Goal: Information Seeking & Learning: Learn about a topic

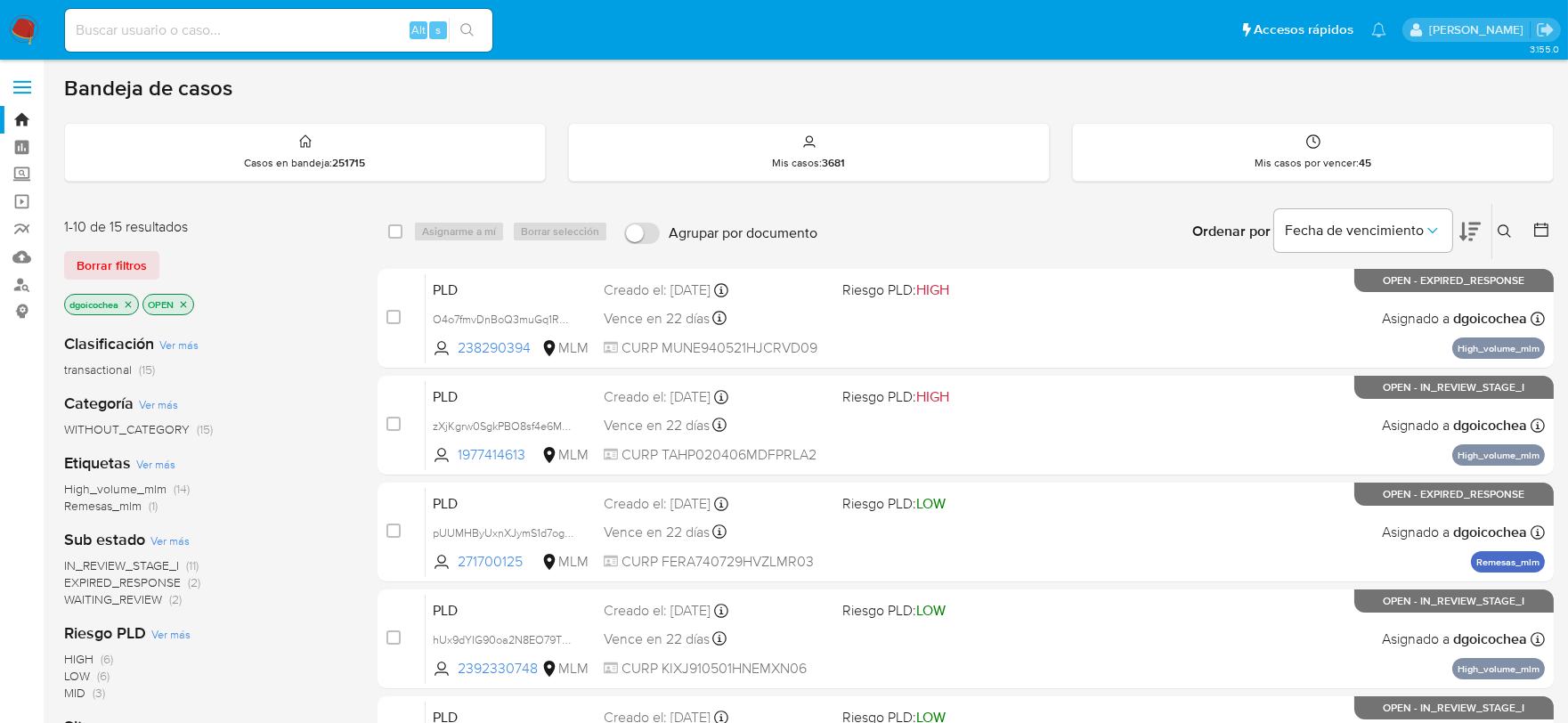
click at [1508, 226] on icon at bounding box center [1504, 231] width 14 height 14
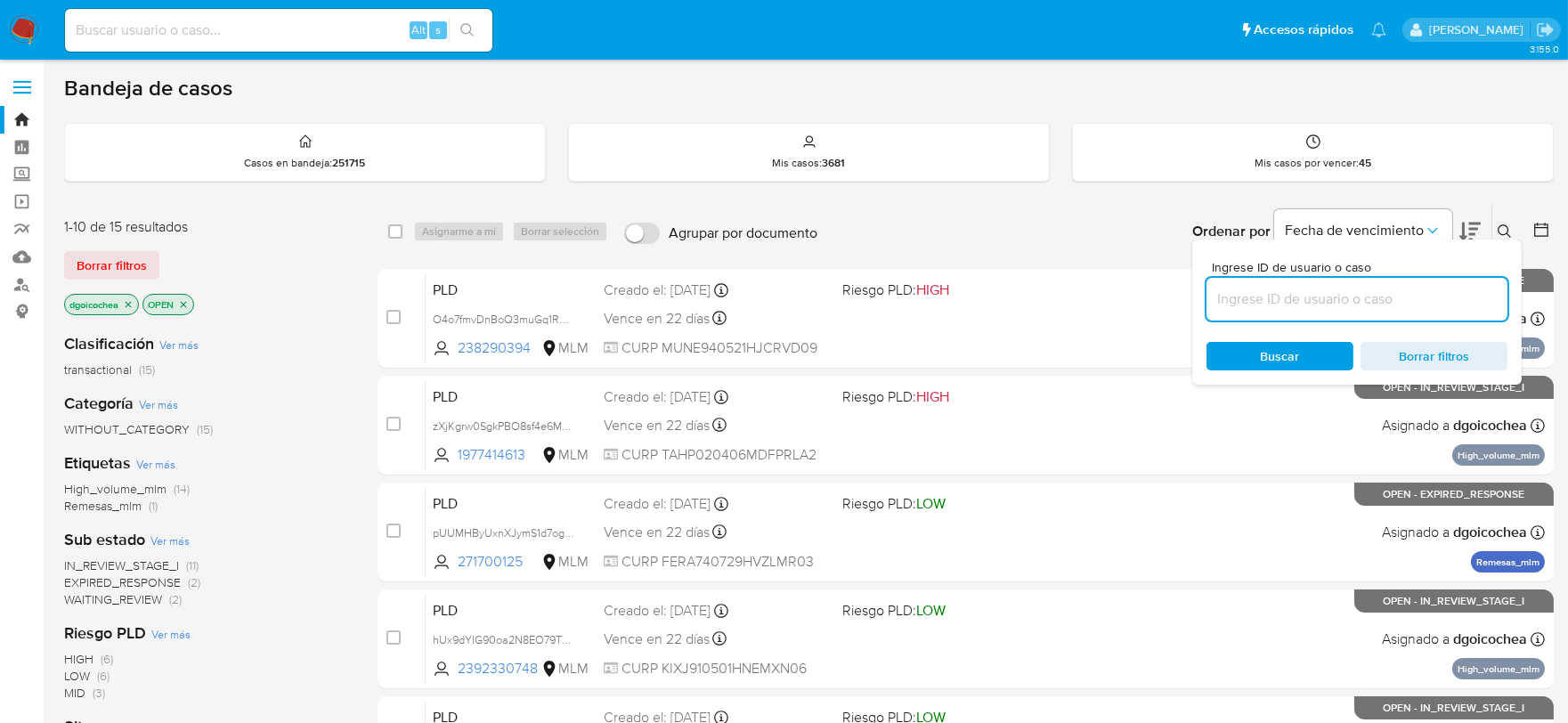
click at [1399, 289] on input at bounding box center [1357, 299] width 301 height 23
type input "1394116238"
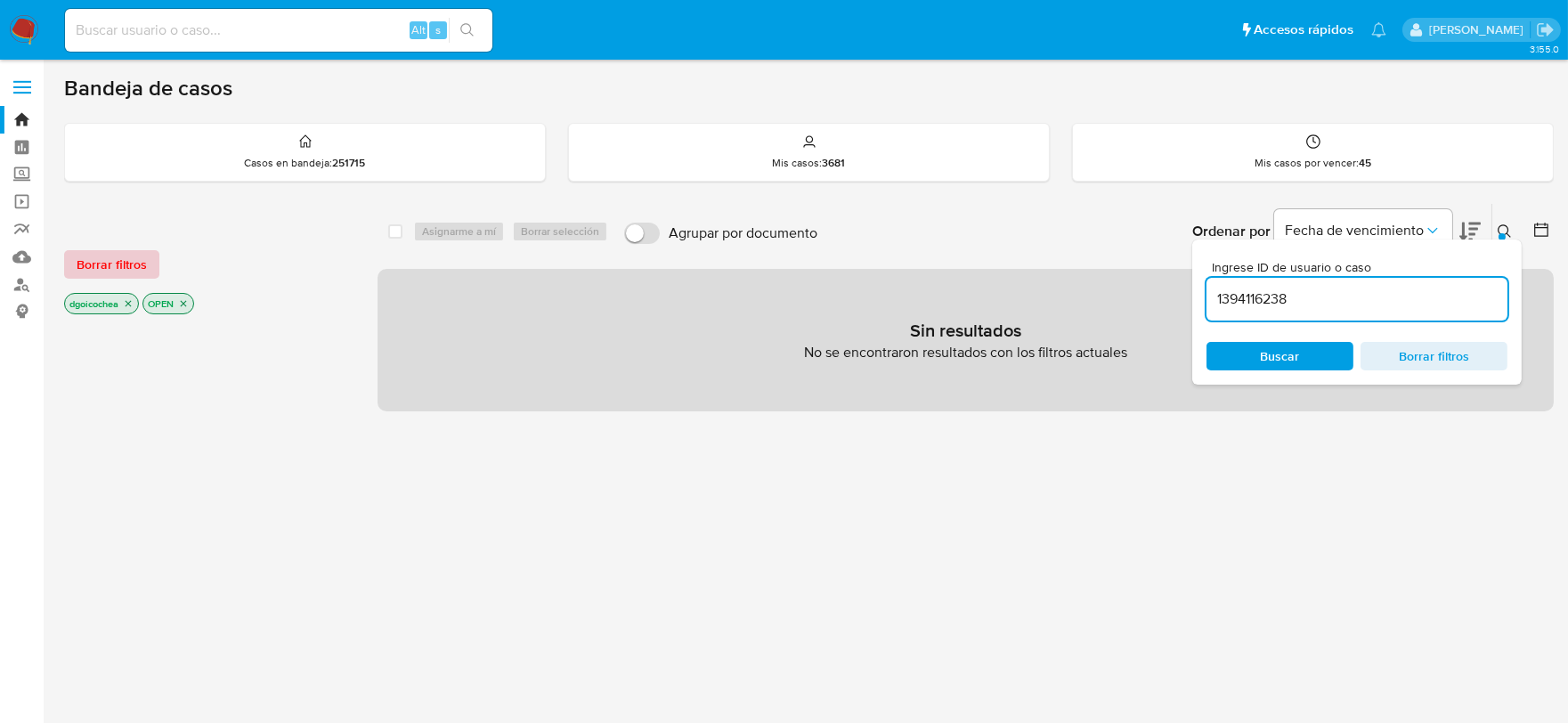
click at [94, 256] on span "Borrar filtros" at bounding box center [112, 265] width 70 height 25
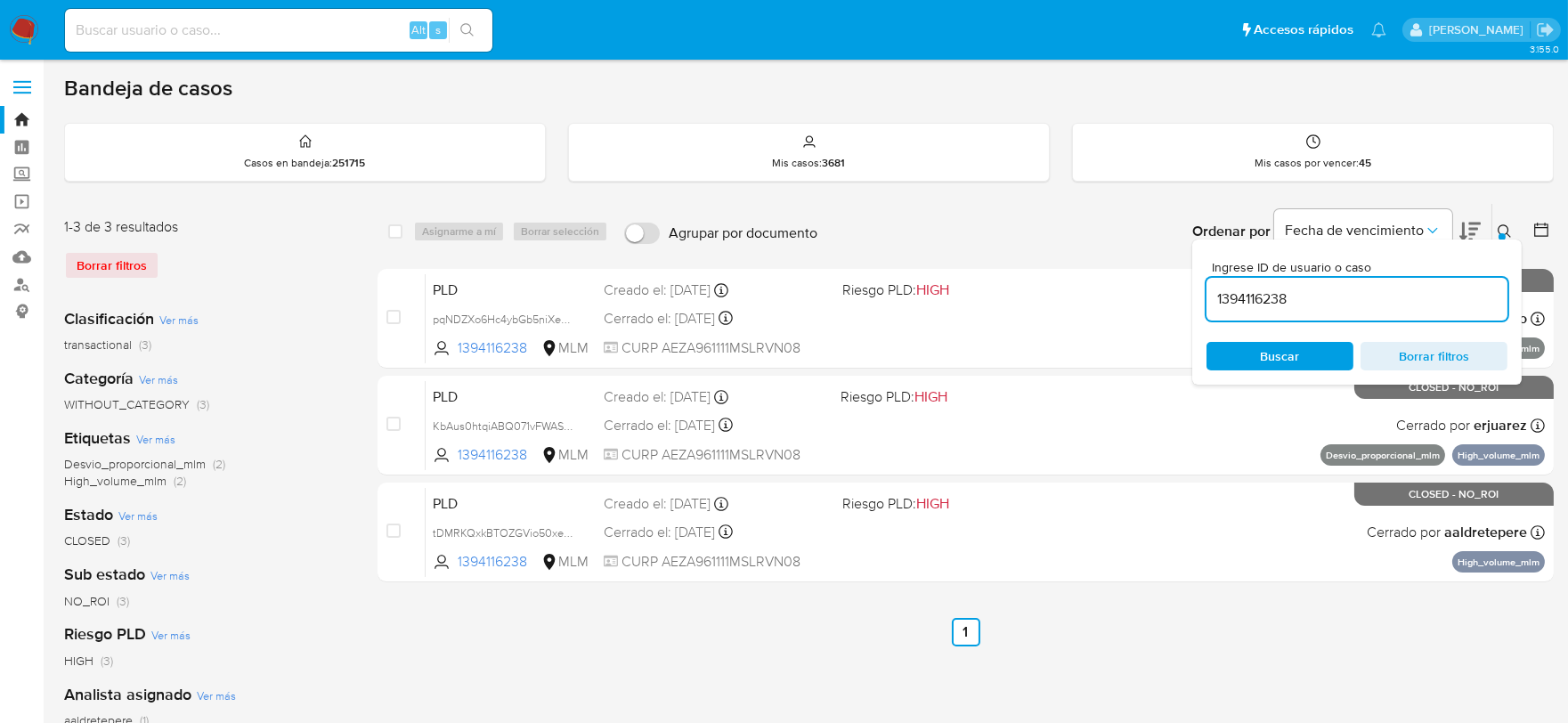
click at [1499, 221] on button at bounding box center [1507, 232] width 30 height 22
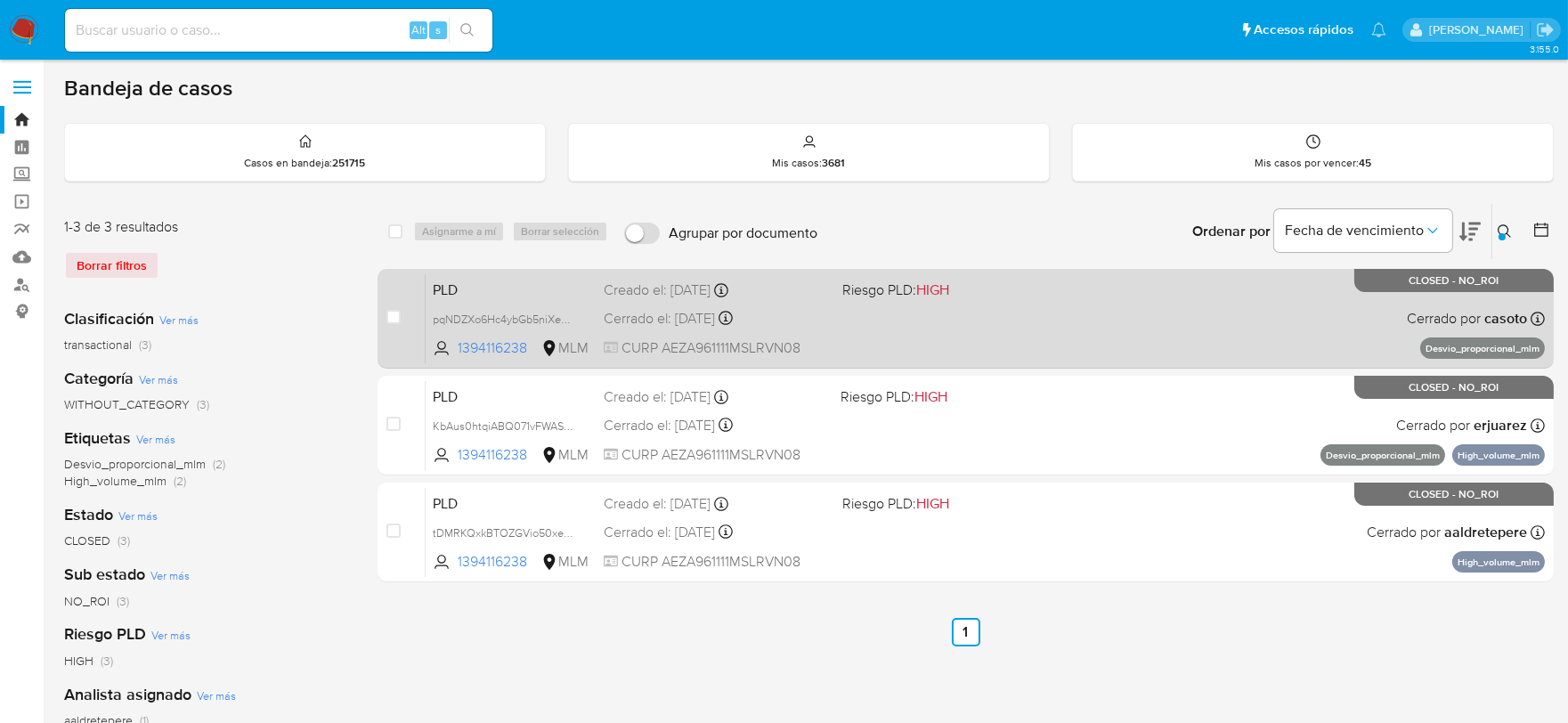
click at [459, 286] on span "PLD" at bounding box center [511, 288] width 157 height 23
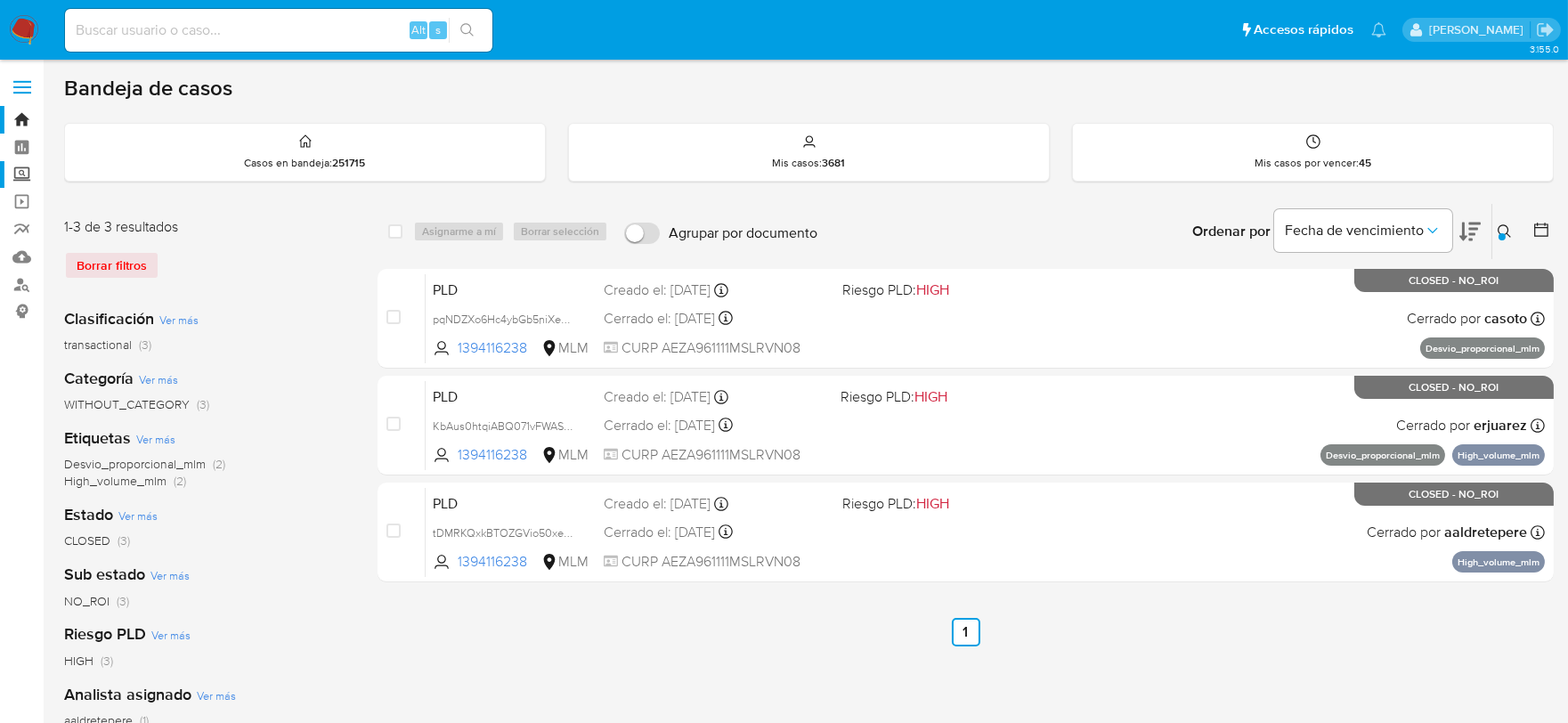
click at [11, 171] on label "Screening" at bounding box center [105, 175] width 212 height 28
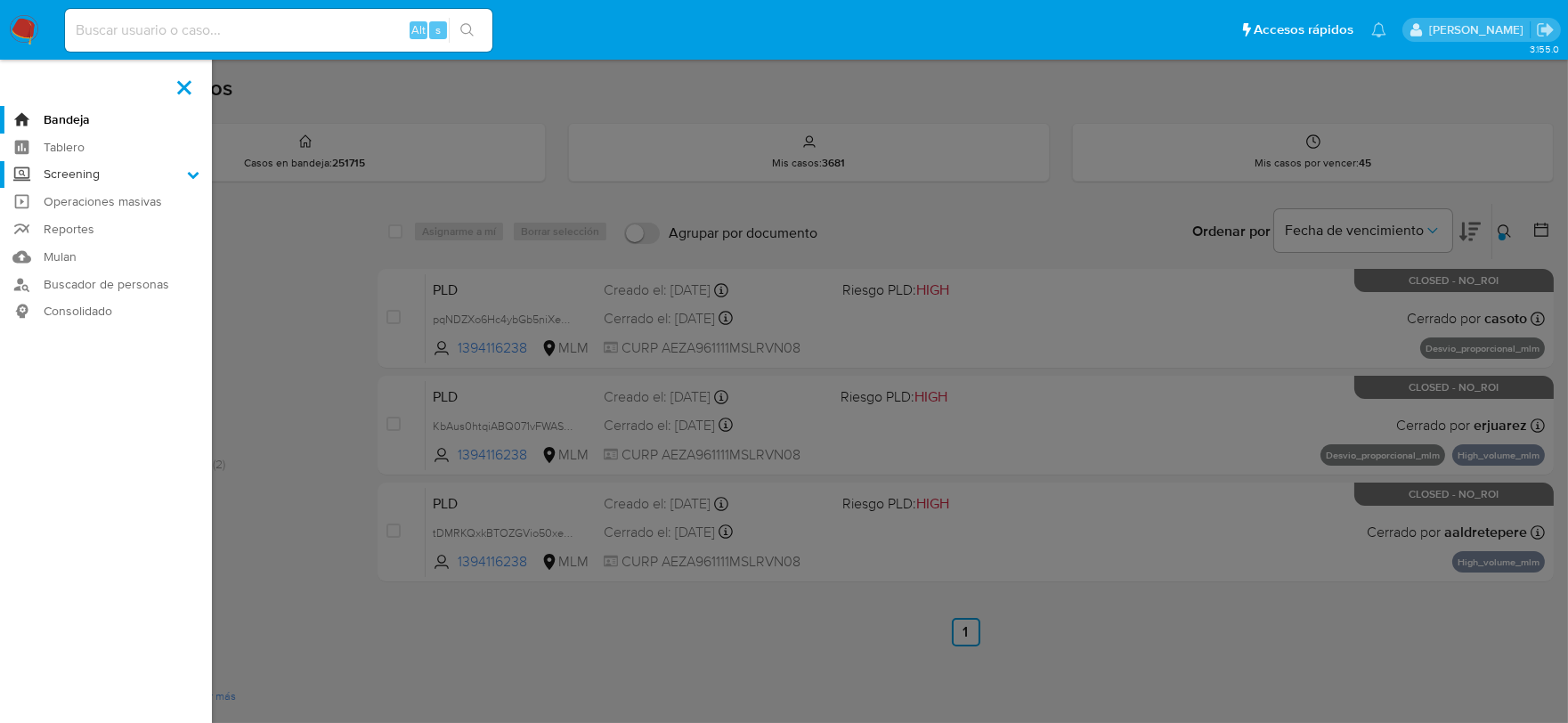
click at [0, 0] on input "Screening" at bounding box center [0, 0] width 0 height 0
click at [76, 238] on link "Herramientas" at bounding box center [105, 244] width 212 height 23
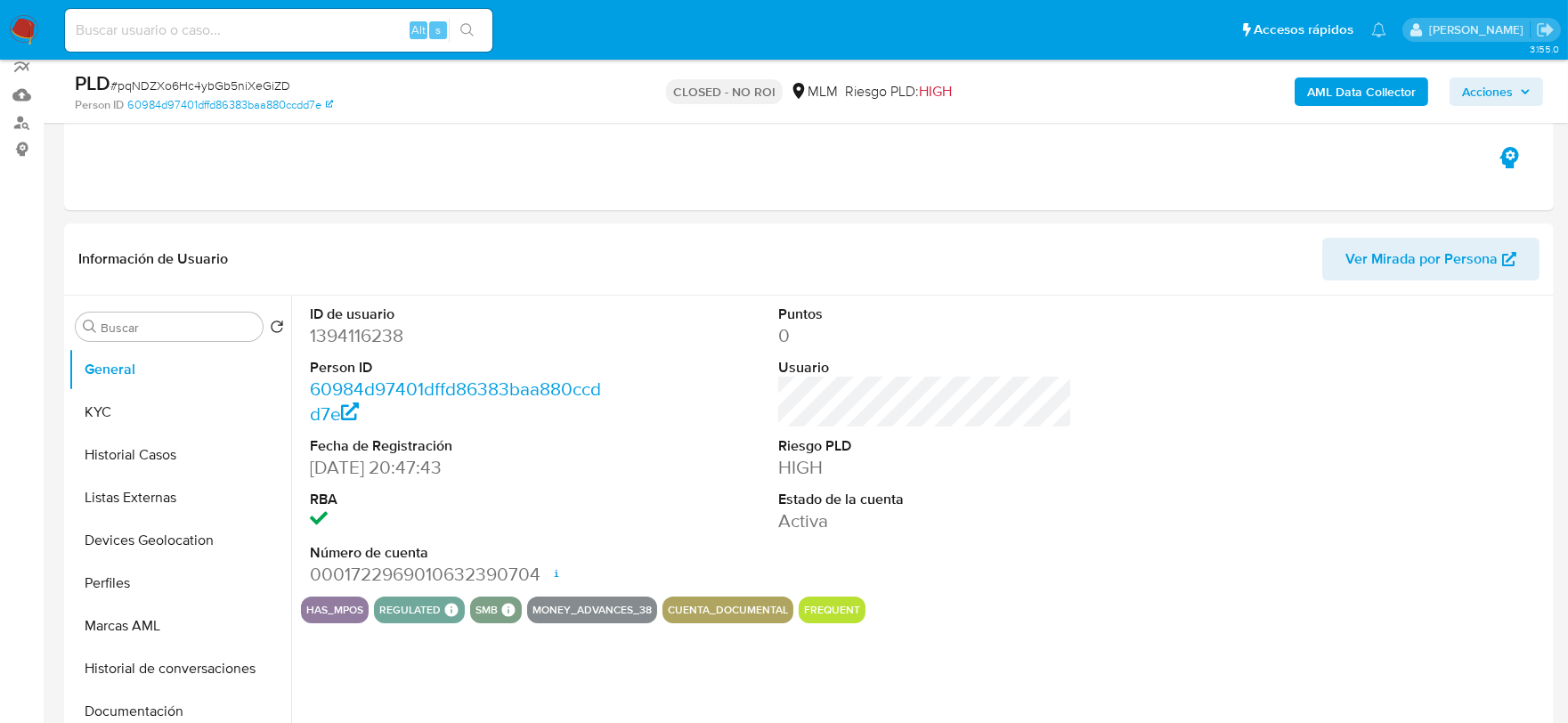
scroll to position [197, 0]
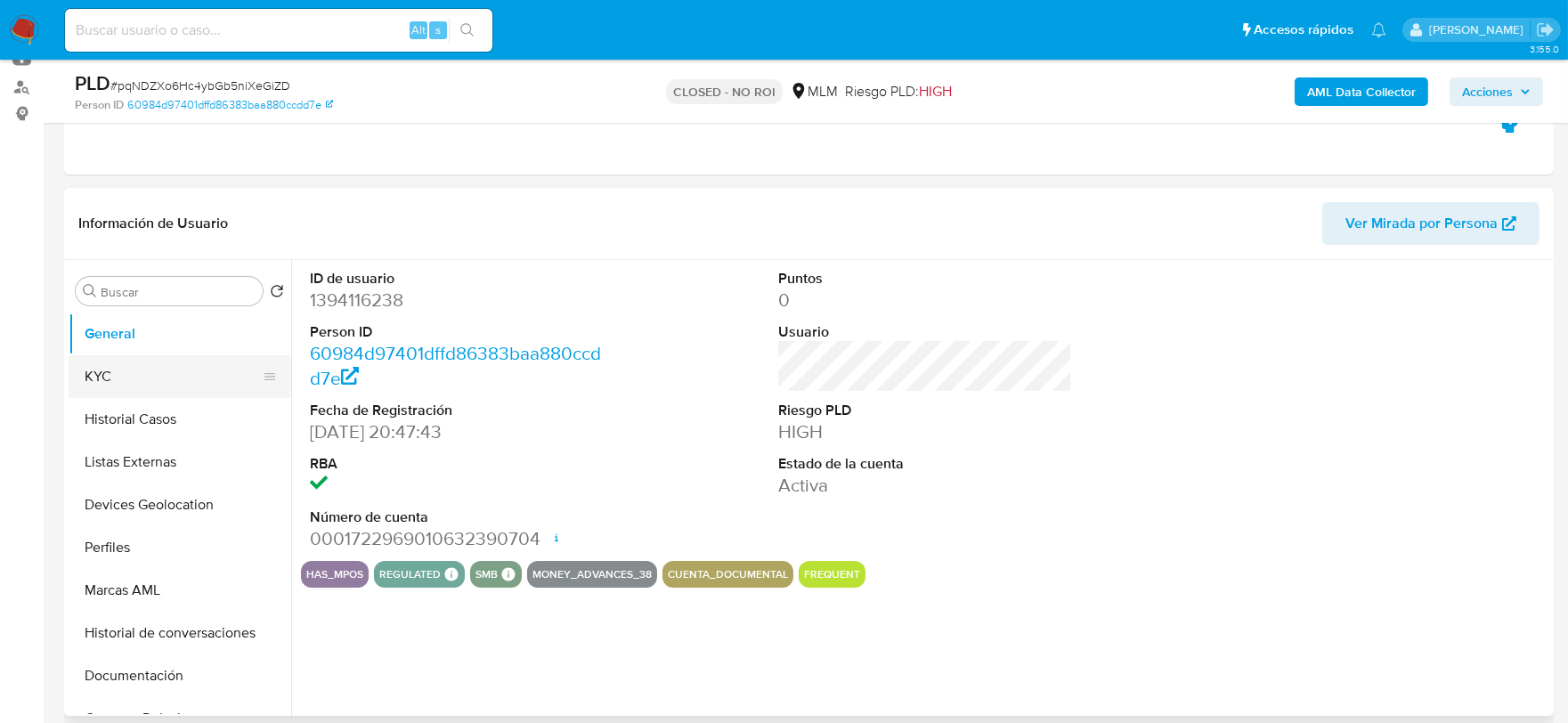
click at [104, 383] on button "KYC" at bounding box center [172, 376] width 208 height 42
select select "10"
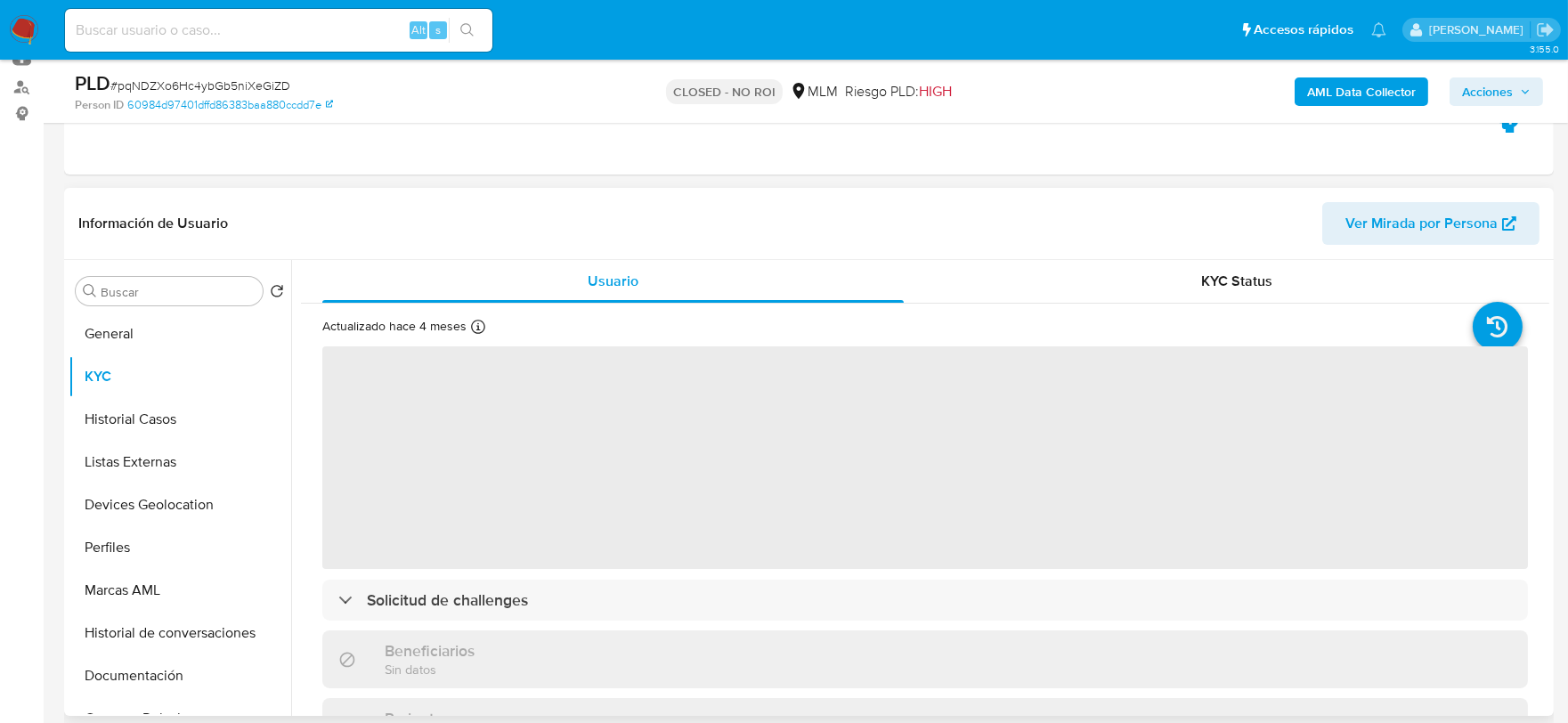
scroll to position [99, 0]
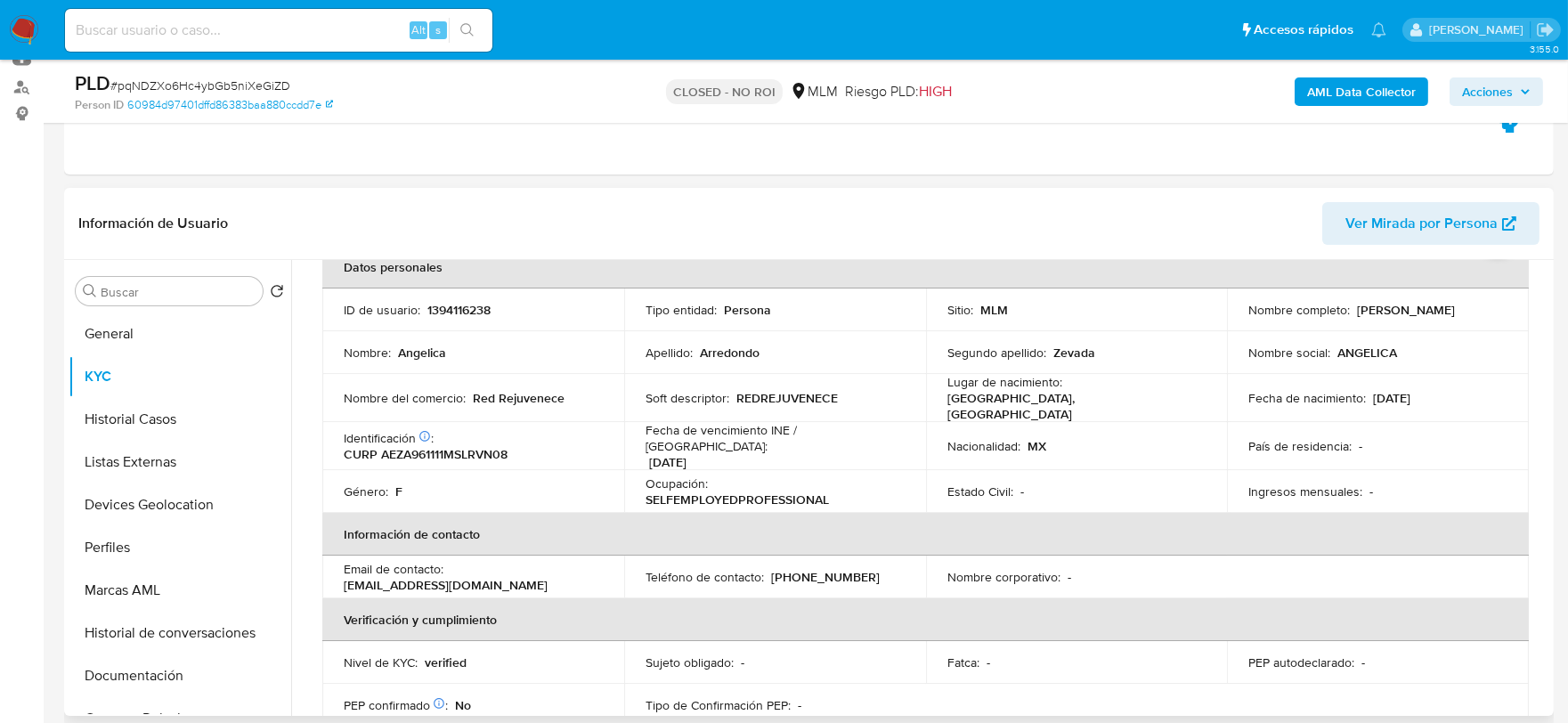
click at [764, 398] on p "REDREJUVENECE" at bounding box center [787, 398] width 102 height 16
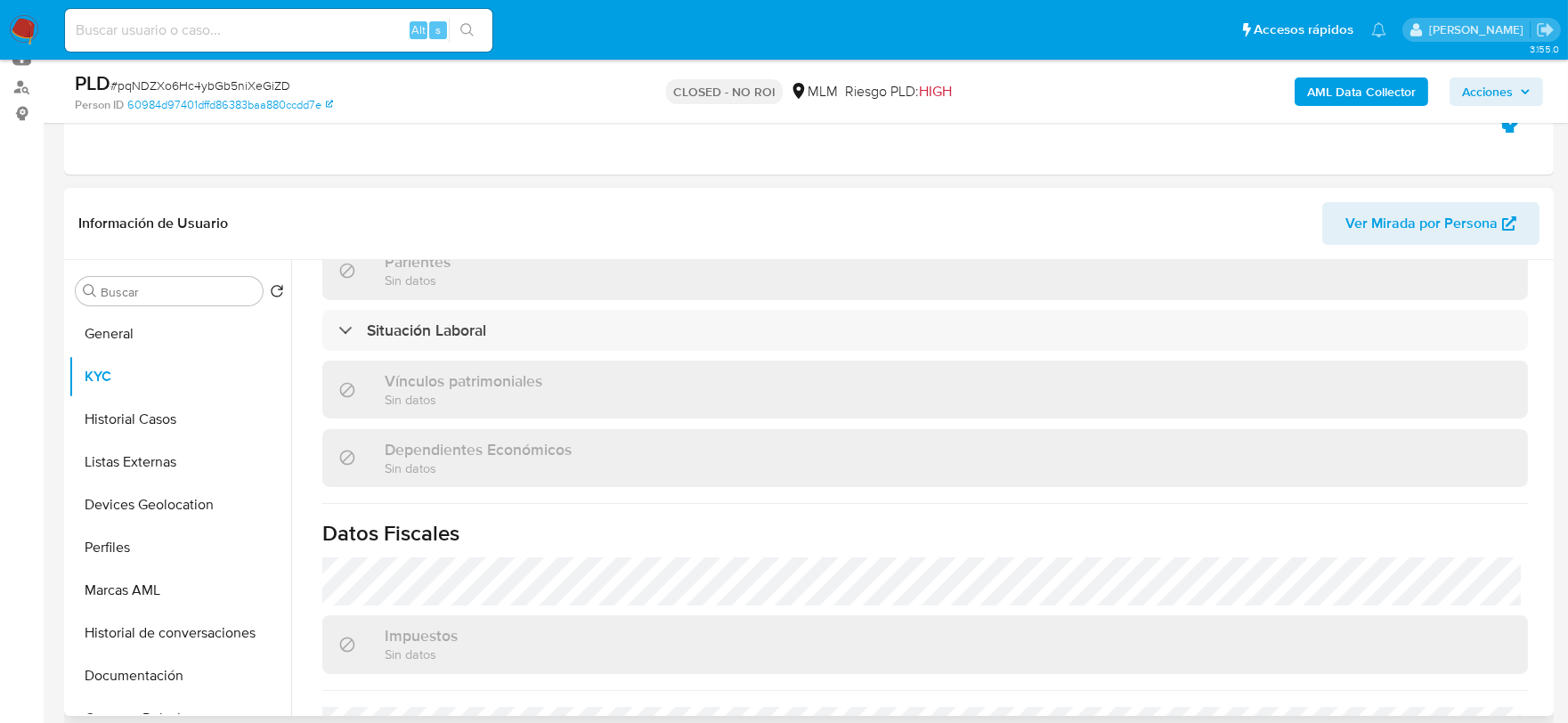
scroll to position [891, 0]
click at [103, 325] on button "General" at bounding box center [172, 334] width 208 height 42
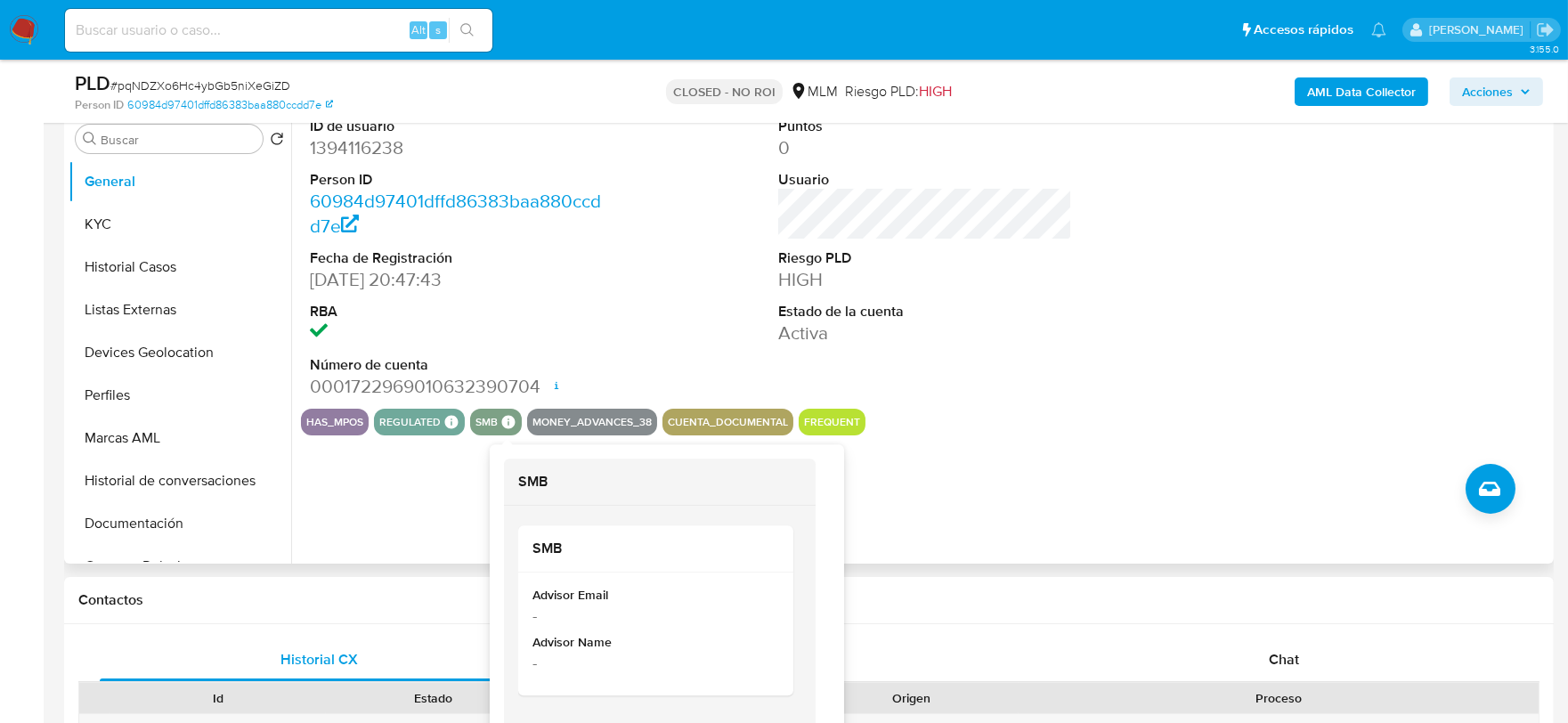
scroll to position [396, 0]
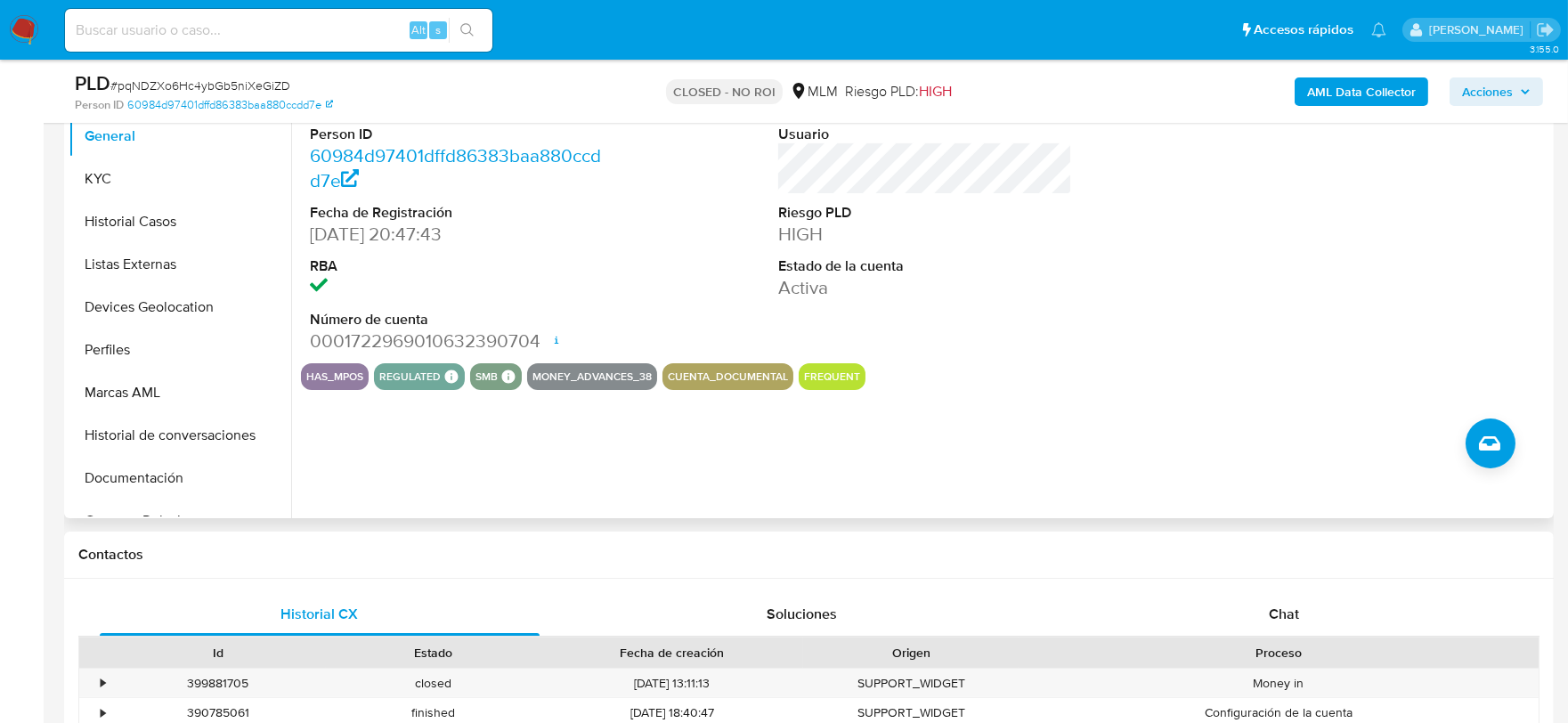
click at [438, 467] on div "ID de usuario 1394116238 Person ID 60984d97401dffd86383baa880ccdd7e Fecha de Re…" at bounding box center [920, 290] width 1258 height 456
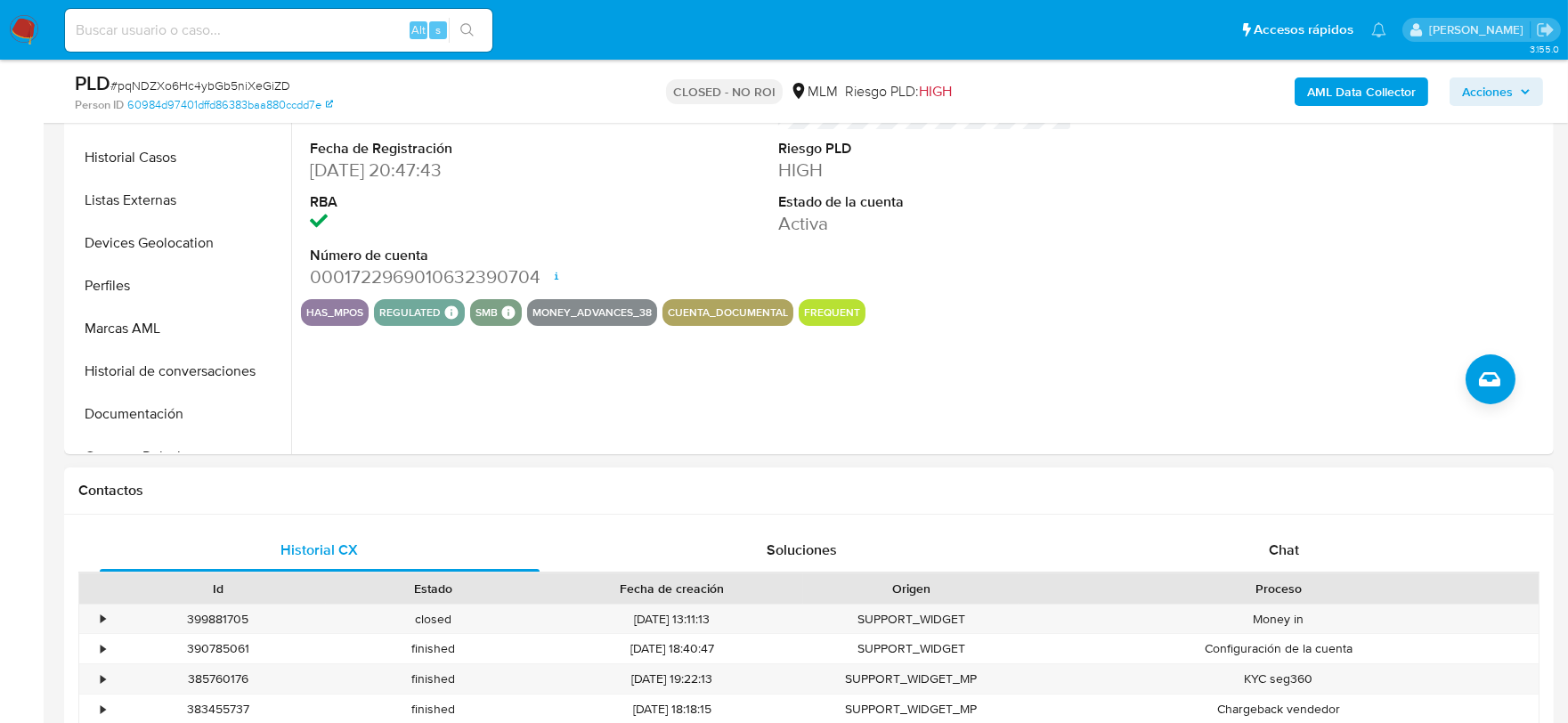
scroll to position [494, 0]
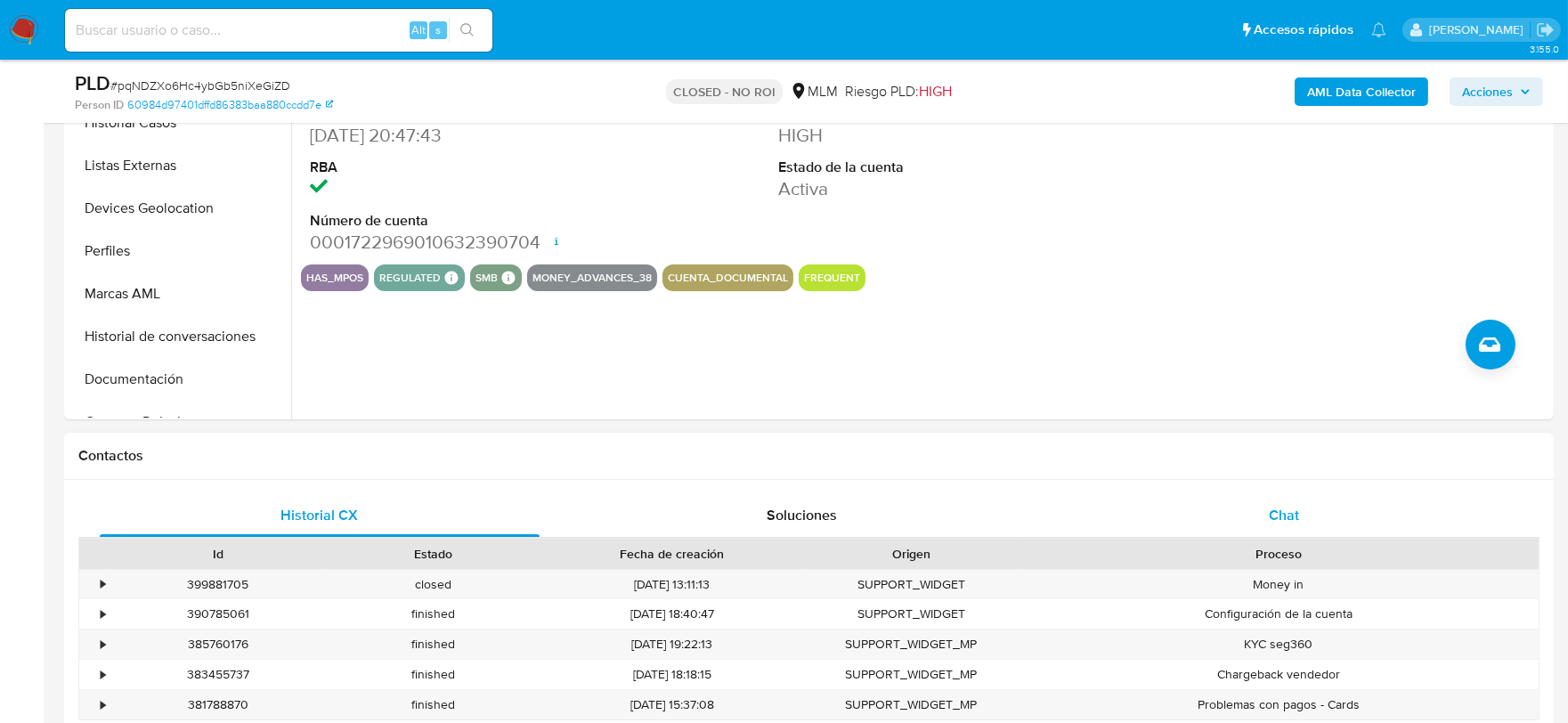
click at [1269, 517] on span "Chat" at bounding box center [1284, 515] width 31 height 21
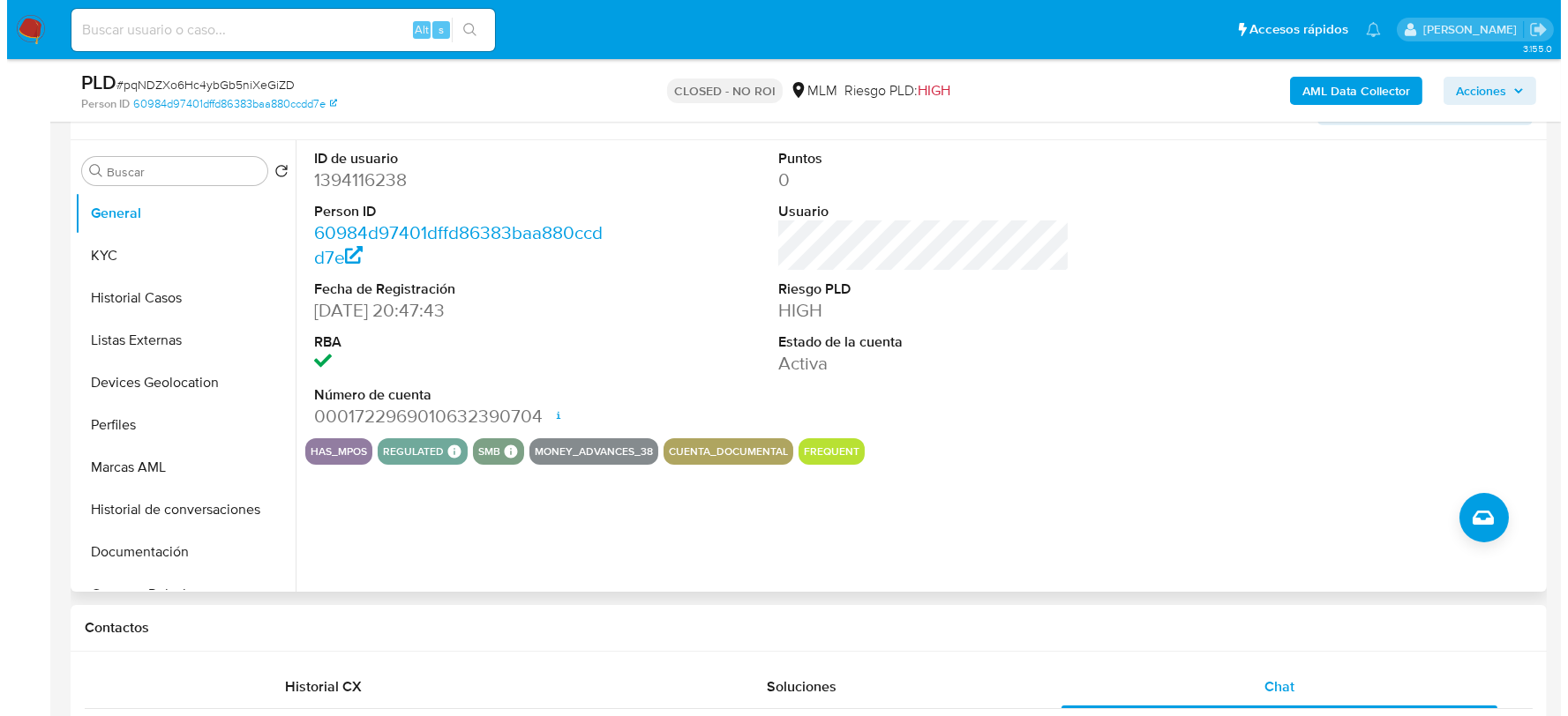
scroll to position [196, 0]
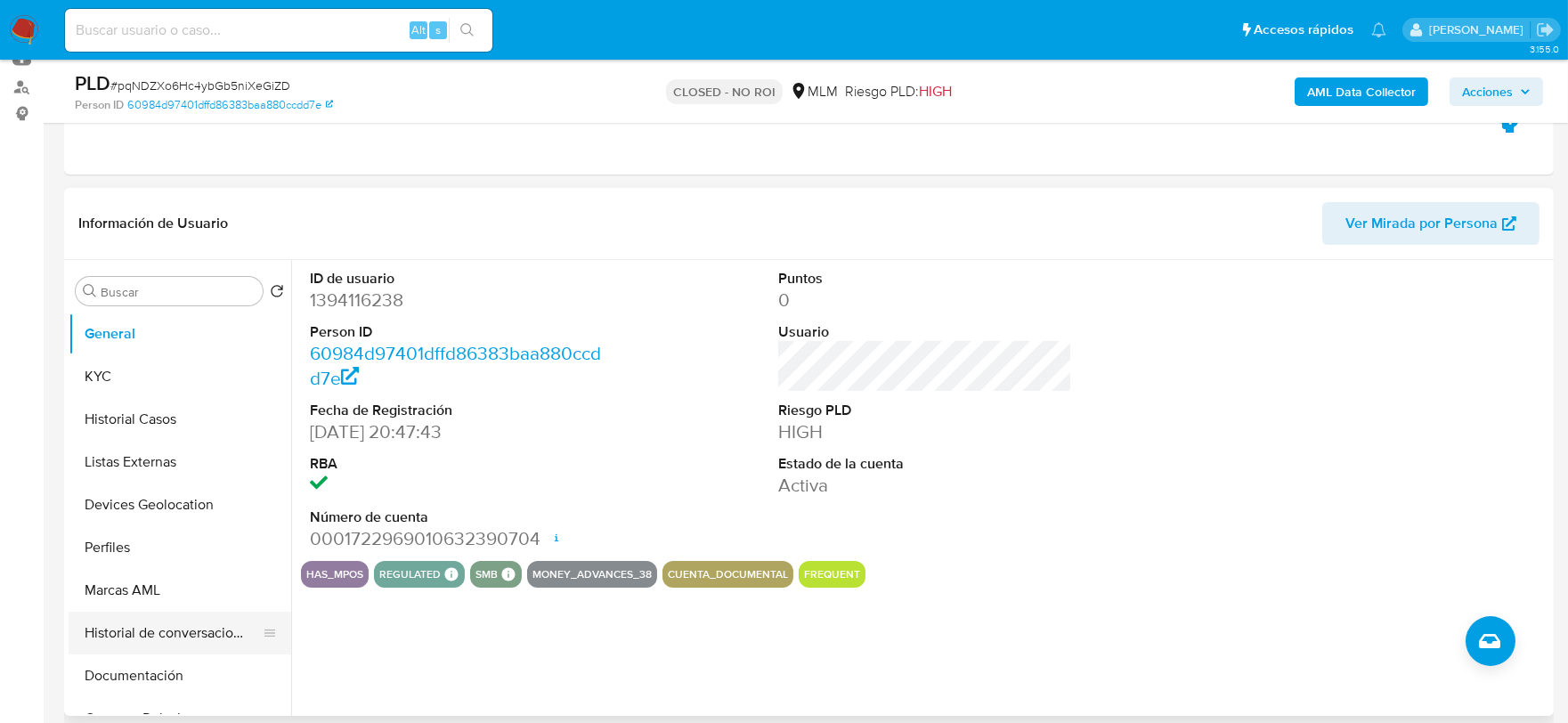
click at [220, 633] on button "Historial de conversaciones" at bounding box center [172, 633] width 208 height 42
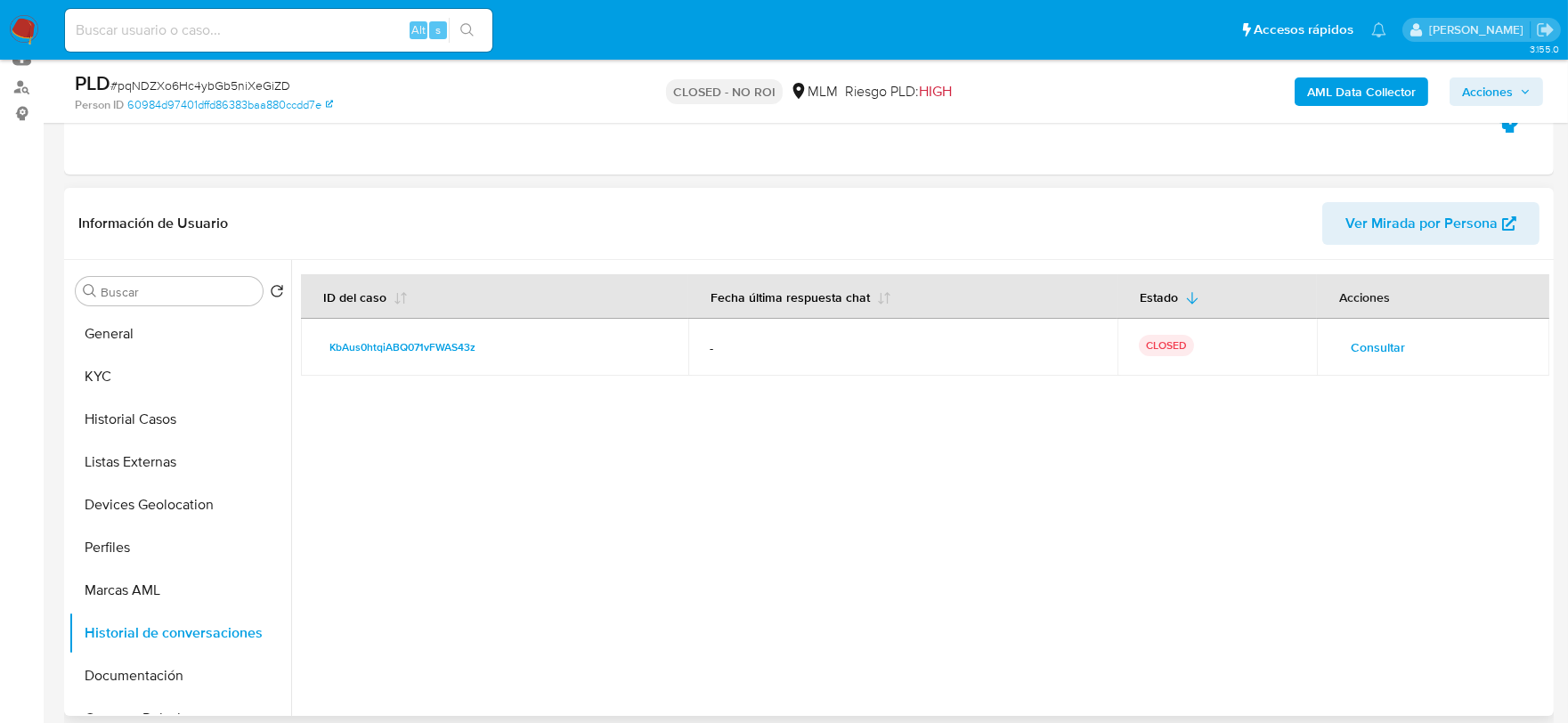
click at [1382, 343] on span "Consultar" at bounding box center [1378, 348] width 54 height 25
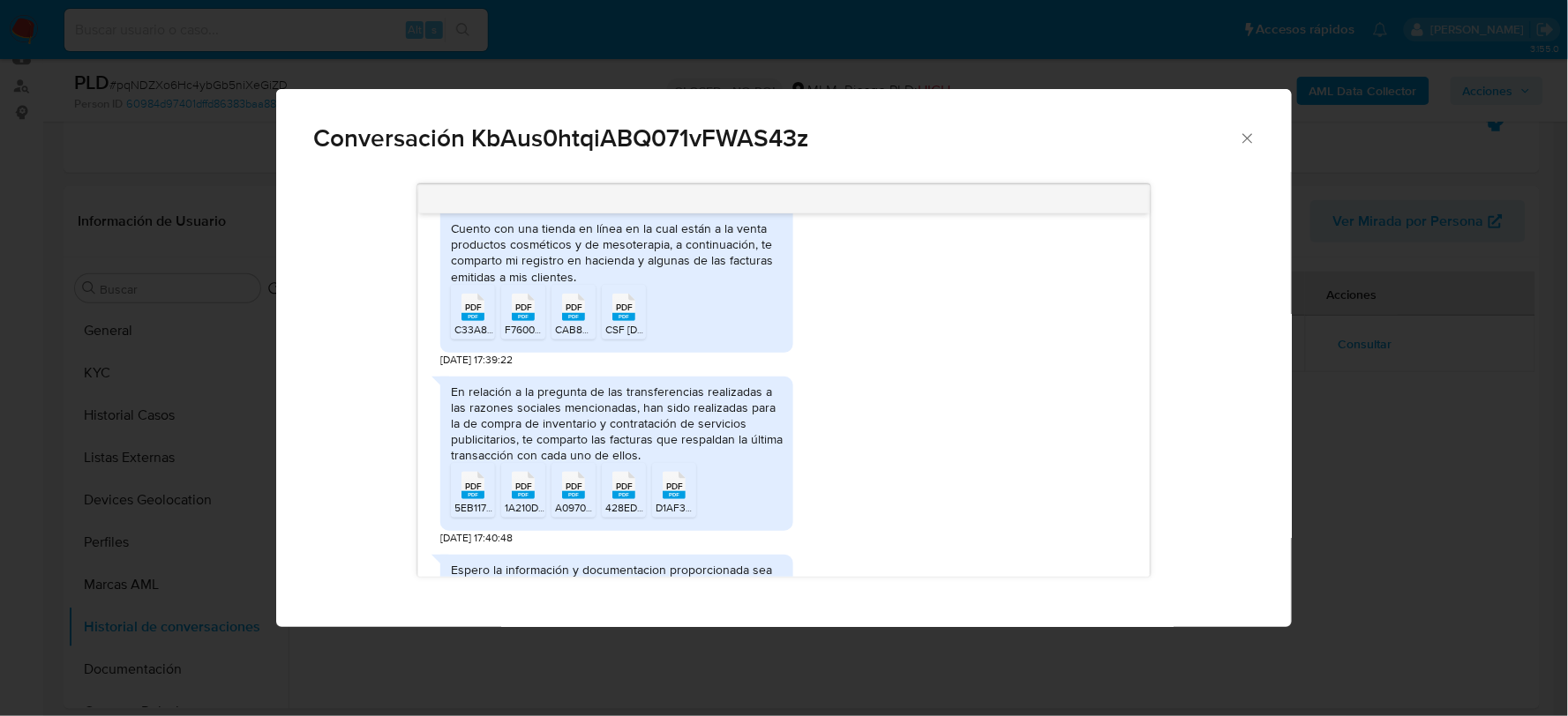
scroll to position [437, 0]
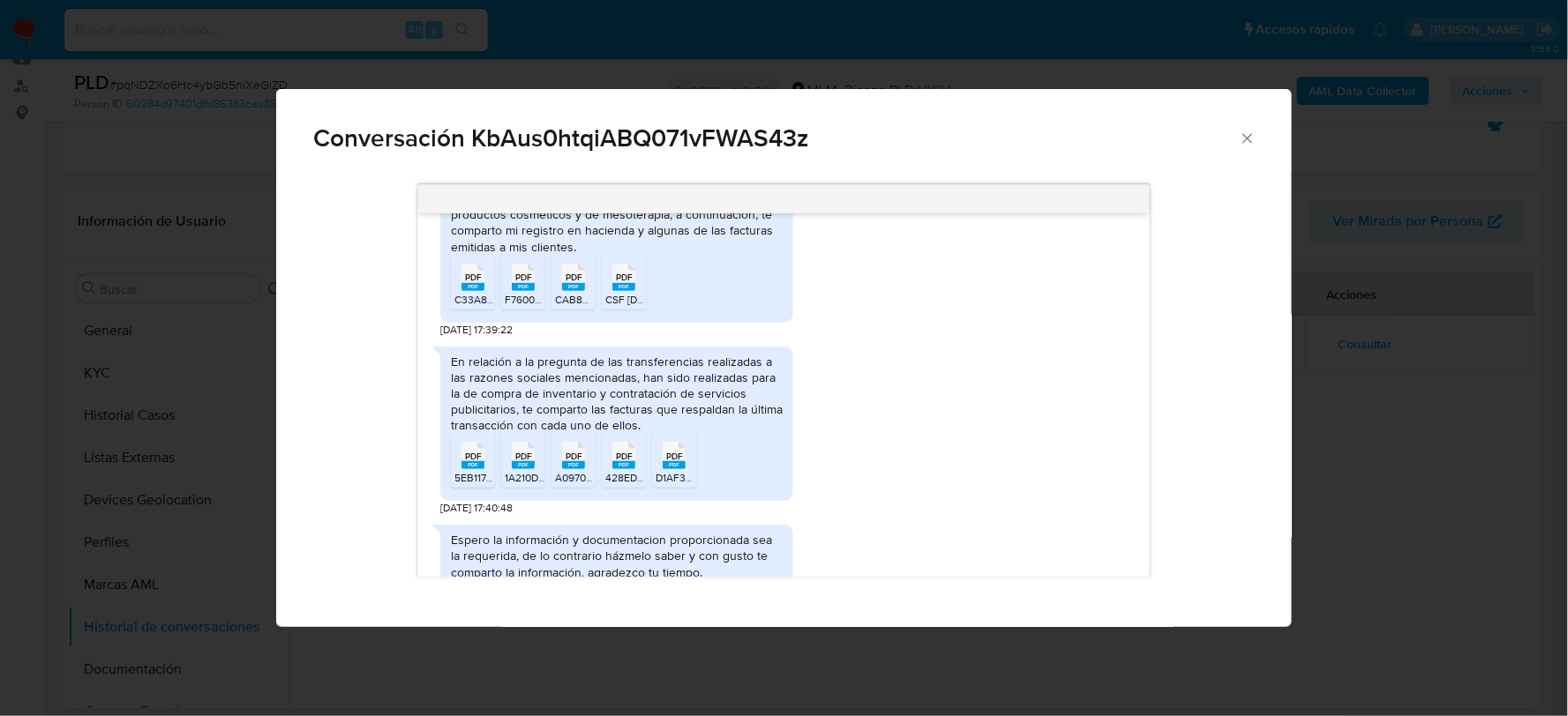
click at [479, 470] on icon "PDF" at bounding box center [473, 455] width 23 height 31
click at [522, 464] on rect "Comunicación" at bounding box center [523, 465] width 23 height 8
click at [566, 465] on rect "Comunicación" at bounding box center [573, 465] width 23 height 8
click at [630, 463] on rect "Comunicación" at bounding box center [624, 465] width 23 height 8
click at [687, 462] on div "PDF PDF" at bounding box center [673, 454] width 37 height 35
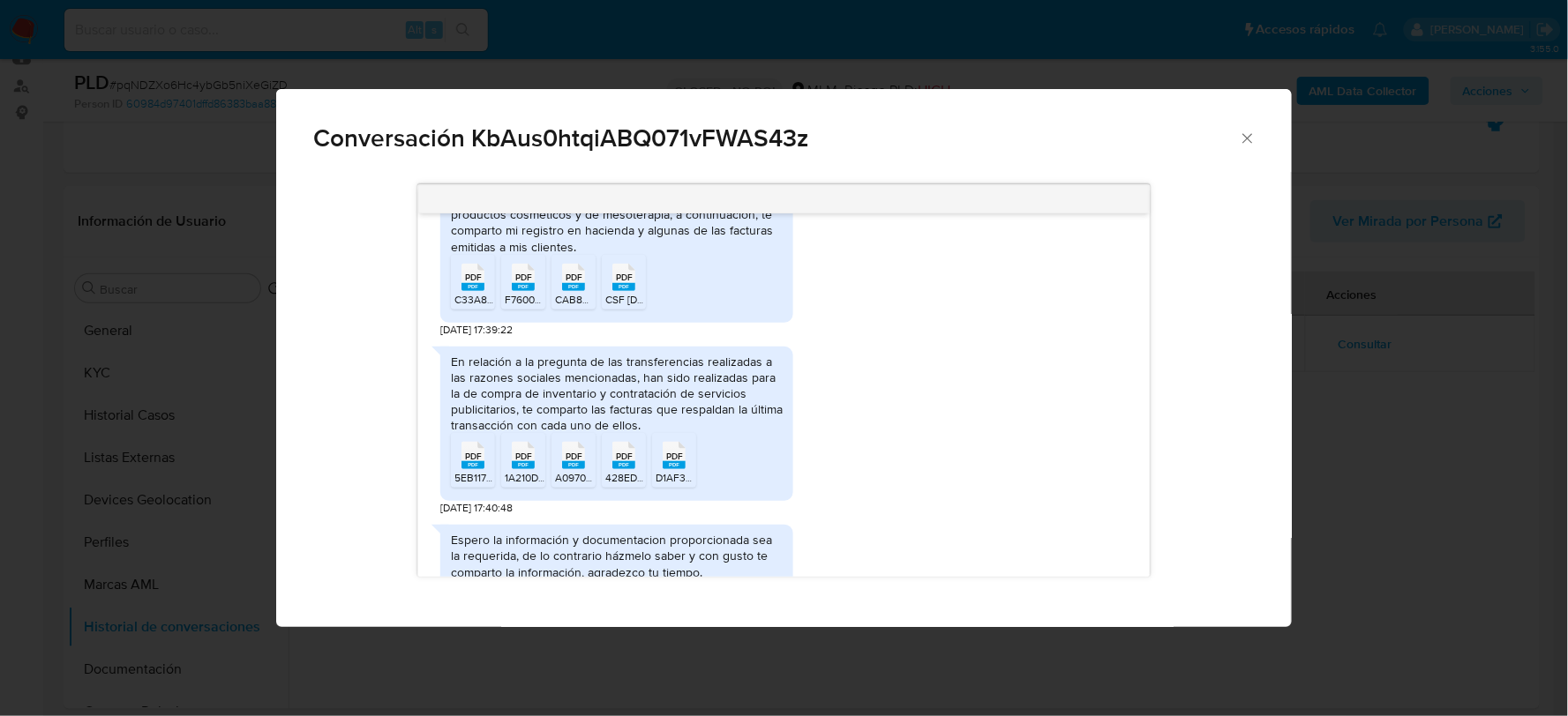
drag, startPoint x: 479, startPoint y: 287, endPoint x: 497, endPoint y: 289, distance: 18.1
click at [479, 287] on rect "Comunicación" at bounding box center [473, 287] width 23 height 8
click at [525, 284] on rect "Comunicación" at bounding box center [523, 287] width 23 height 8
drag, startPoint x: 579, startPoint y: 289, endPoint x: 596, endPoint y: 289, distance: 17.0
click at [579, 289] on icon "PDF" at bounding box center [573, 277] width 23 height 31
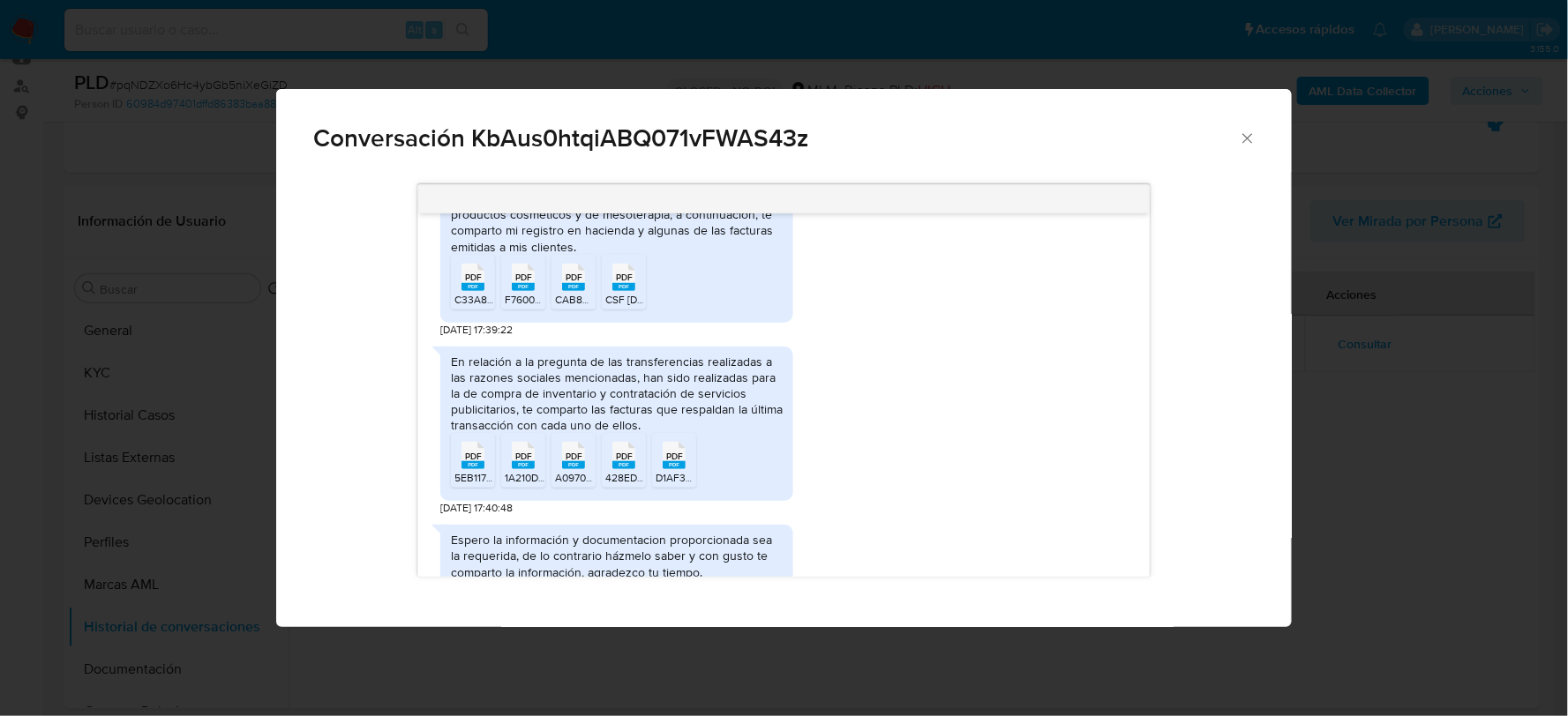
click at [621, 287] on rect "Comunicación" at bounding box center [624, 287] width 23 height 8
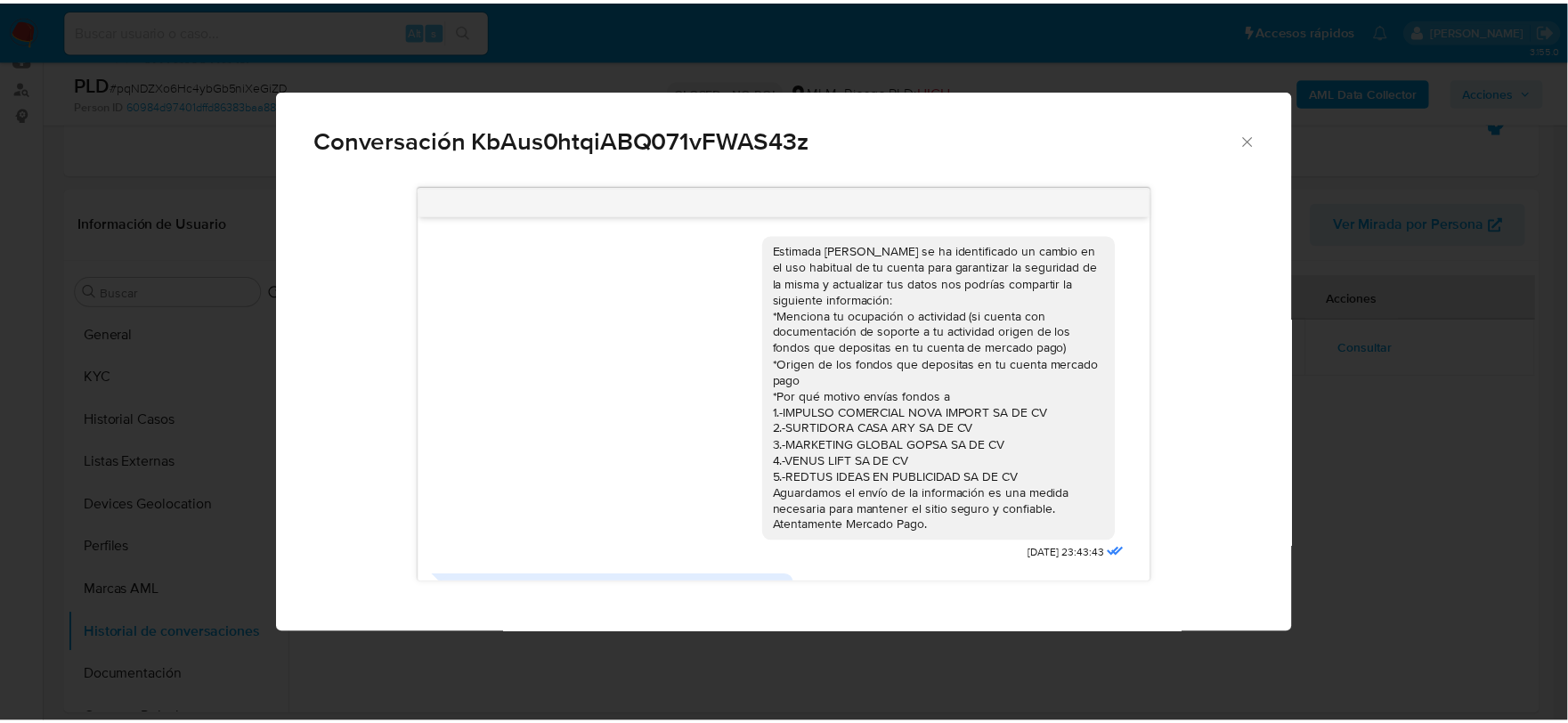
scroll to position [0, 0]
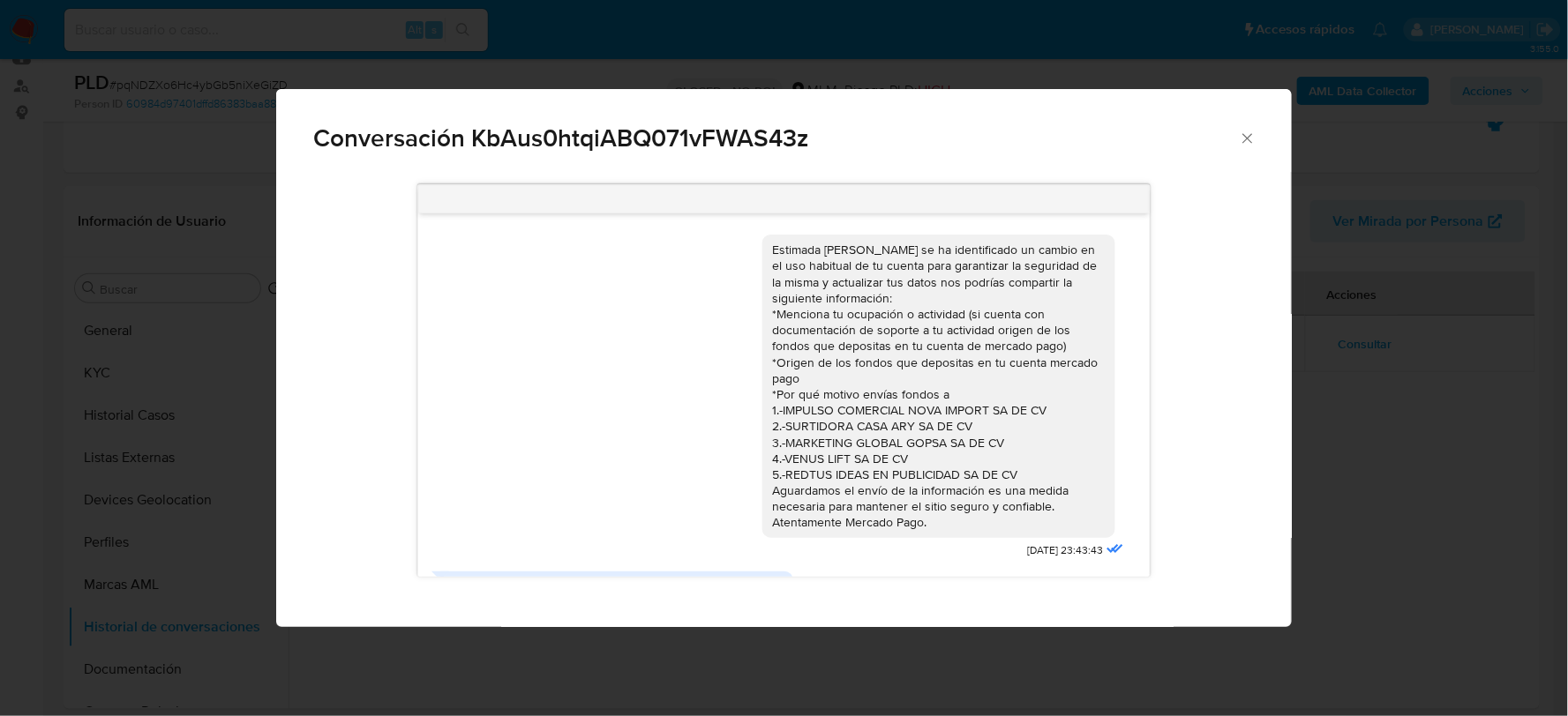
click at [1247, 137] on icon "Cerrar" at bounding box center [1247, 137] width 10 height 10
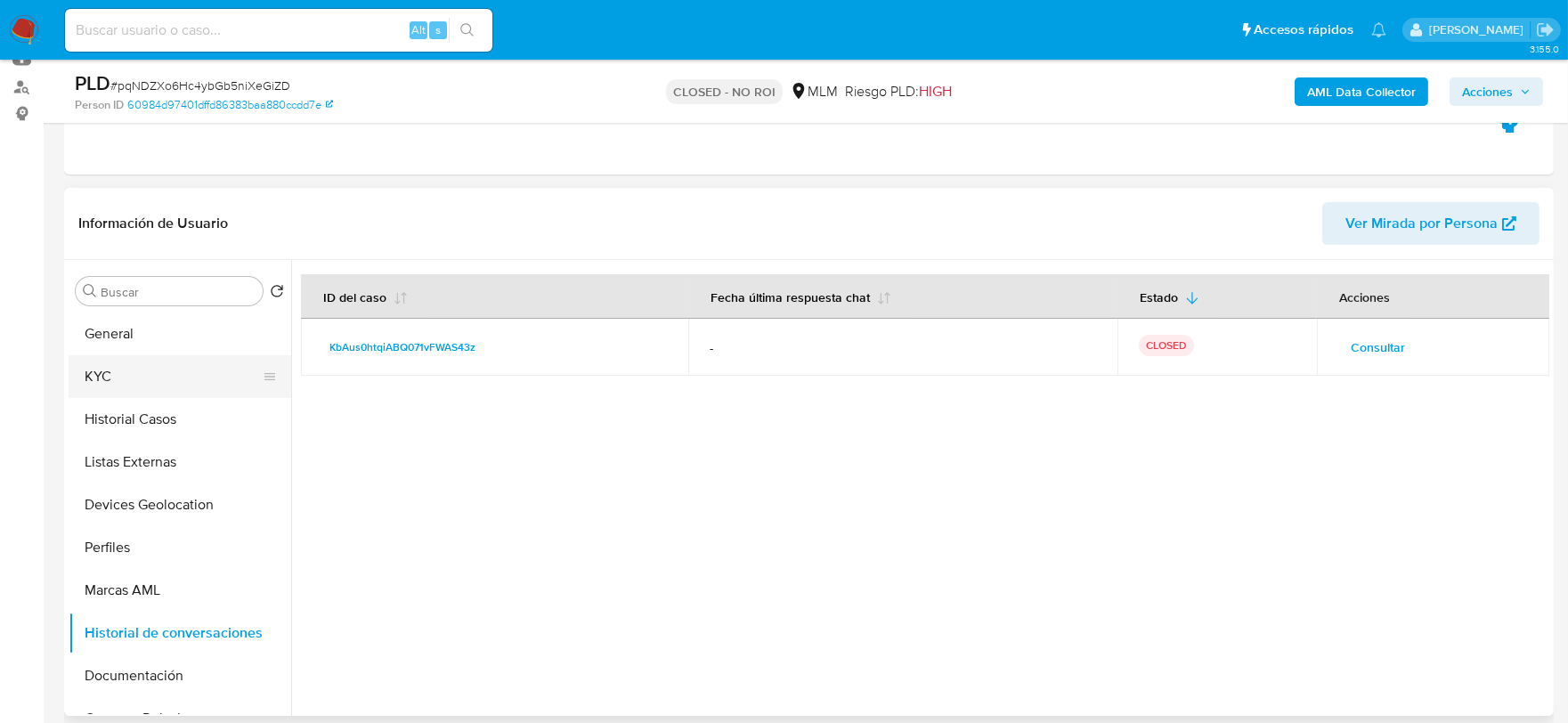
click at [130, 371] on button "KYC" at bounding box center [172, 376] width 208 height 42
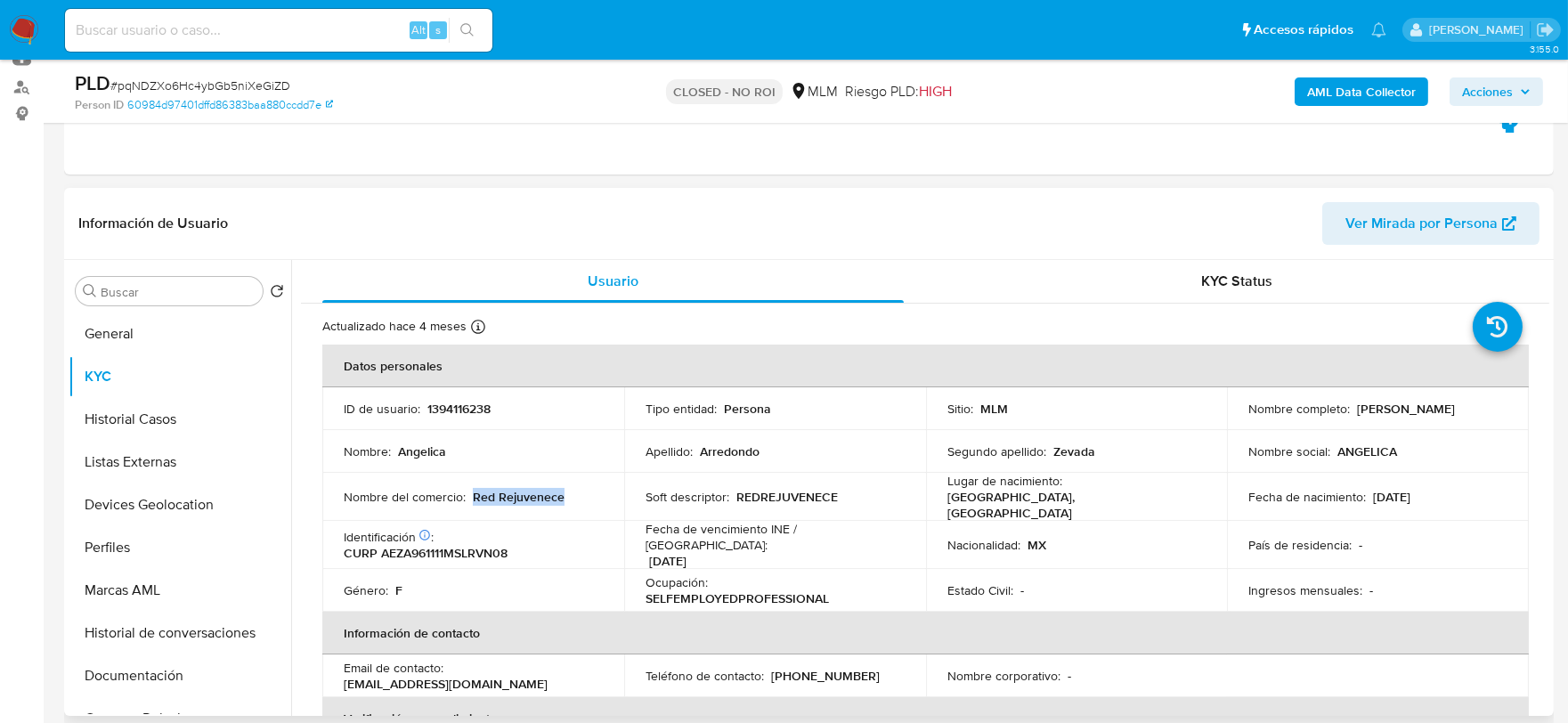
drag, startPoint x: 568, startPoint y: 491, endPoint x: 474, endPoint y: 496, distance: 94.1
click at [474, 496] on div "Nombre del comercio : Red Rejuvenece" at bounding box center [473, 497] width 260 height 16
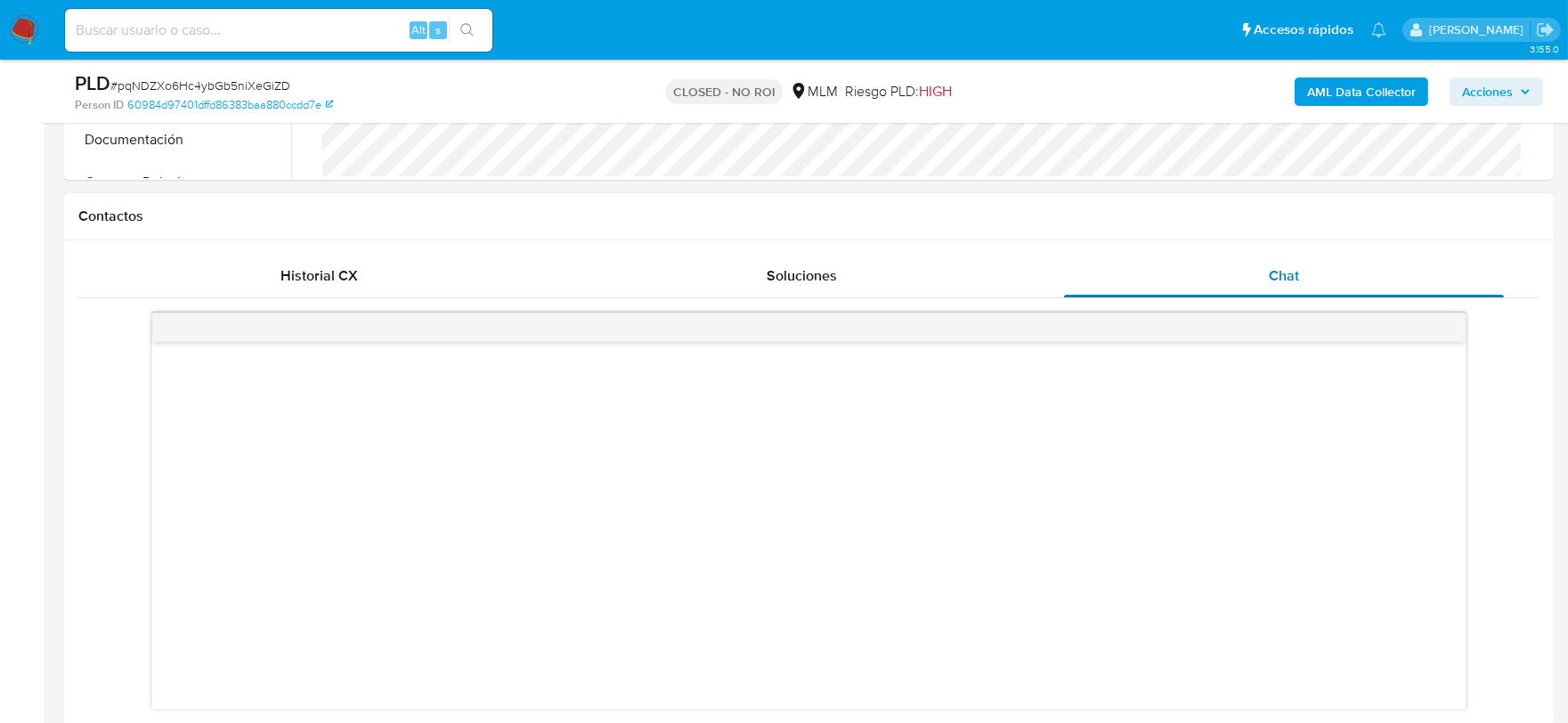
scroll to position [692, 0]
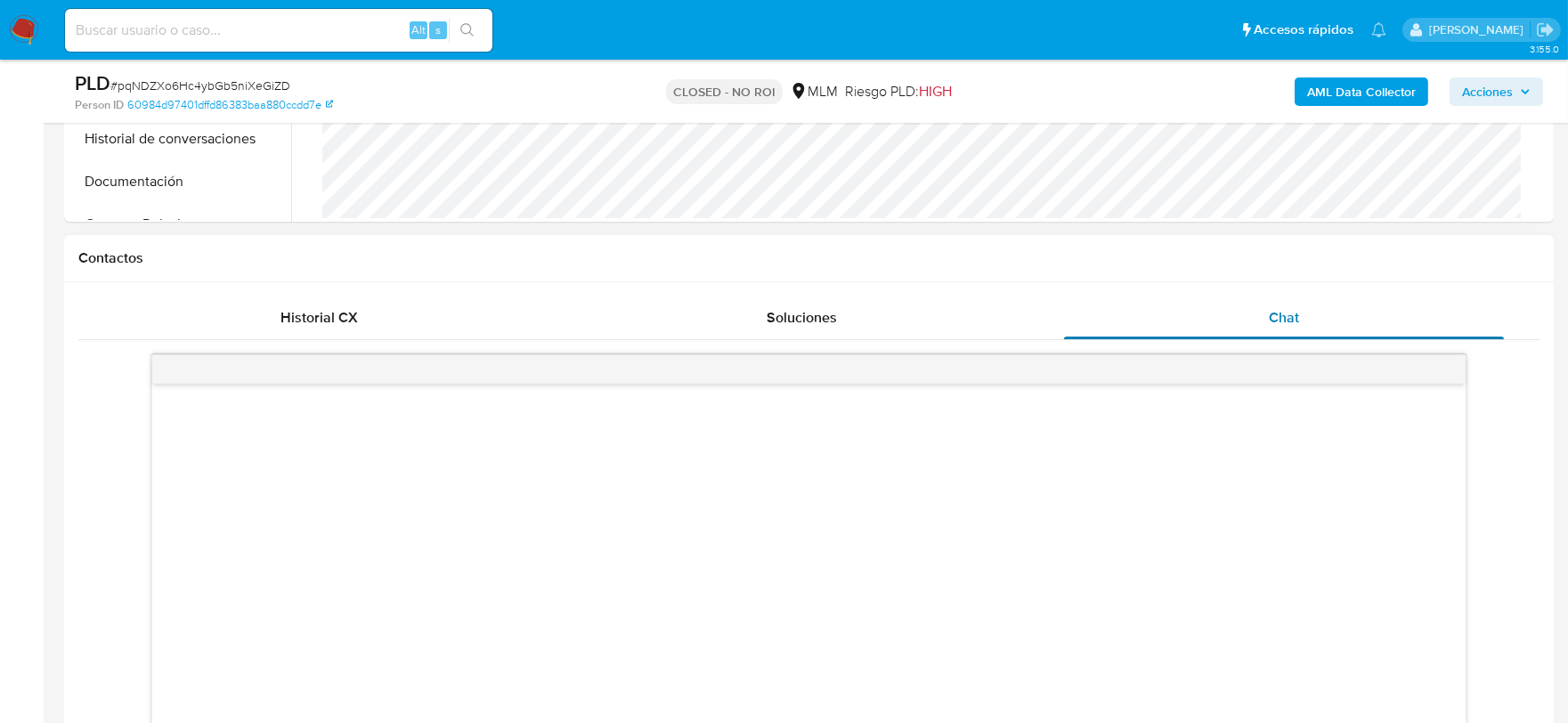
click at [1304, 322] on div "Chat" at bounding box center [1284, 317] width 440 height 42
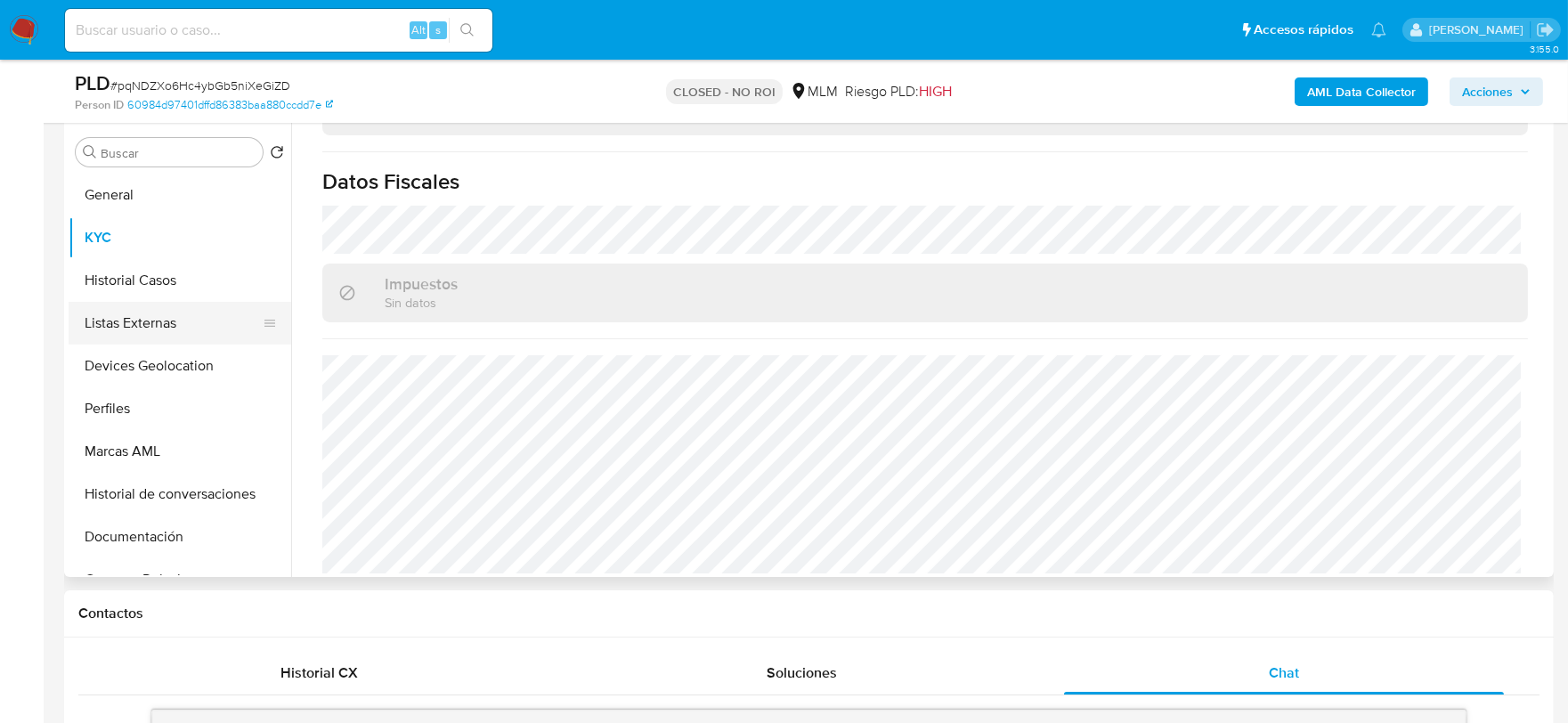
scroll to position [297, 0]
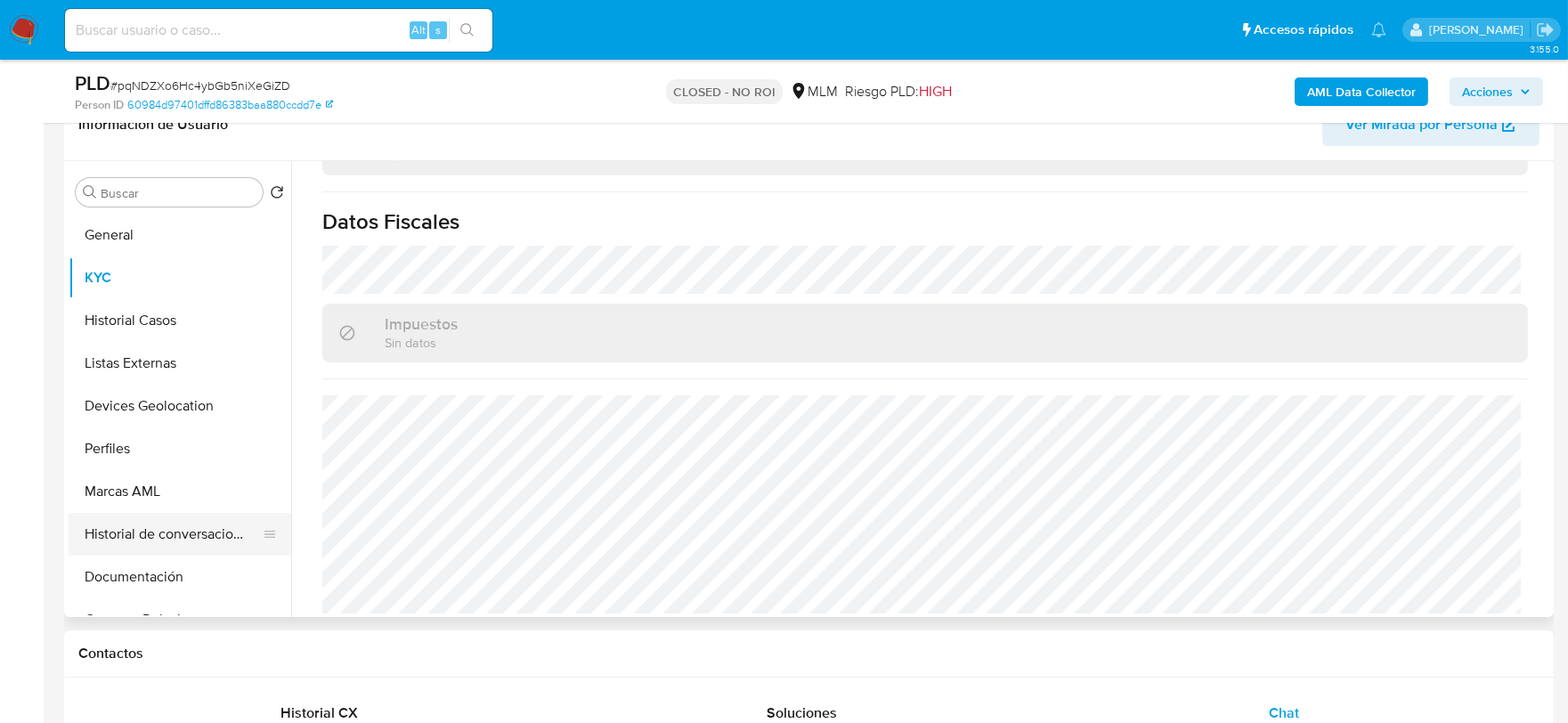
click at [181, 539] on button "Historial de conversaciones" at bounding box center [172, 534] width 208 height 42
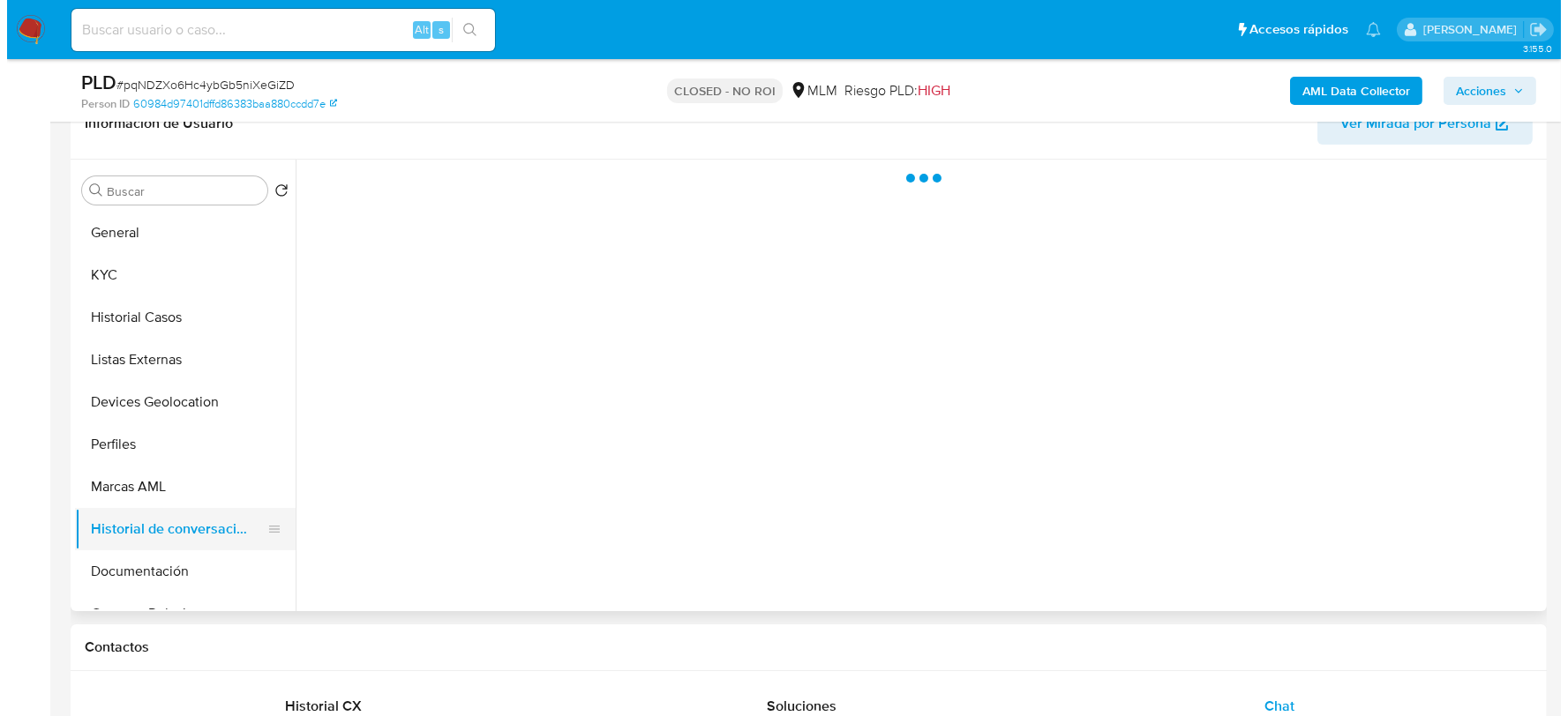
scroll to position [0, 0]
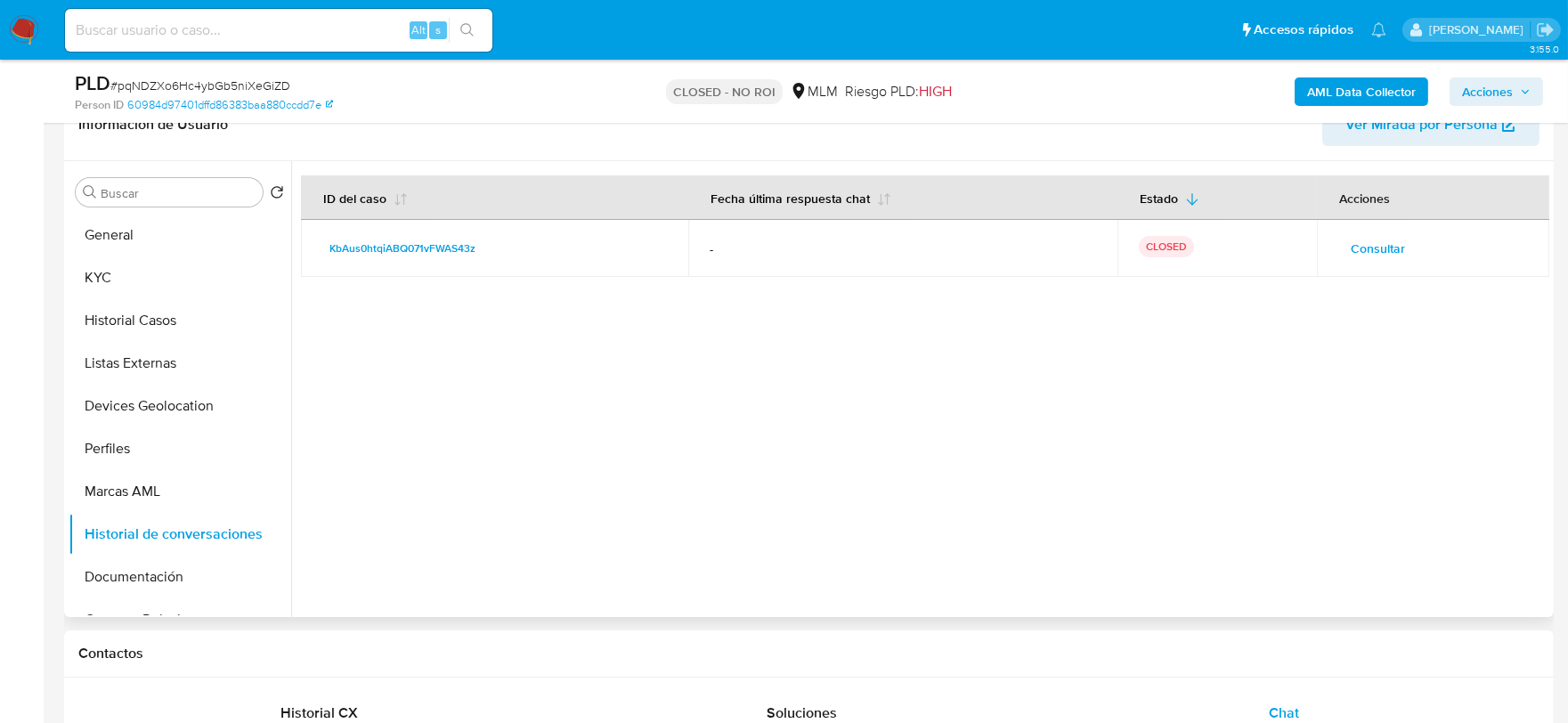
click at [1393, 248] on span "Consultar" at bounding box center [1378, 249] width 54 height 25
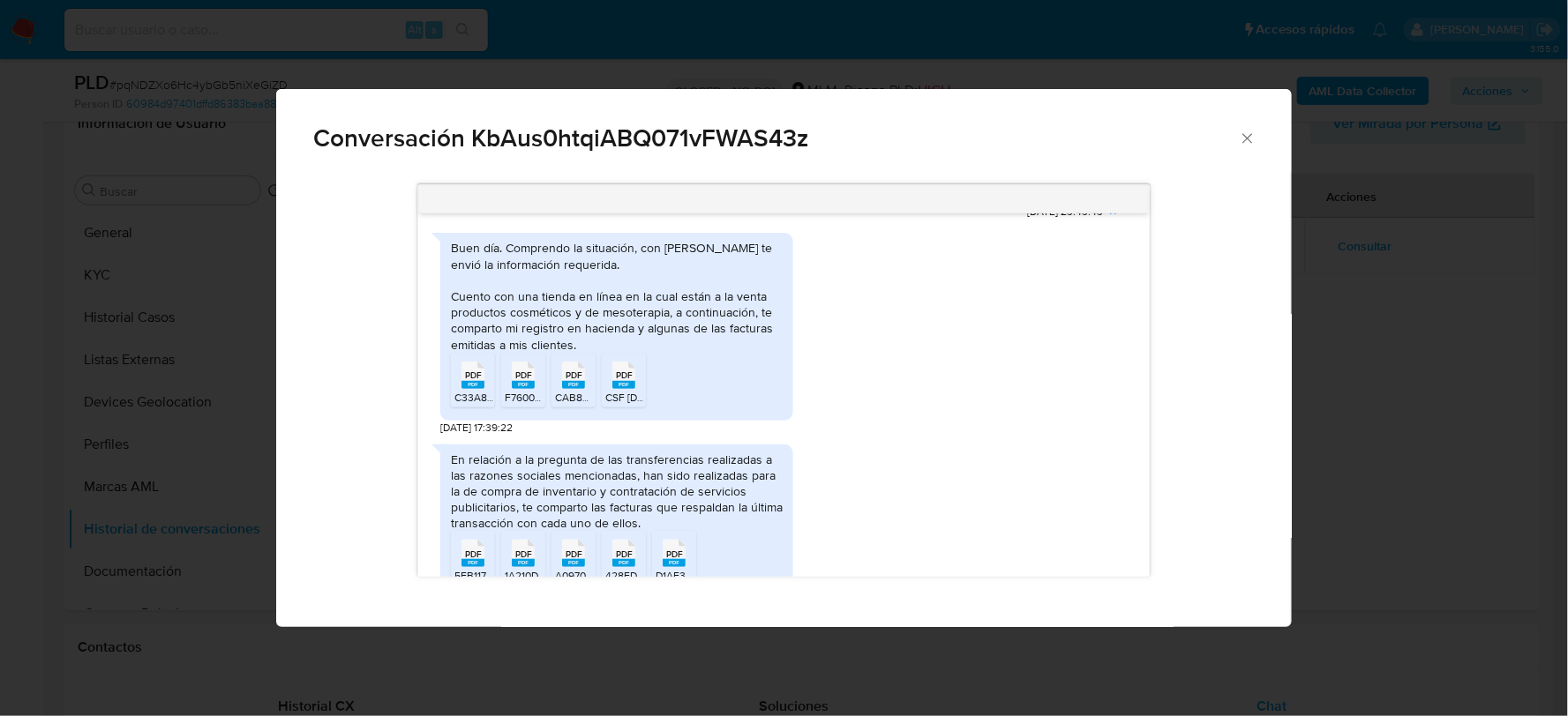
scroll to position [437, 0]
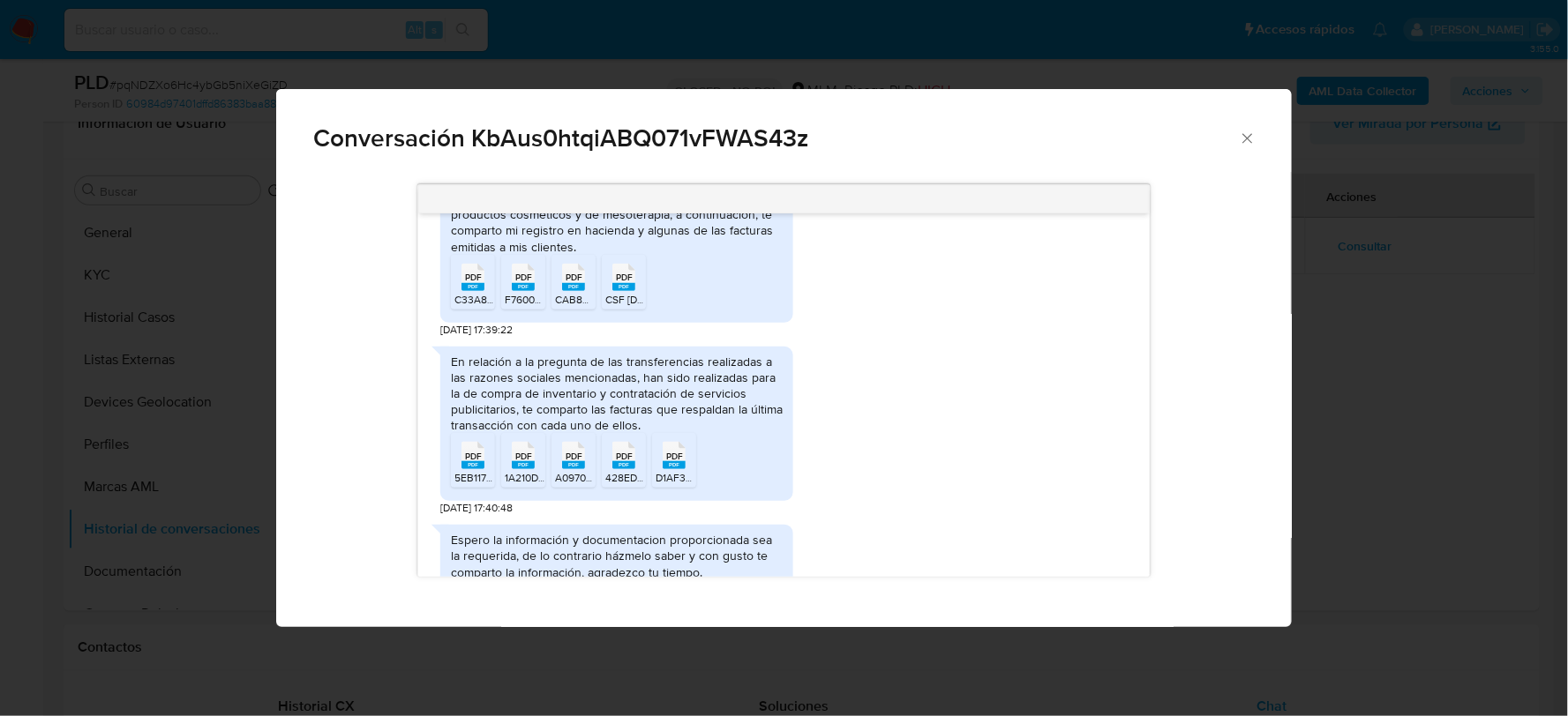
click at [474, 460] on span "PDF" at bounding box center [473, 456] width 17 height 12
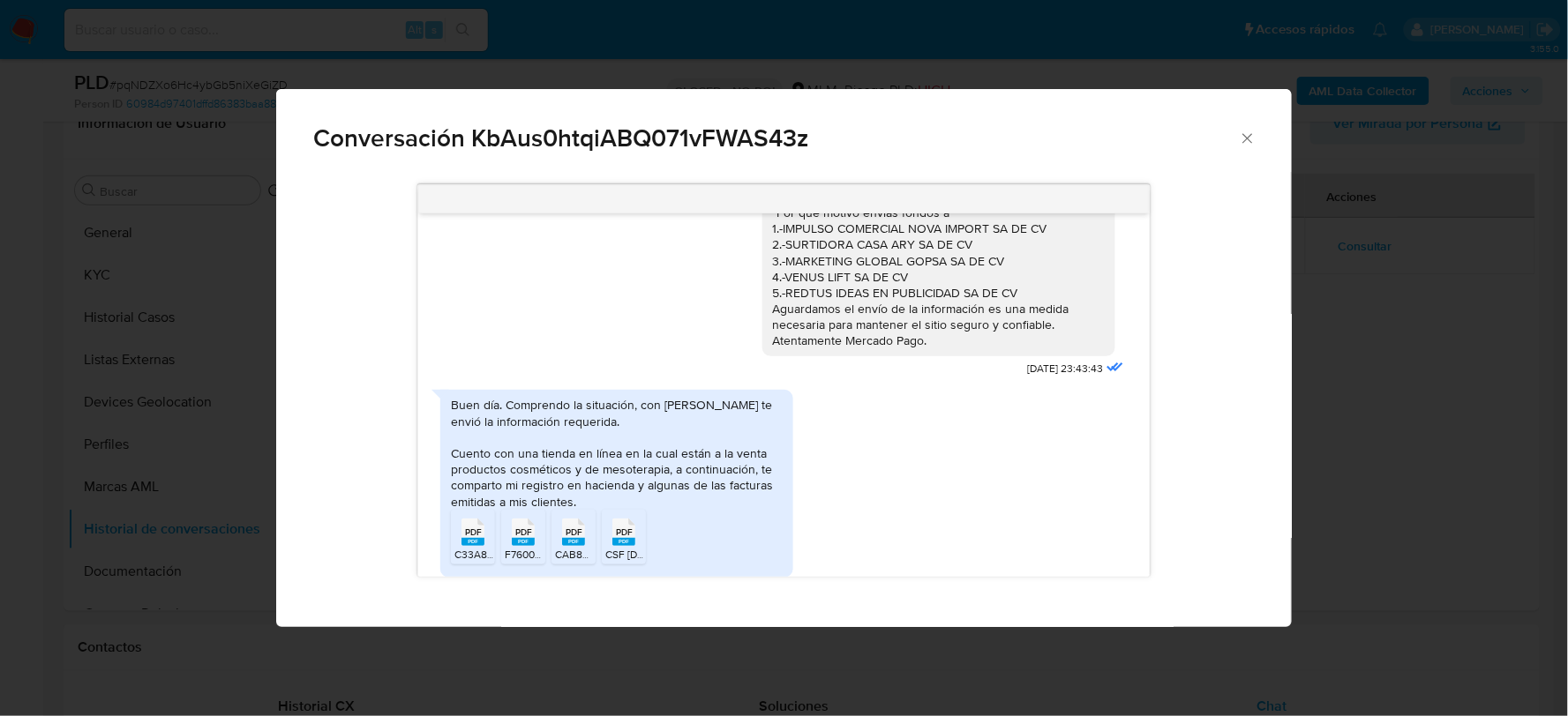
scroll to position [241, 0]
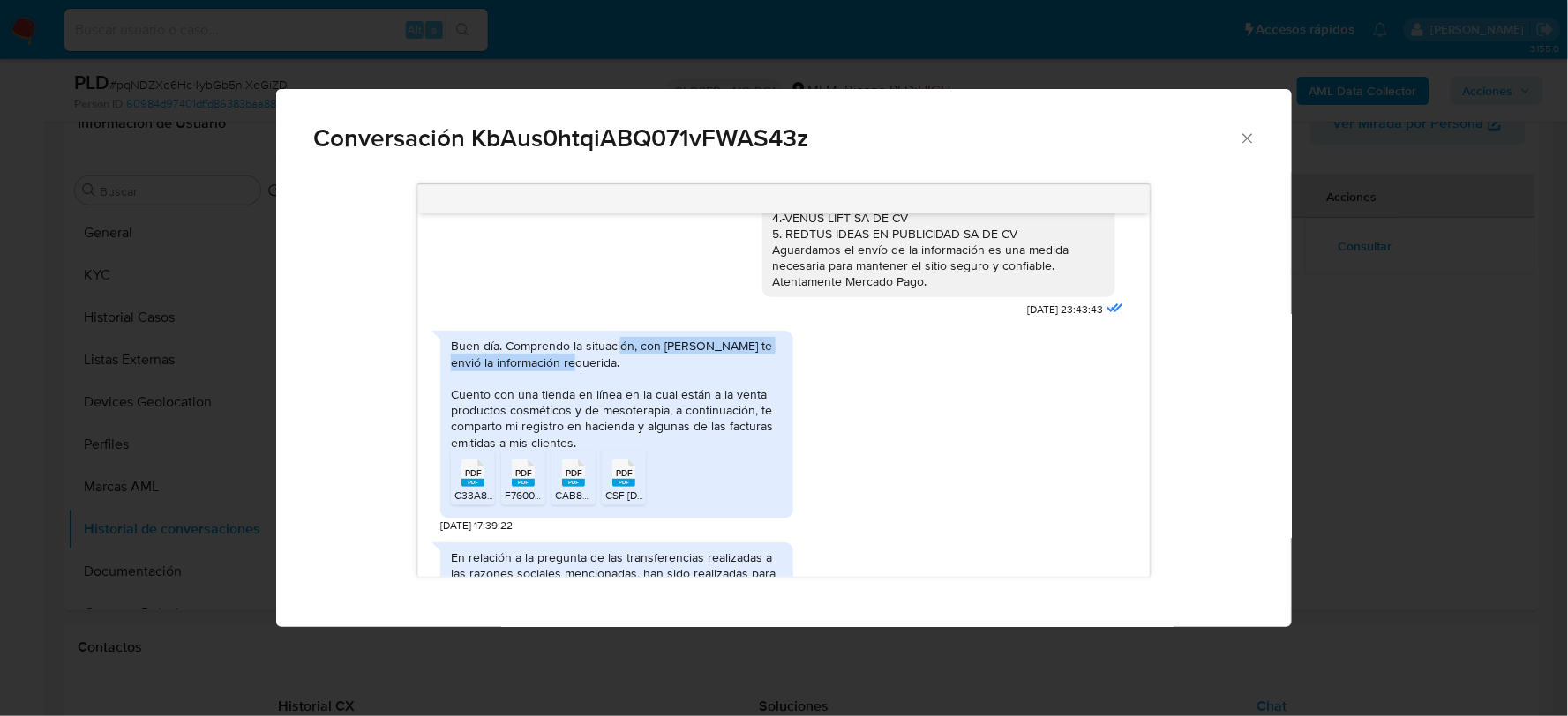
drag, startPoint x: 620, startPoint y: 340, endPoint x: 713, endPoint y: 362, distance: 95.6
click at [713, 362] on div "Buen día. Comprendo la situación, con gusto te envió la información requerida. …" at bounding box center [617, 393] width 332 height 112
drag, startPoint x: 471, startPoint y: 425, endPoint x: 638, endPoint y: 426, distance: 167.0
click at [638, 426] on div "Buen día. Comprendo la situación, con gusto te envió la información requerida. …" at bounding box center [617, 393] width 332 height 112
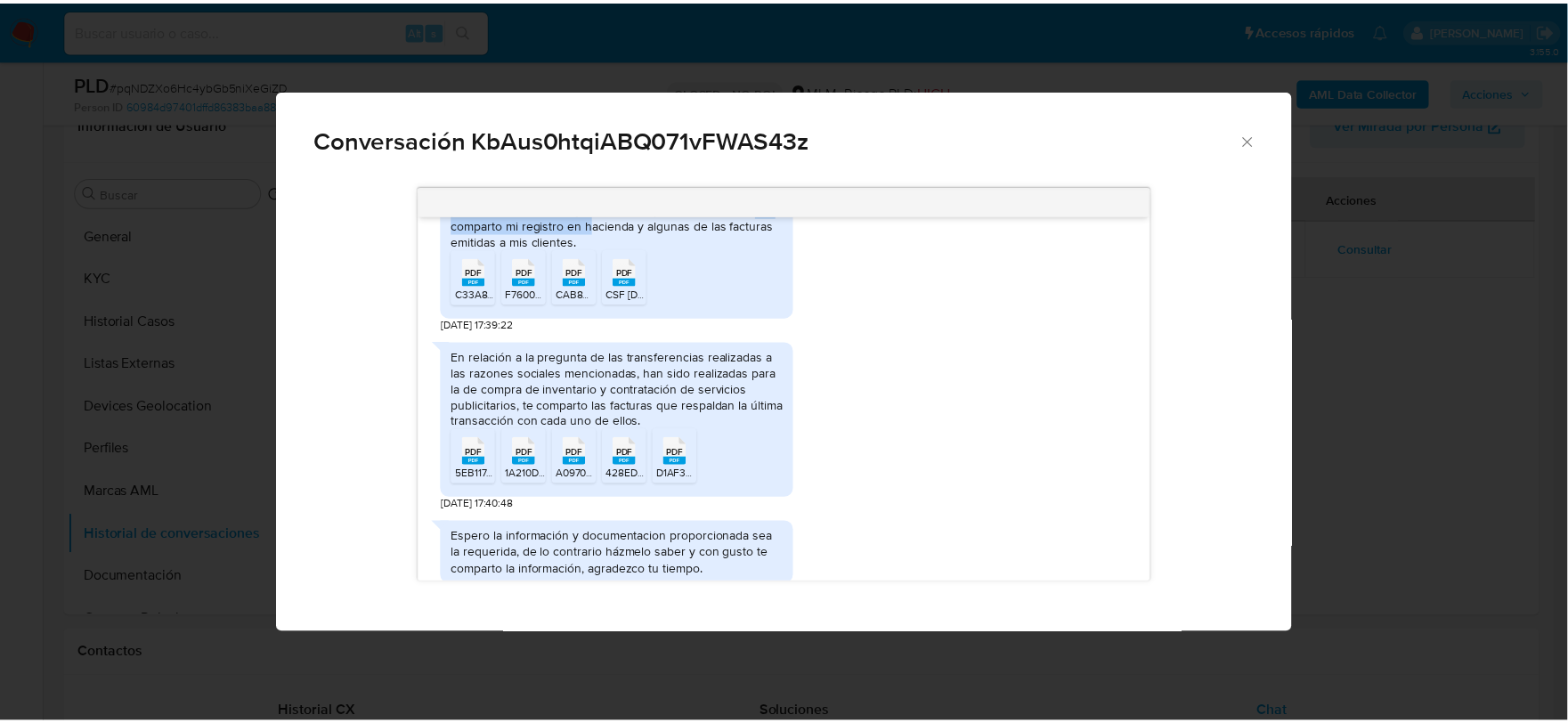
scroll to position [441, 0]
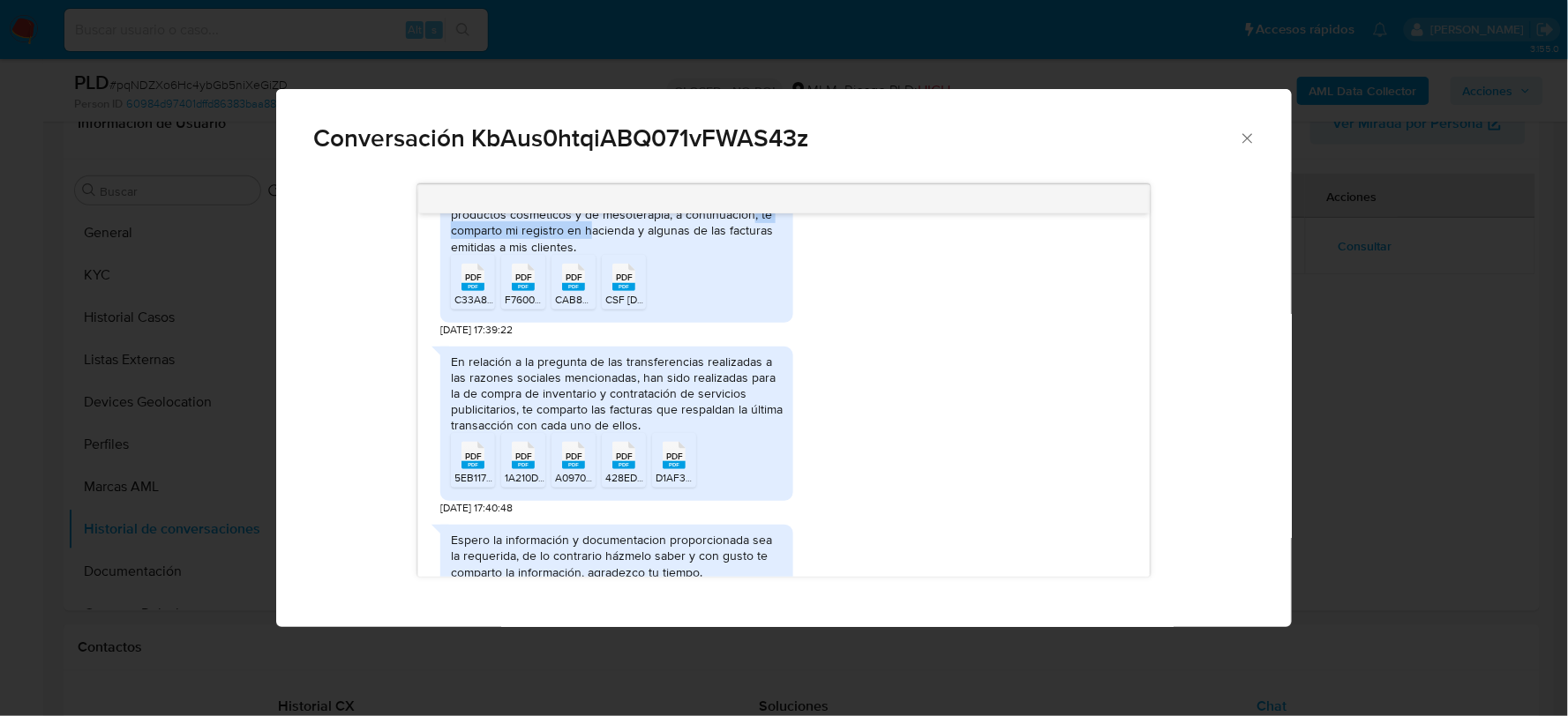
click at [1255, 141] on icon "Cerrar" at bounding box center [1247, 138] width 18 height 18
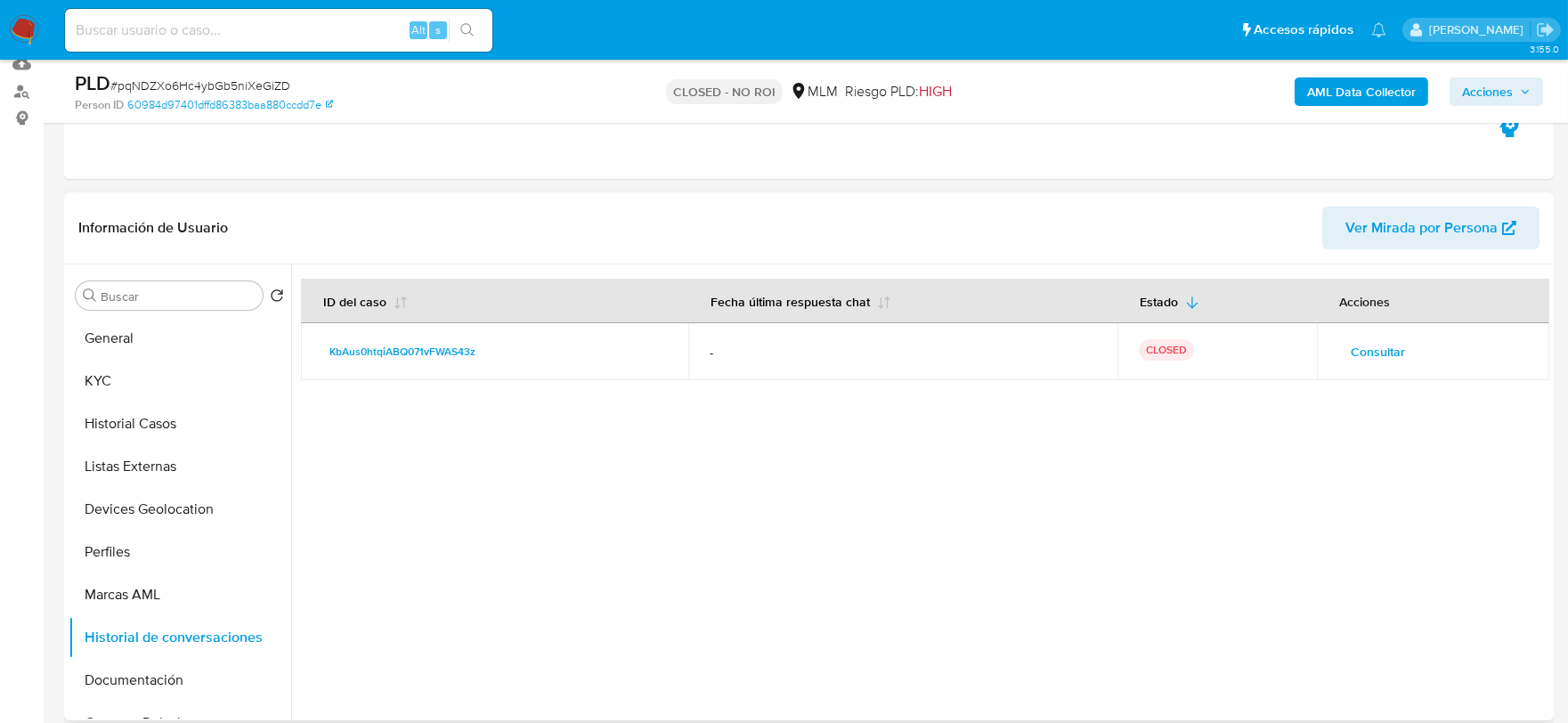
scroll to position [197, 0]
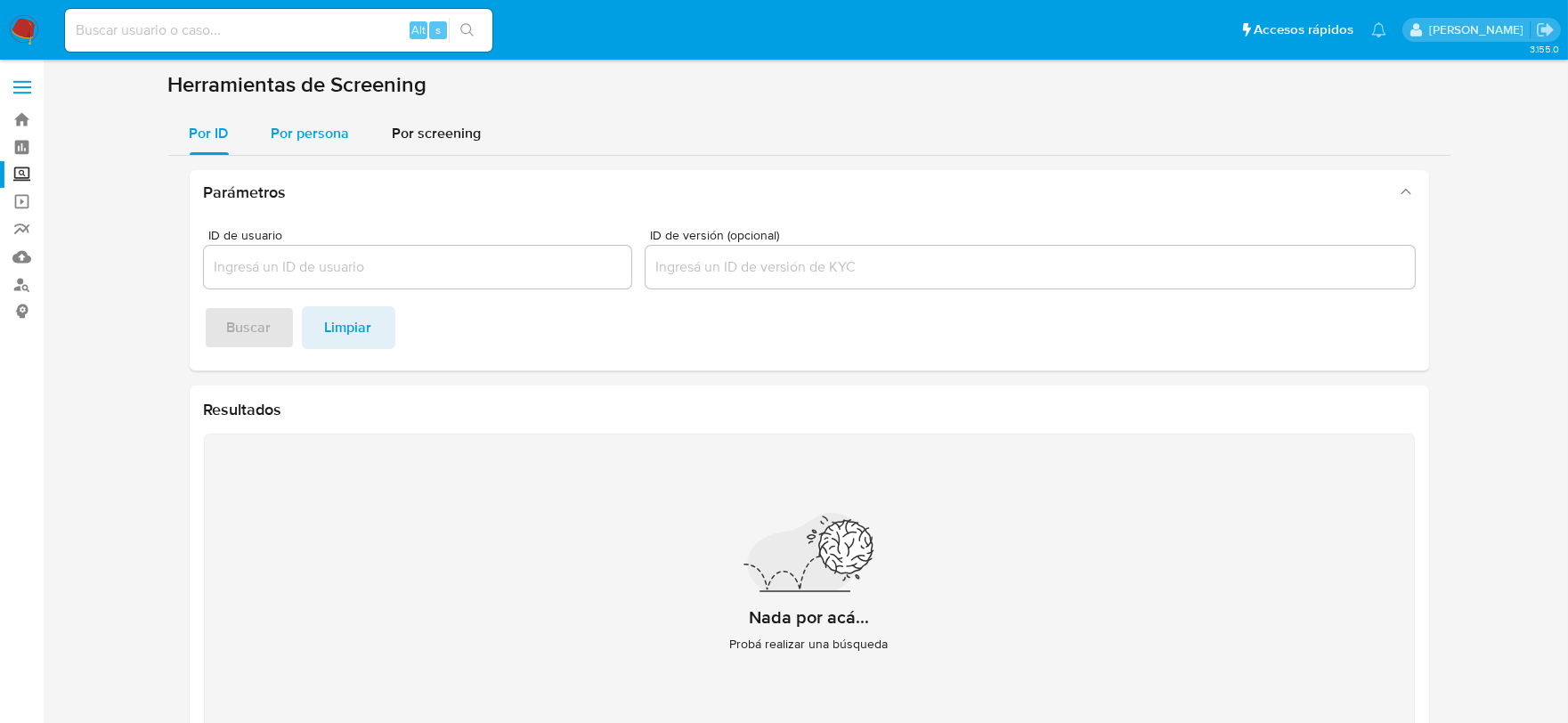
click at [307, 141] on span "Por persona" at bounding box center [310, 133] width 78 height 21
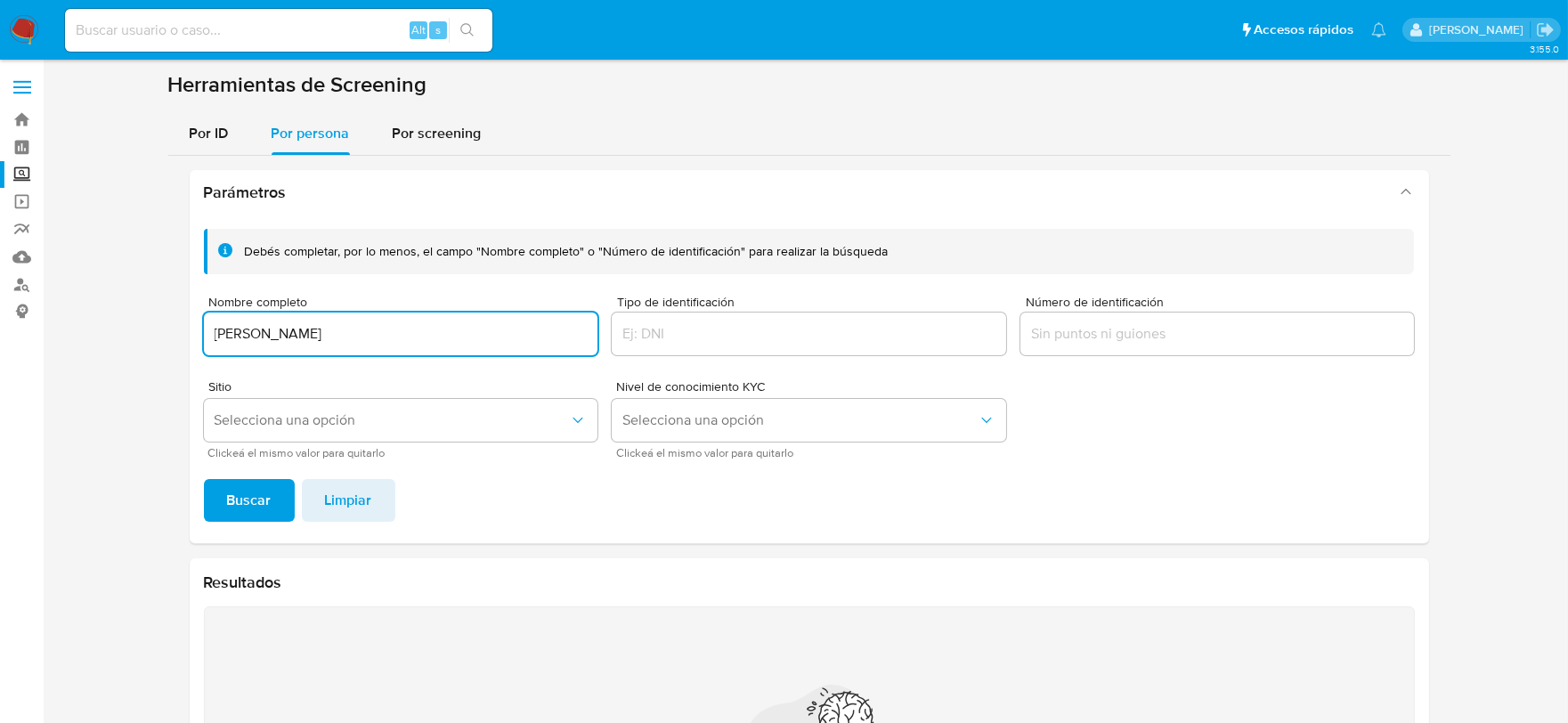
type input "Brenda Lizete Bravo Garcia"
click at [204, 480] on button "Buscar" at bounding box center [249, 500] width 91 height 42
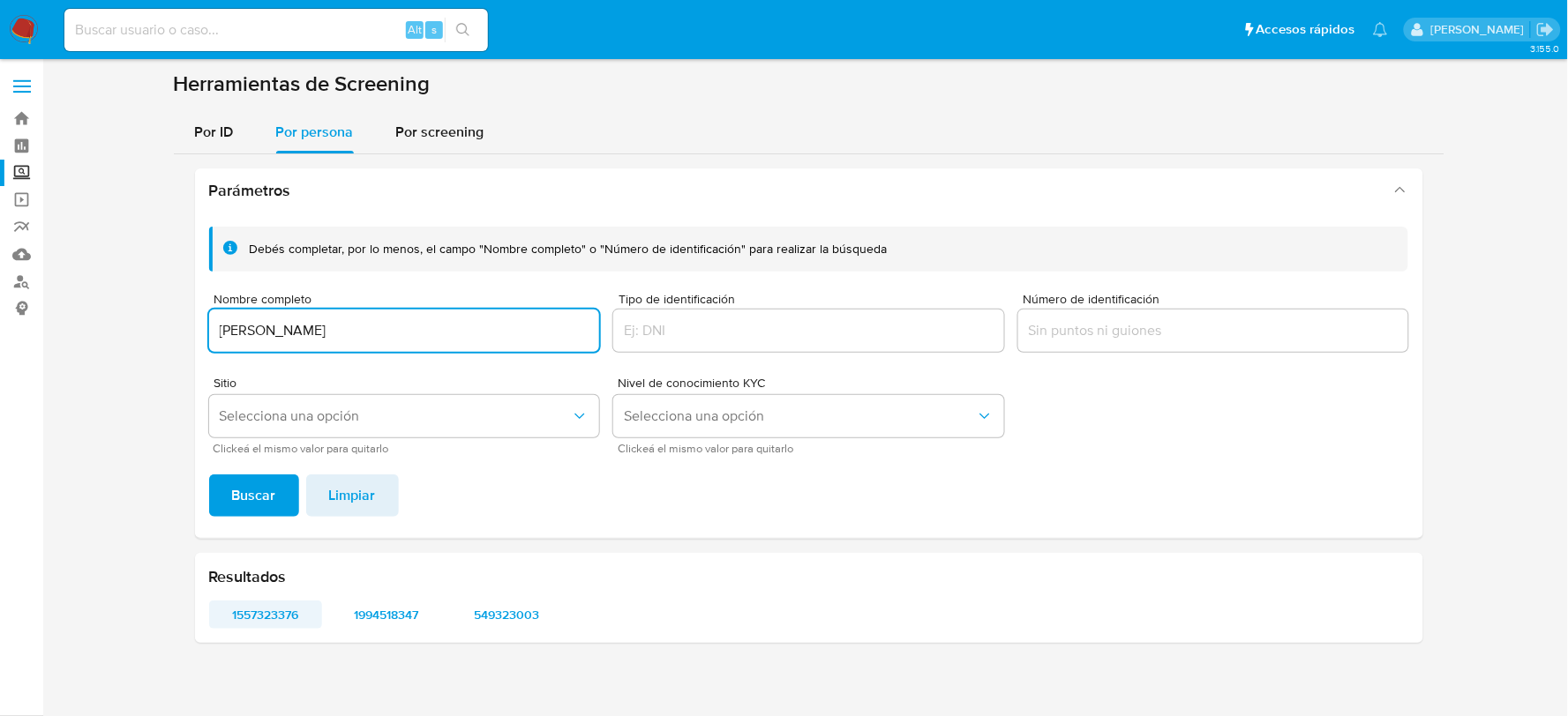
click at [280, 618] on span "1557323376" at bounding box center [266, 615] width 89 height 25
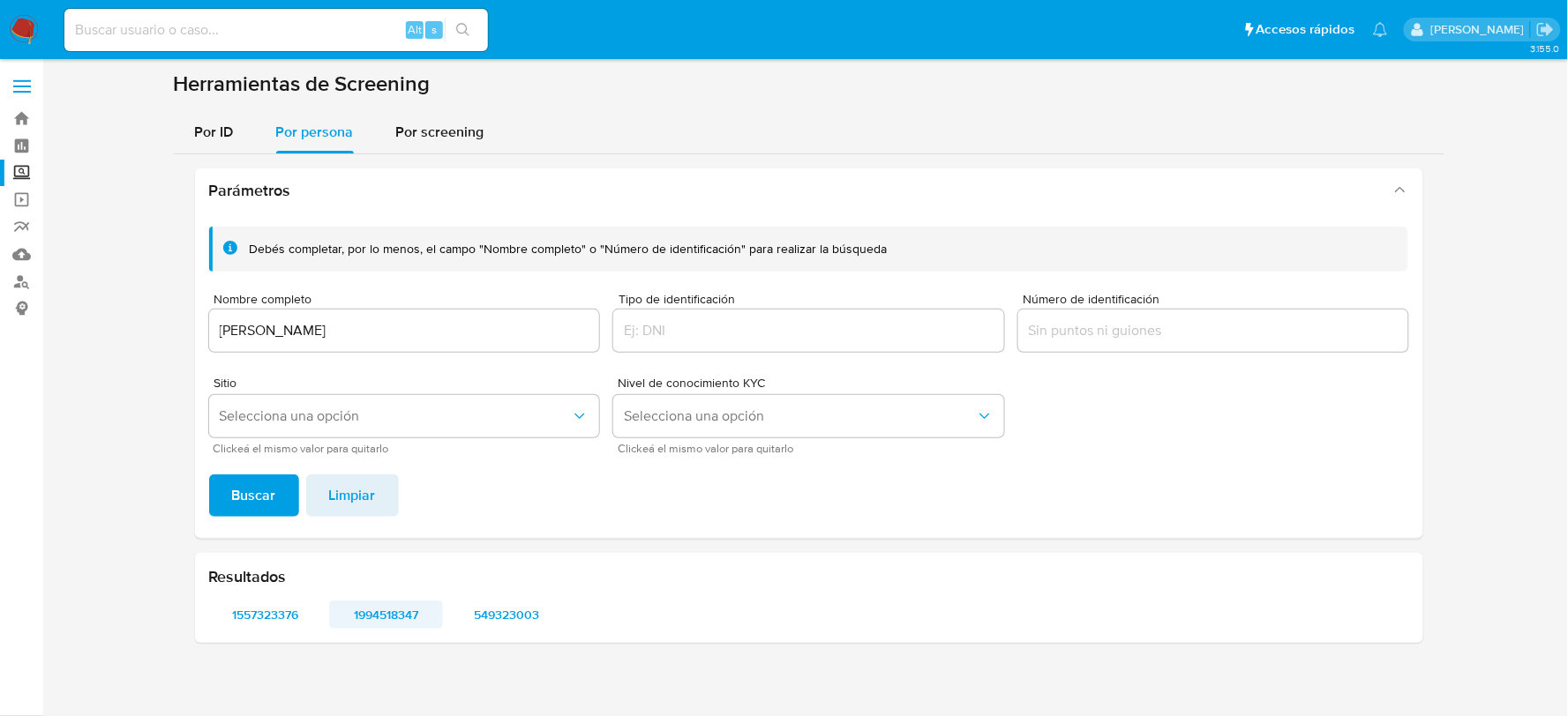
click at [393, 603] on span "1994518347" at bounding box center [386, 615] width 89 height 25
click at [506, 609] on span "549323003" at bounding box center [507, 615] width 89 height 25
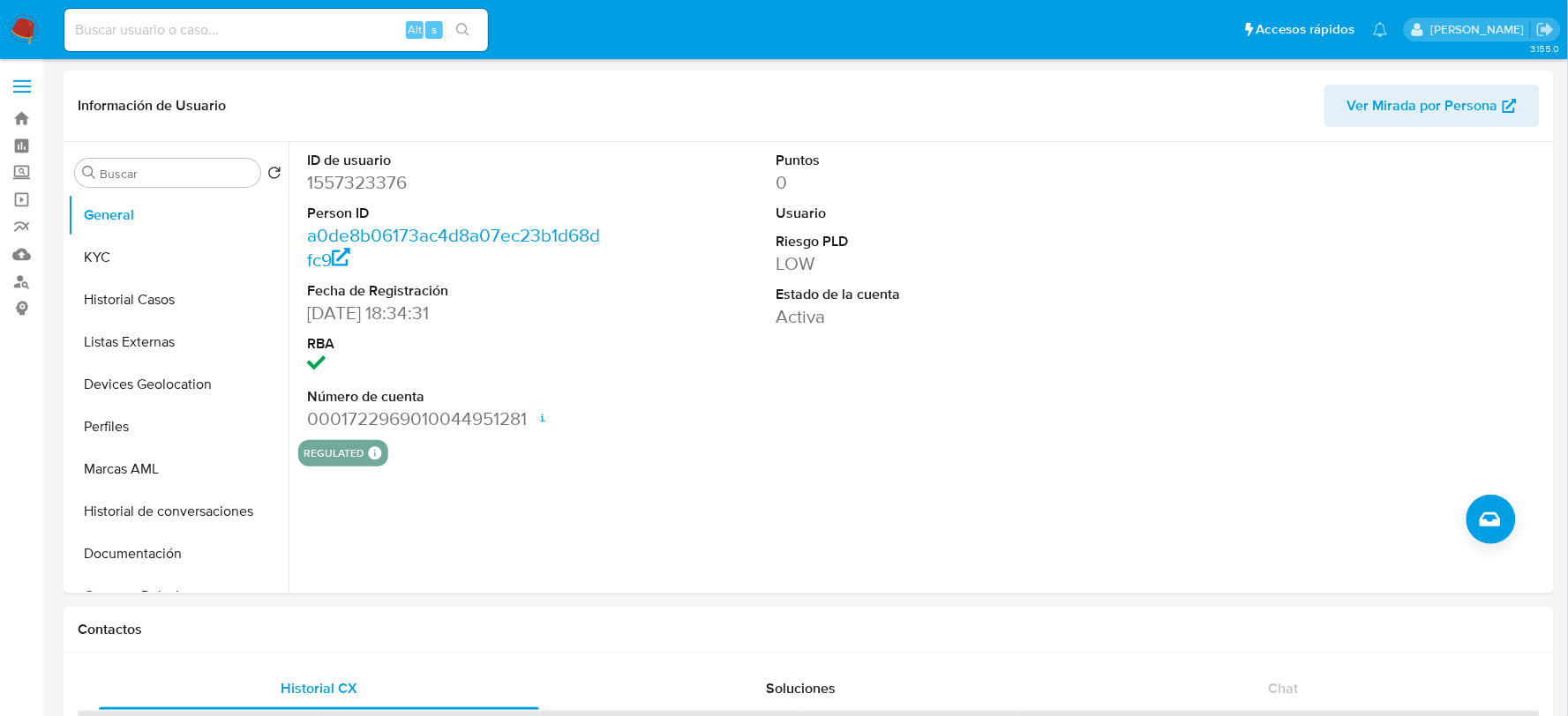
select select "10"
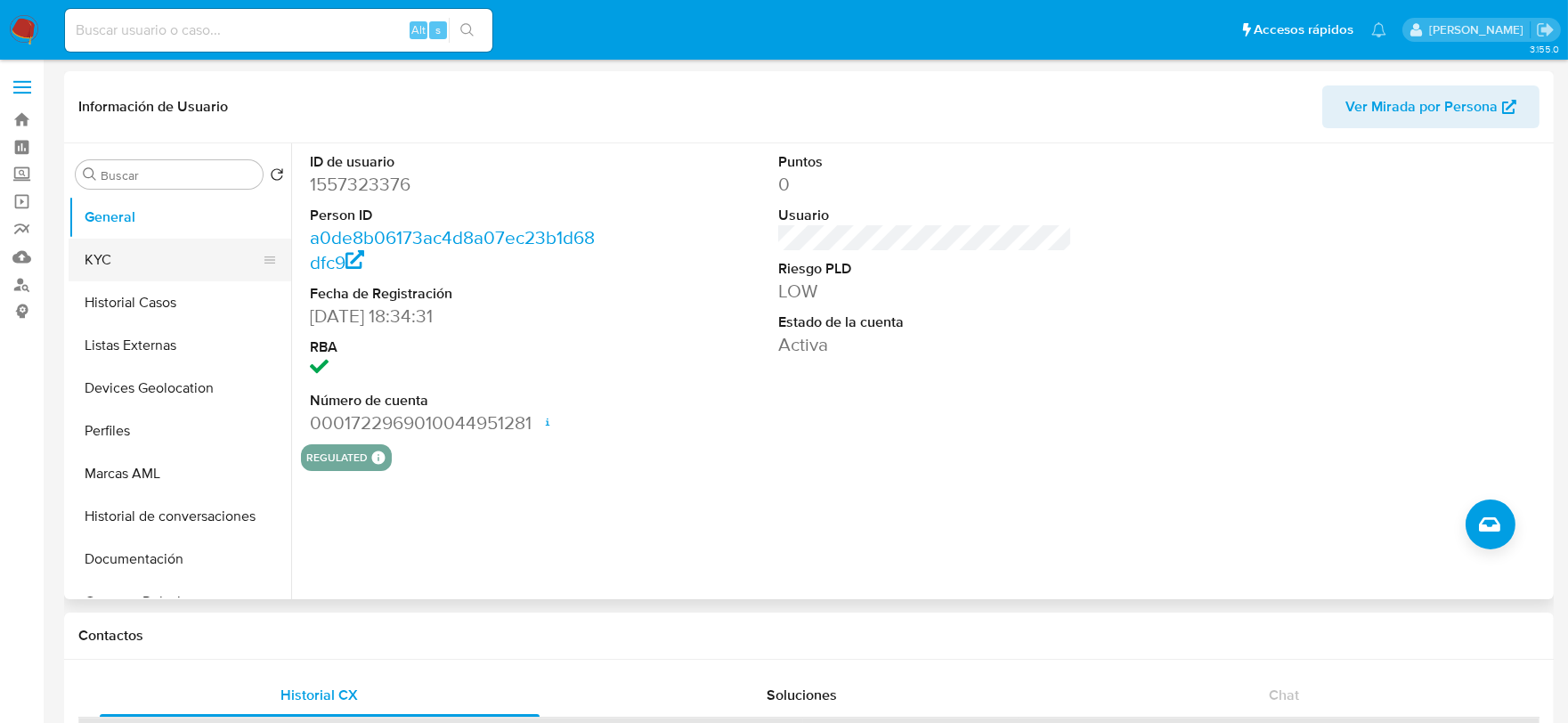
click at [132, 271] on button "KYC" at bounding box center [172, 260] width 208 height 42
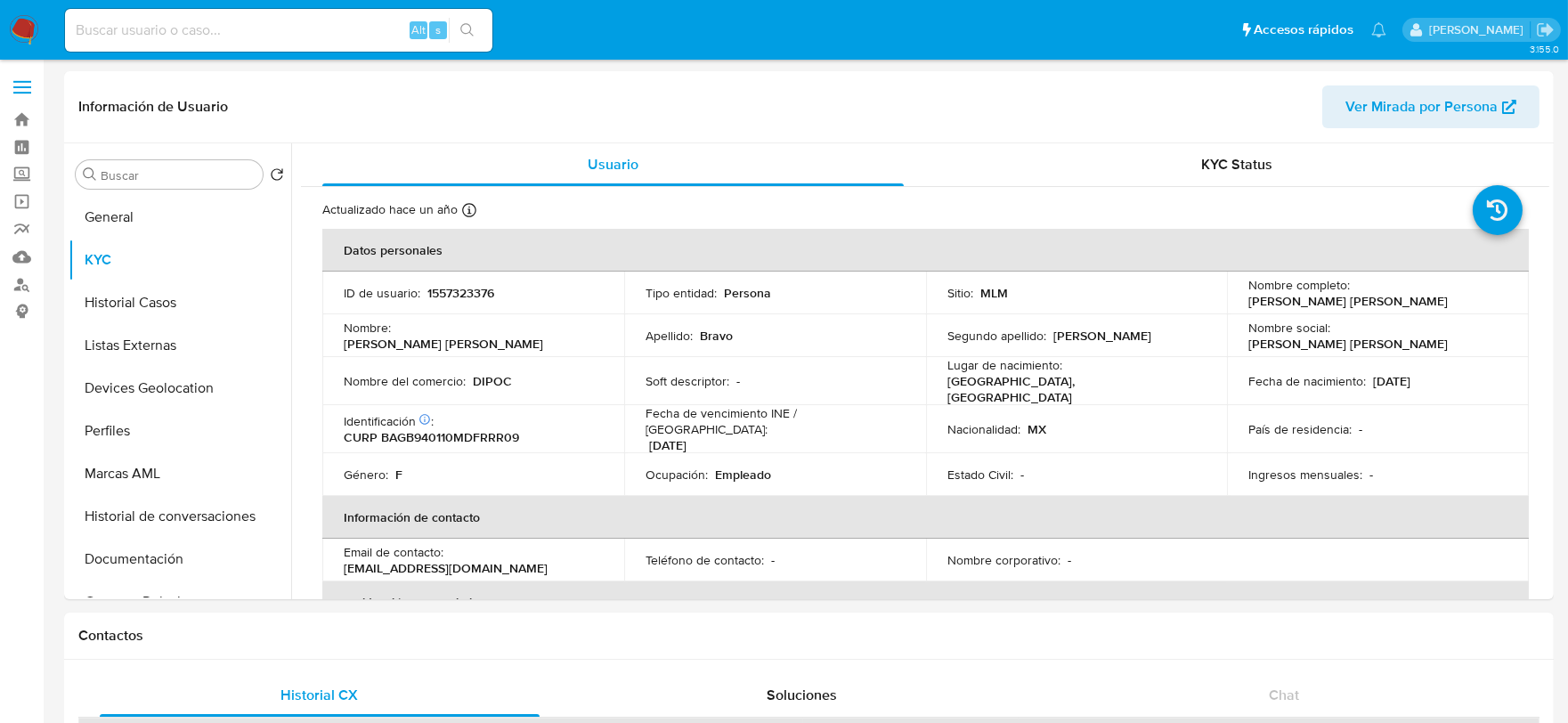
click at [301, 47] on div "Alt s" at bounding box center [278, 30] width 427 height 42
click at [297, 28] on input at bounding box center [278, 31] width 427 height 23
paste input "1394116238"
type input "1394116238"
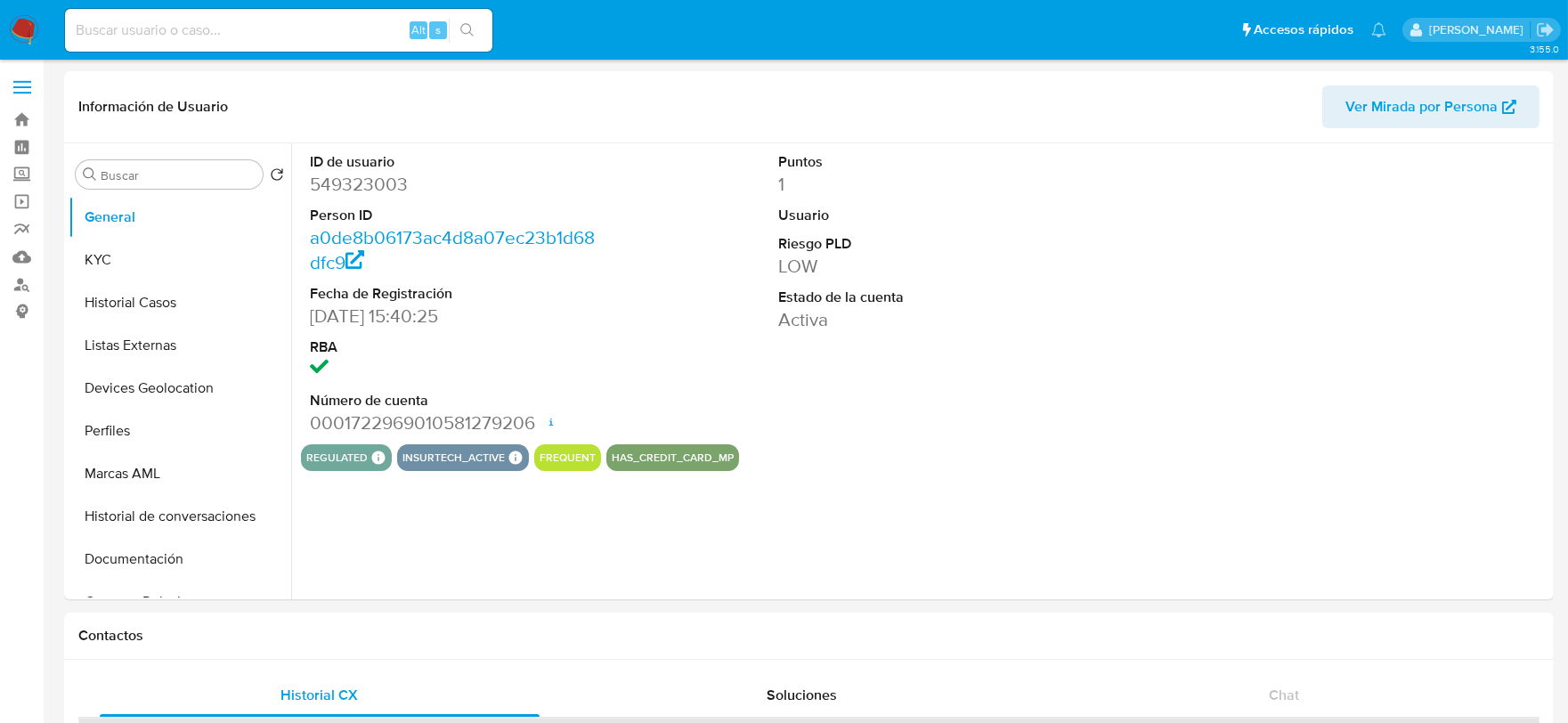
select select "10"
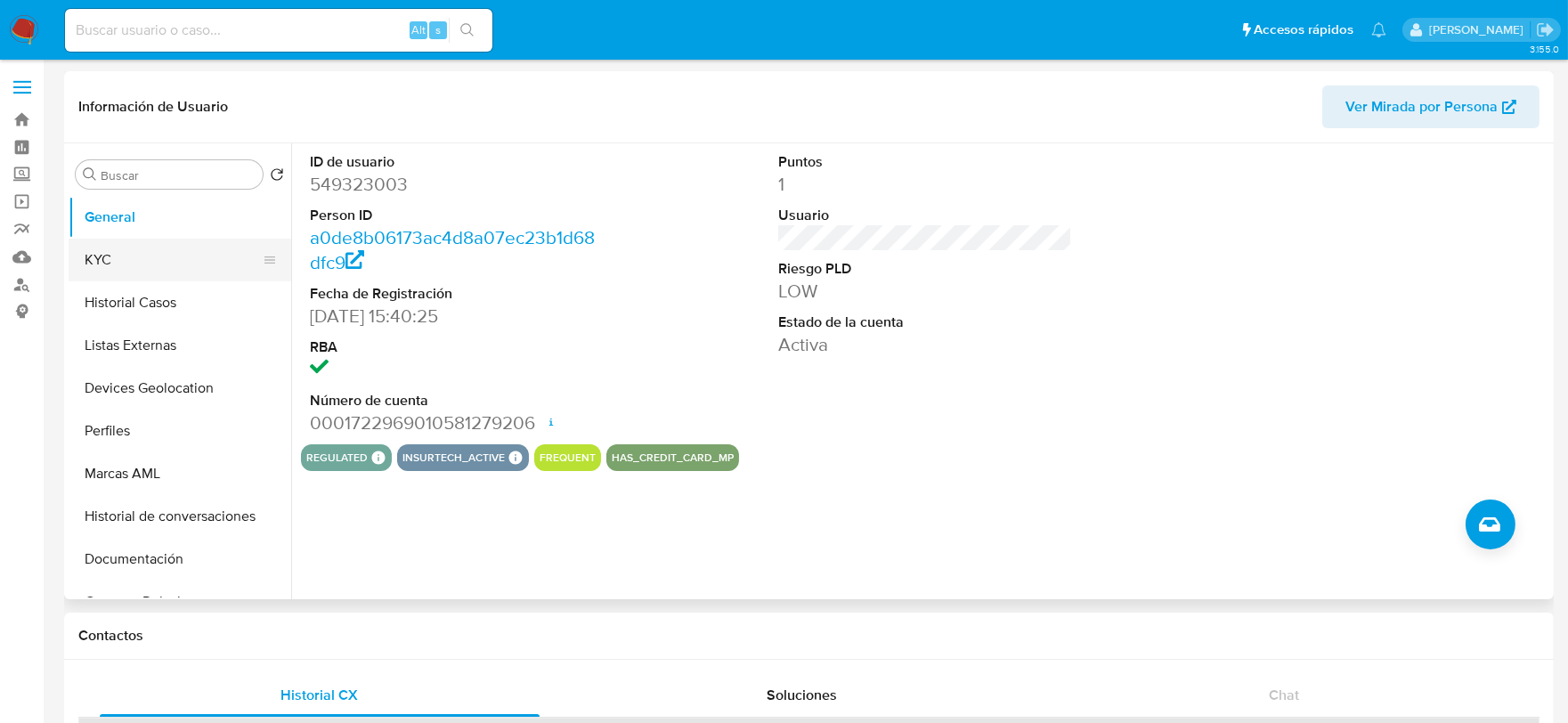
click at [111, 271] on button "KYC" at bounding box center [172, 260] width 208 height 42
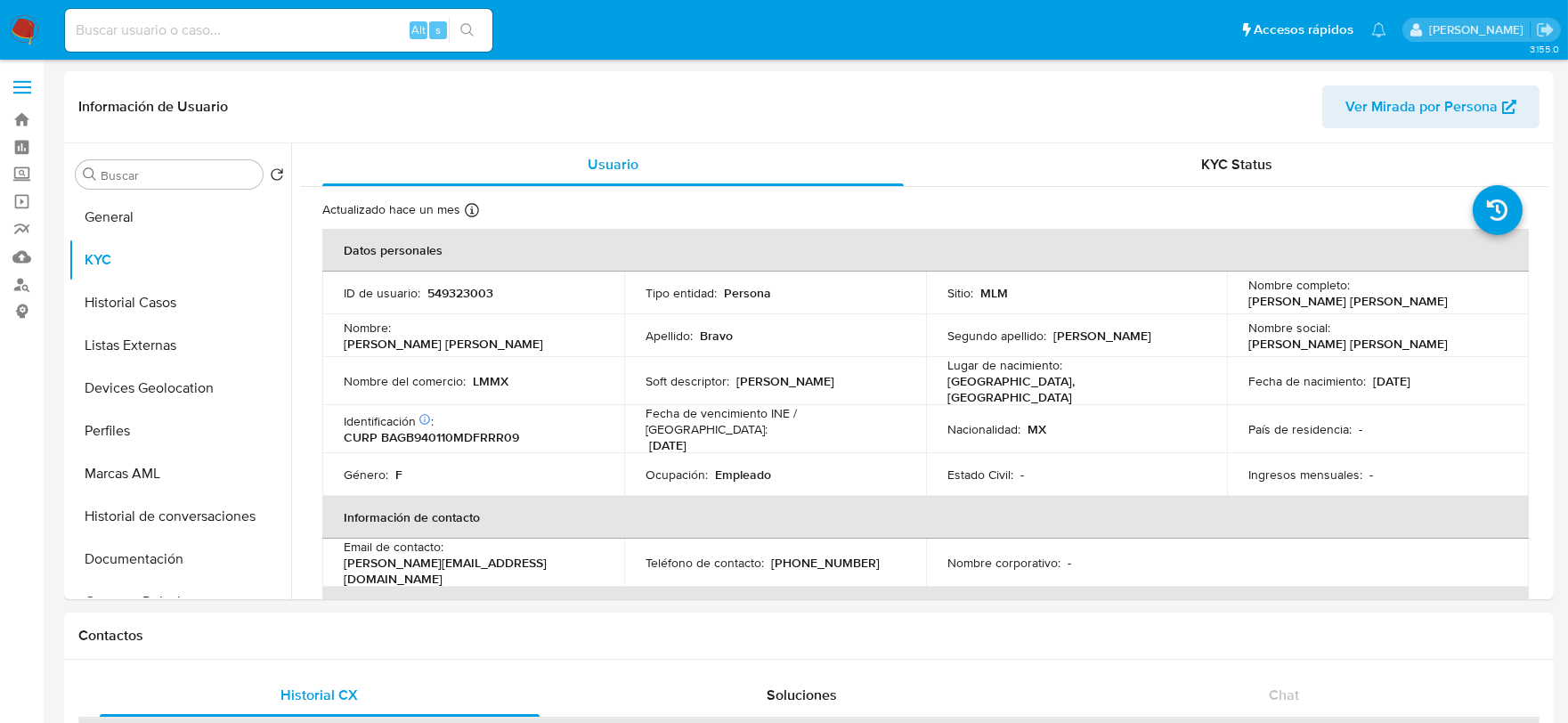
click at [21, 36] on img at bounding box center [24, 31] width 31 height 31
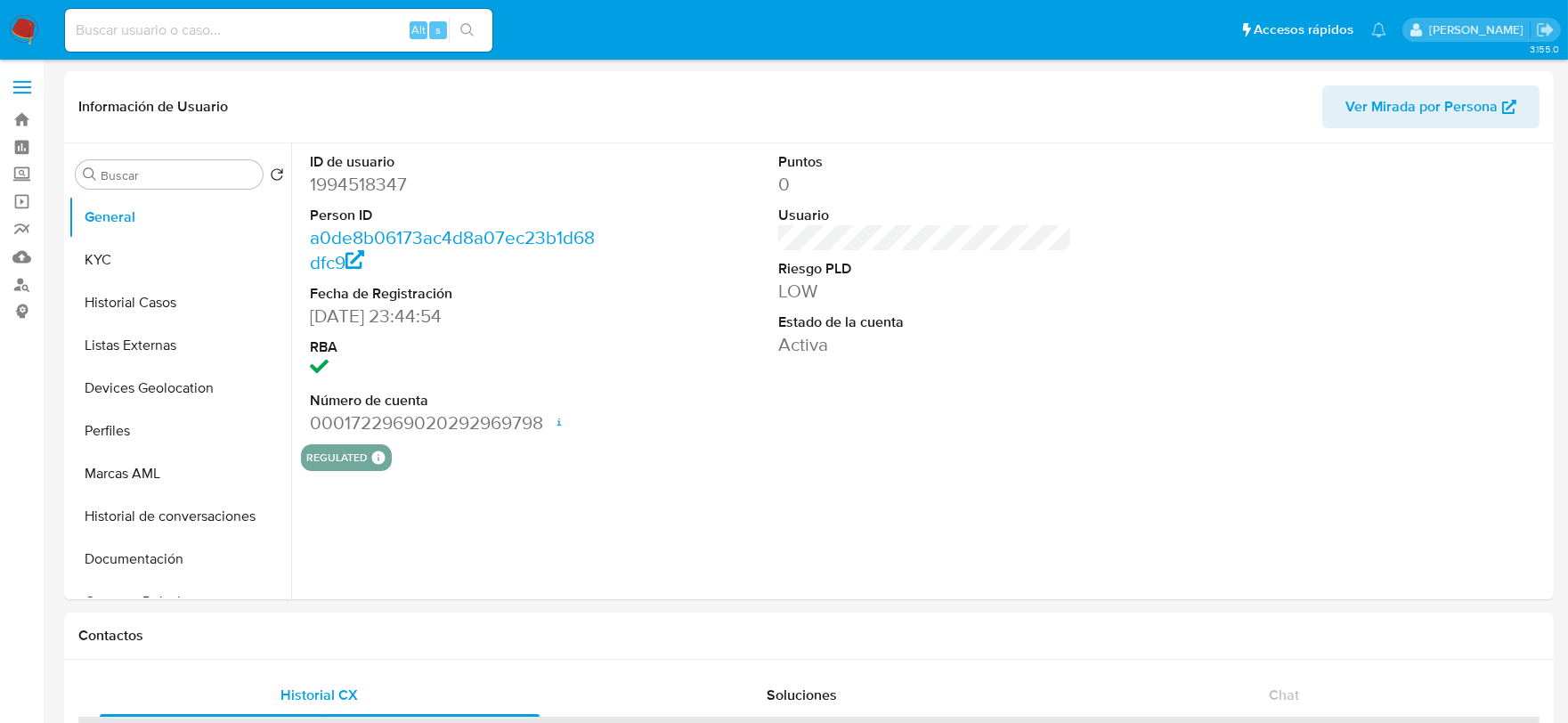
select select "10"
drag, startPoint x: 113, startPoint y: 272, endPoint x: 155, endPoint y: 93, distance: 183.9
click at [114, 272] on button "KYC" at bounding box center [179, 260] width 223 height 42
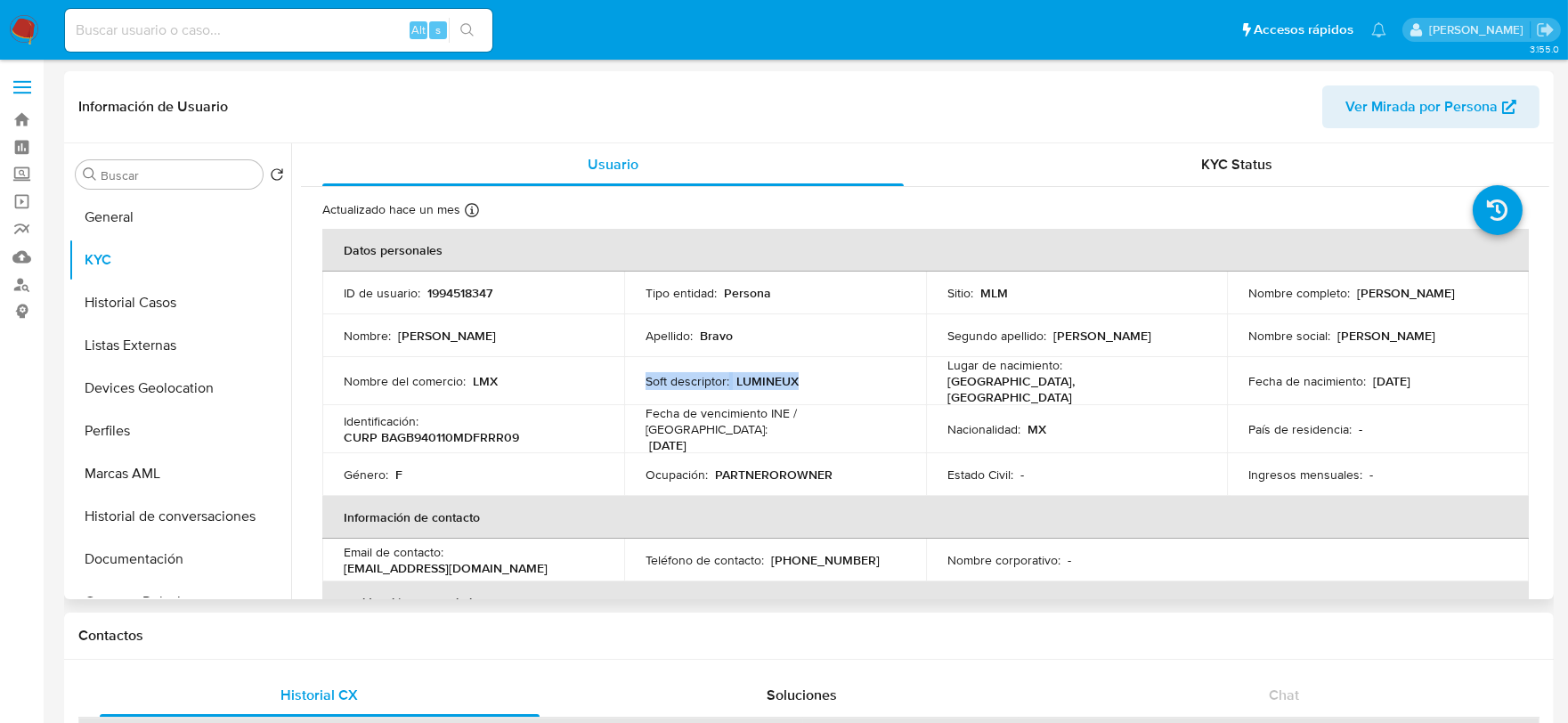
drag, startPoint x: 810, startPoint y: 379, endPoint x: 641, endPoint y: 379, distance: 169.0
click at [641, 379] on td "Soft descriptor : LUMINEUX" at bounding box center [775, 380] width 302 height 48
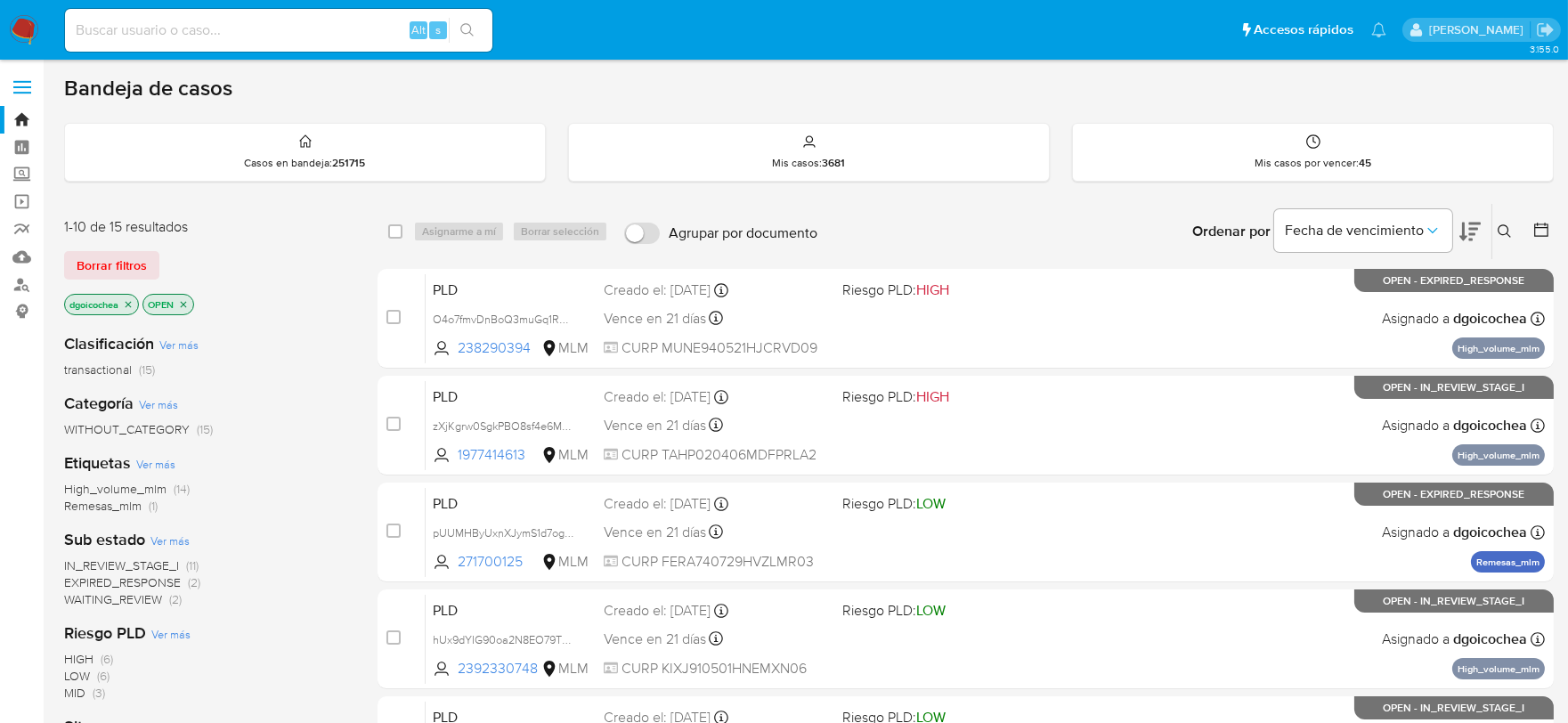
click at [1501, 232] on icon at bounding box center [1505, 232] width 14 height 14
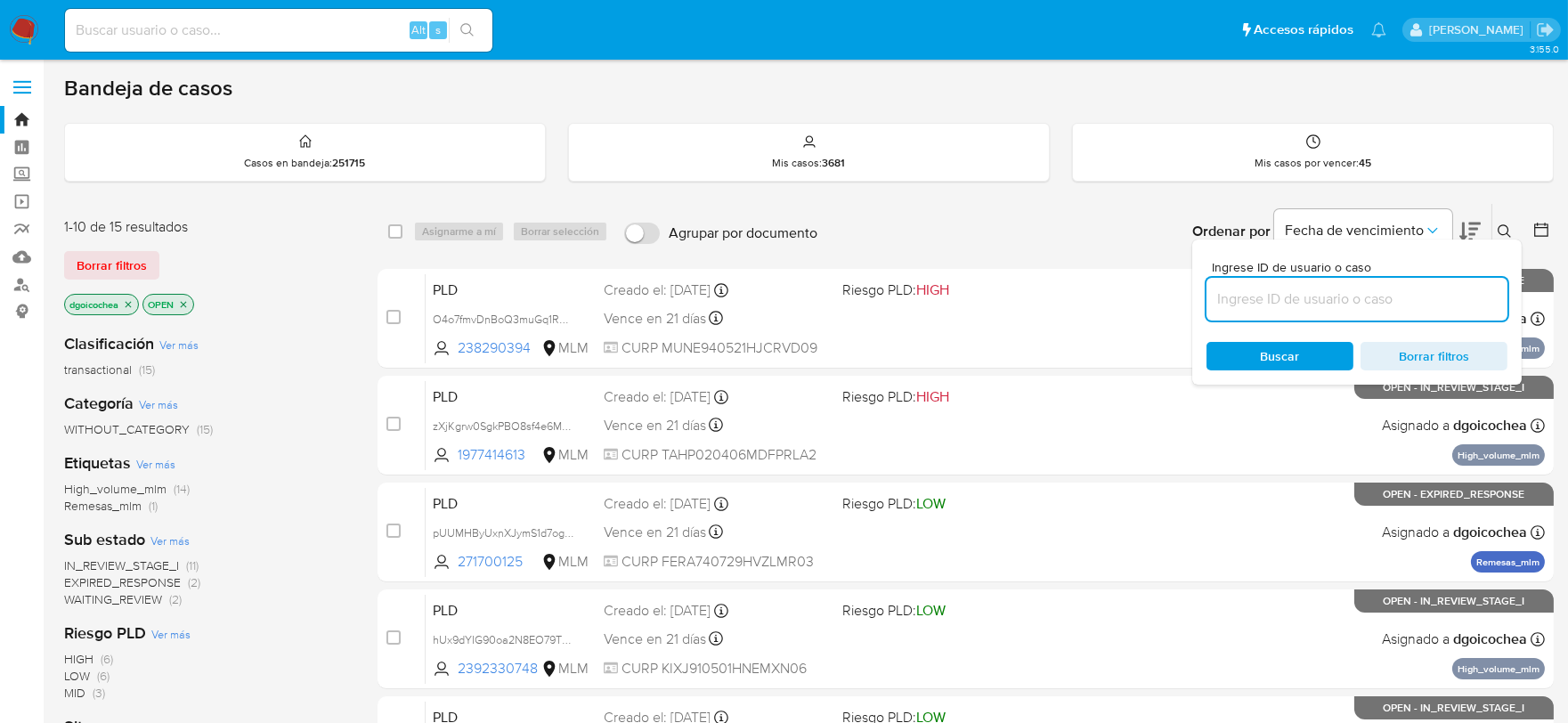
click at [1400, 297] on input at bounding box center [1357, 299] width 301 height 23
type input "550388910"
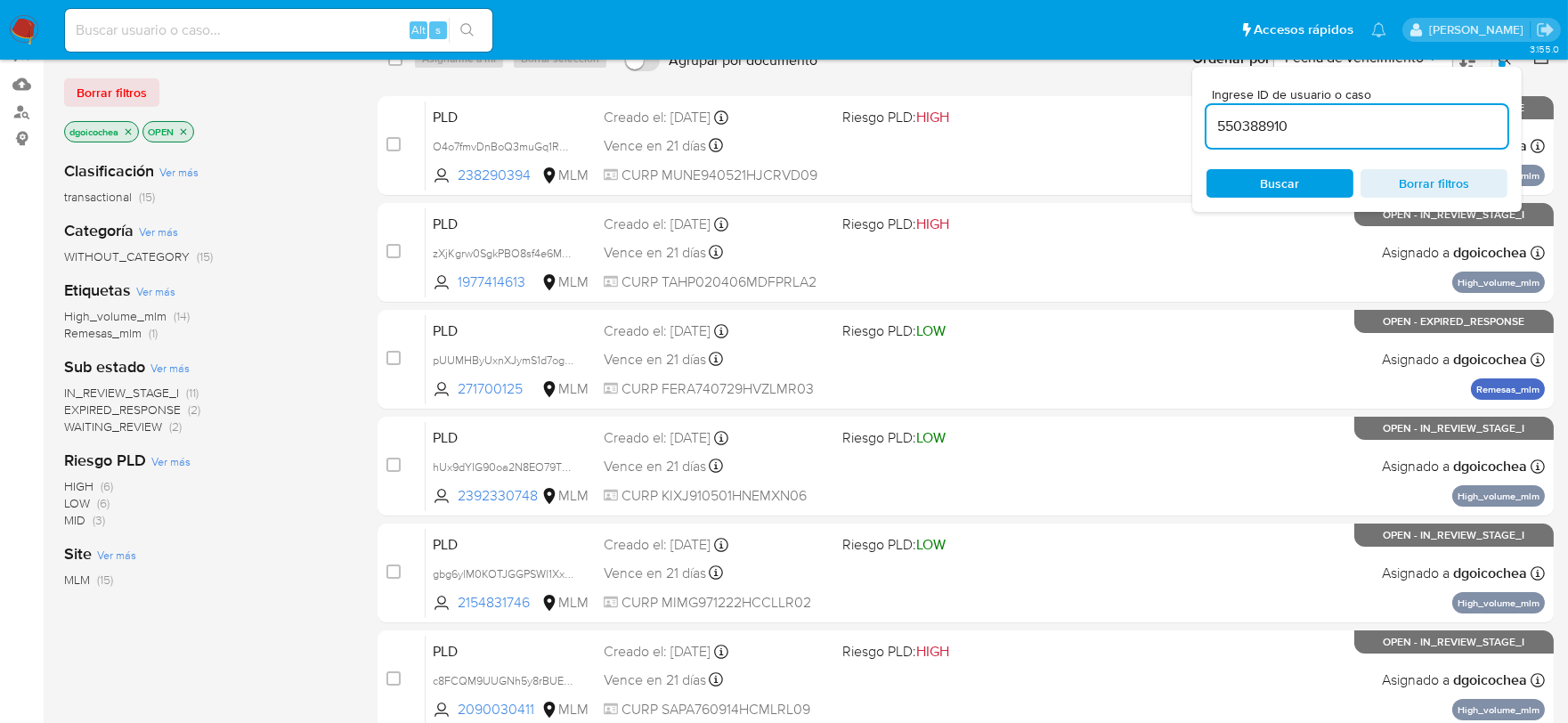
scroll to position [197, 0]
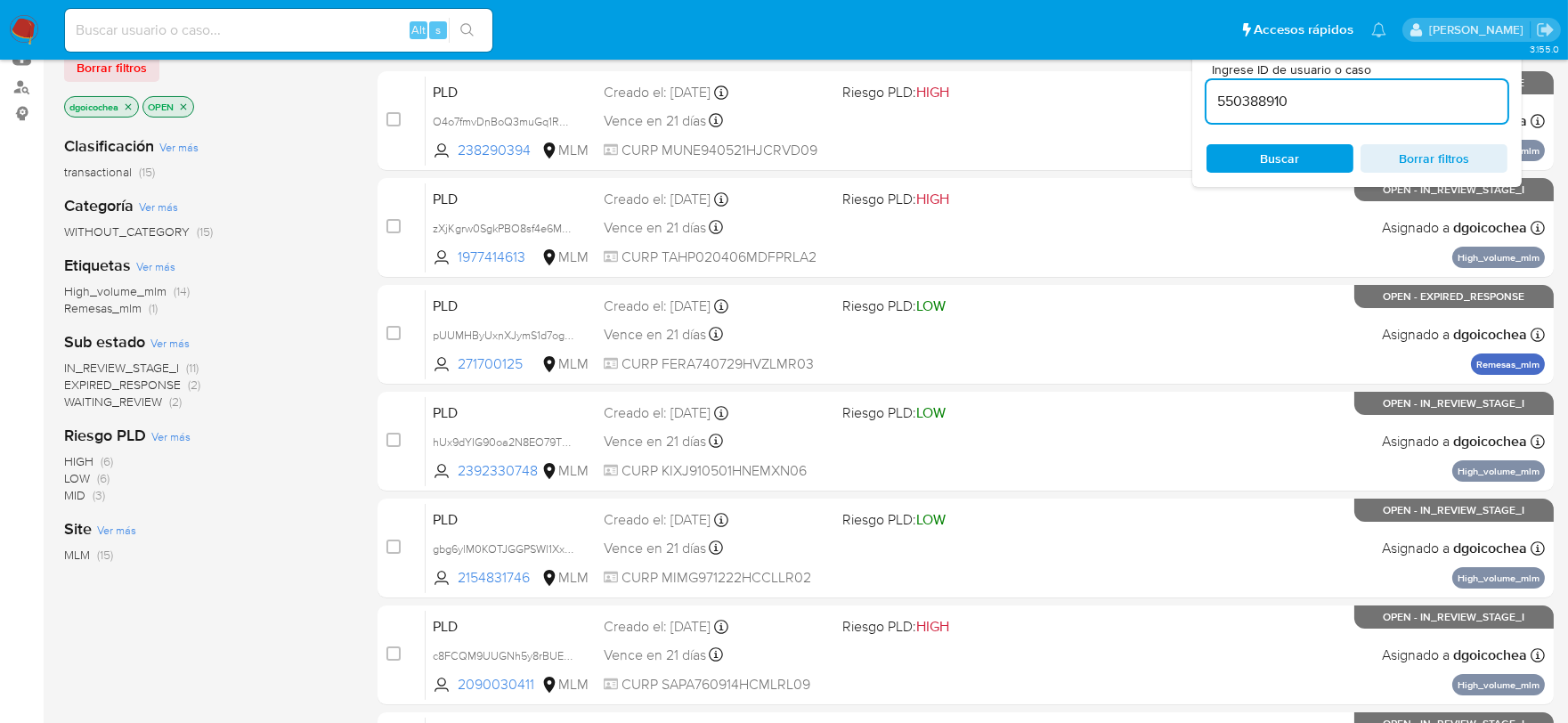
click at [131, 363] on span "IN_REVIEW_STAGE_I" at bounding box center [121, 368] width 114 height 18
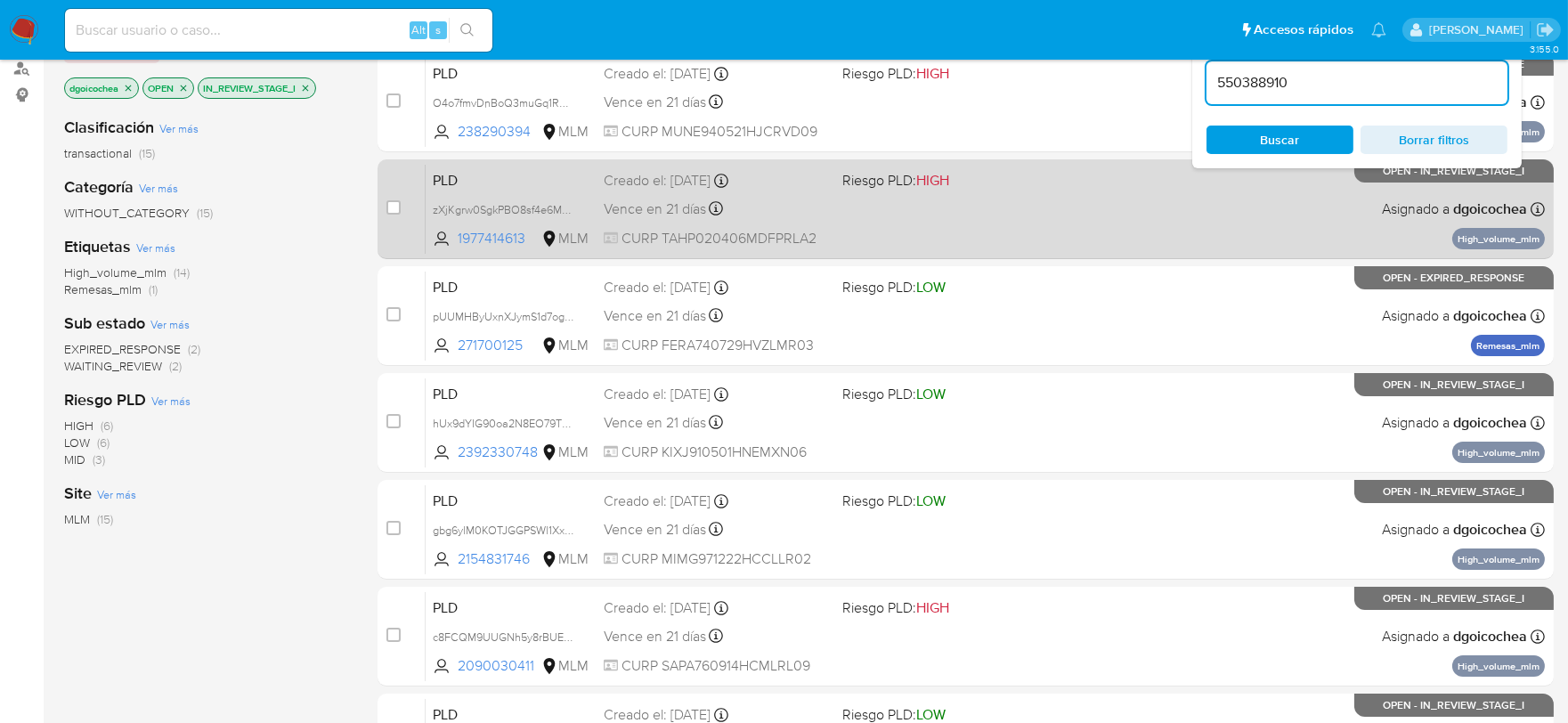
scroll to position [197, 0]
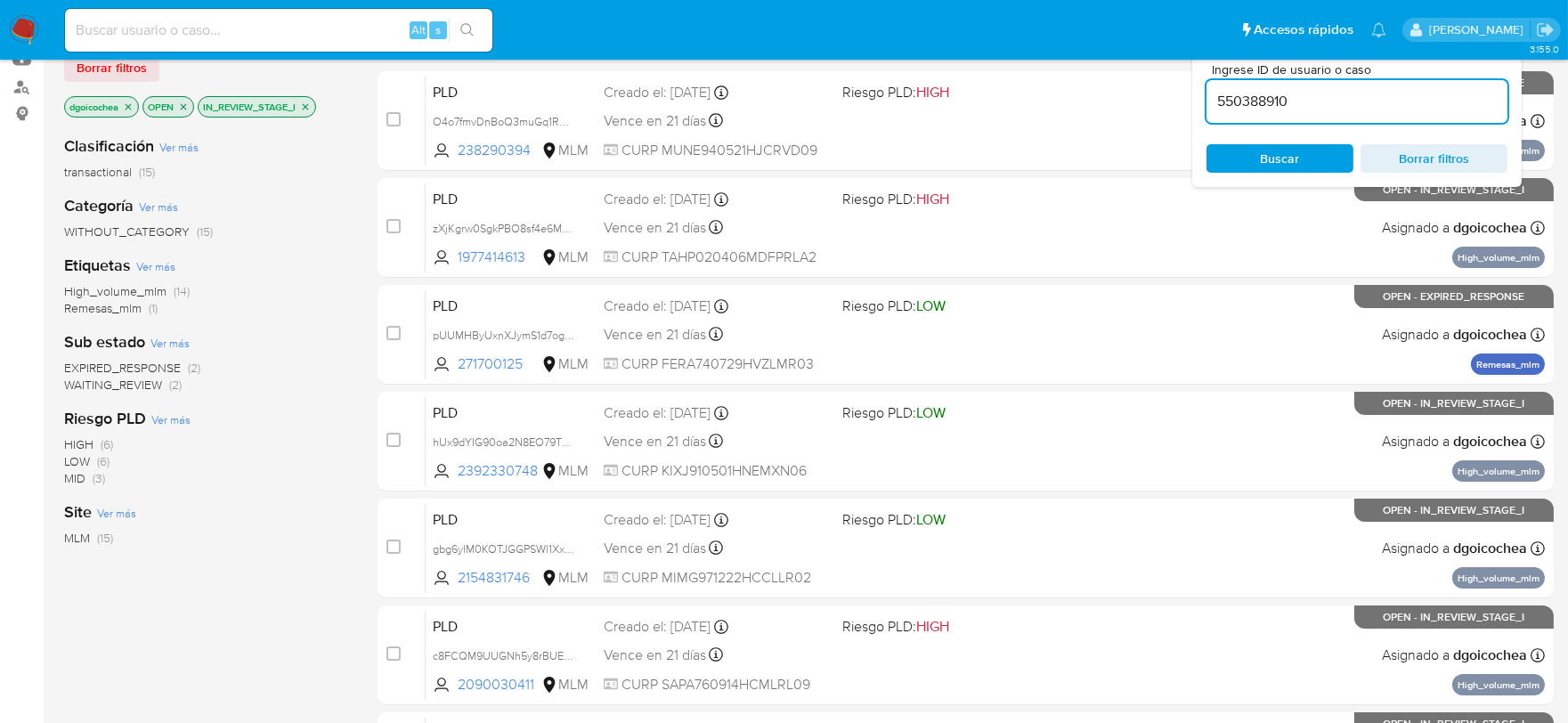
click at [1267, 99] on input "550388910" at bounding box center [1357, 102] width 301 height 23
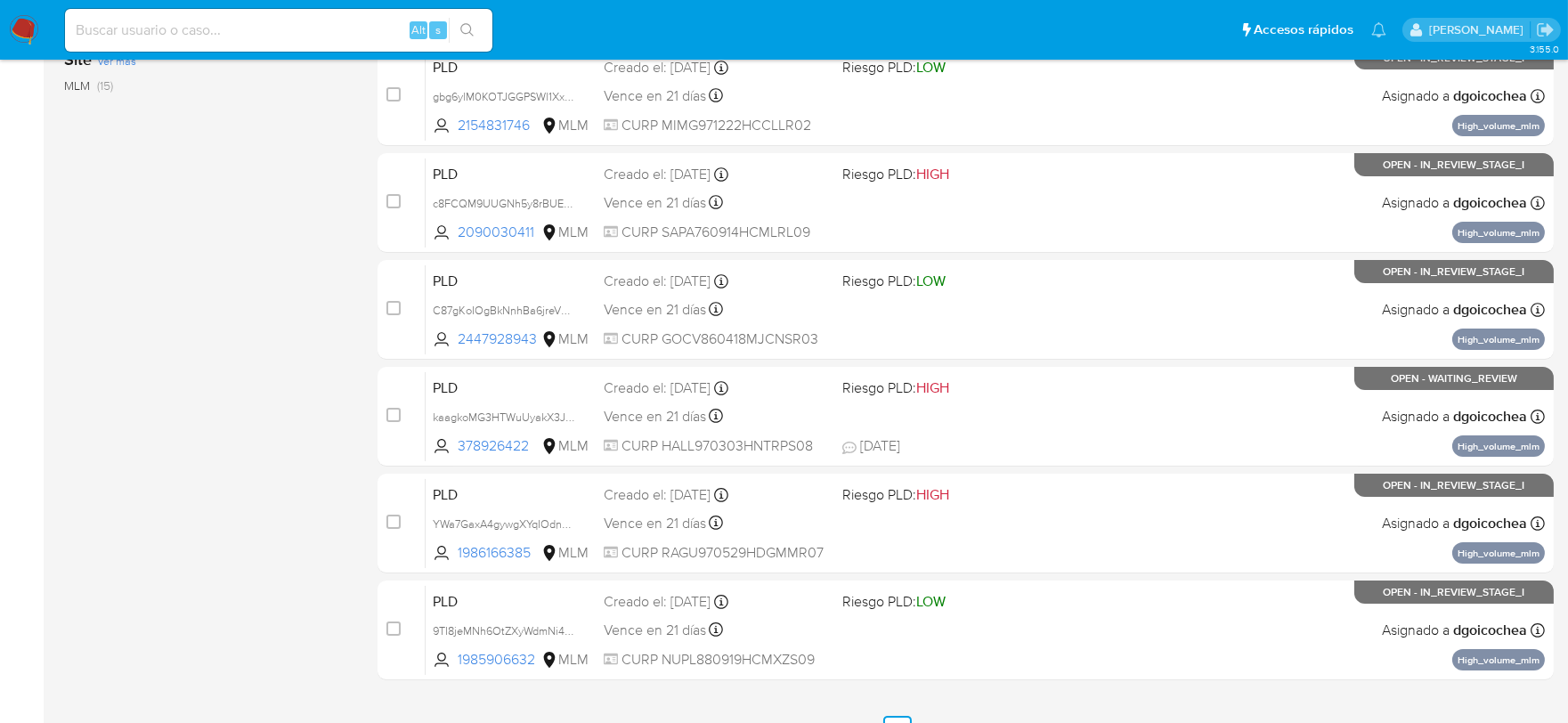
scroll to position [682, 0]
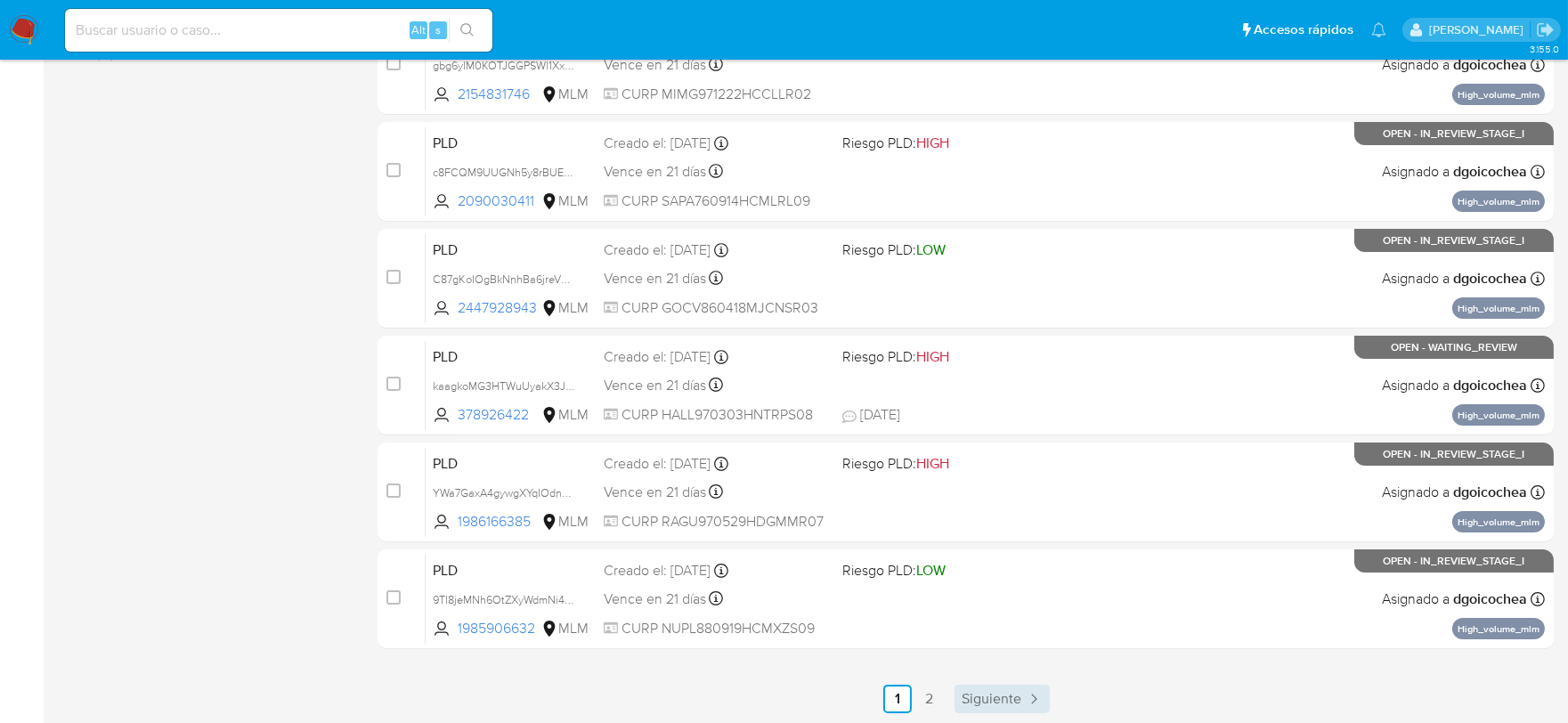
click at [1011, 692] on span "Siguiente" at bounding box center [991, 700] width 59 height 14
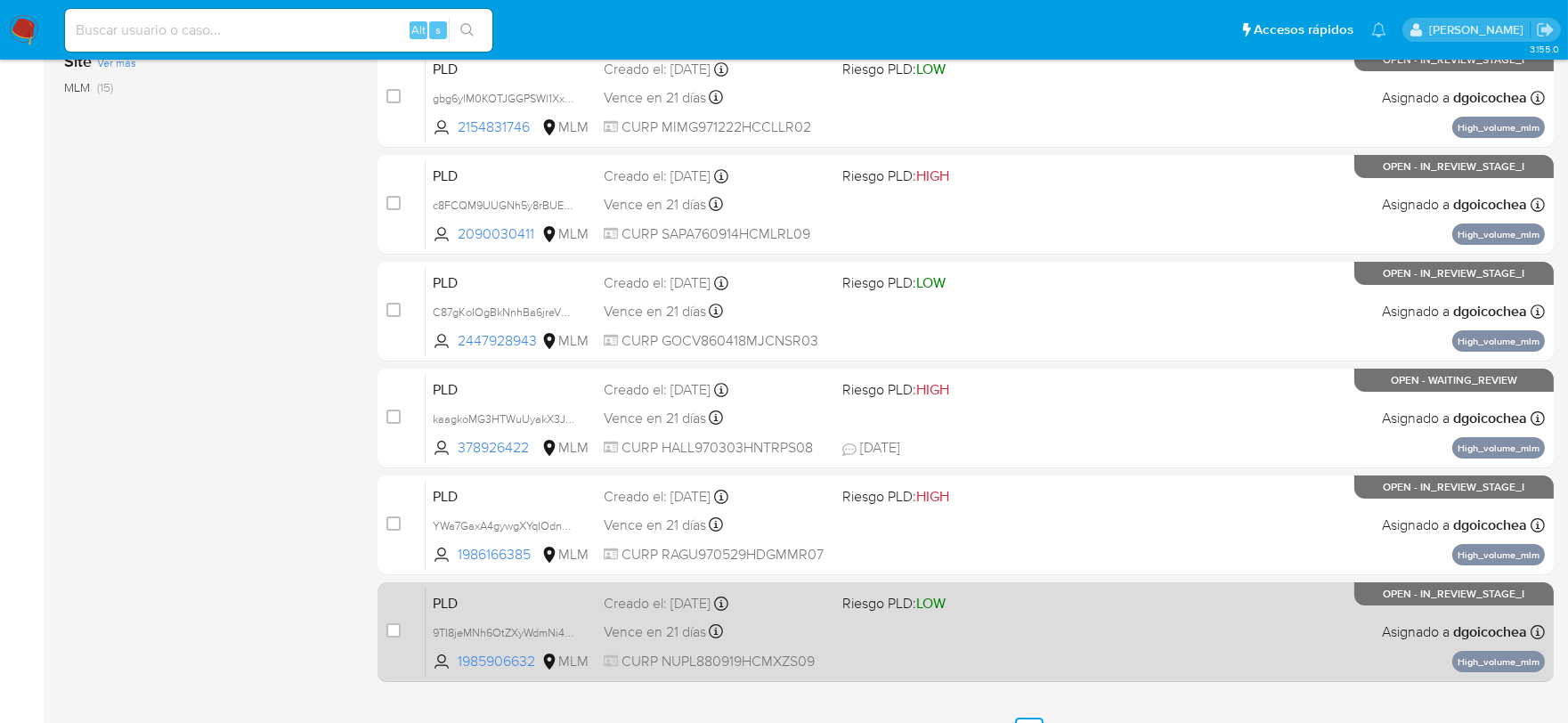
scroll to position [682, 0]
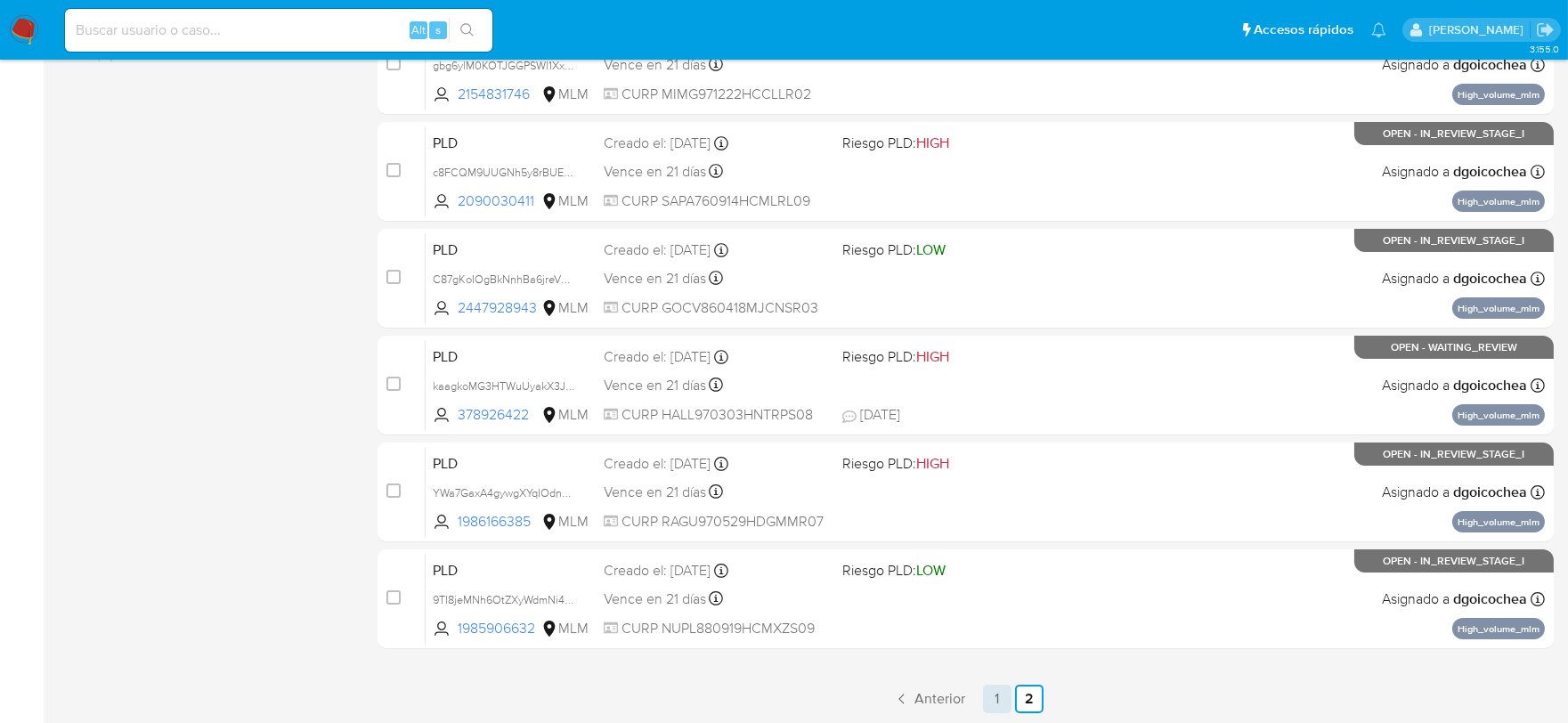
click at [1007, 688] on link "1" at bounding box center [998, 700] width 29 height 29
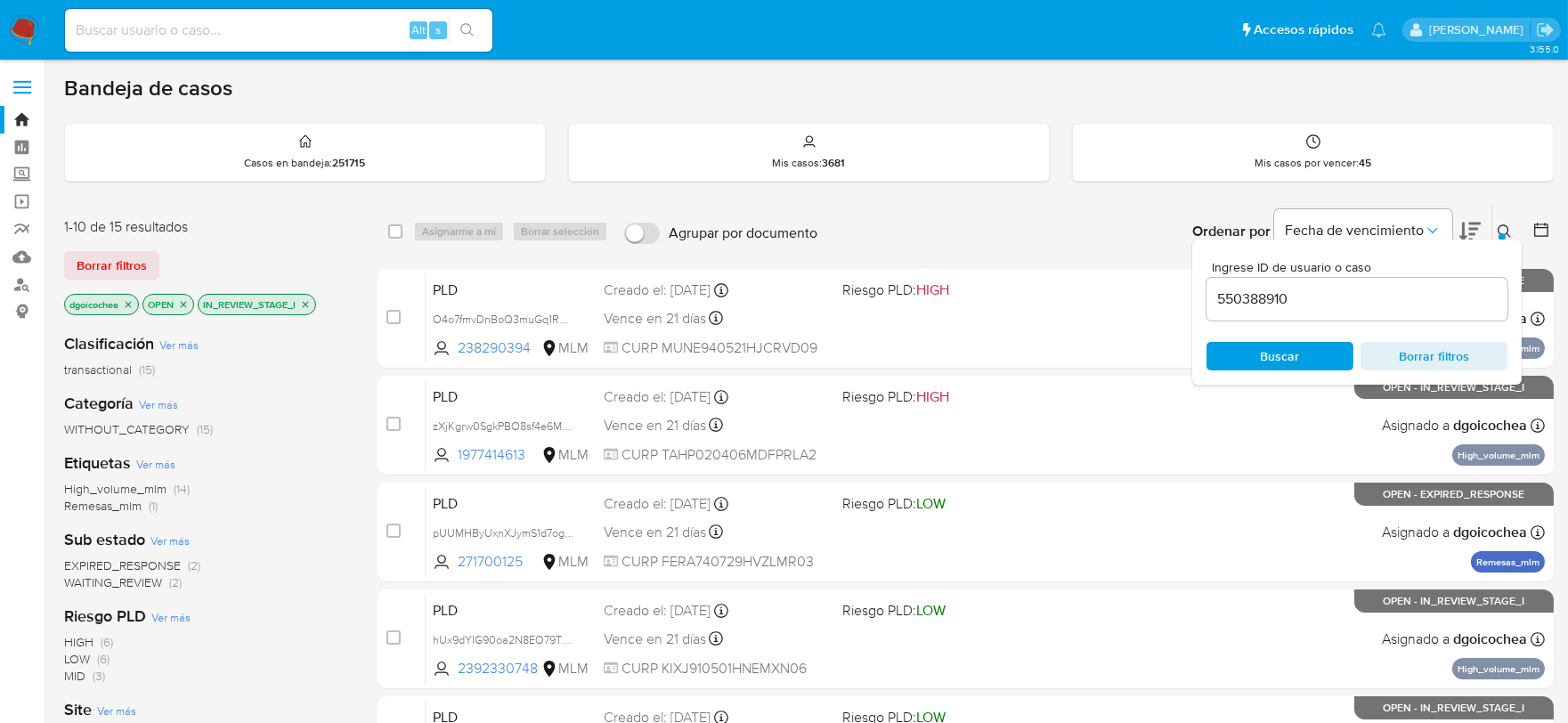
click at [32, 16] on img at bounding box center [24, 31] width 31 height 31
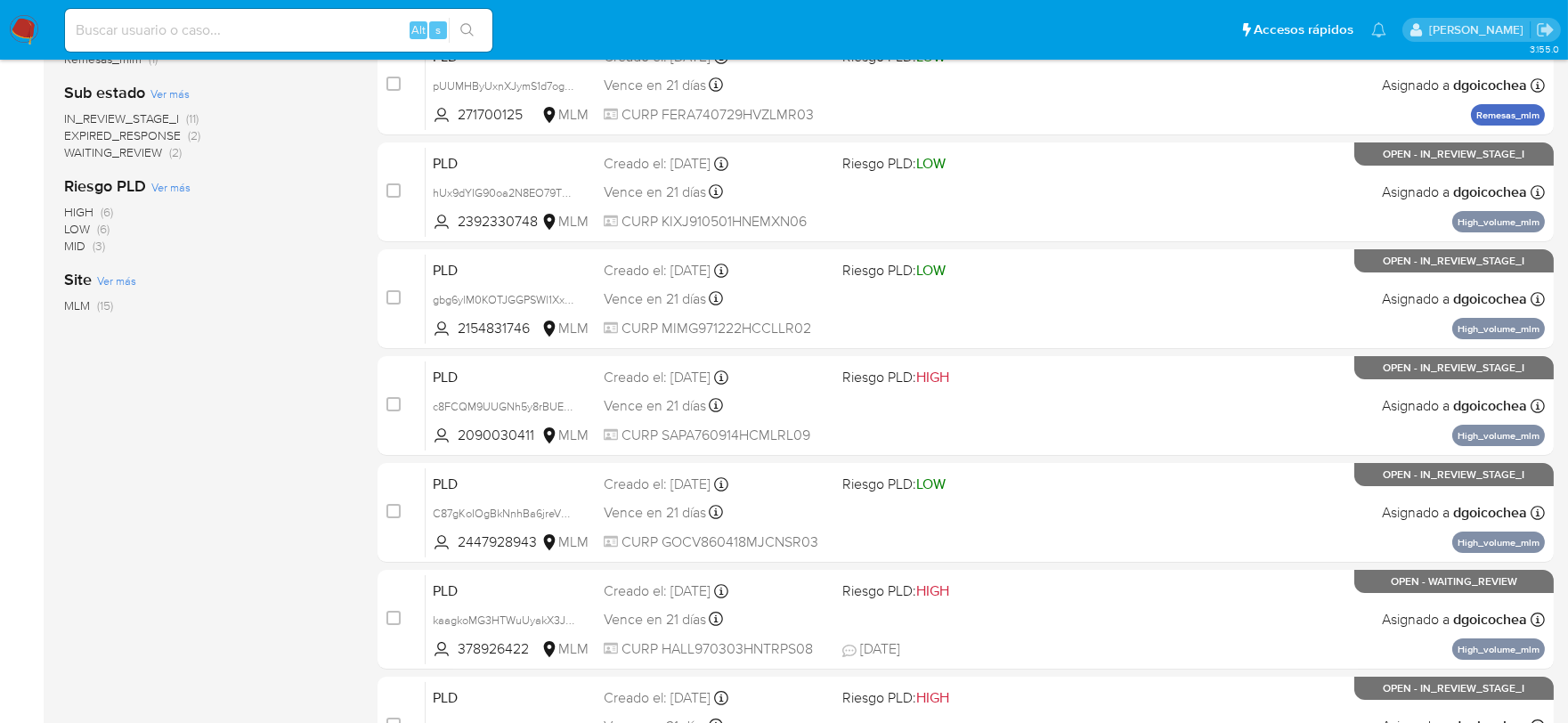
scroll to position [297, 0]
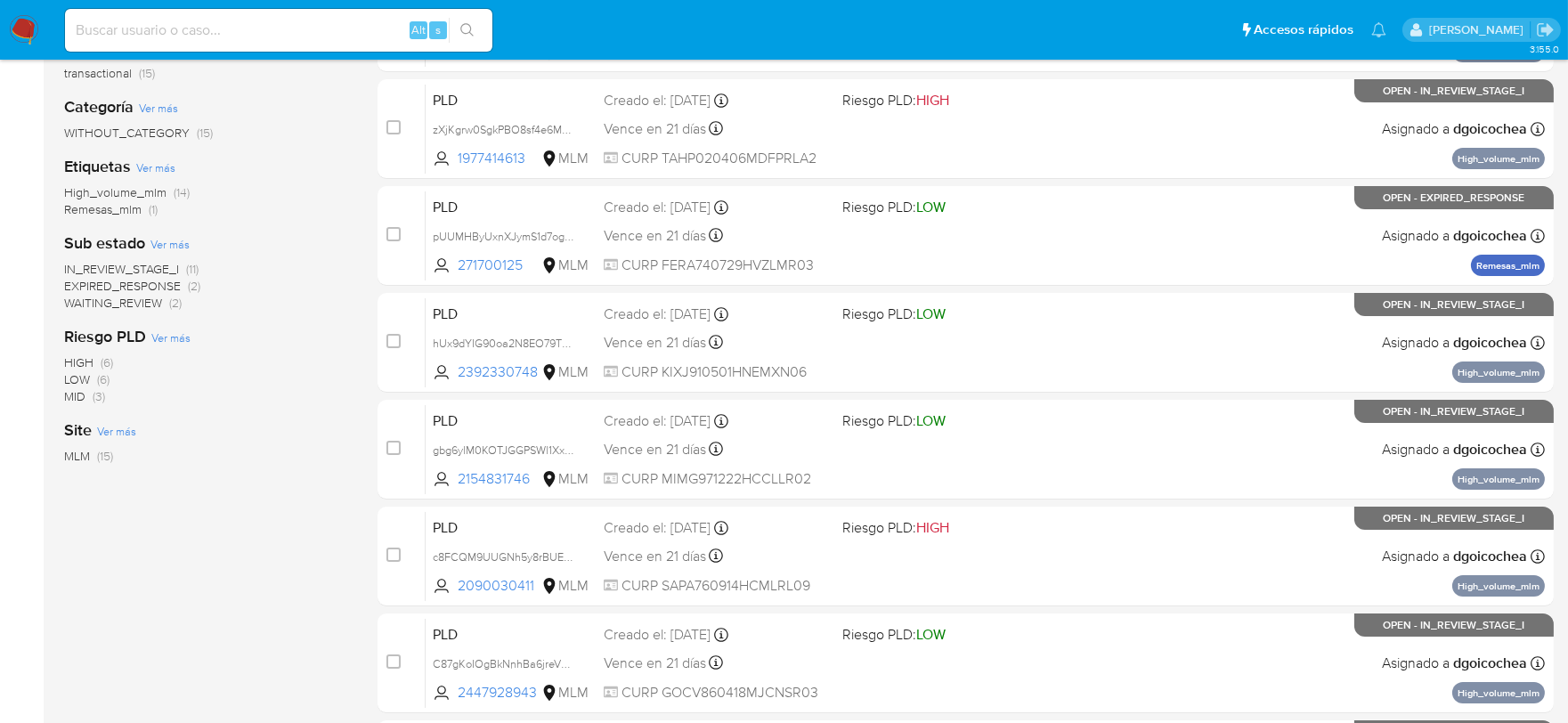
click at [127, 265] on span "IN_REVIEW_STAGE_I" at bounding box center [121, 270] width 114 height 18
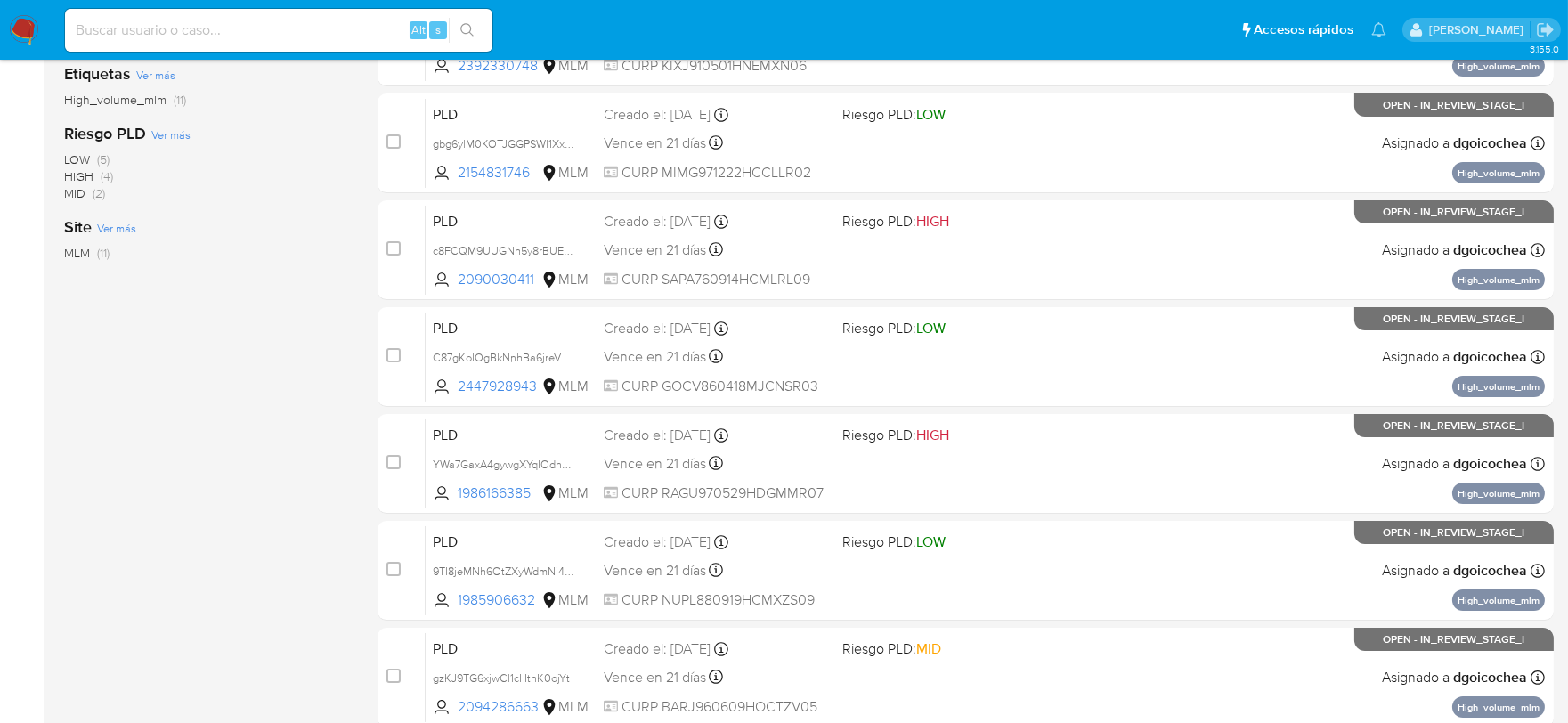
scroll to position [682, 0]
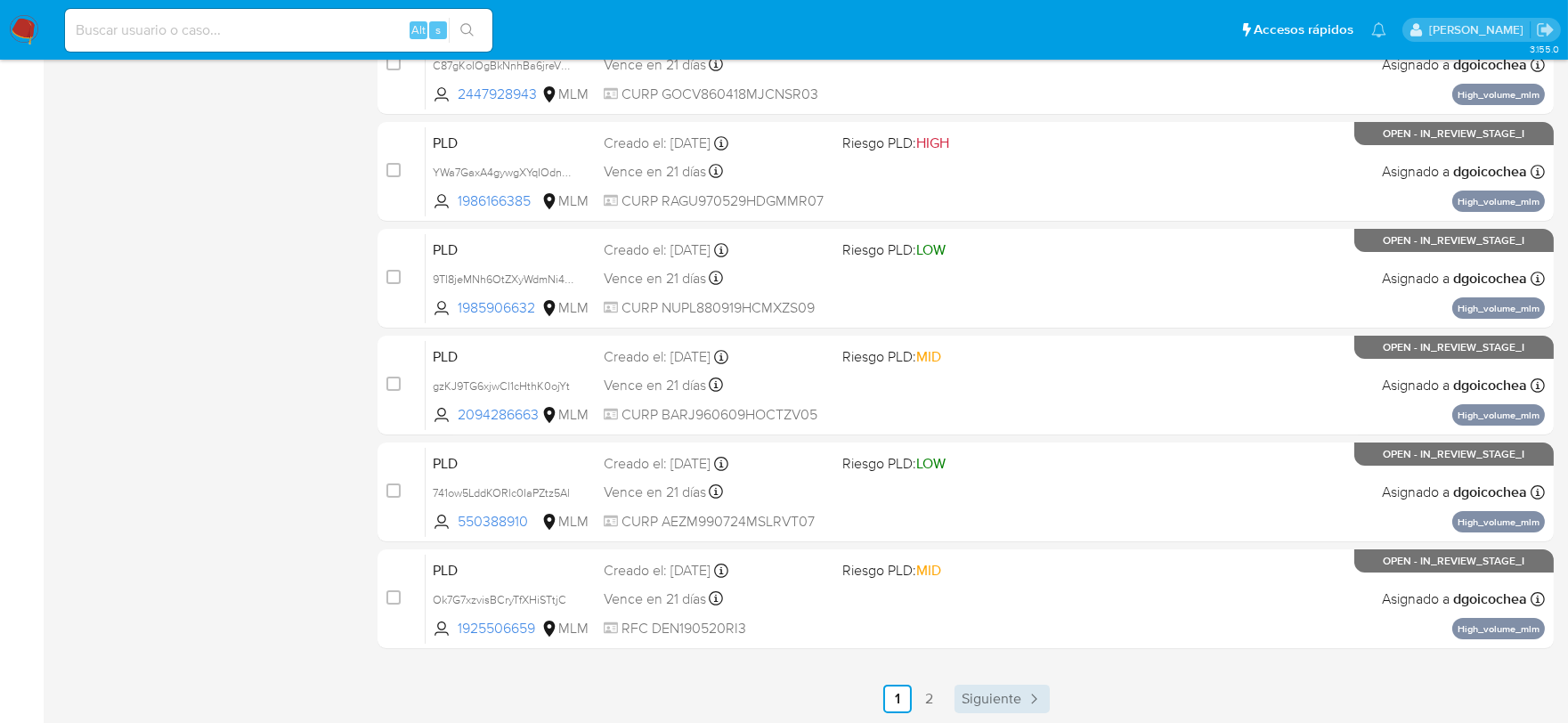
click at [1019, 692] on span "Siguiente" at bounding box center [991, 700] width 59 height 14
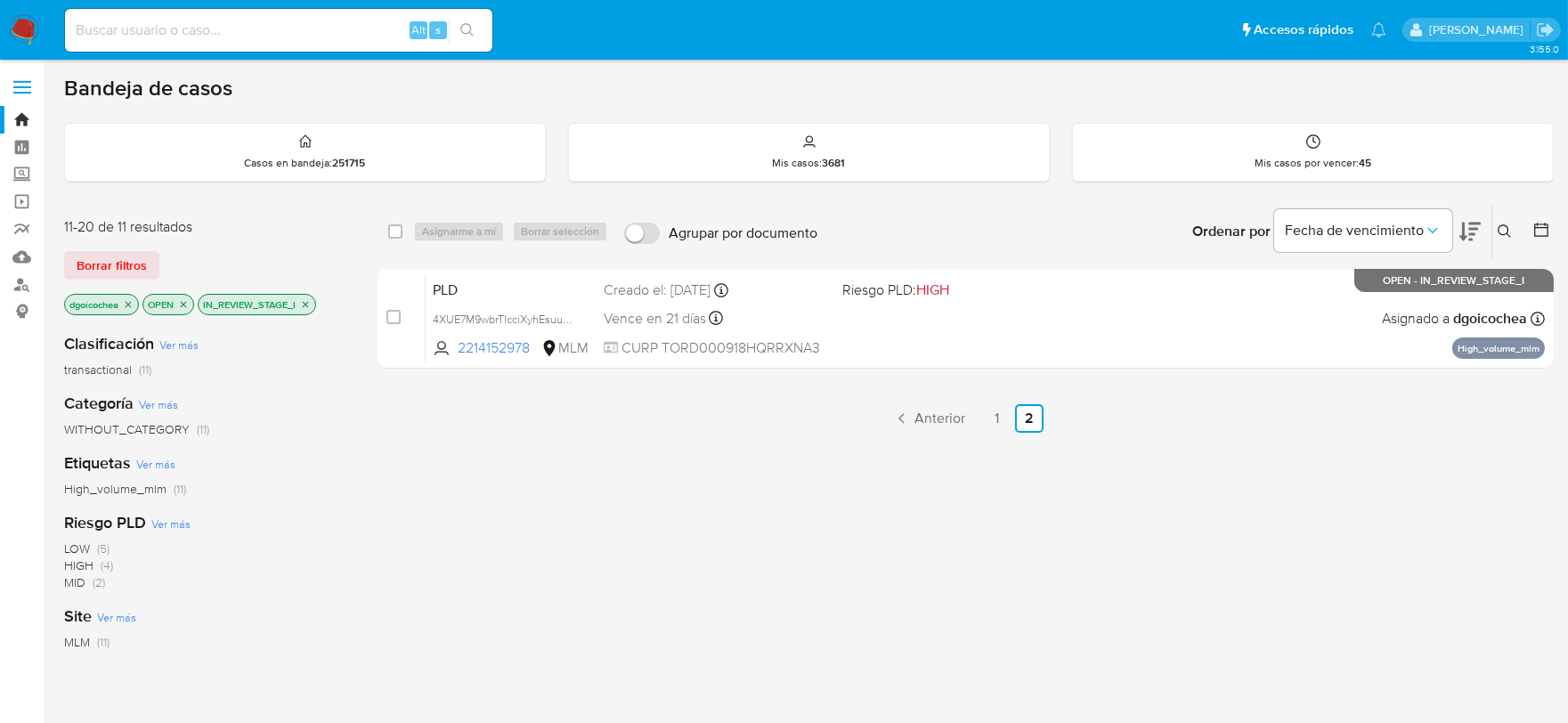
click at [1502, 229] on icon at bounding box center [1505, 232] width 14 height 14
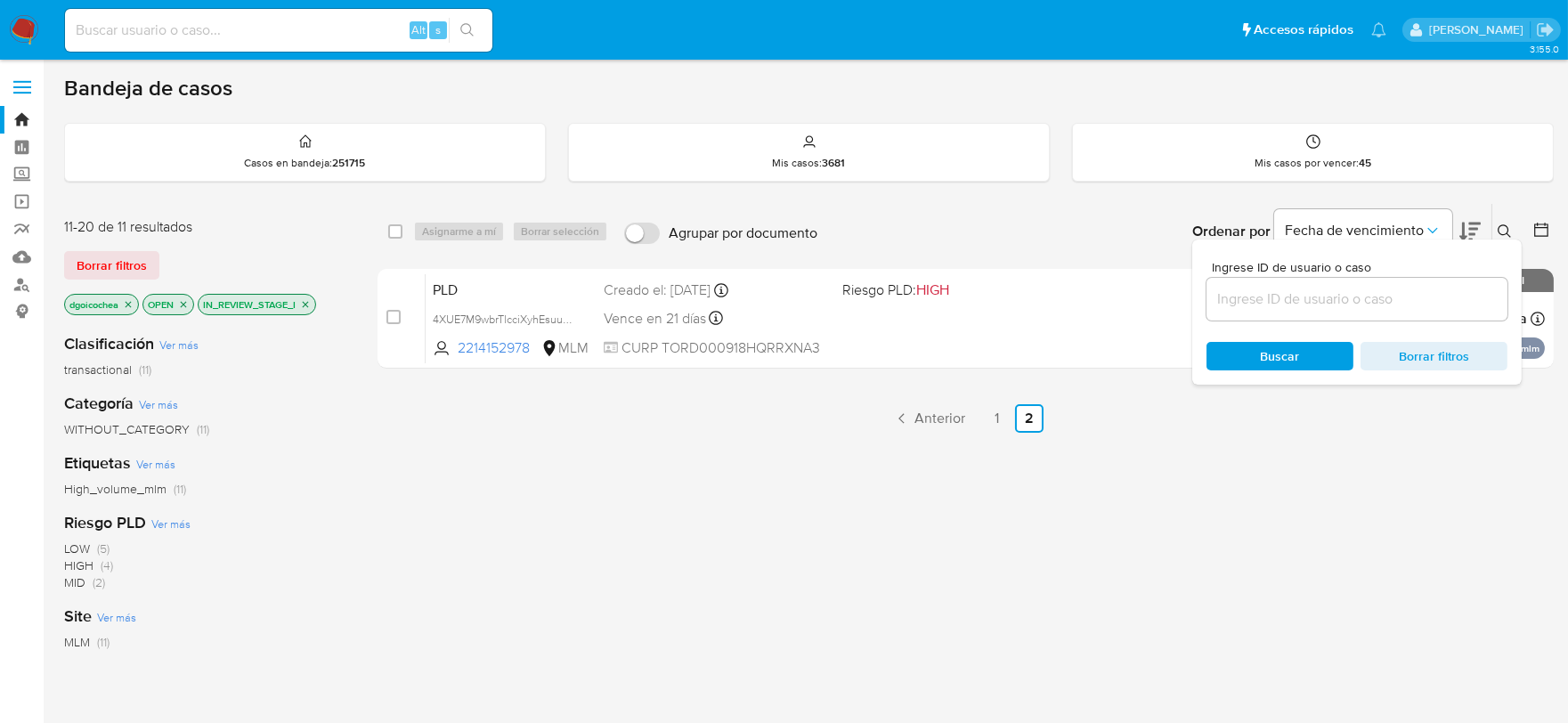
click at [1382, 299] on input at bounding box center [1357, 299] width 301 height 23
type input "550388910"
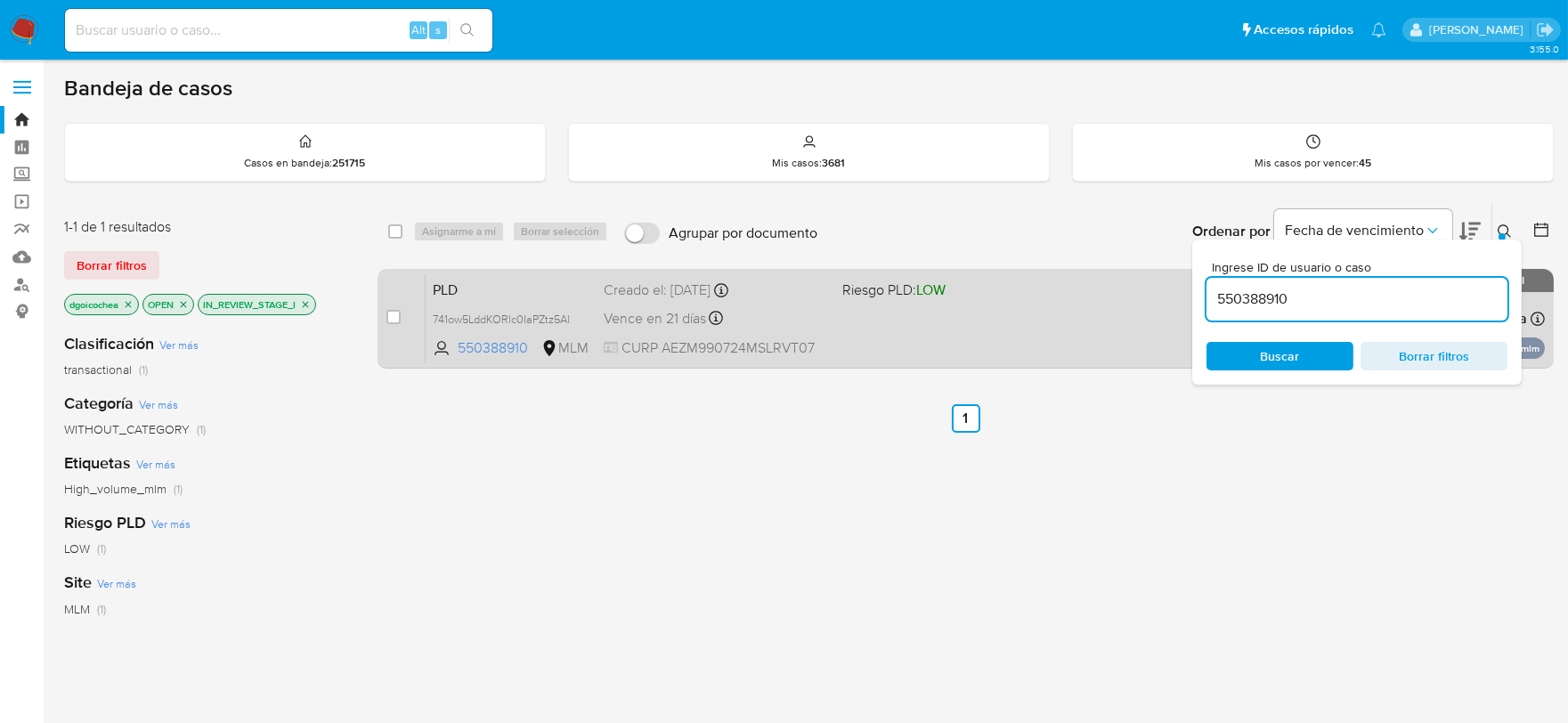
click at [448, 289] on span "PLD" at bounding box center [511, 288] width 157 height 23
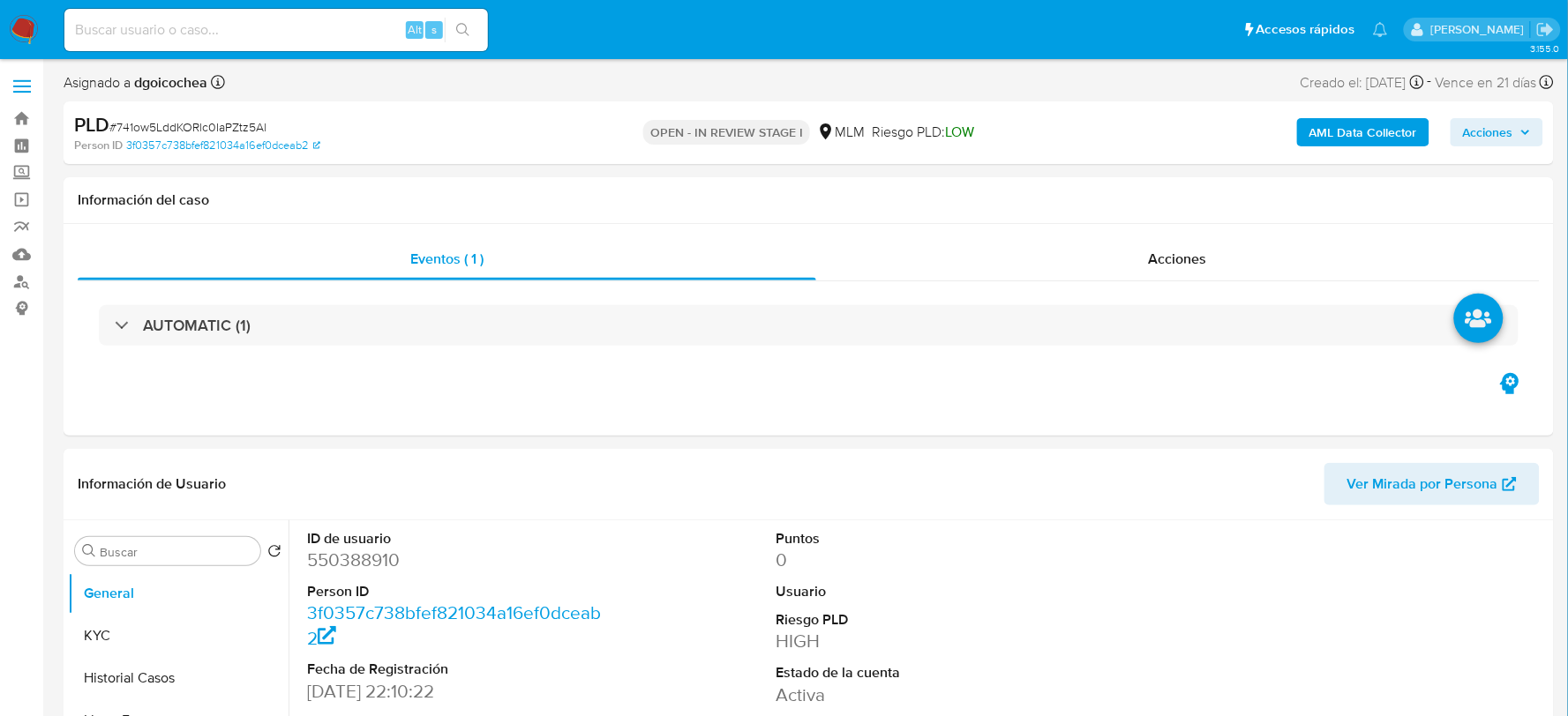
select select "10"
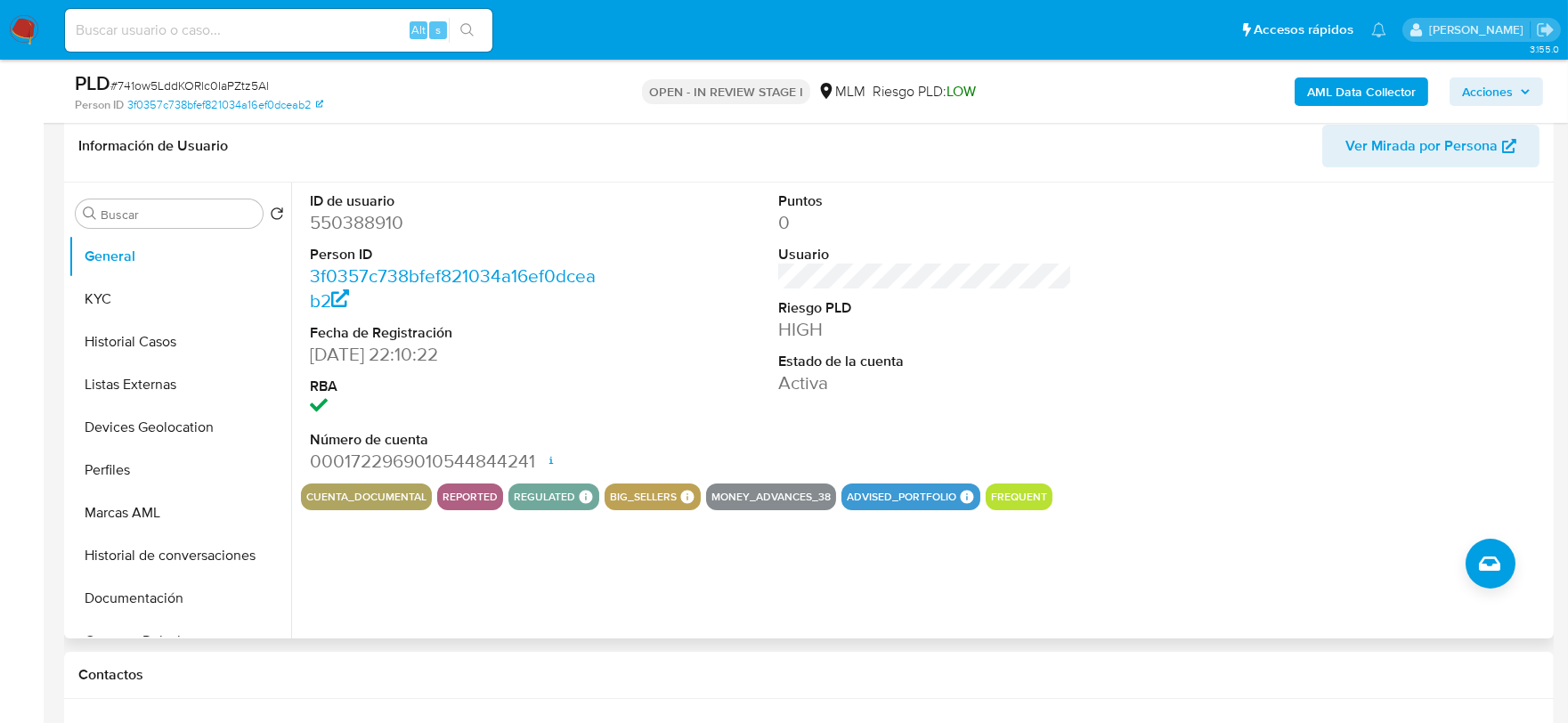
scroll to position [396, 0]
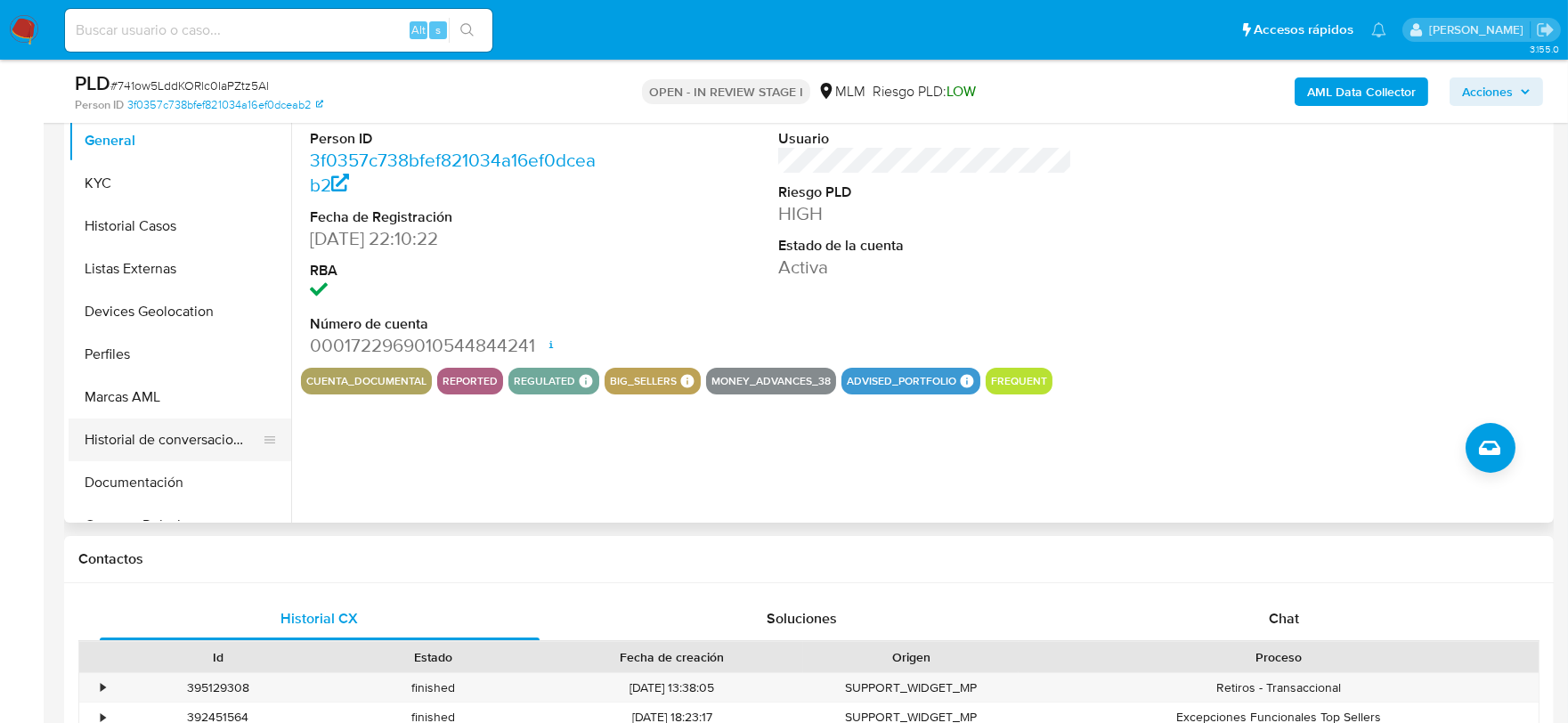
click at [190, 435] on button "Historial de conversaciones" at bounding box center [172, 439] width 208 height 42
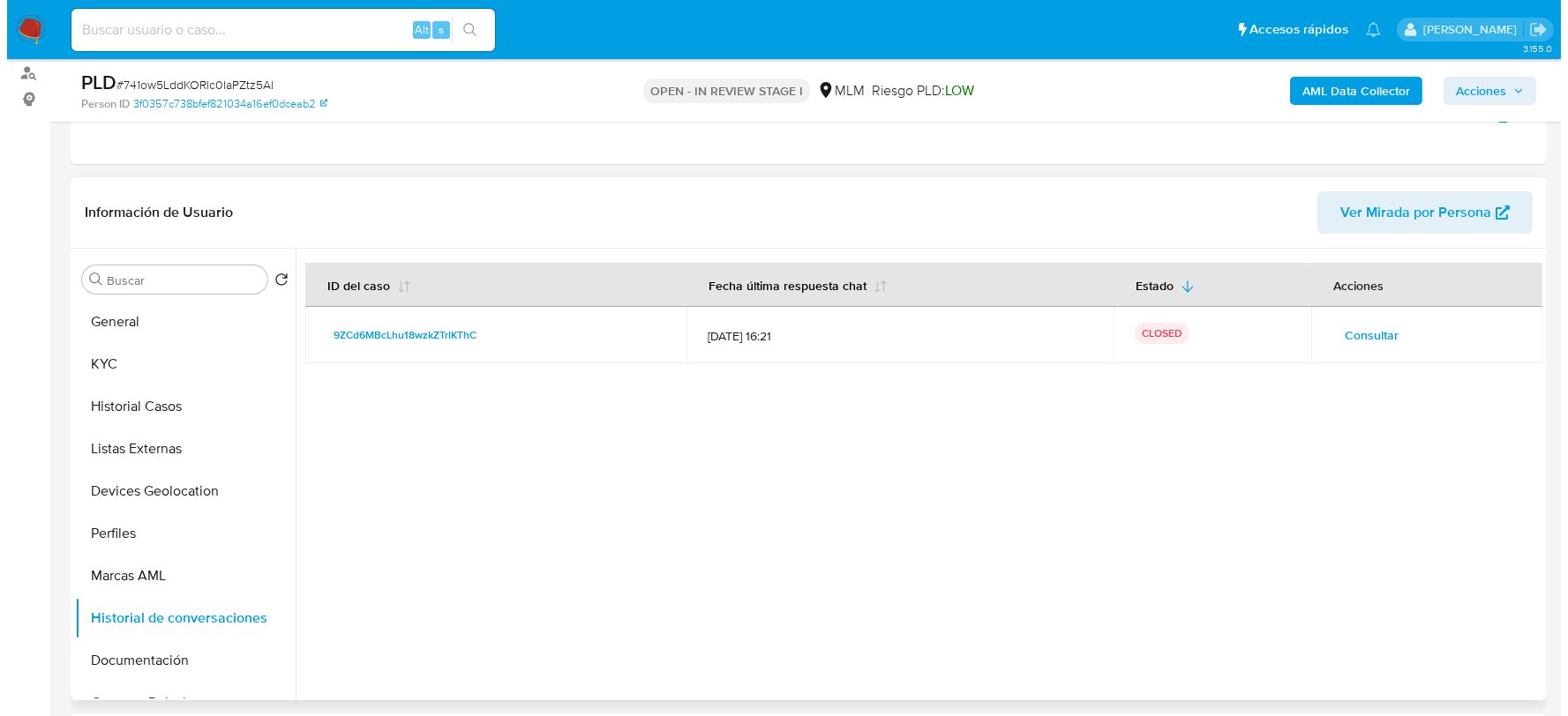
scroll to position [196, 0]
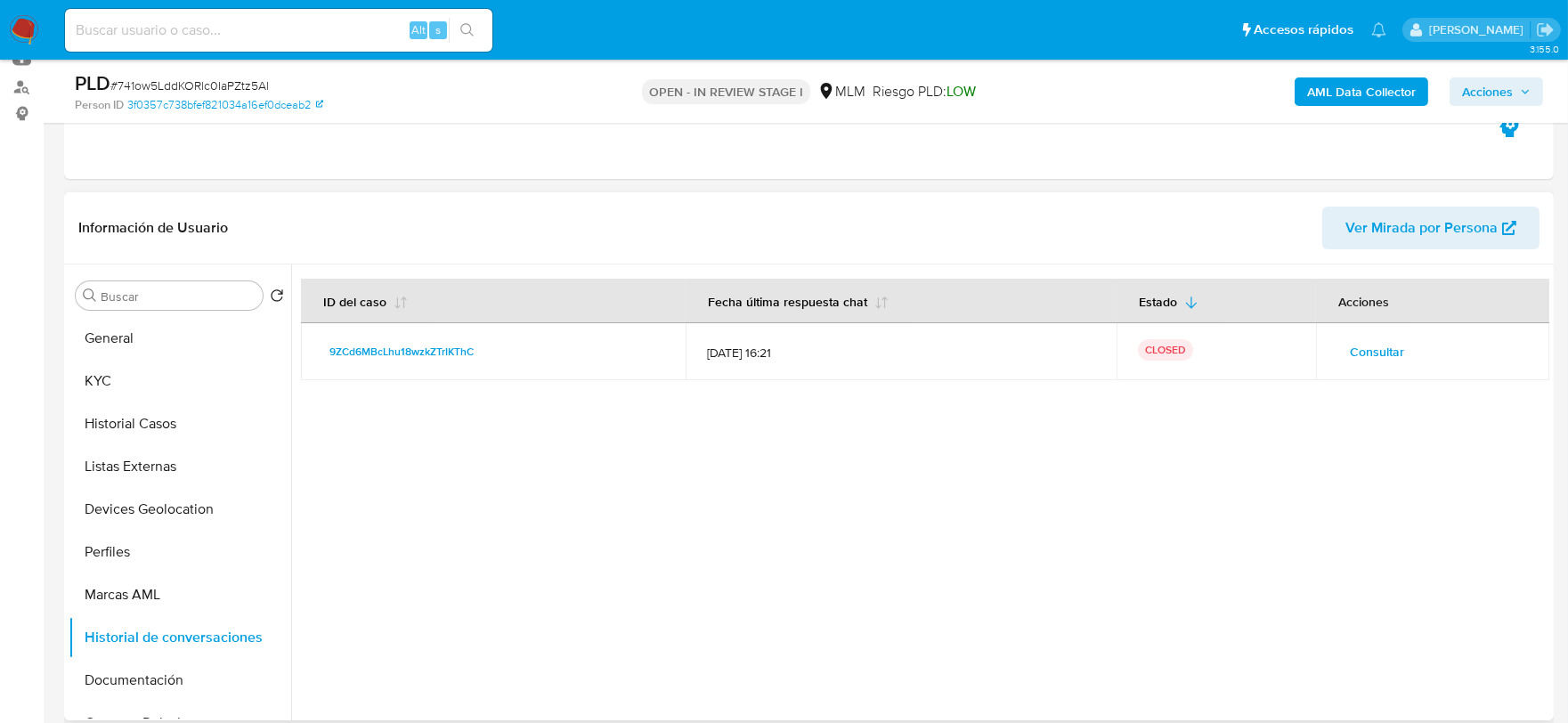
click at [1360, 348] on span "Consultar" at bounding box center [1377, 352] width 54 height 25
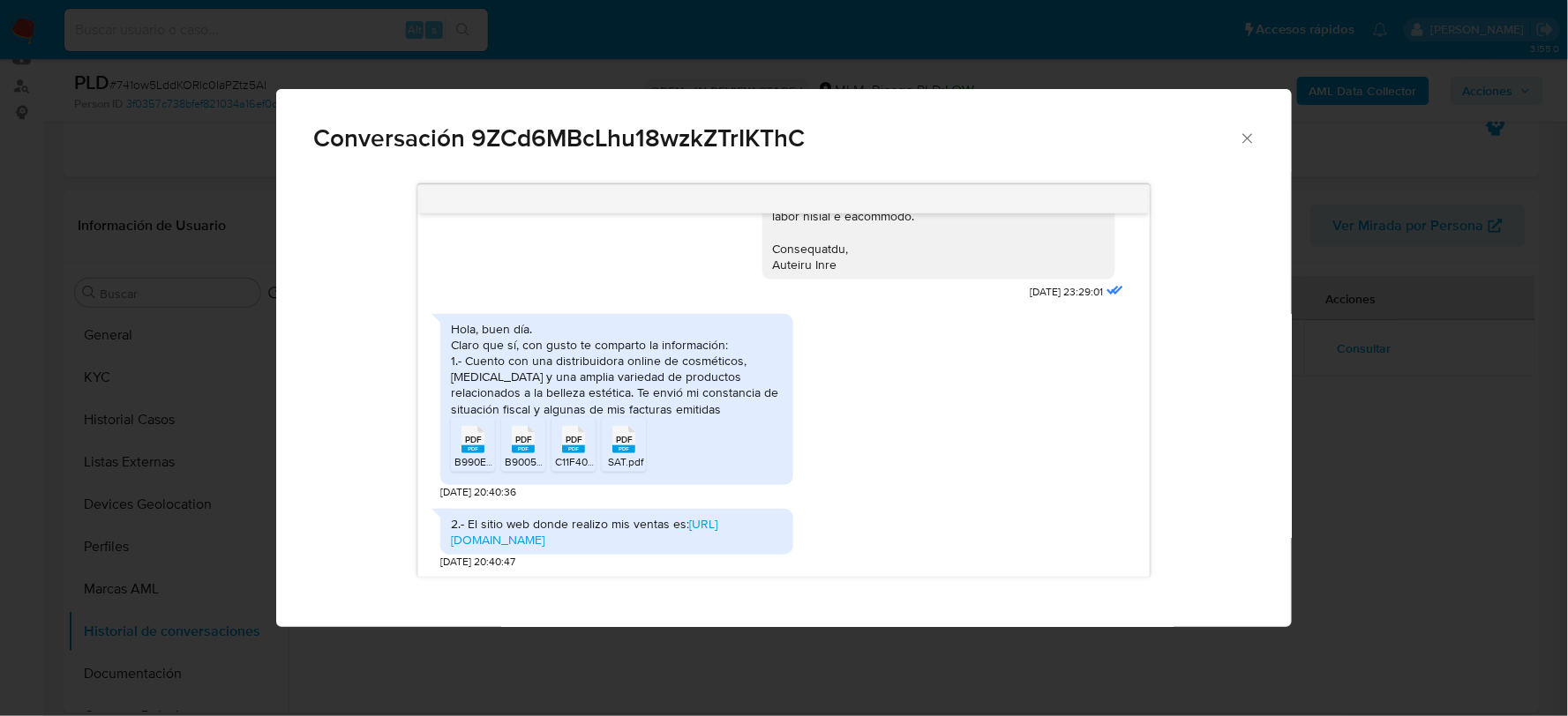
scroll to position [425, 0]
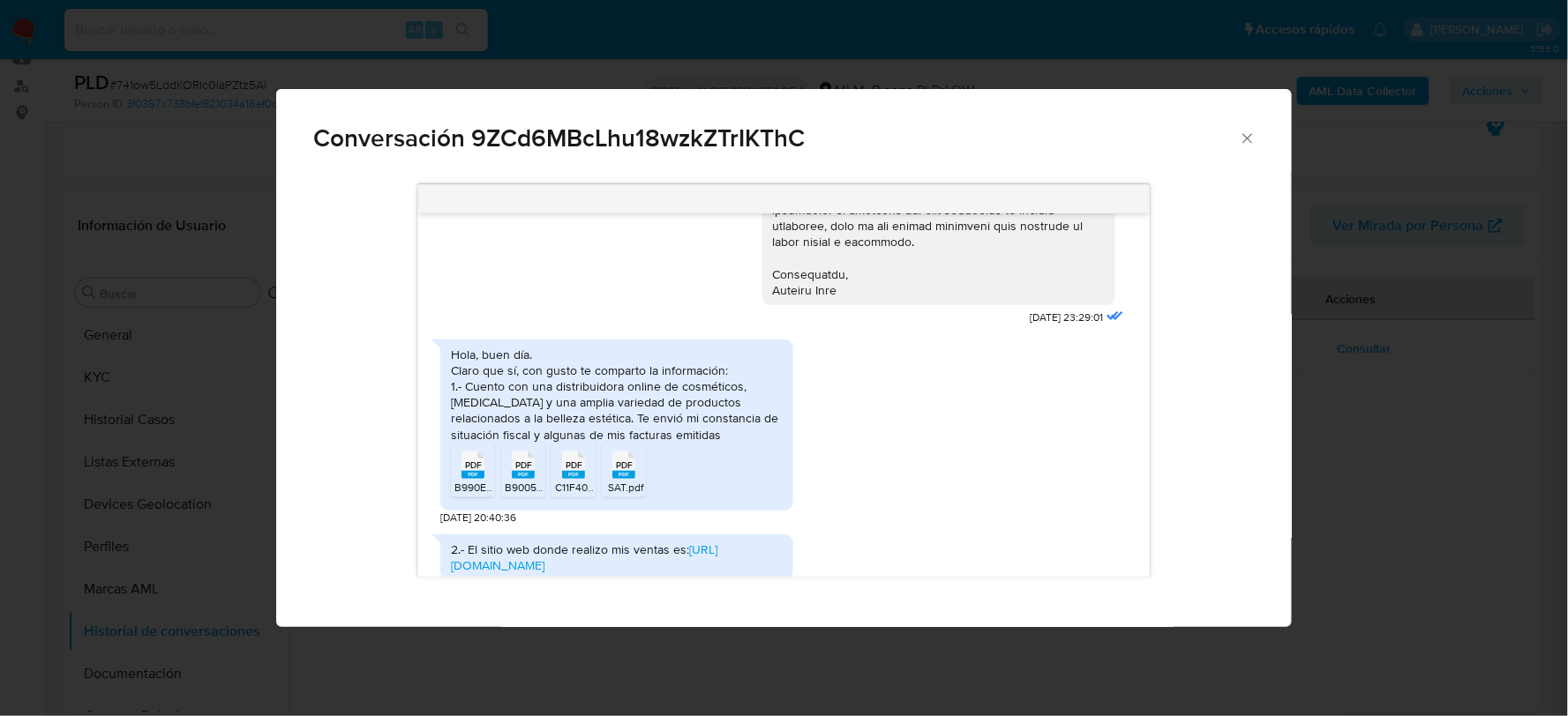
click at [471, 460] on span "PDF" at bounding box center [473, 465] width 17 height 12
click at [540, 446] on div "PDF PDF" at bounding box center [522, 463] width 37 height 35
click at [574, 460] on span "PDF" at bounding box center [573, 465] width 17 height 12
click at [618, 460] on span "PDF" at bounding box center [624, 465] width 17 height 12
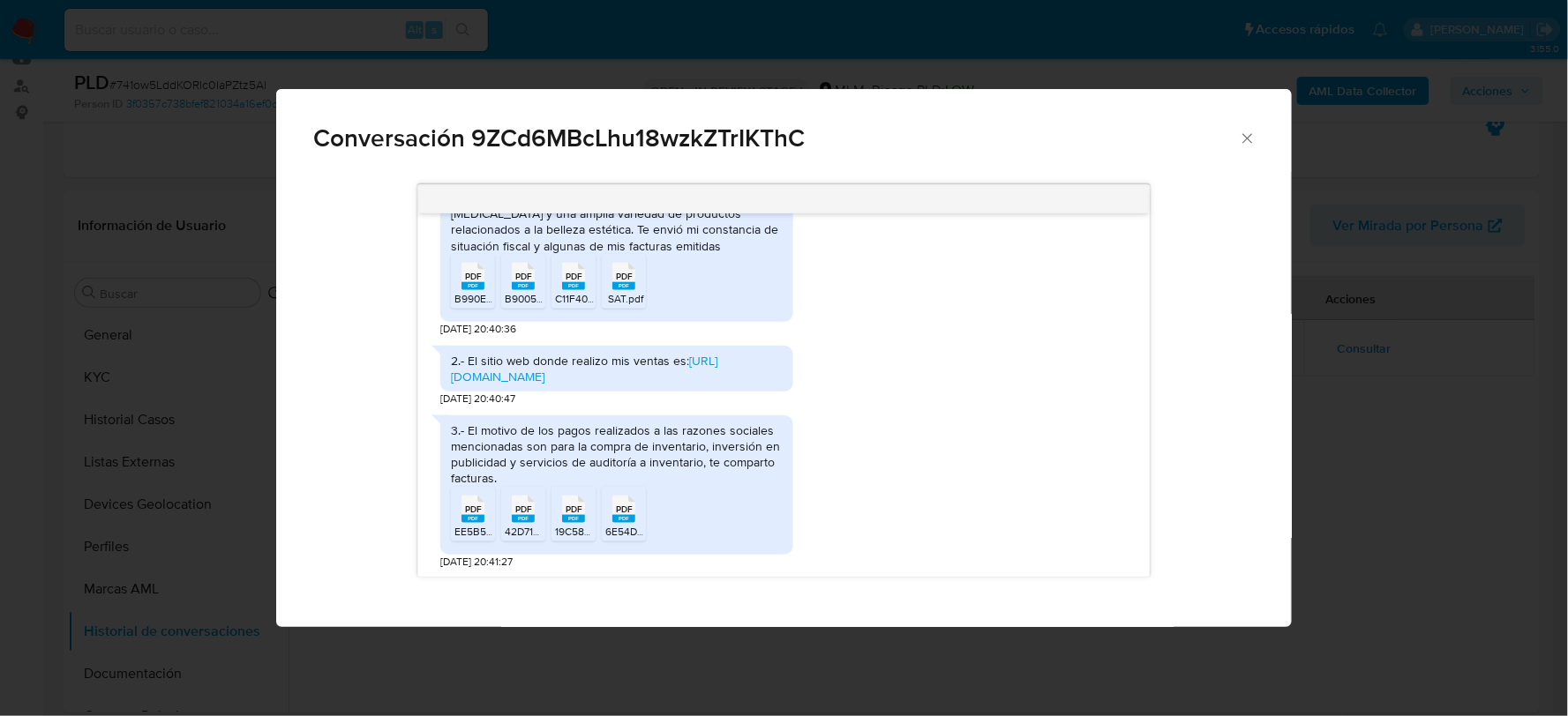
scroll to position [621, 0]
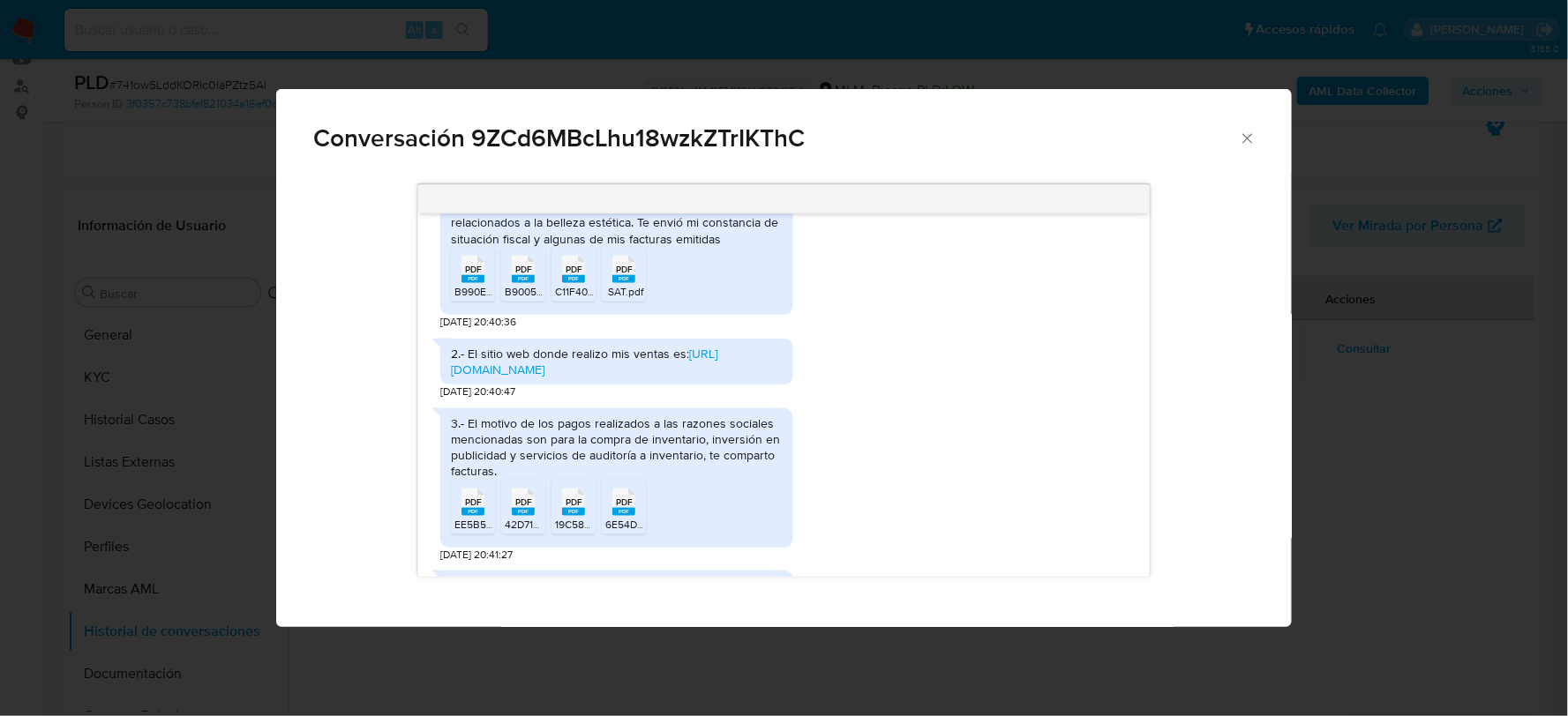
click at [470, 496] on span "PDF" at bounding box center [473, 502] width 17 height 12
click at [521, 496] on span "PDF" at bounding box center [523, 502] width 17 height 12
click at [571, 508] on rect "Comunicación" at bounding box center [573, 512] width 23 height 8
click at [624, 508] on rect "Comunicación" at bounding box center [624, 512] width 23 height 8
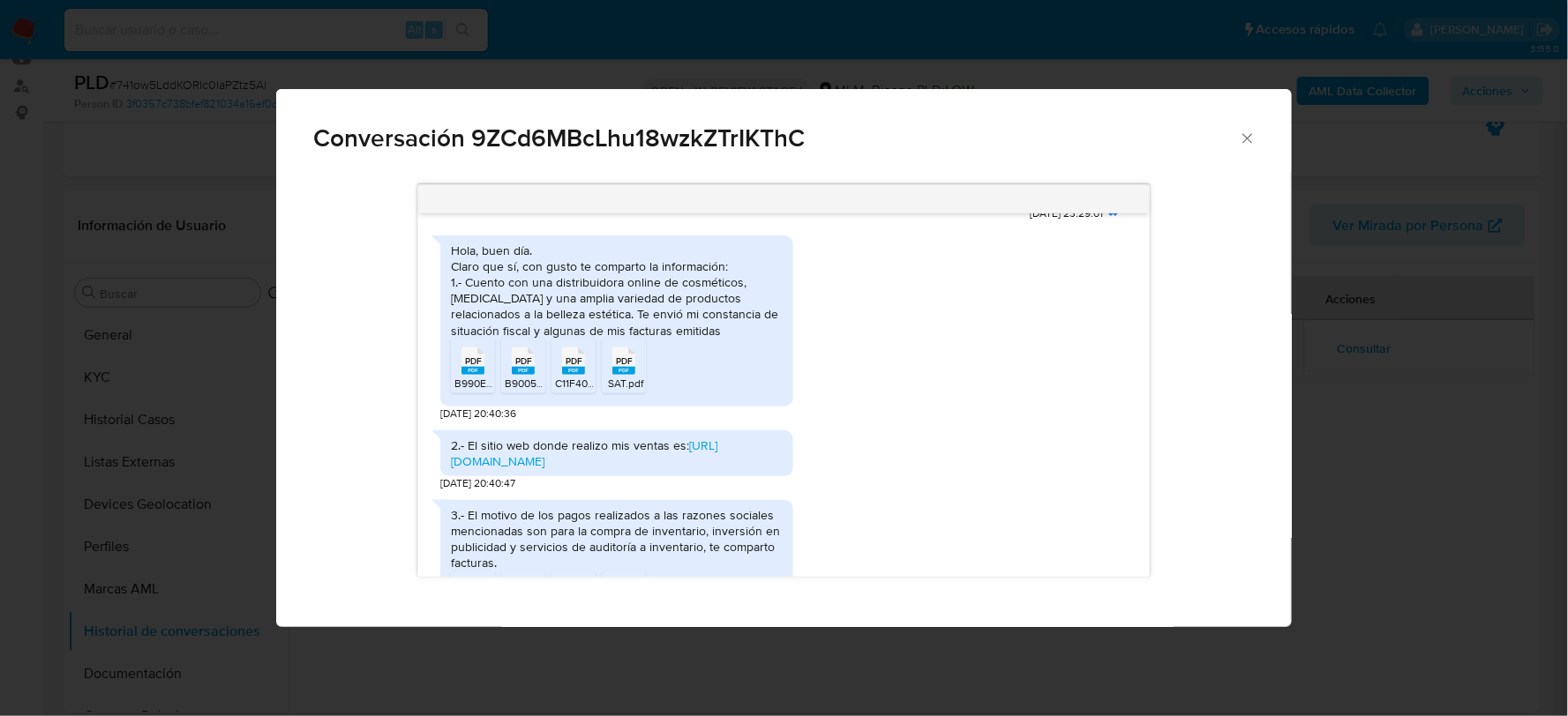
scroll to position [523, 0]
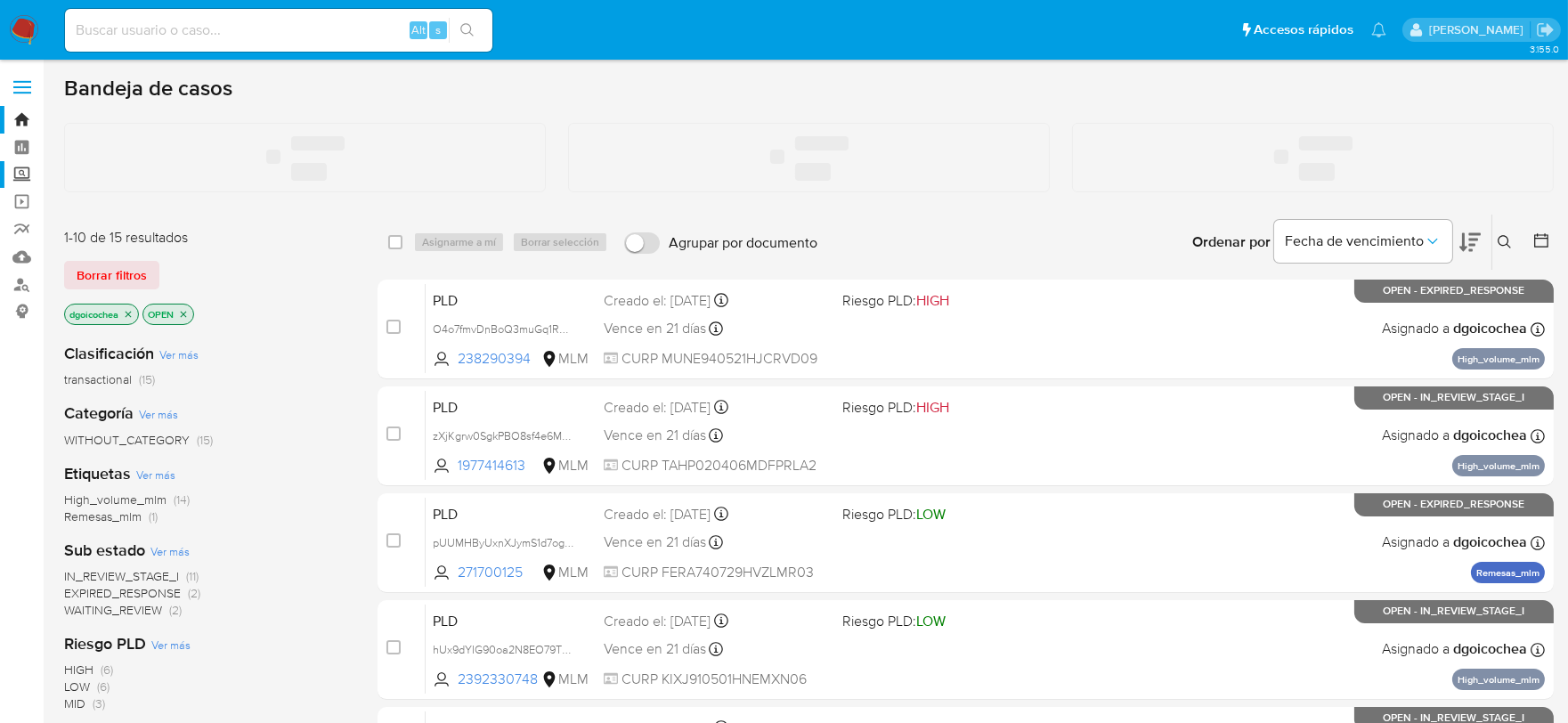
click at [23, 173] on label "Screening" at bounding box center [105, 175] width 212 height 28
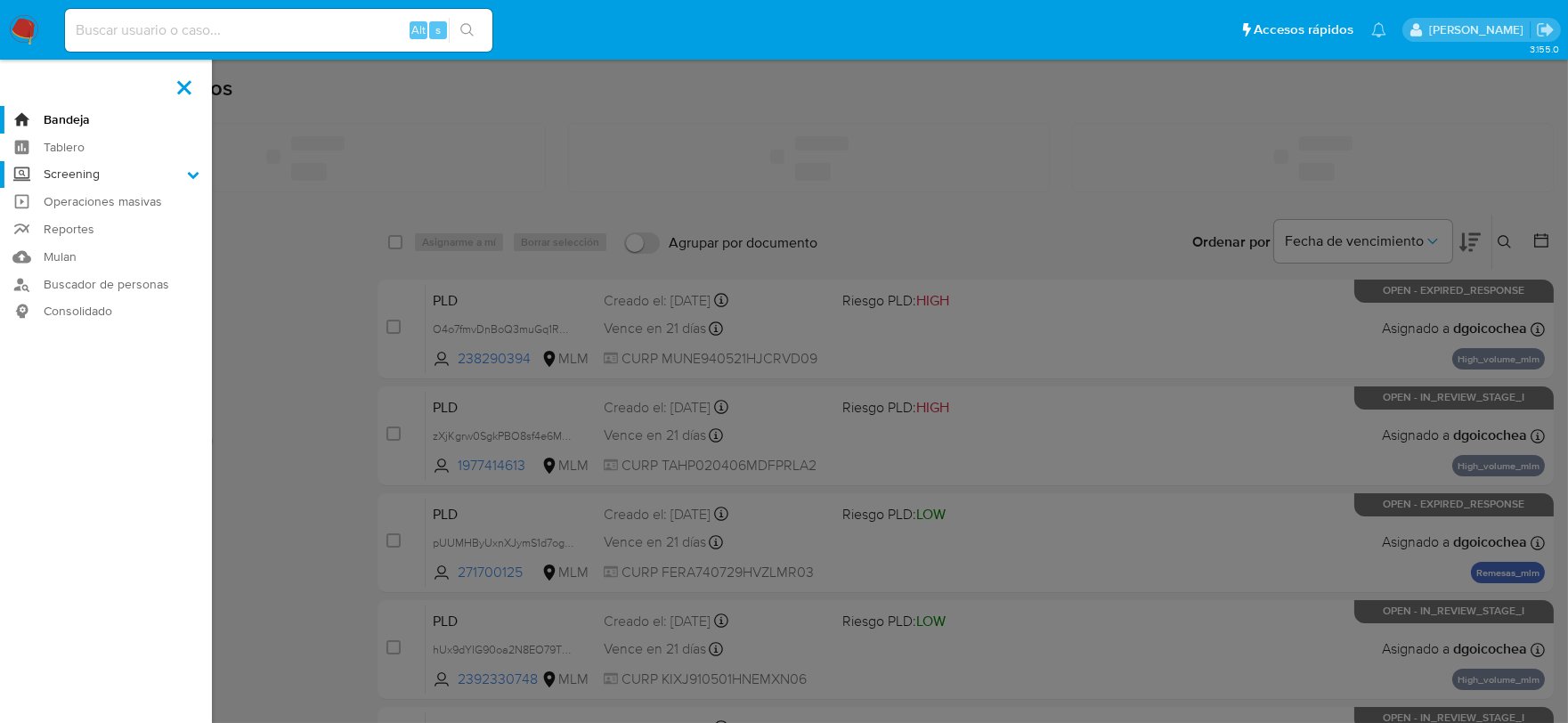
click at [0, 0] on input "Screening" at bounding box center [0, 0] width 0 height 0
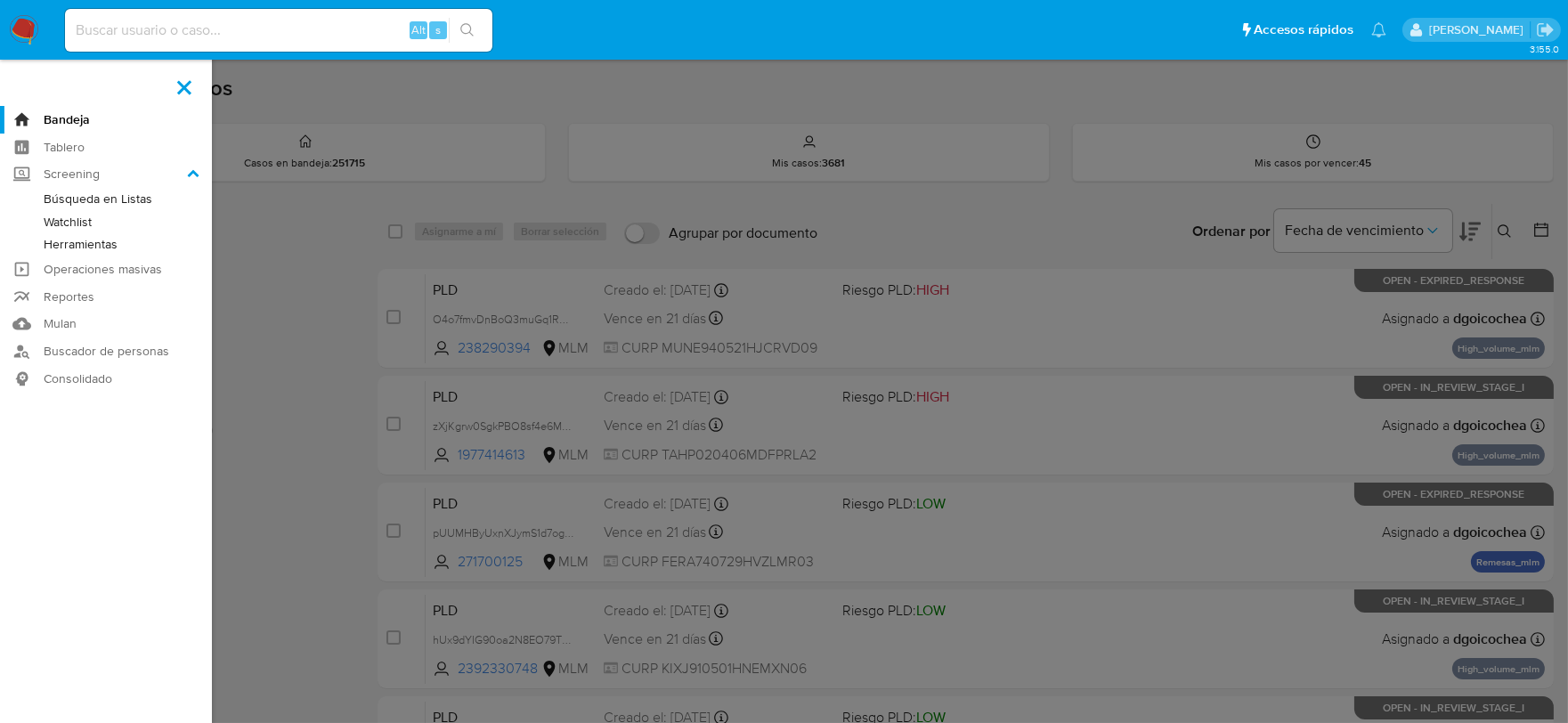
click at [86, 244] on link "Herramientas" at bounding box center [105, 244] width 212 height 23
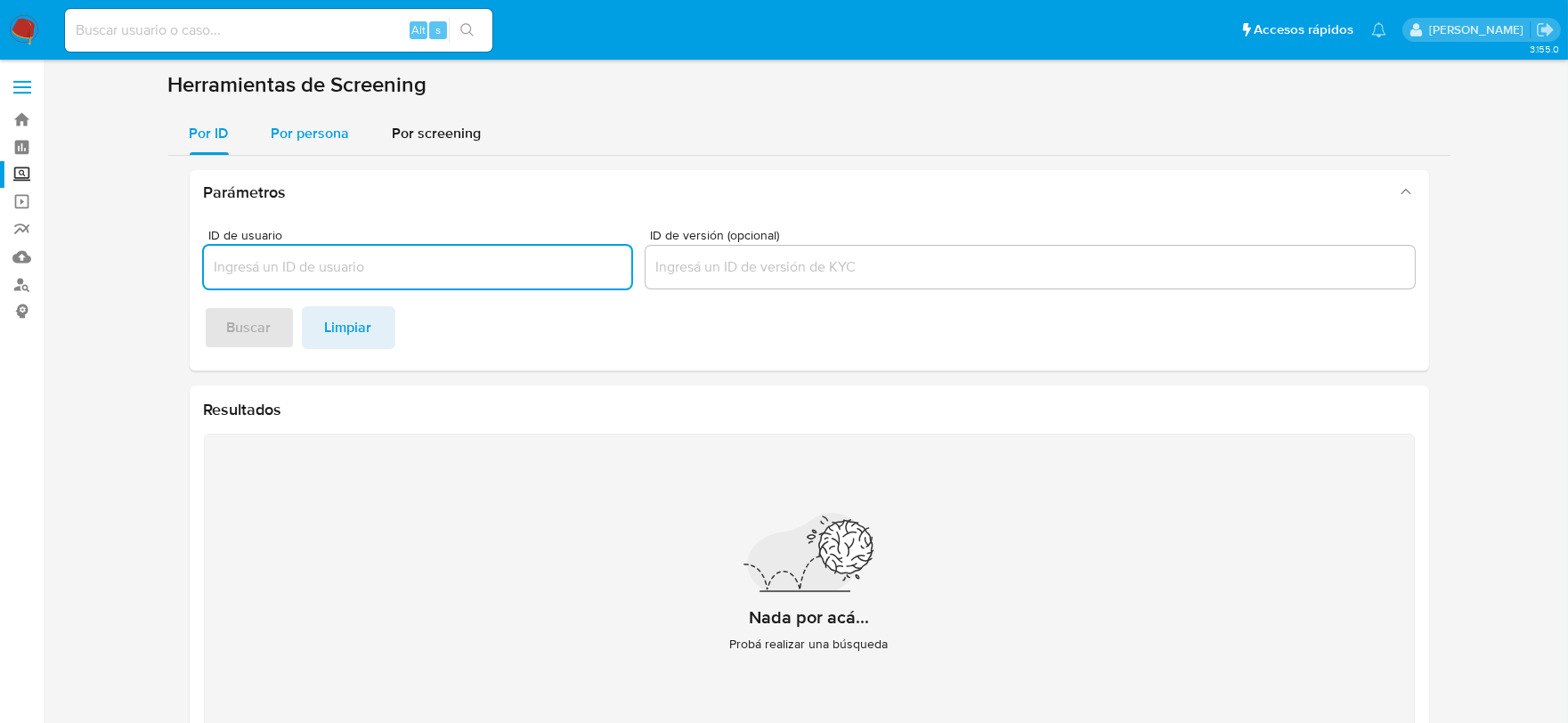
click at [317, 129] on span "Por persona" at bounding box center [310, 133] width 78 height 21
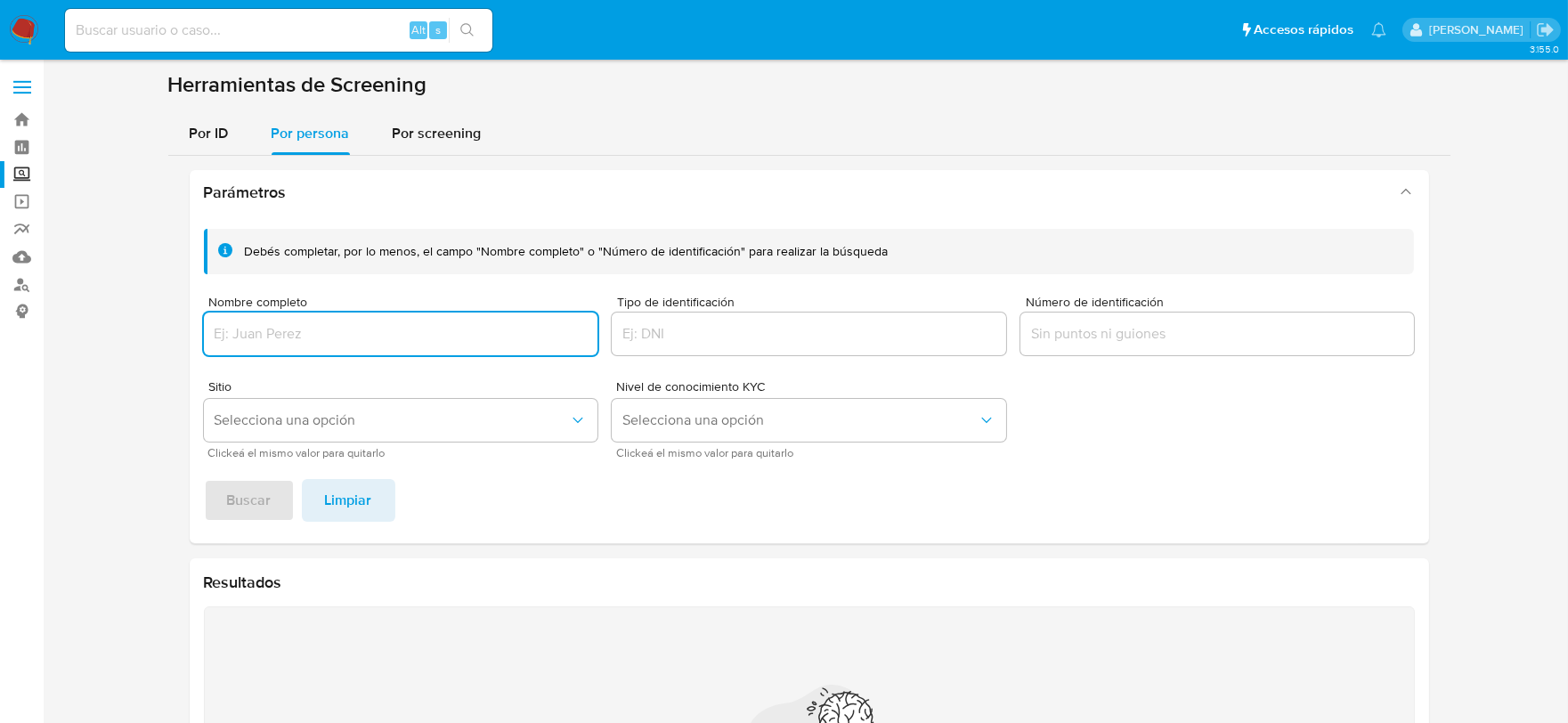
click at [326, 323] on input "Nombre completo" at bounding box center [401, 334] width 395 height 23
type input "[PERSON_NAME] de la [PERSON_NAME]"
click at [259, 497] on span "Buscar" at bounding box center [249, 500] width 44 height 39
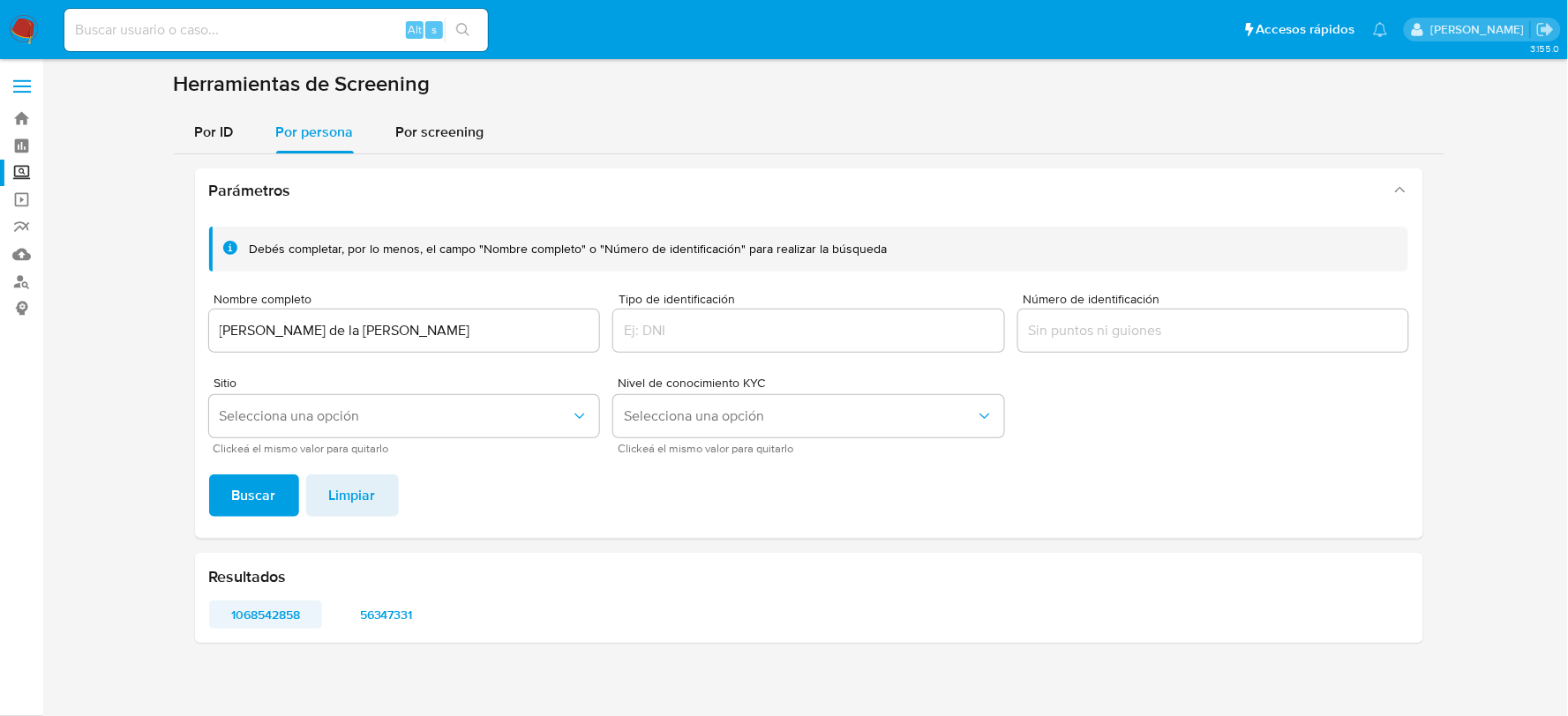
click at [275, 615] on span "1068542858" at bounding box center [266, 615] width 89 height 25
click at [398, 609] on span "56347331" at bounding box center [386, 615] width 89 height 25
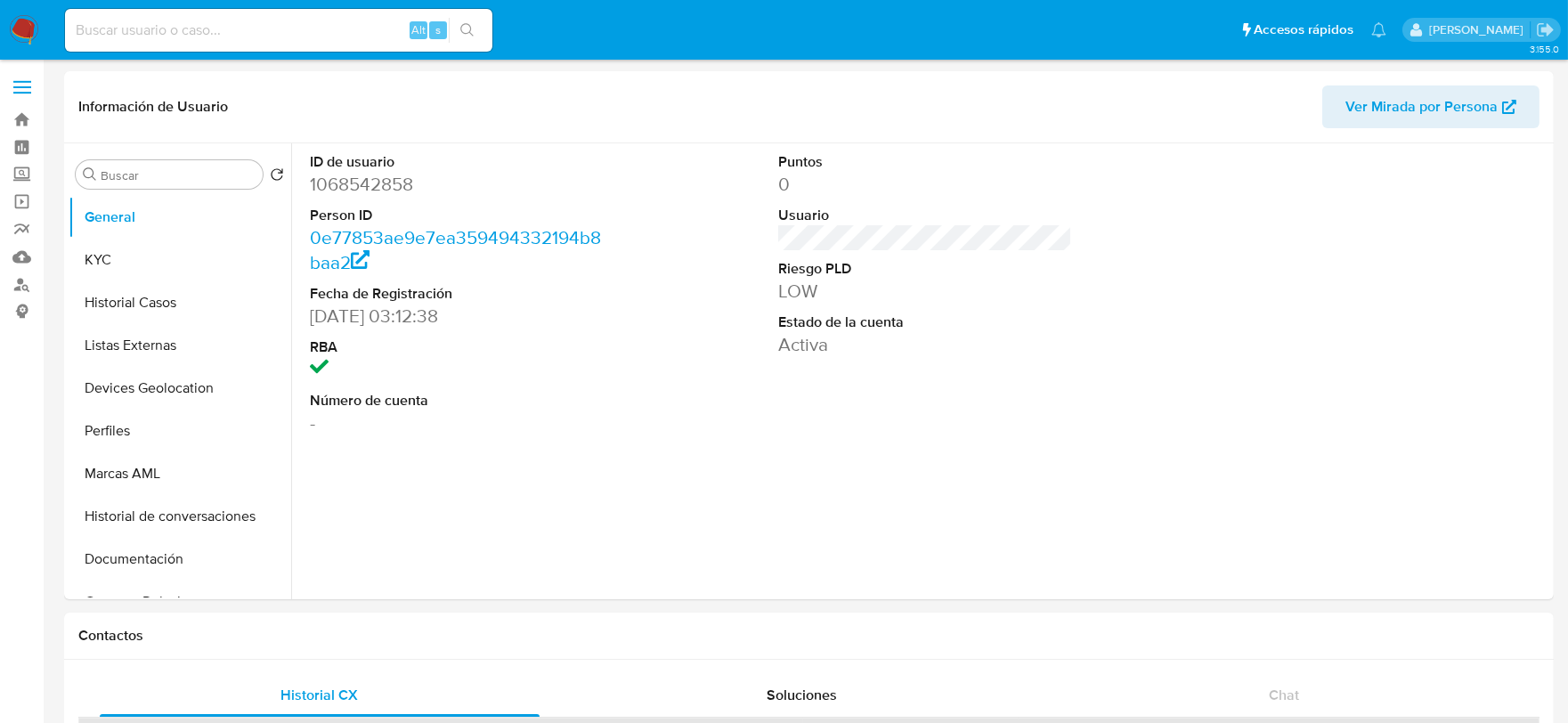
select select "10"
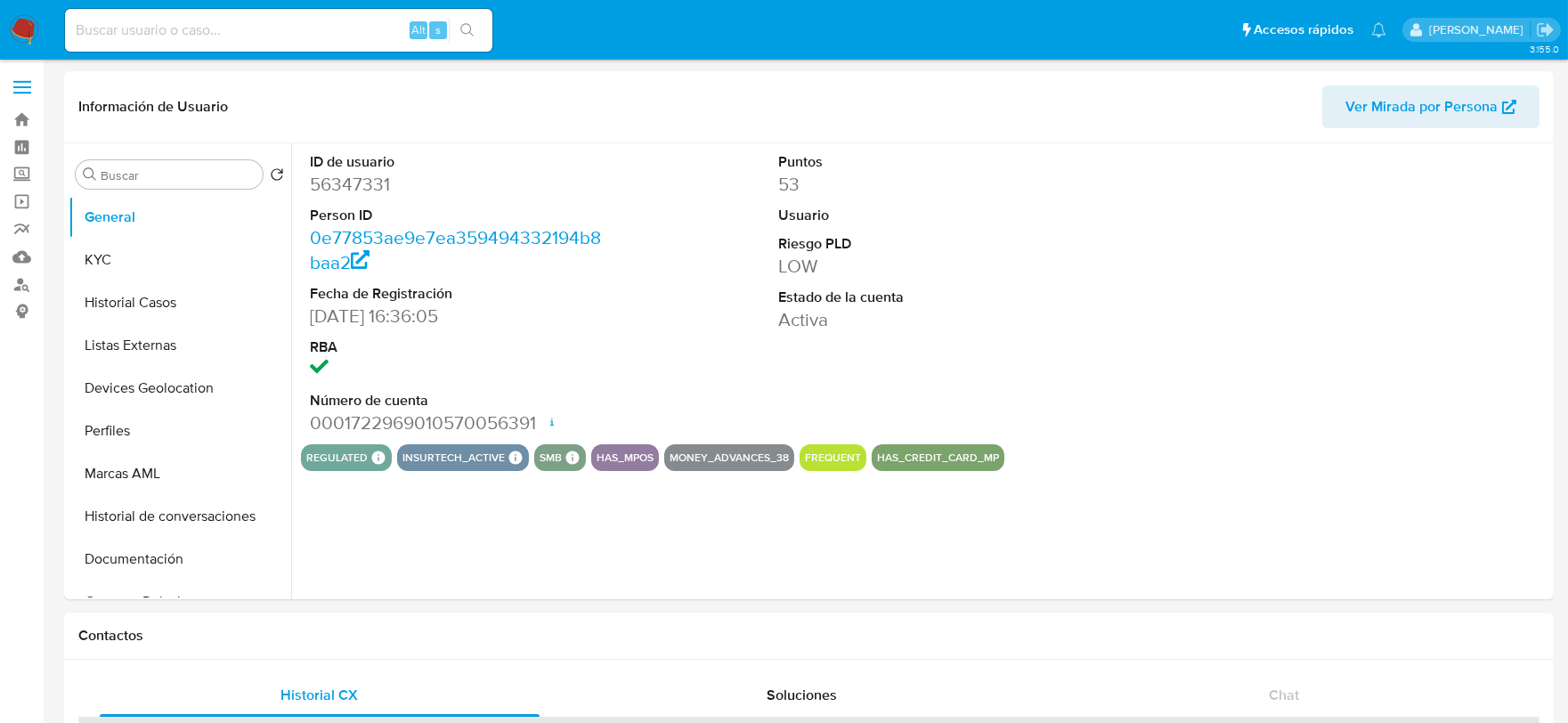
select select "10"
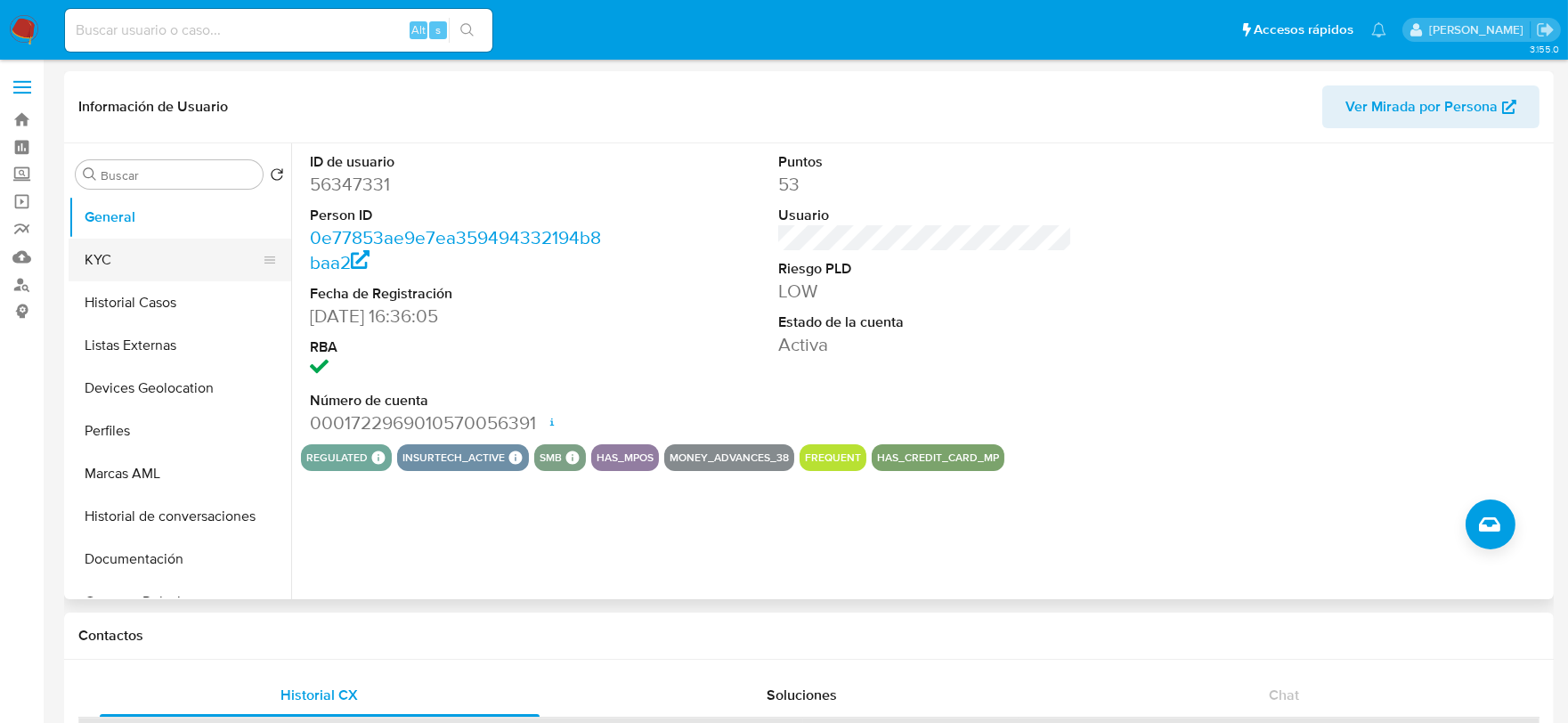
click at [90, 257] on button "KYC" at bounding box center [172, 260] width 208 height 42
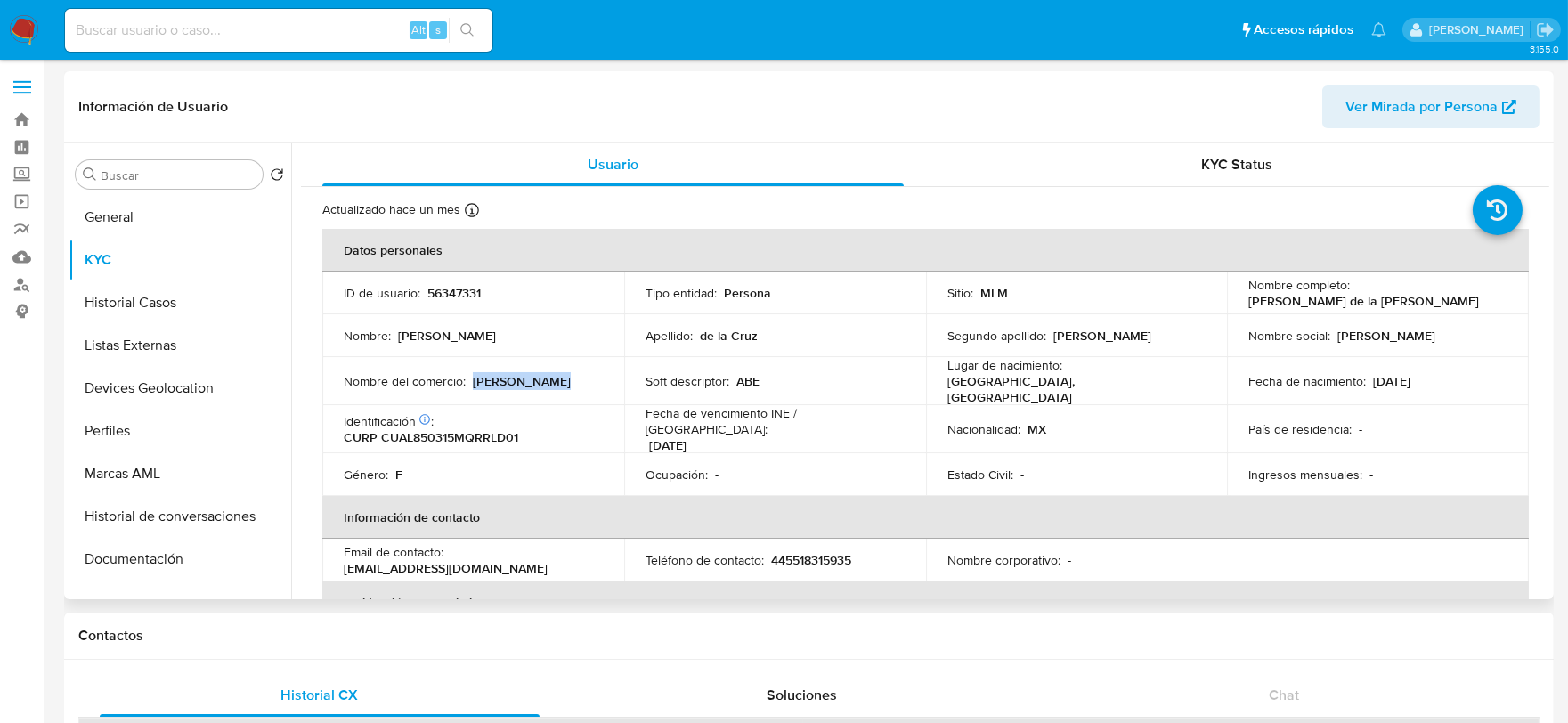
drag, startPoint x: 561, startPoint y: 371, endPoint x: 474, endPoint y: 375, distance: 87.1
click at [474, 375] on div "Nombre del comercio : Aury Alvarado" at bounding box center [473, 381] width 260 height 16
copy p "Aury Alvarado"
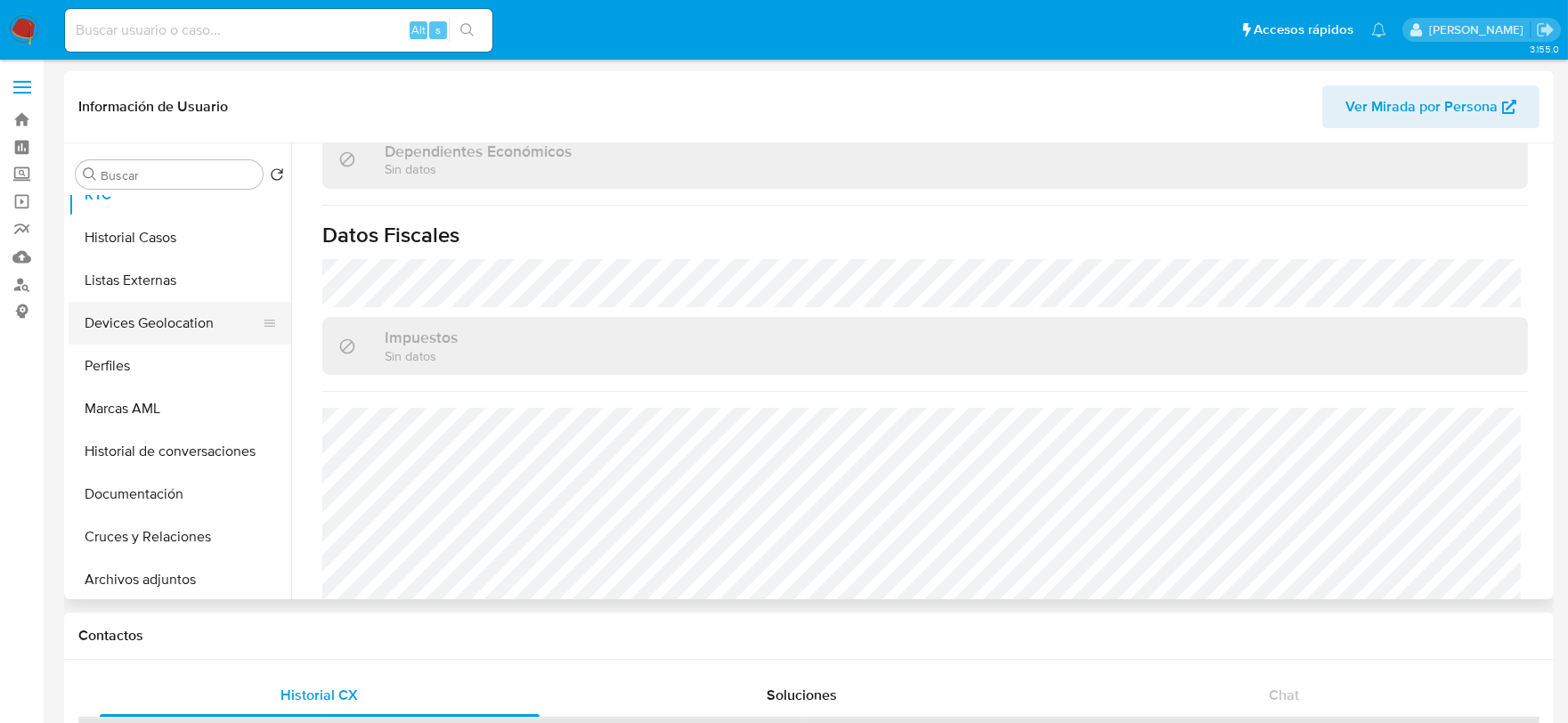
scroll to position [99, 0]
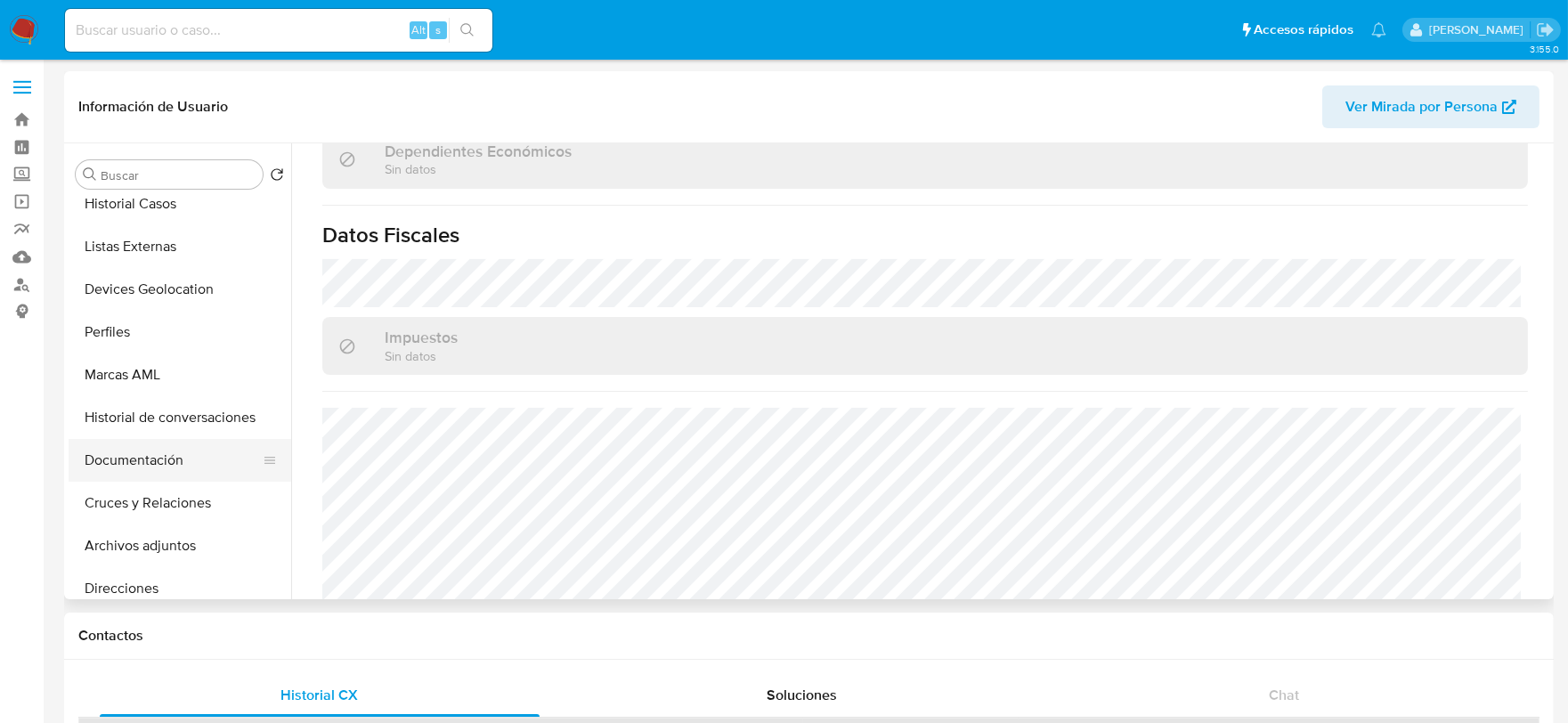
click at [168, 461] on button "Documentación" at bounding box center [172, 460] width 208 height 42
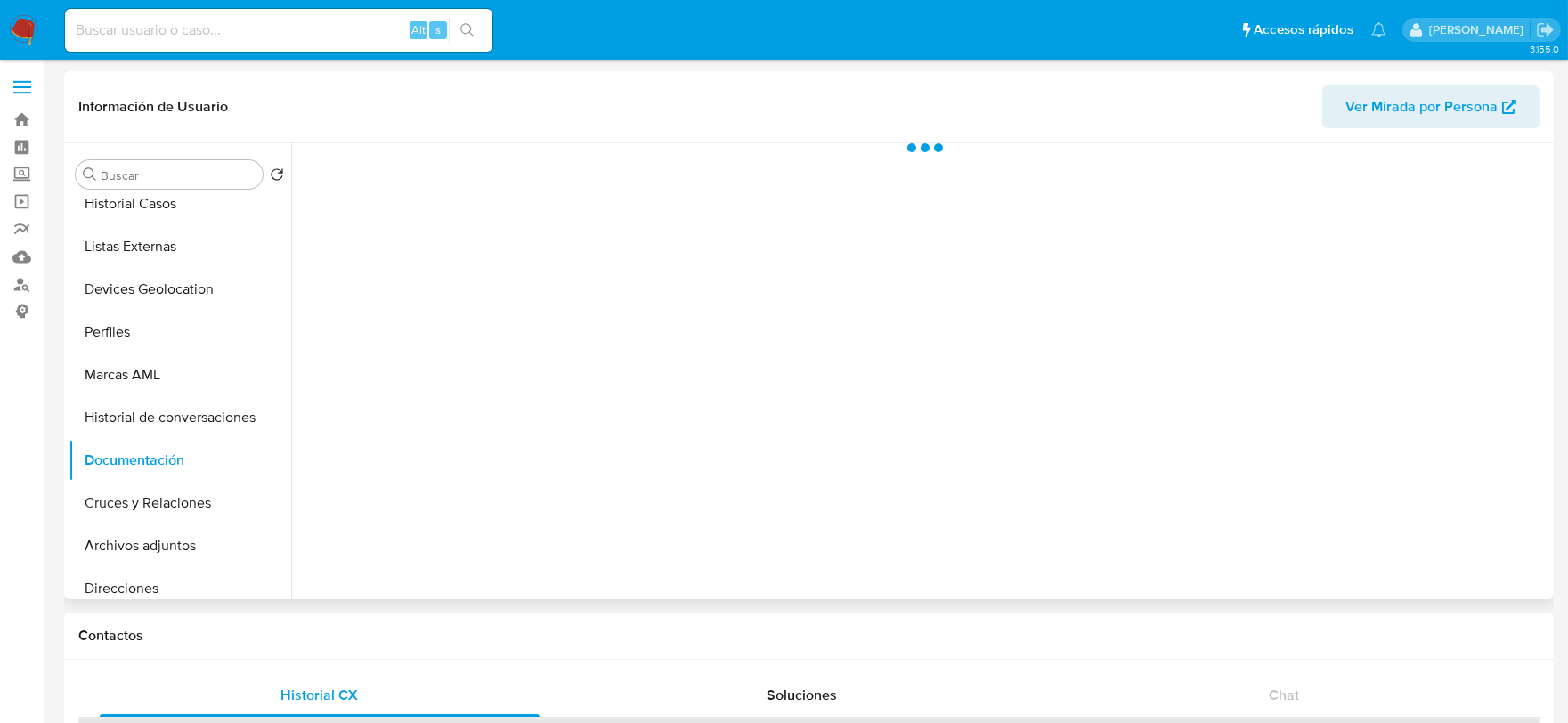
scroll to position [0, 0]
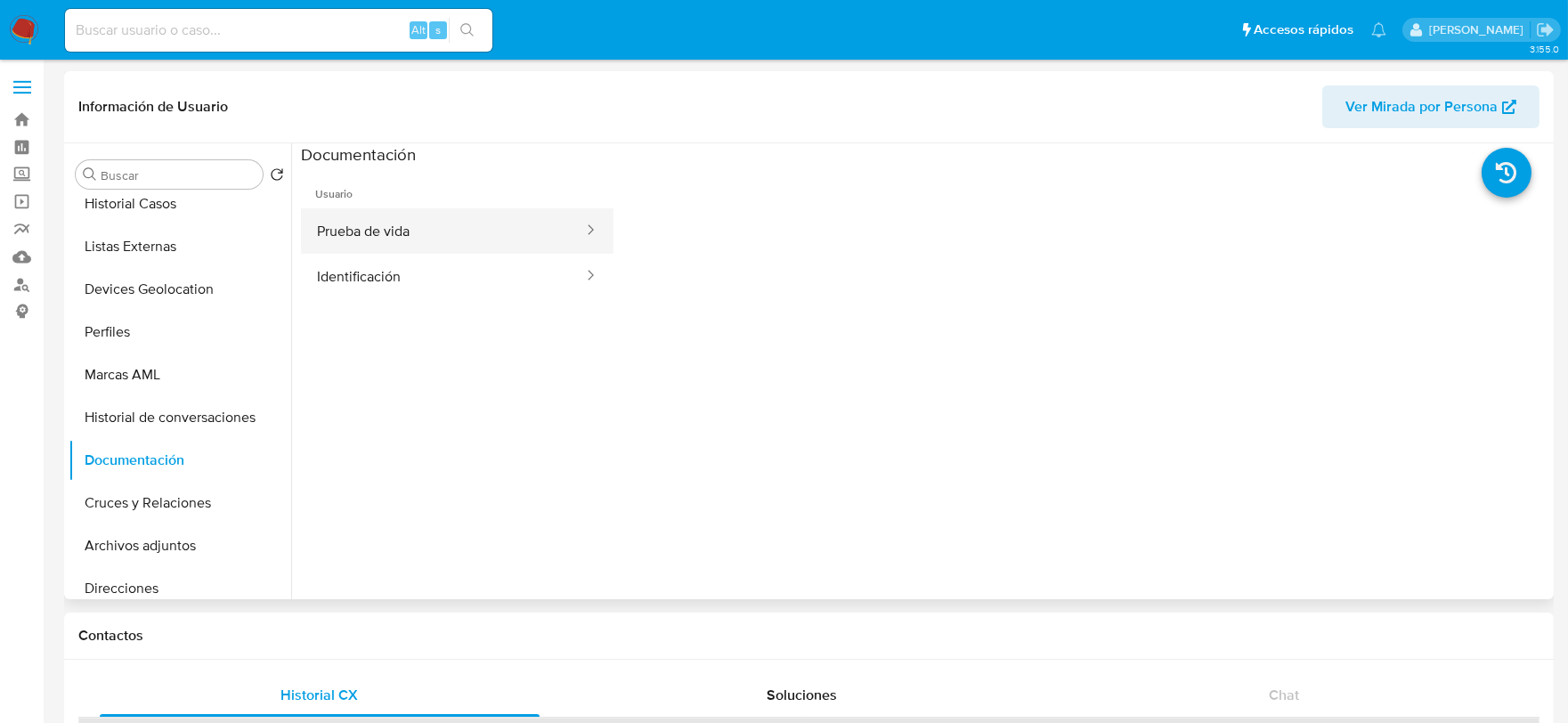
click at [460, 228] on button "Prueba de vida" at bounding box center [442, 231] width 284 height 45
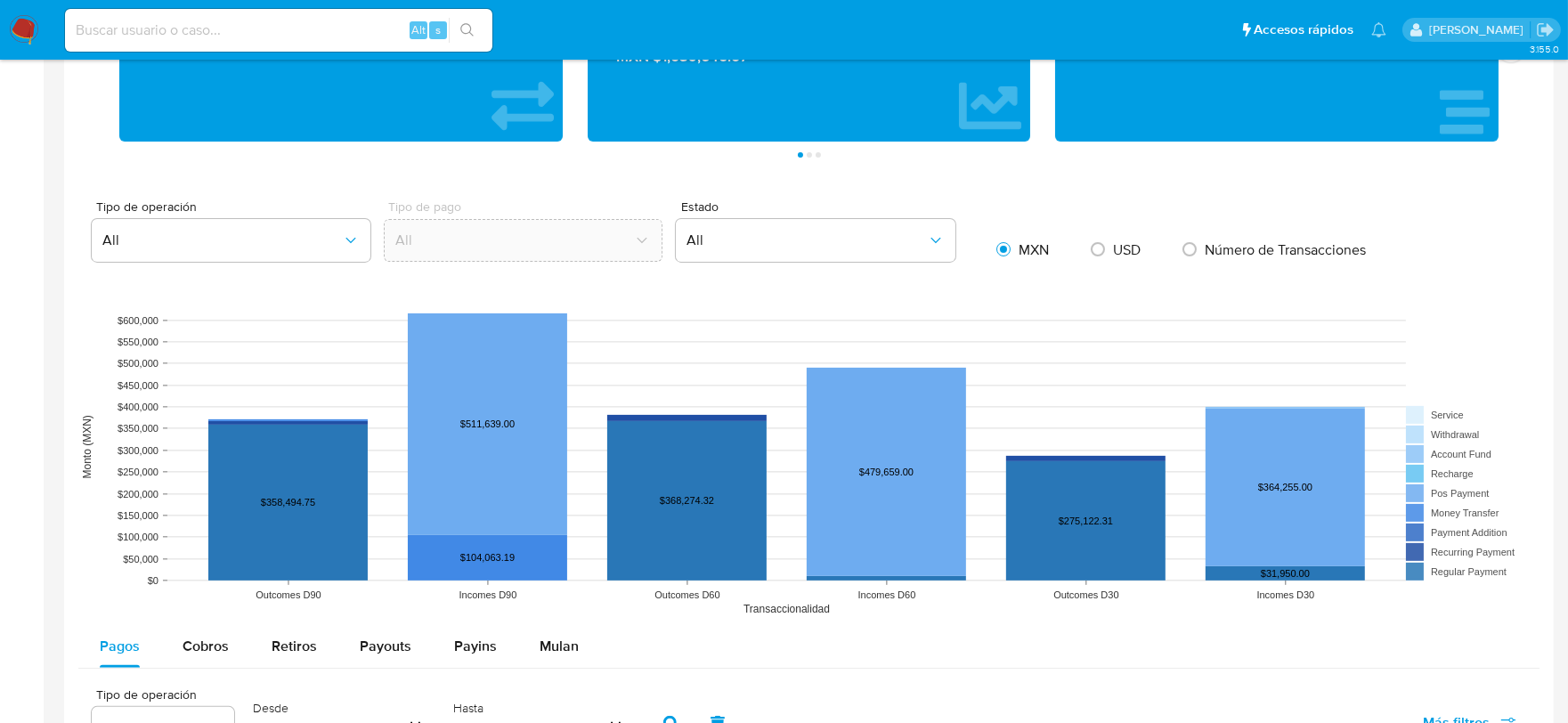
scroll to position [1187, 0]
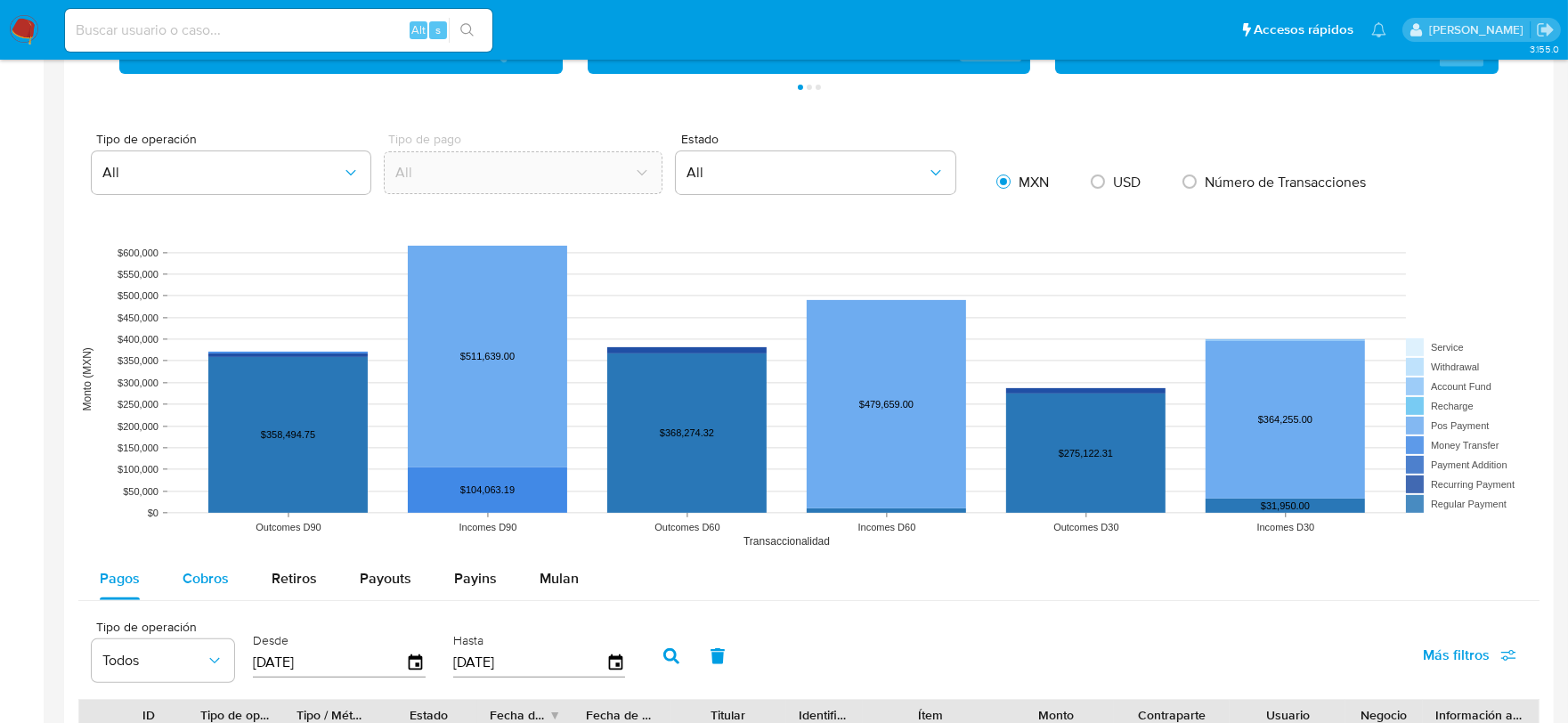
click at [196, 581] on span "Cobros" at bounding box center [205, 578] width 46 height 21
select select "10"
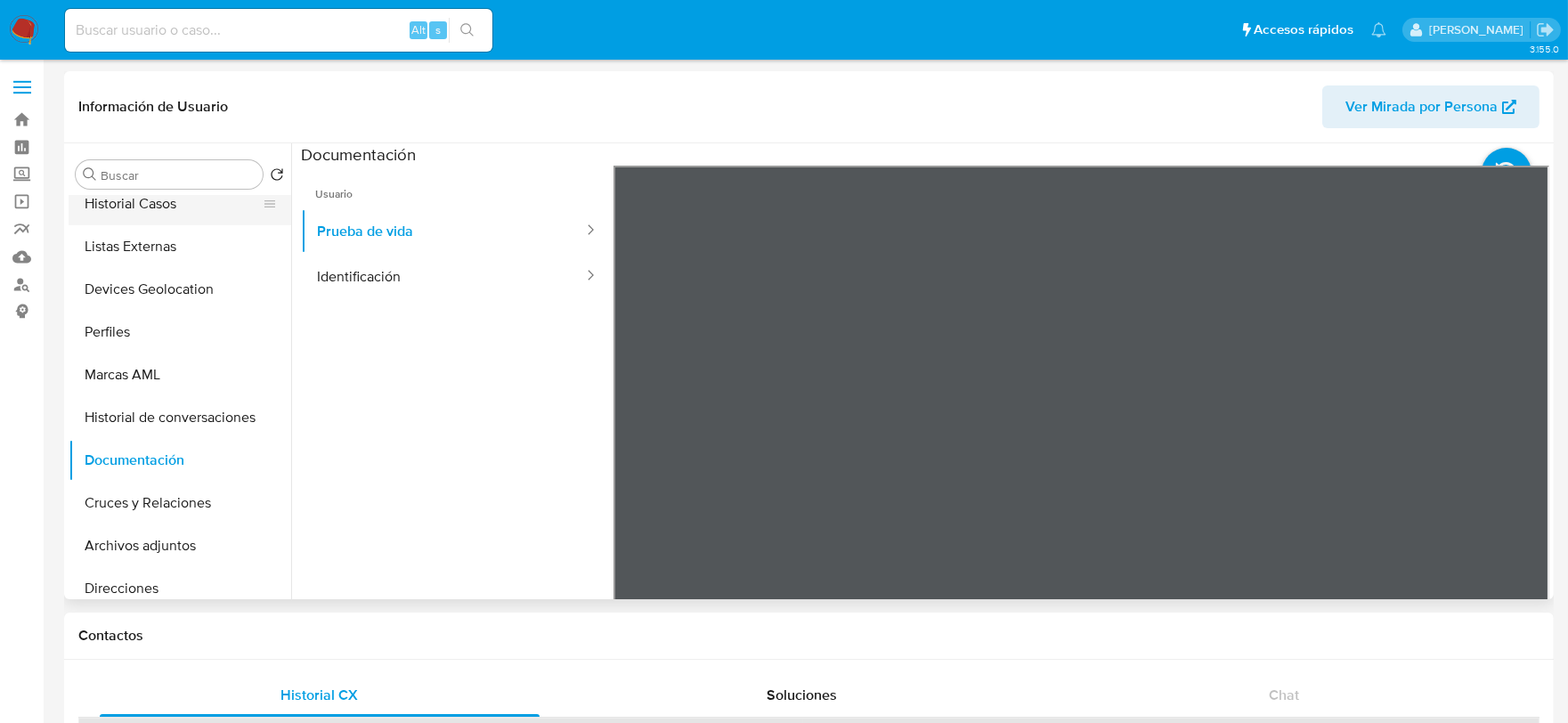
scroll to position [0, 0]
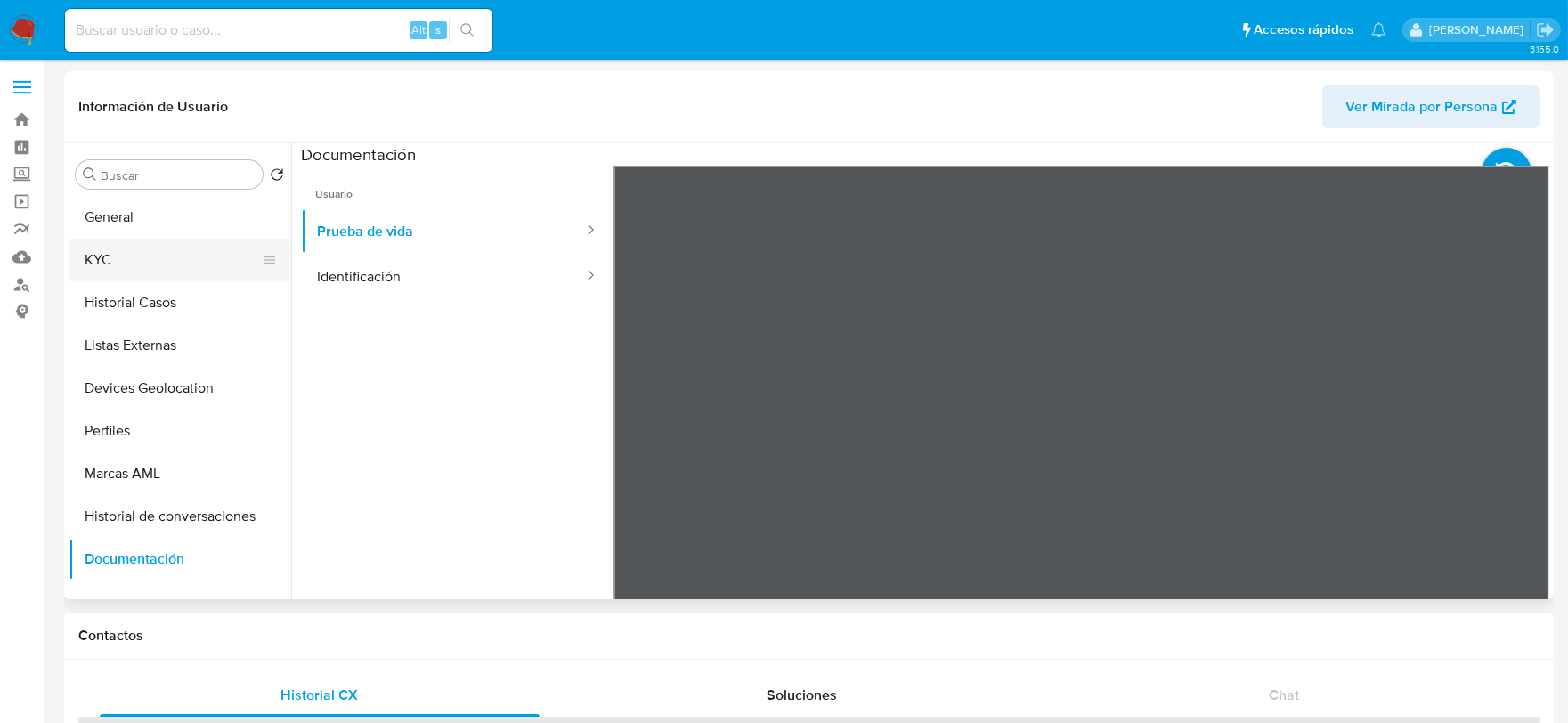
click at [148, 260] on button "KYC" at bounding box center [172, 260] width 208 height 42
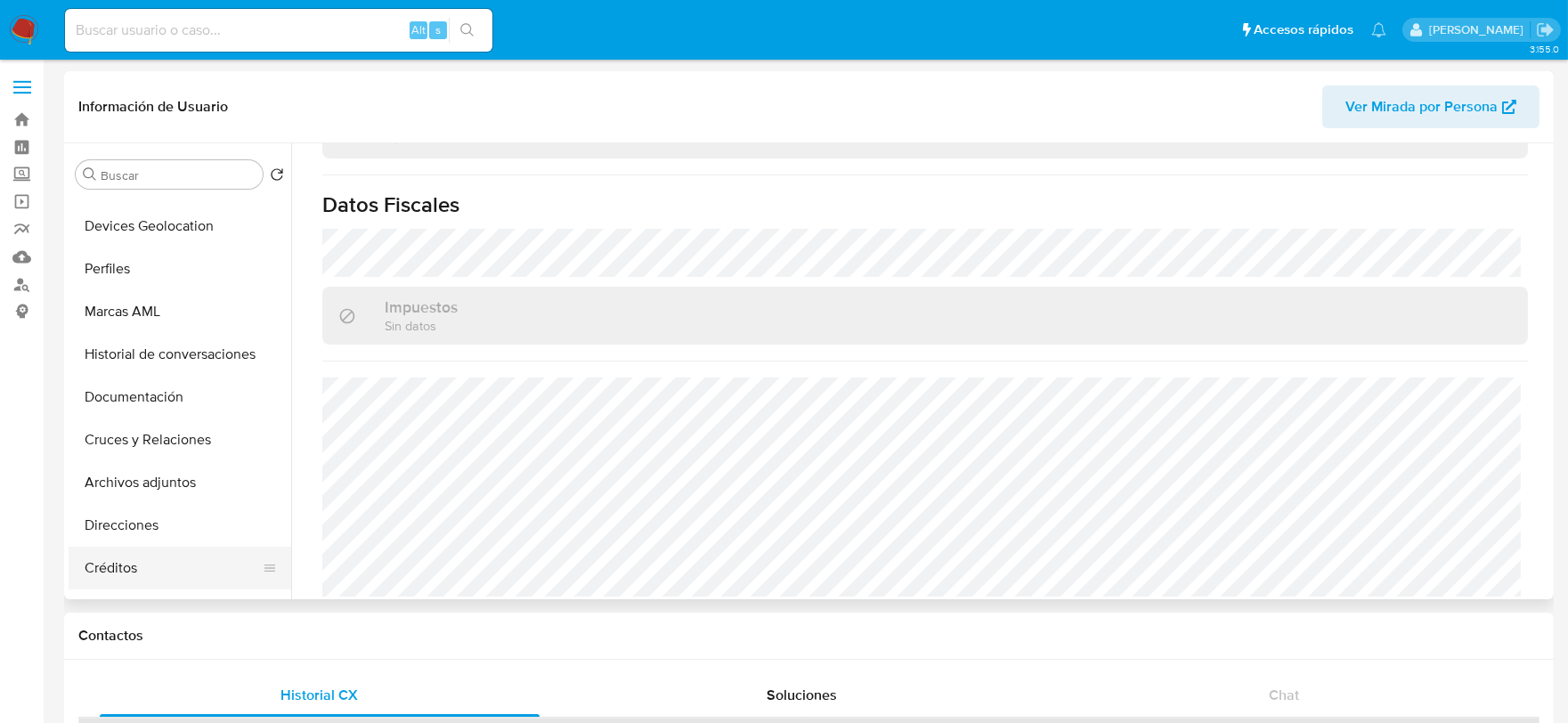
scroll to position [197, 0]
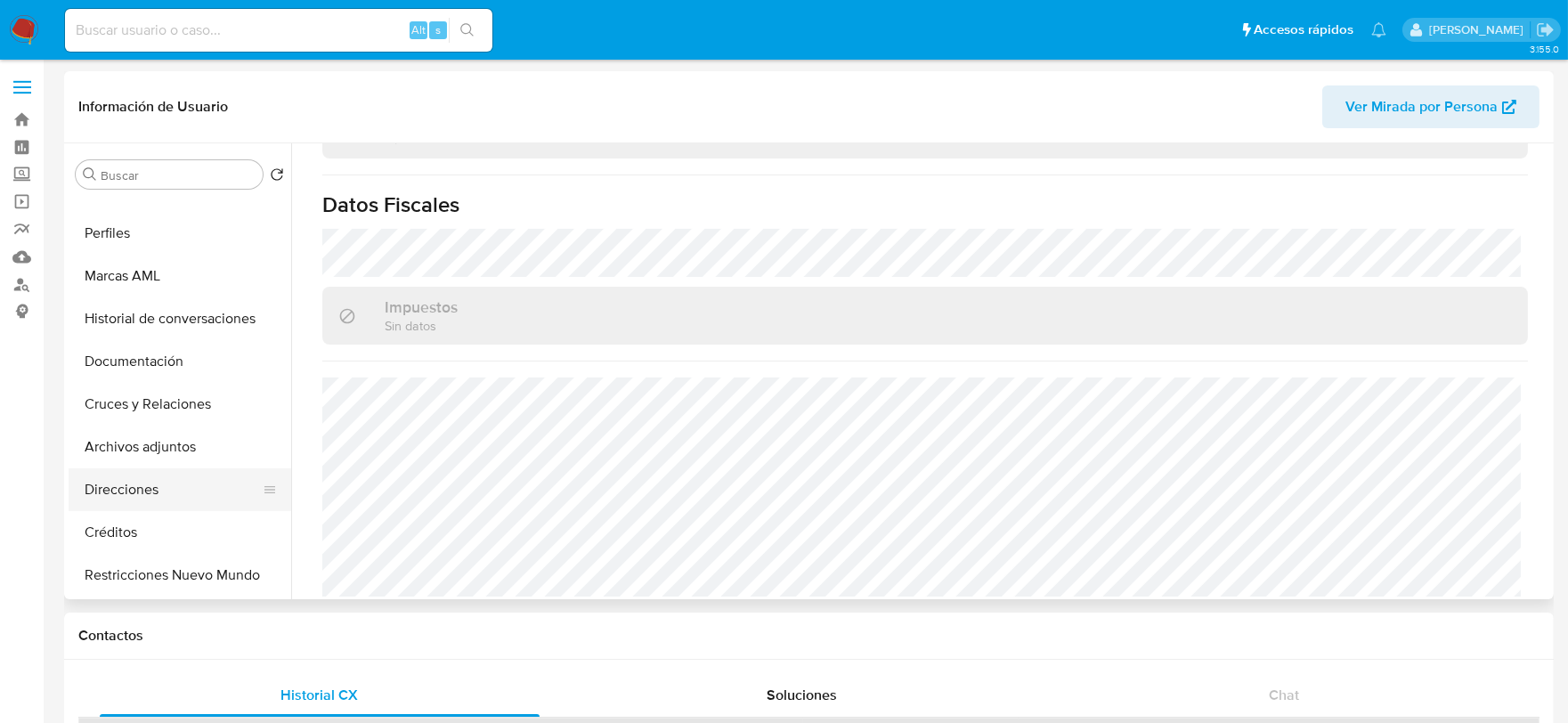
click at [147, 499] on button "Direcciones" at bounding box center [172, 490] width 208 height 42
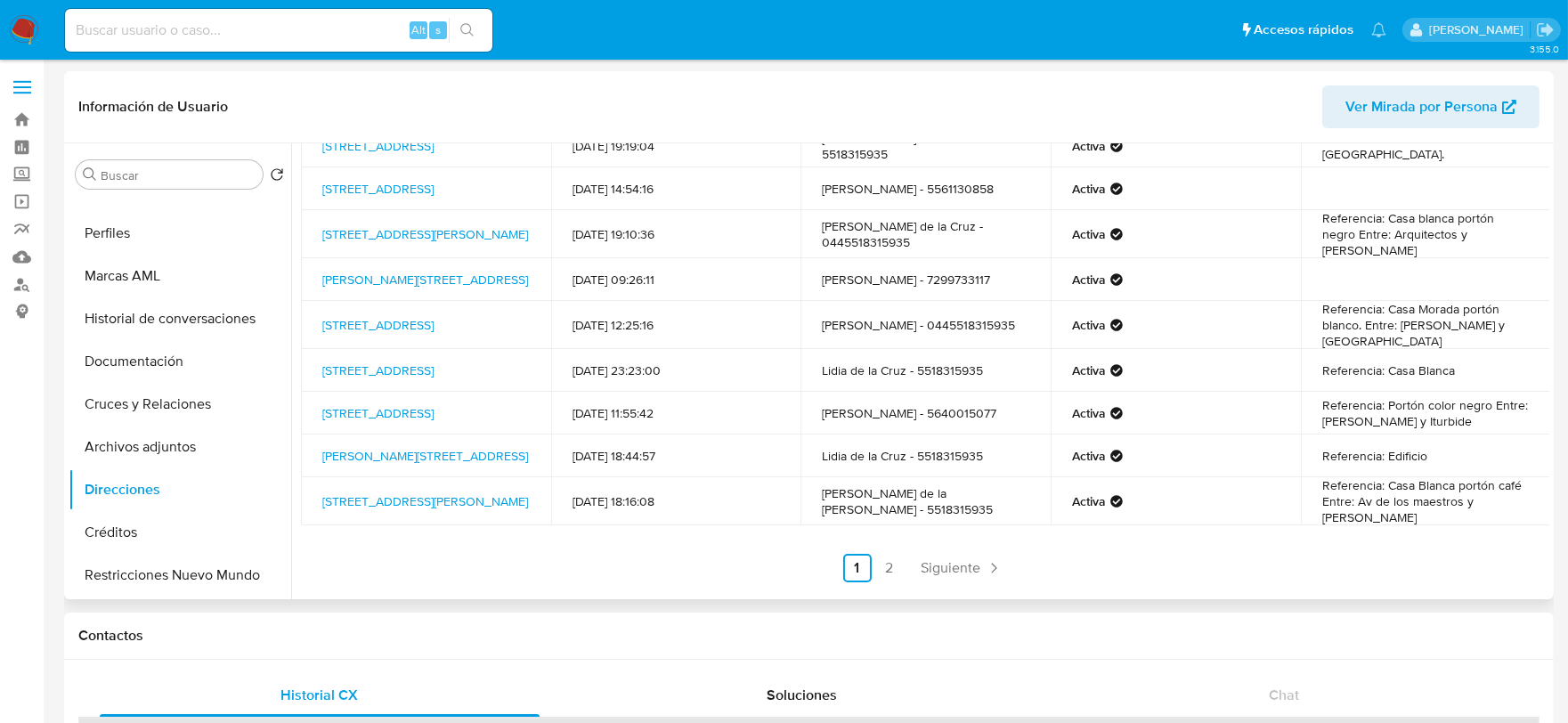
scroll to position [145, 0]
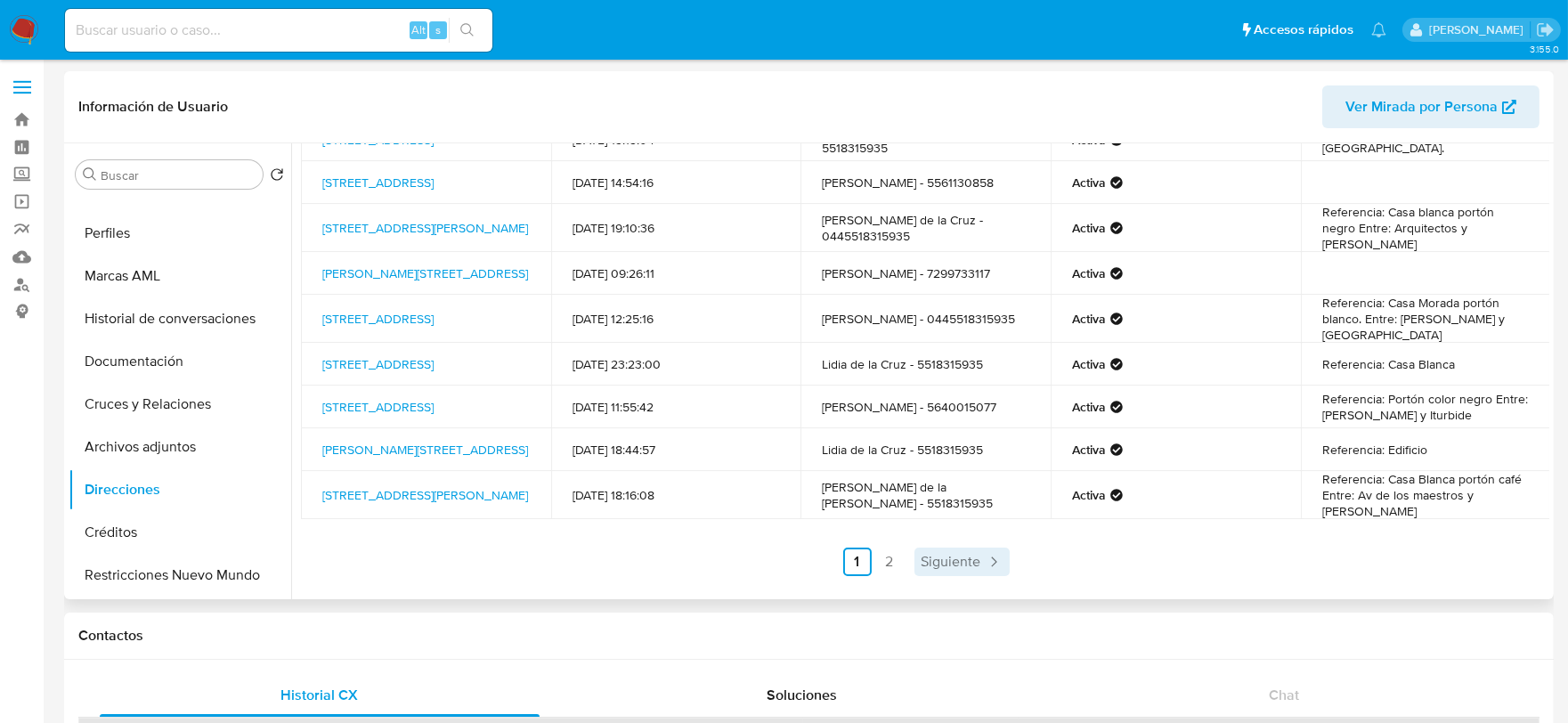
click at [951, 562] on span "Siguiente" at bounding box center [952, 563] width 59 height 14
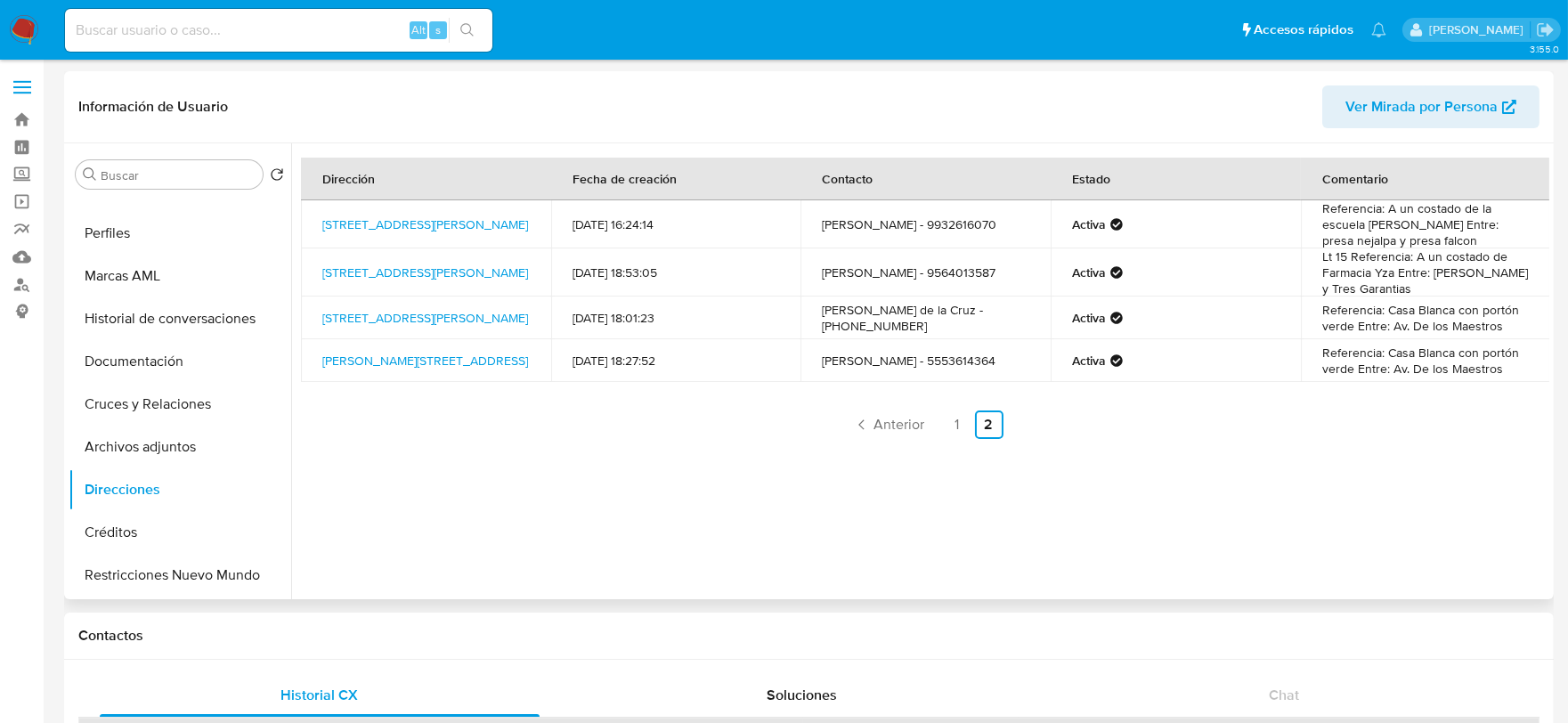
scroll to position [0, 0]
click at [886, 432] on span "Anterior" at bounding box center [899, 425] width 50 height 14
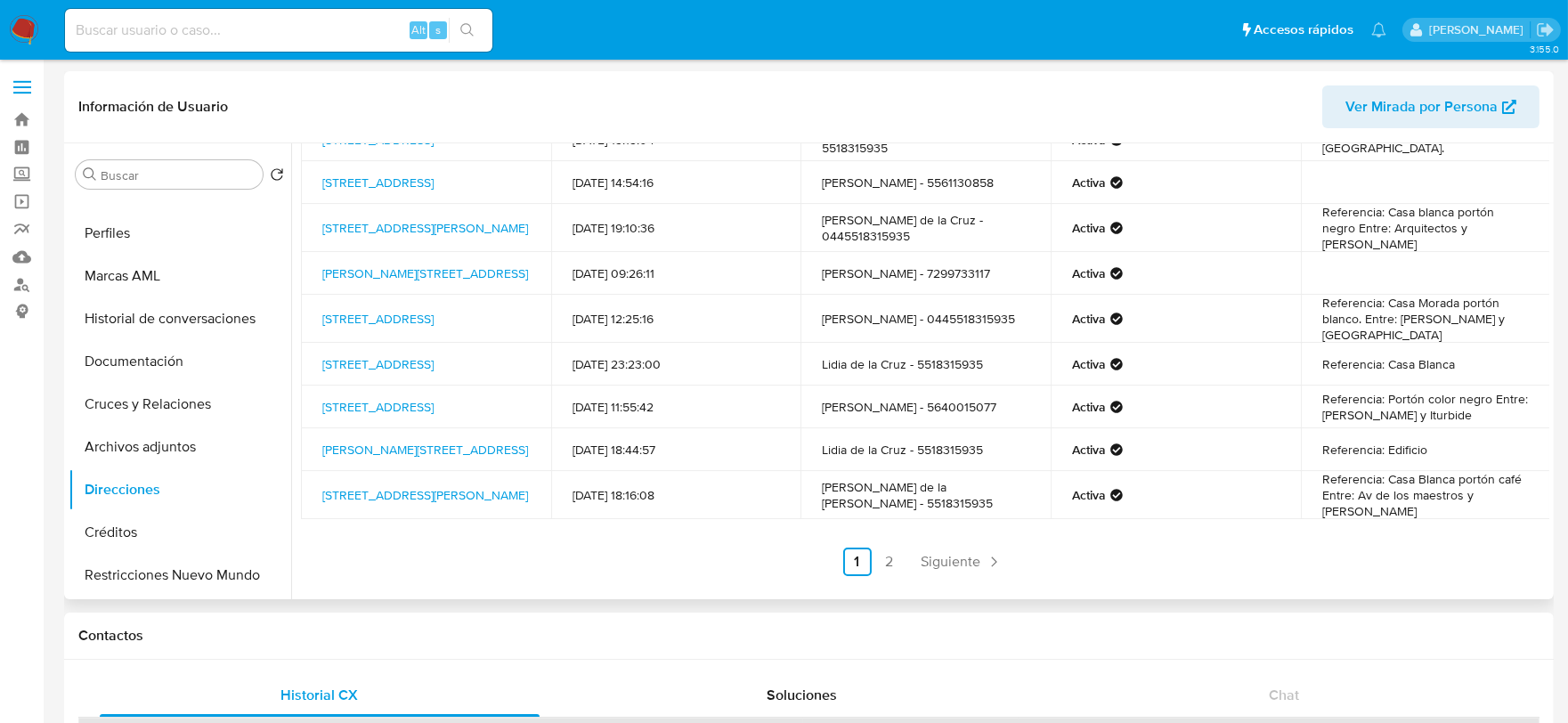
scroll to position [145, 0]
drag, startPoint x: 906, startPoint y: 504, endPoint x: 821, endPoint y: 500, distance: 85.1
click at [821, 500] on td "Lidia Aurora de la Cruz Alvarado - 5518315935" at bounding box center [925, 495] width 251 height 48
click at [964, 564] on span "Siguiente" at bounding box center [952, 563] width 59 height 14
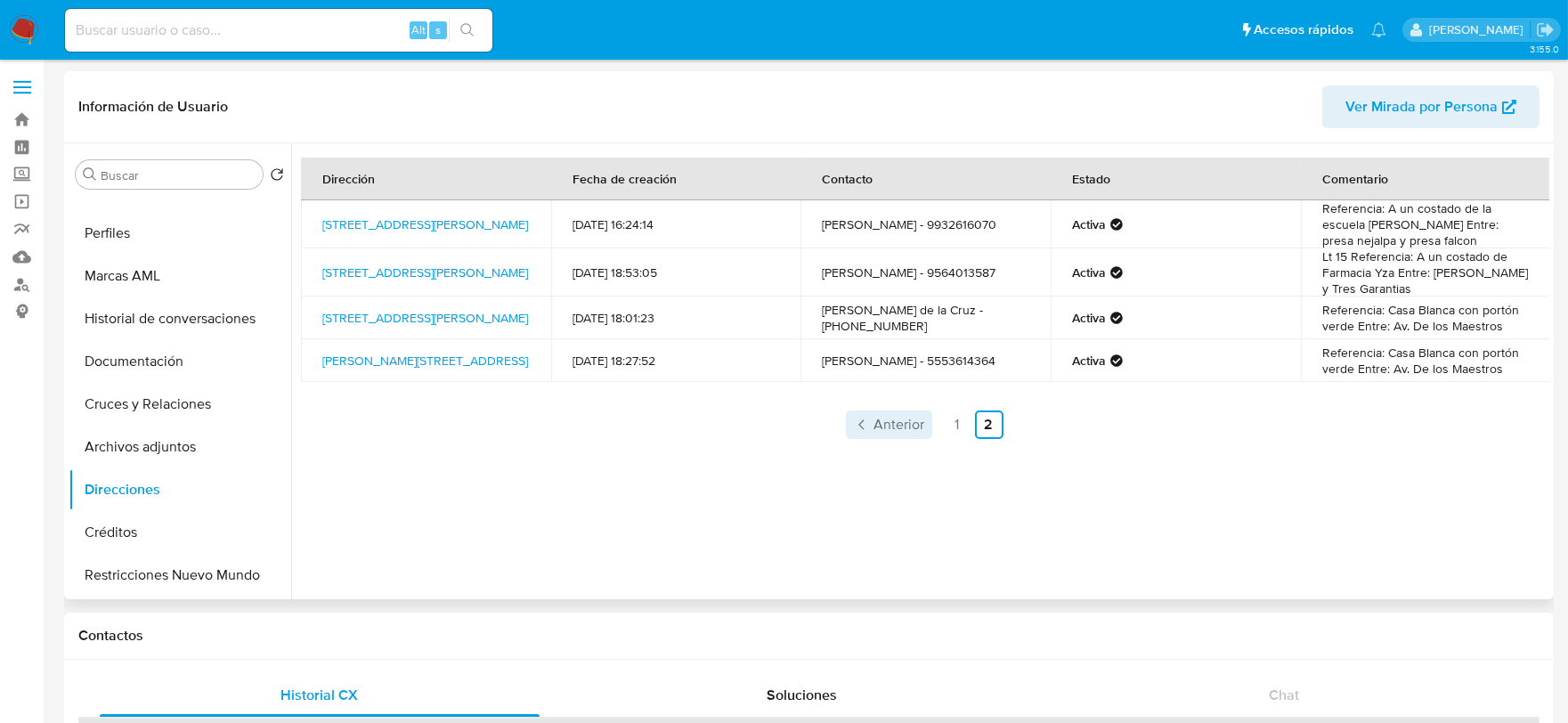
click at [906, 432] on span "Anterior" at bounding box center [899, 425] width 50 height 14
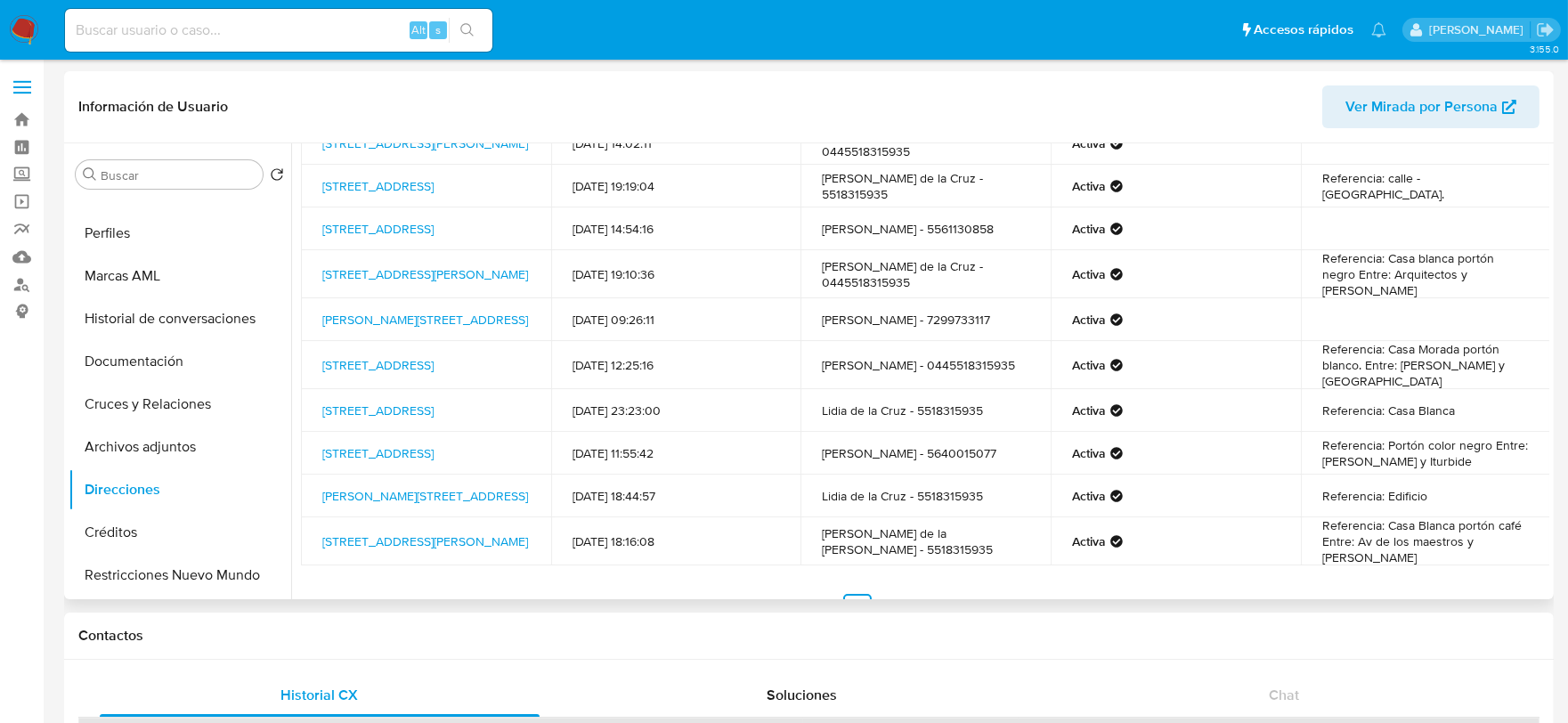
scroll to position [145, 0]
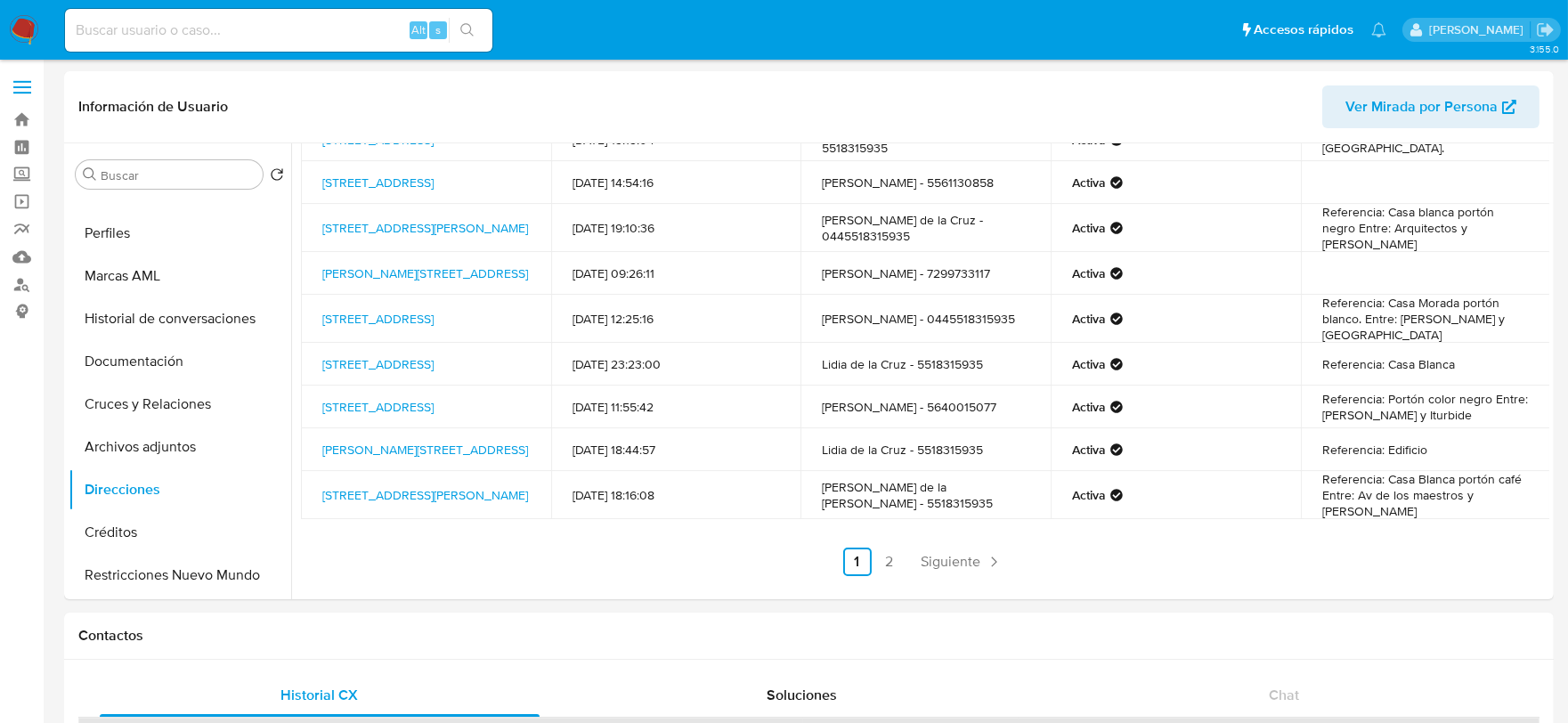
click at [27, 29] on img at bounding box center [24, 31] width 31 height 31
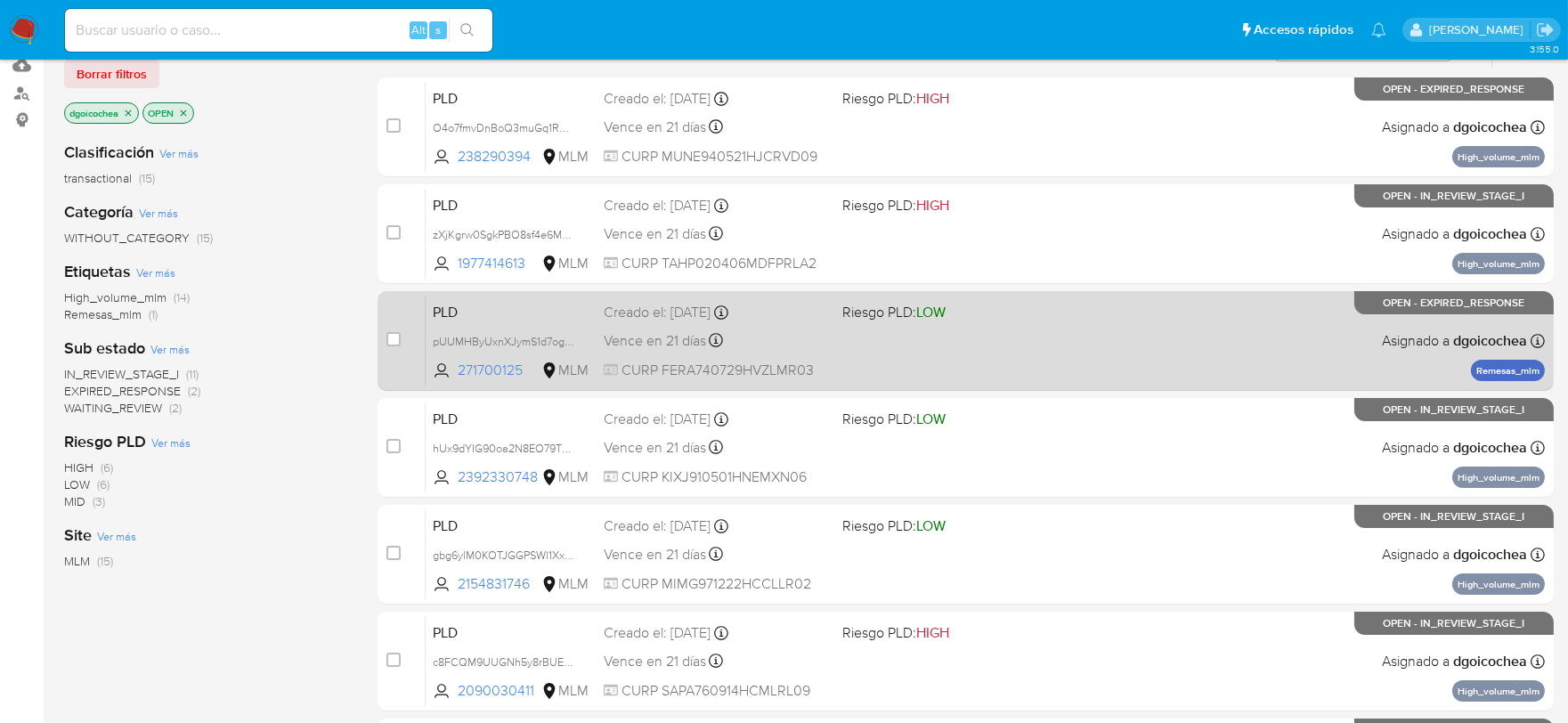
scroll to position [197, 0]
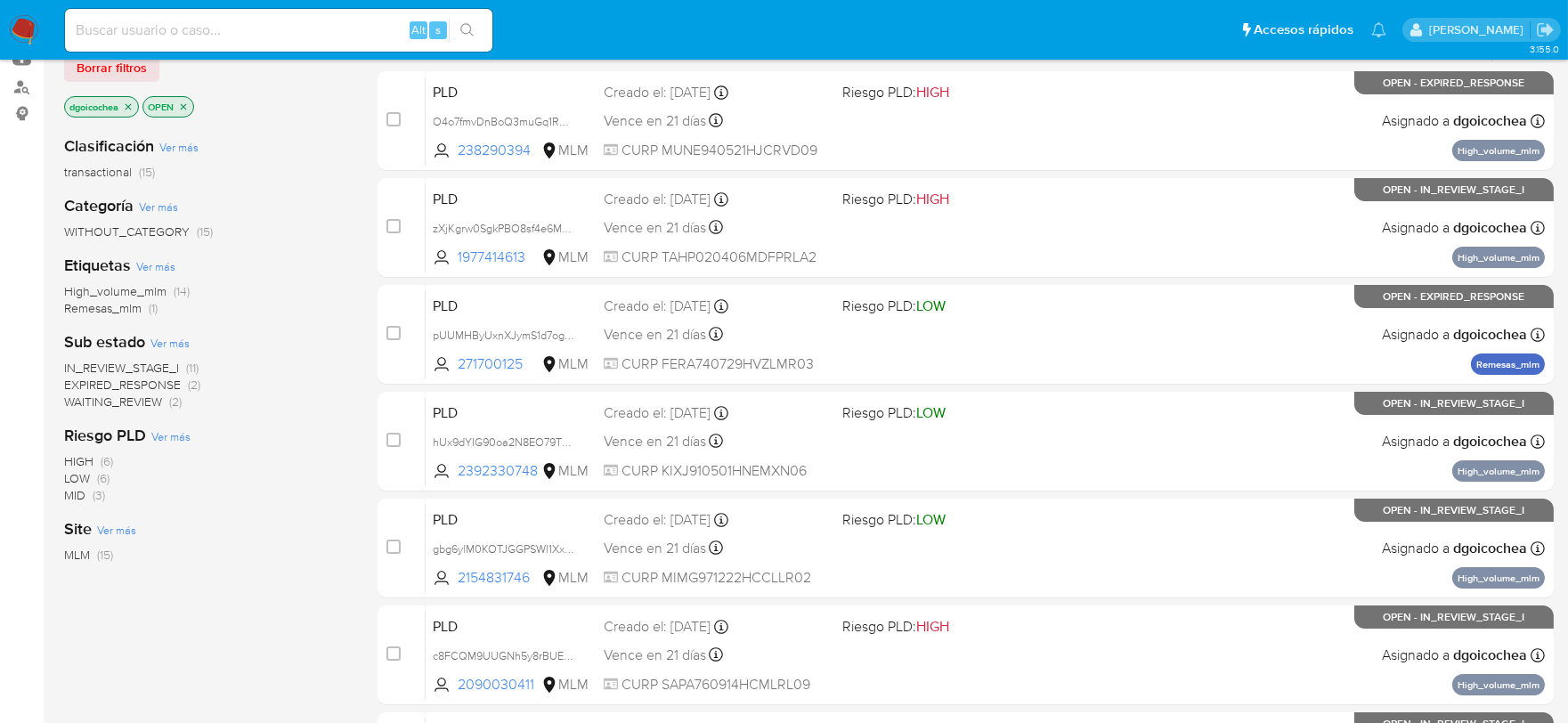
click at [137, 366] on span "IN_REVIEW_STAGE_I" at bounding box center [121, 368] width 114 height 18
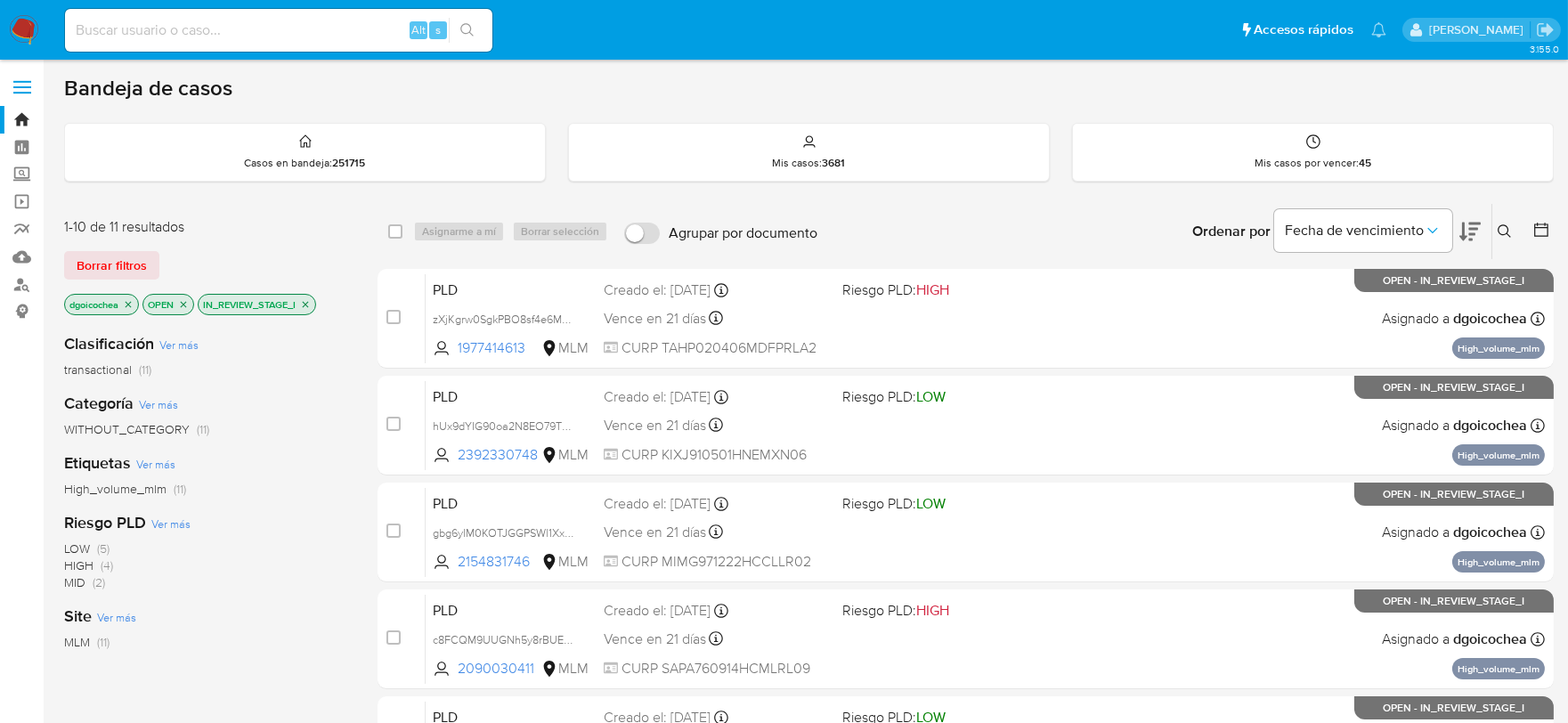
click at [20, 31] on img at bounding box center [24, 31] width 31 height 31
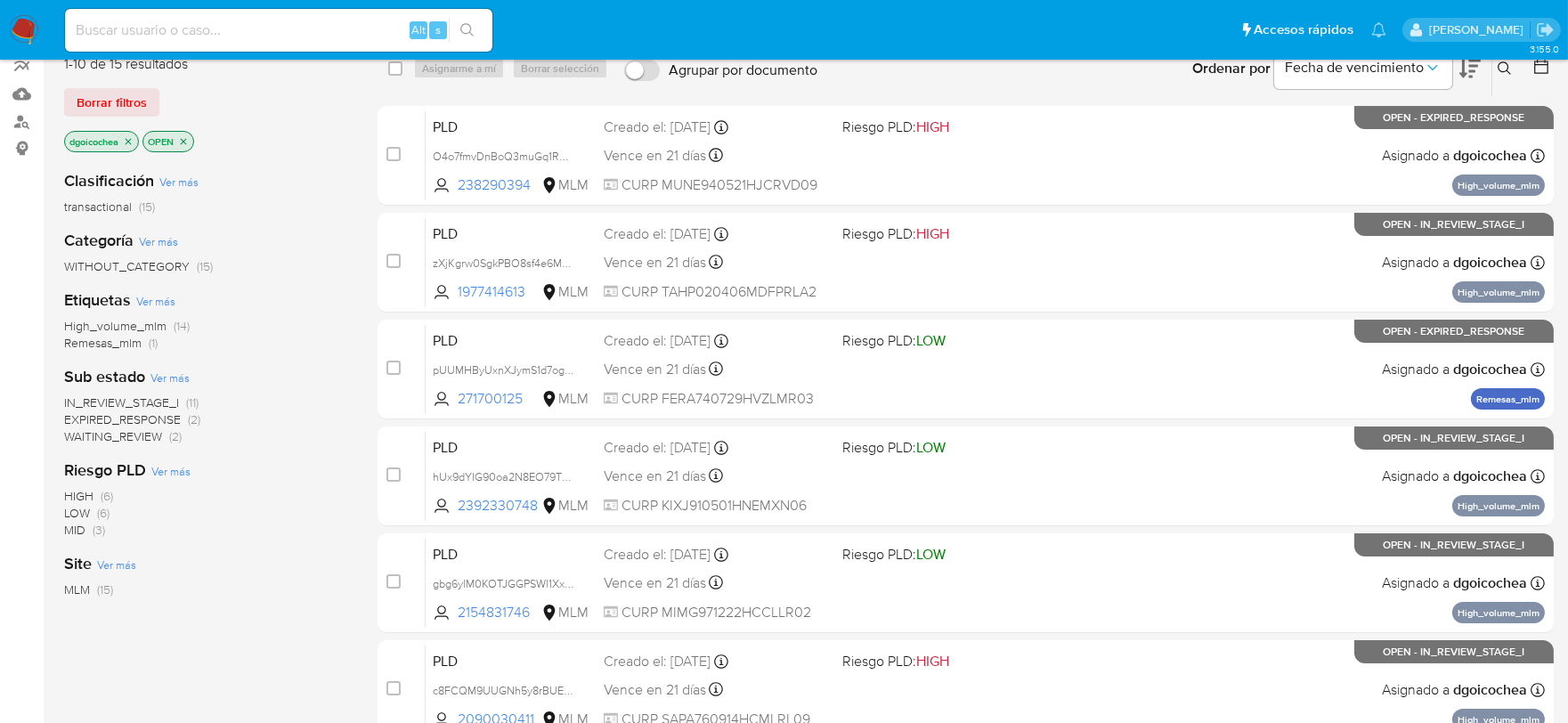
scroll to position [197, 0]
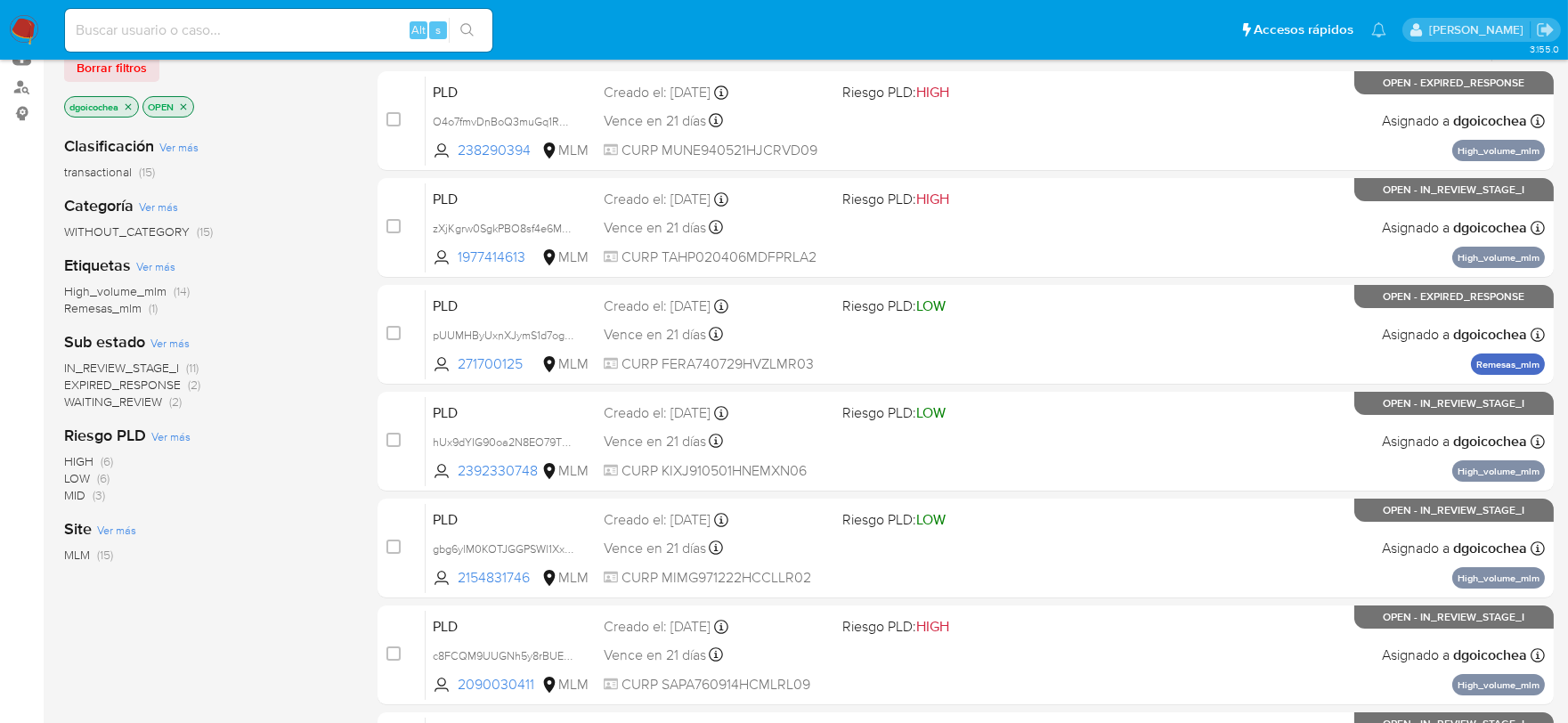
click at [146, 399] on span "WAITING_REVIEW" at bounding box center [113, 402] width 98 height 18
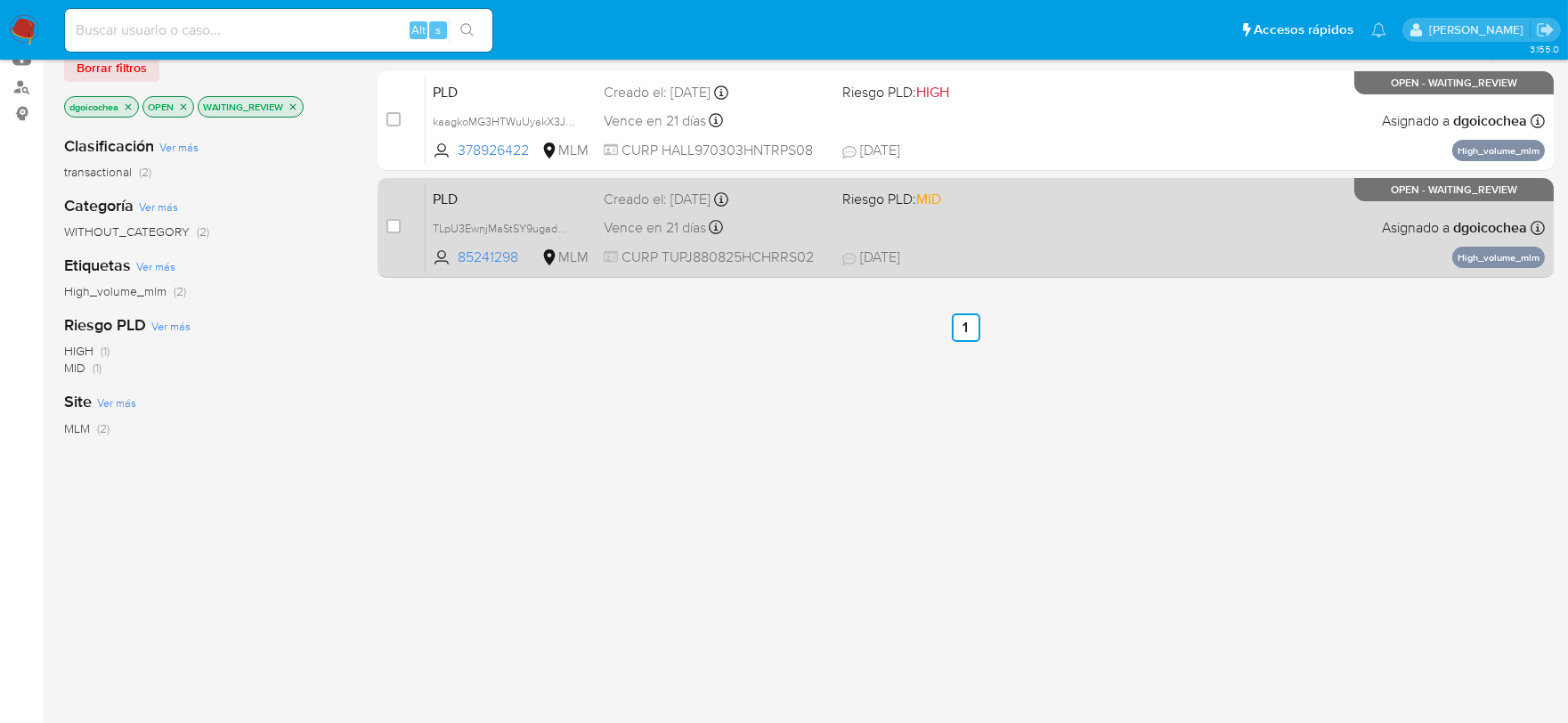
click at [451, 192] on span "PLD" at bounding box center [511, 198] width 157 height 23
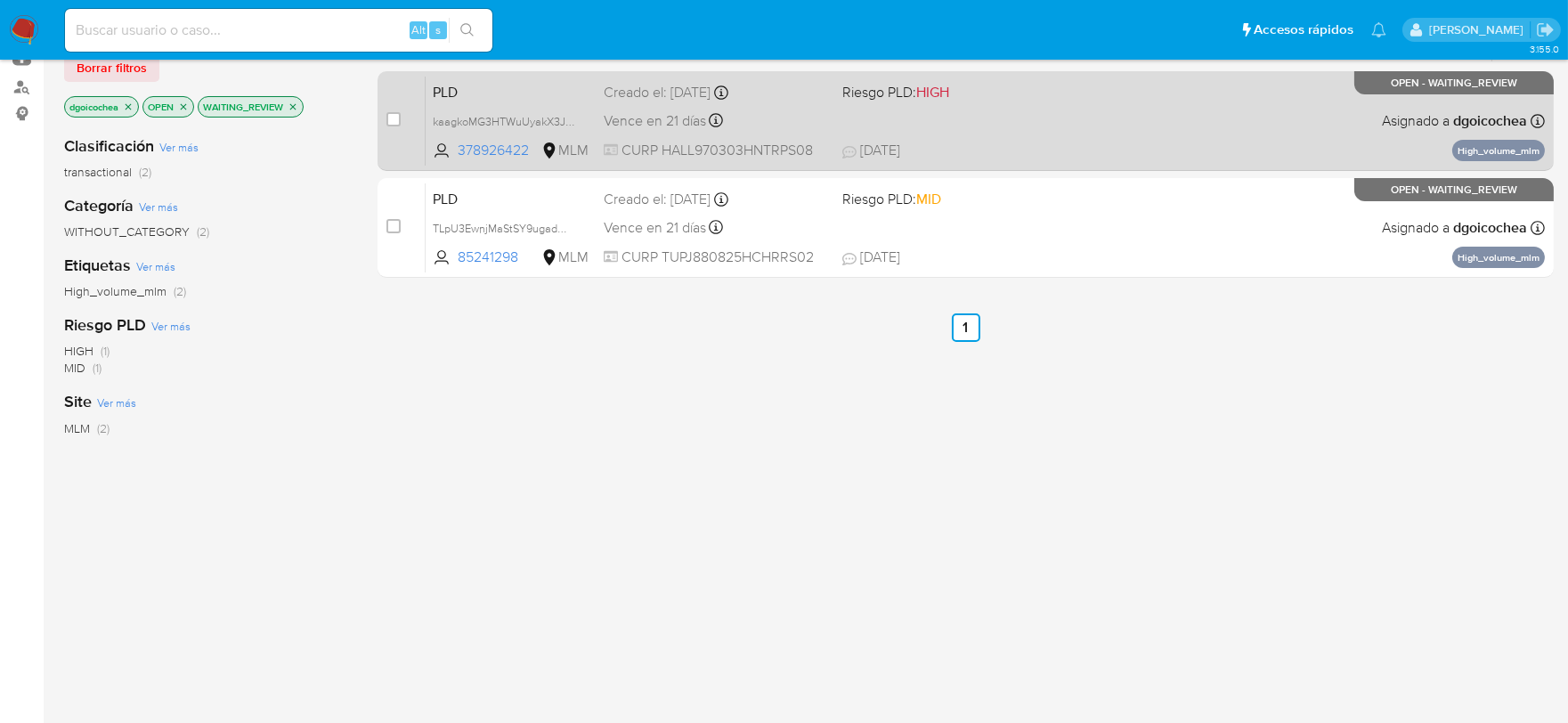
click at [449, 98] on span "PLD" at bounding box center [511, 91] width 157 height 23
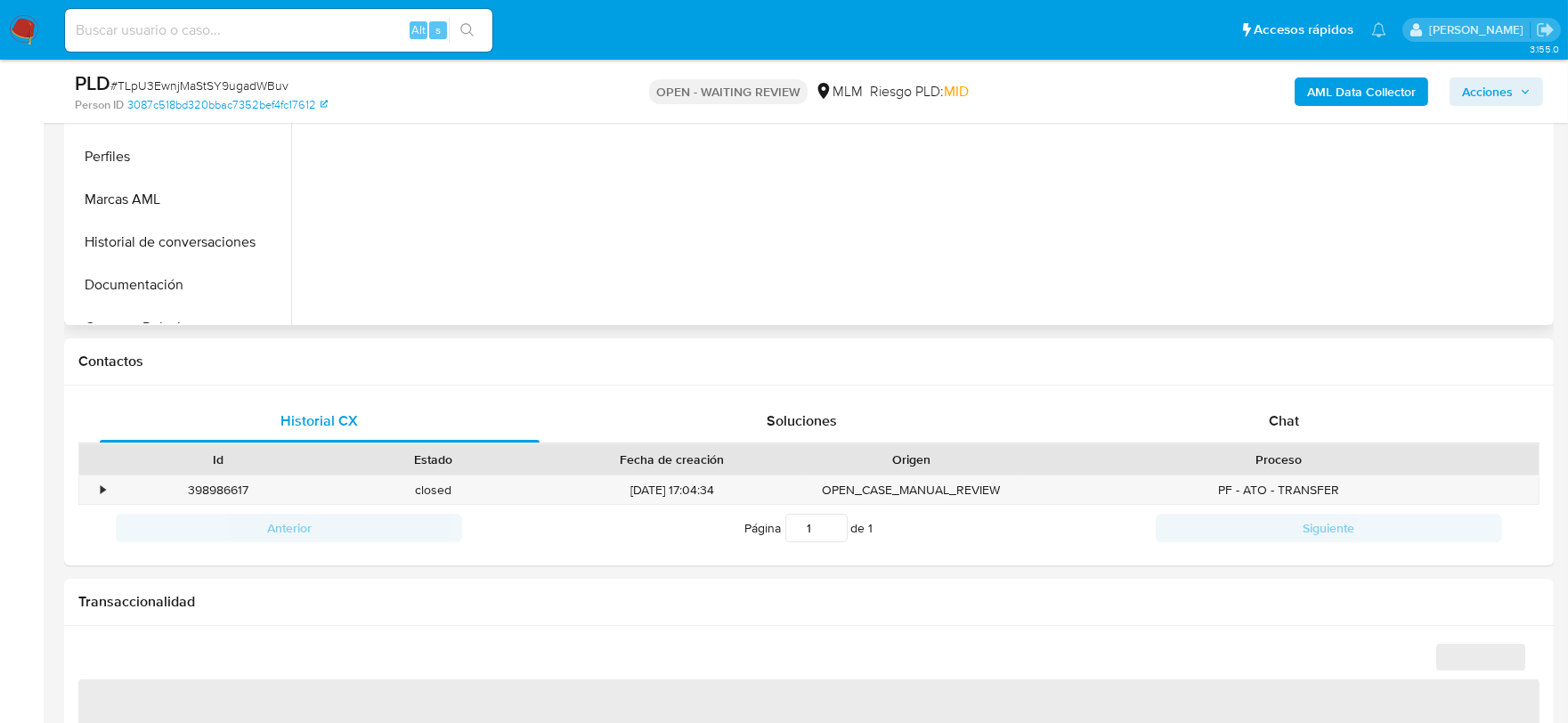
scroll to position [197, 0]
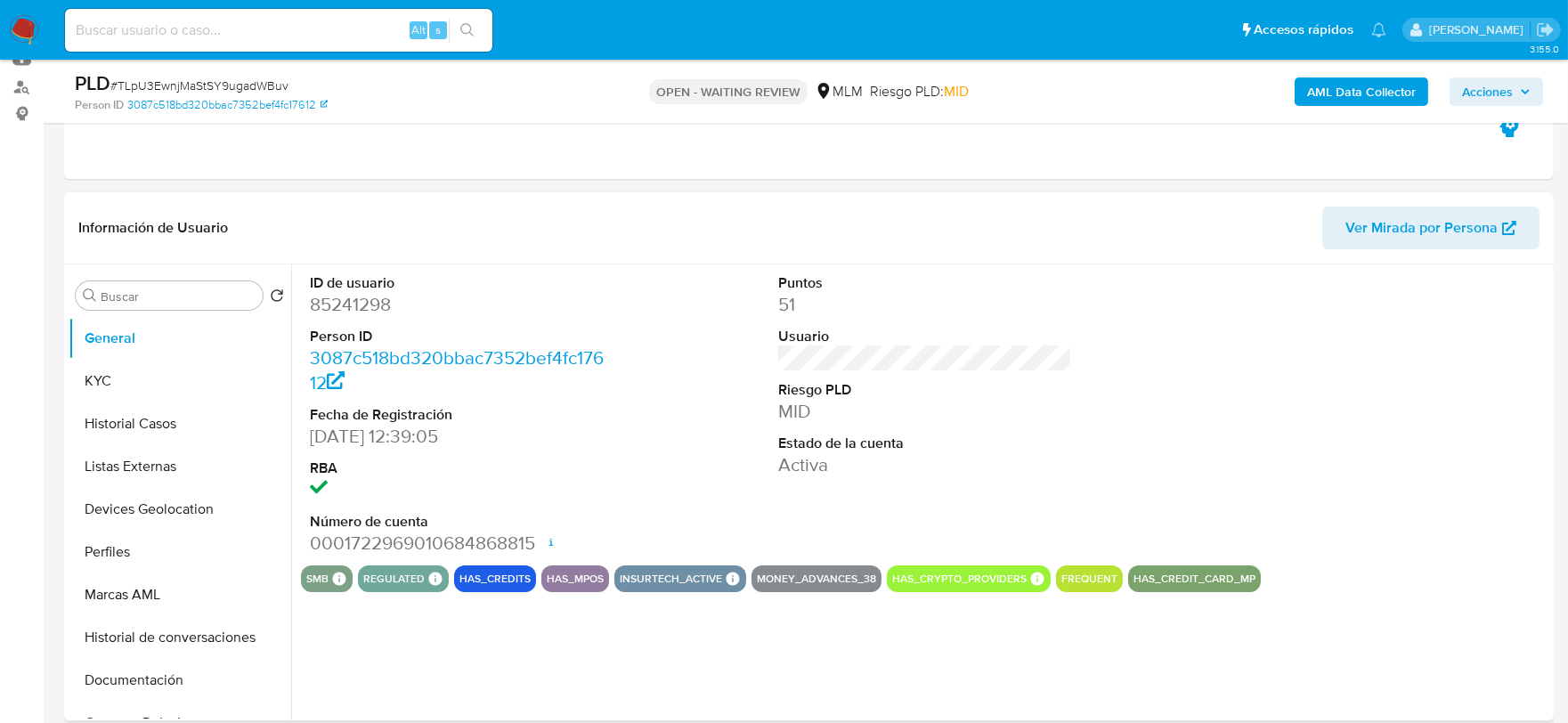
select select "10"
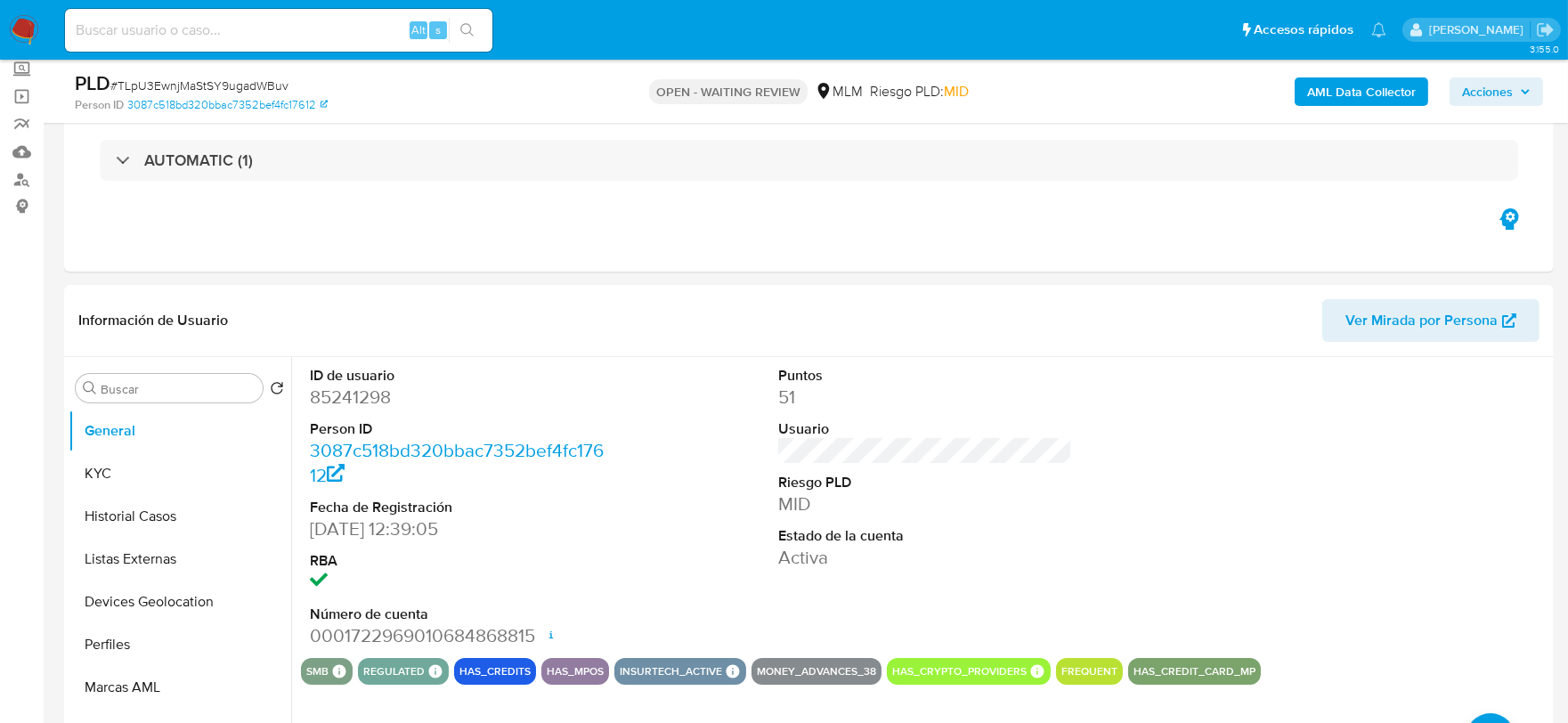
scroll to position [99, 0]
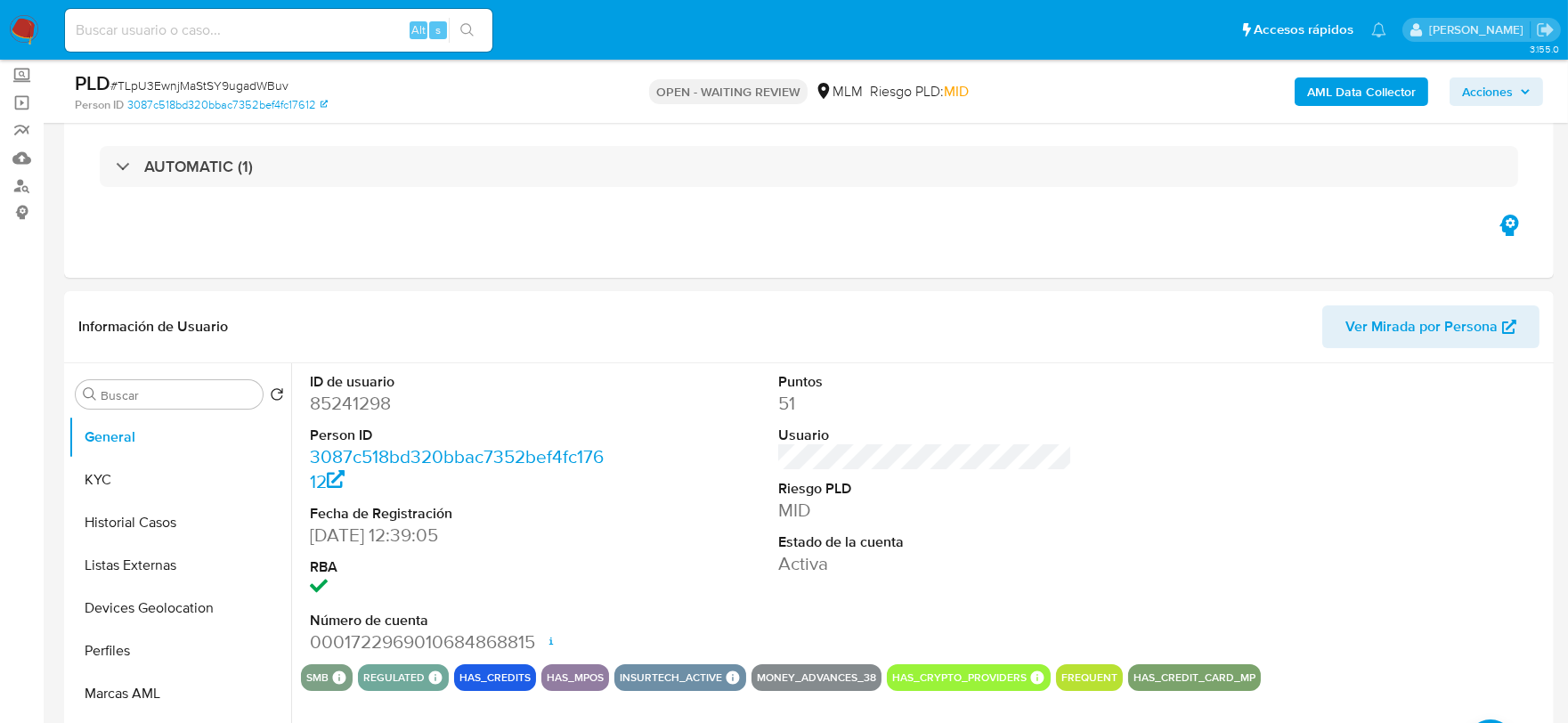
click at [331, 403] on dd "85241298" at bounding box center [457, 404] width 295 height 25
copy dd "85241298"
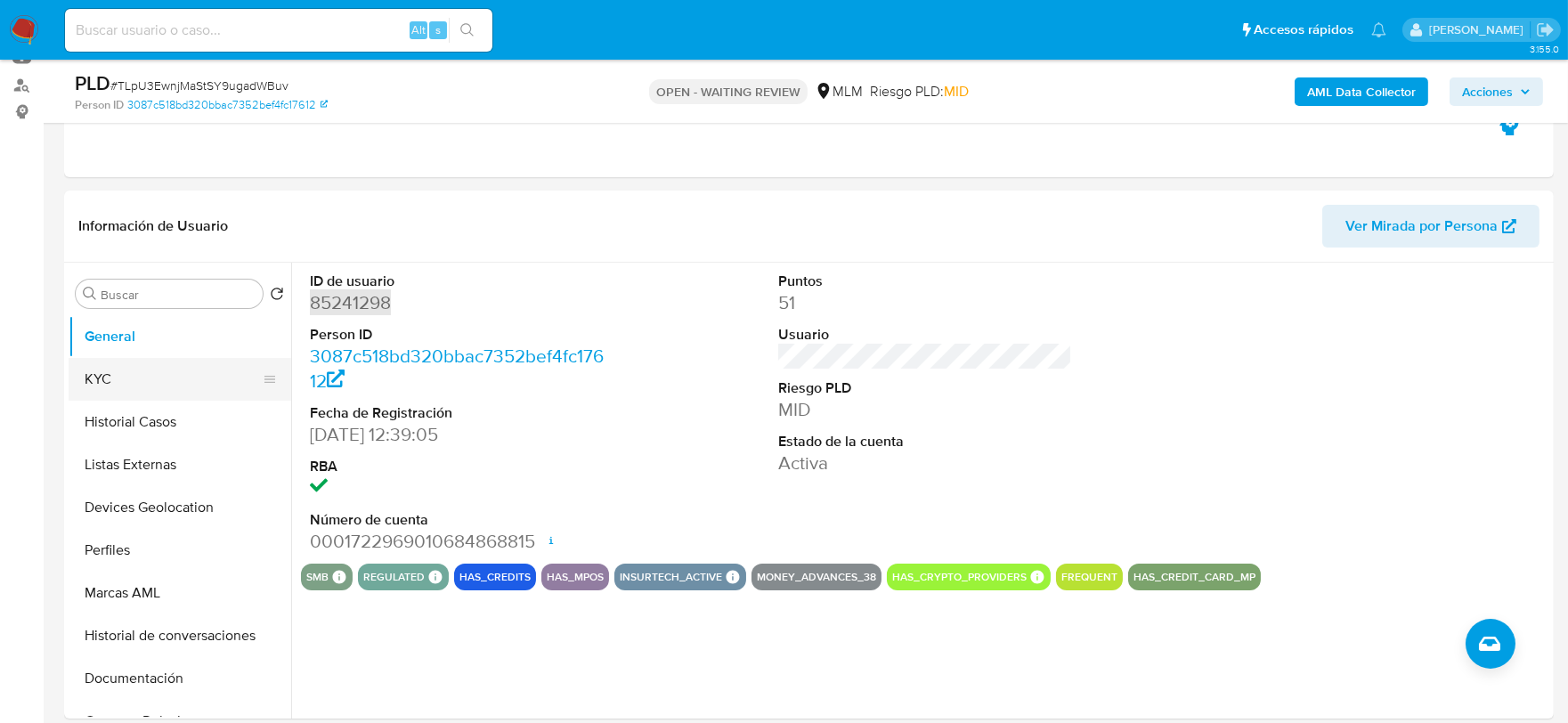
scroll to position [197, 0]
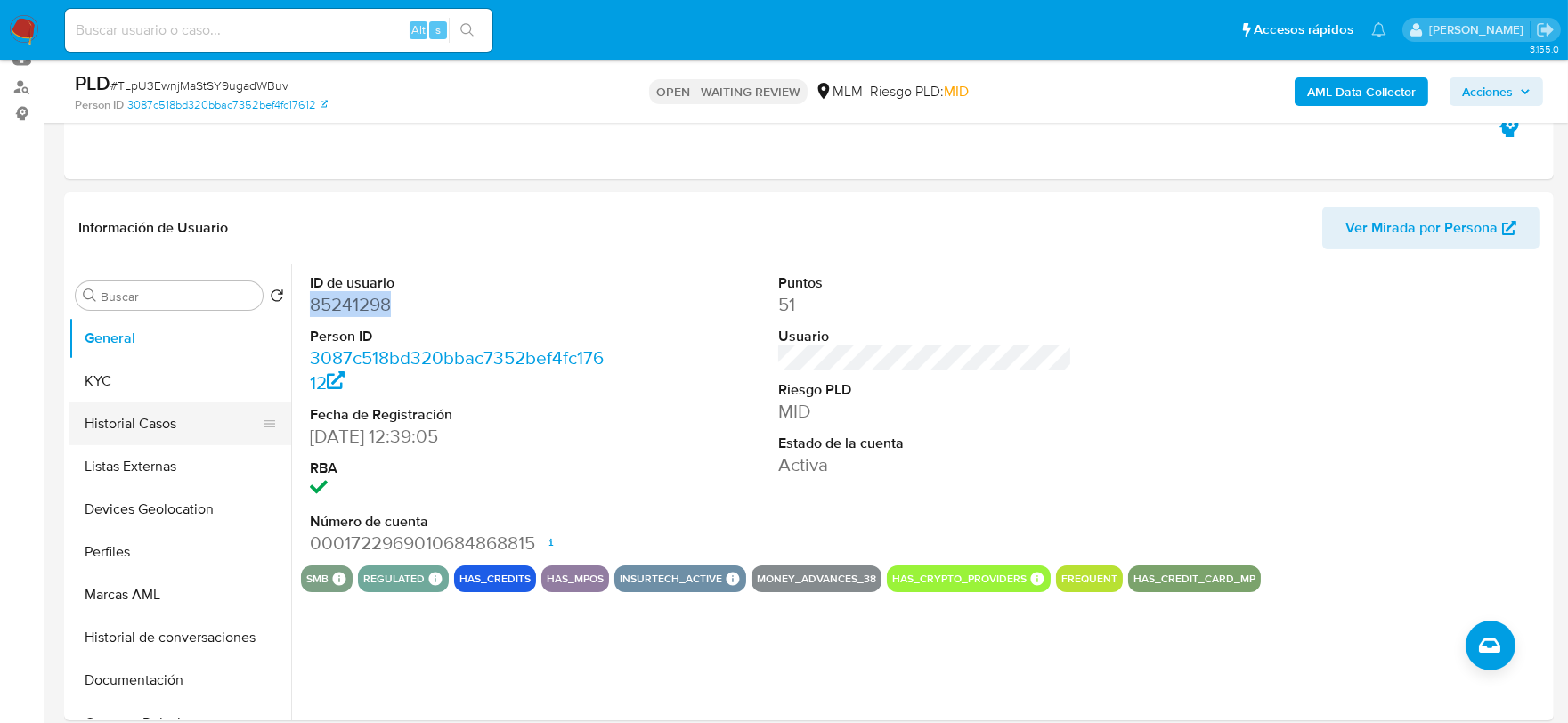
click at [170, 418] on button "Historial Casos" at bounding box center [172, 424] width 208 height 42
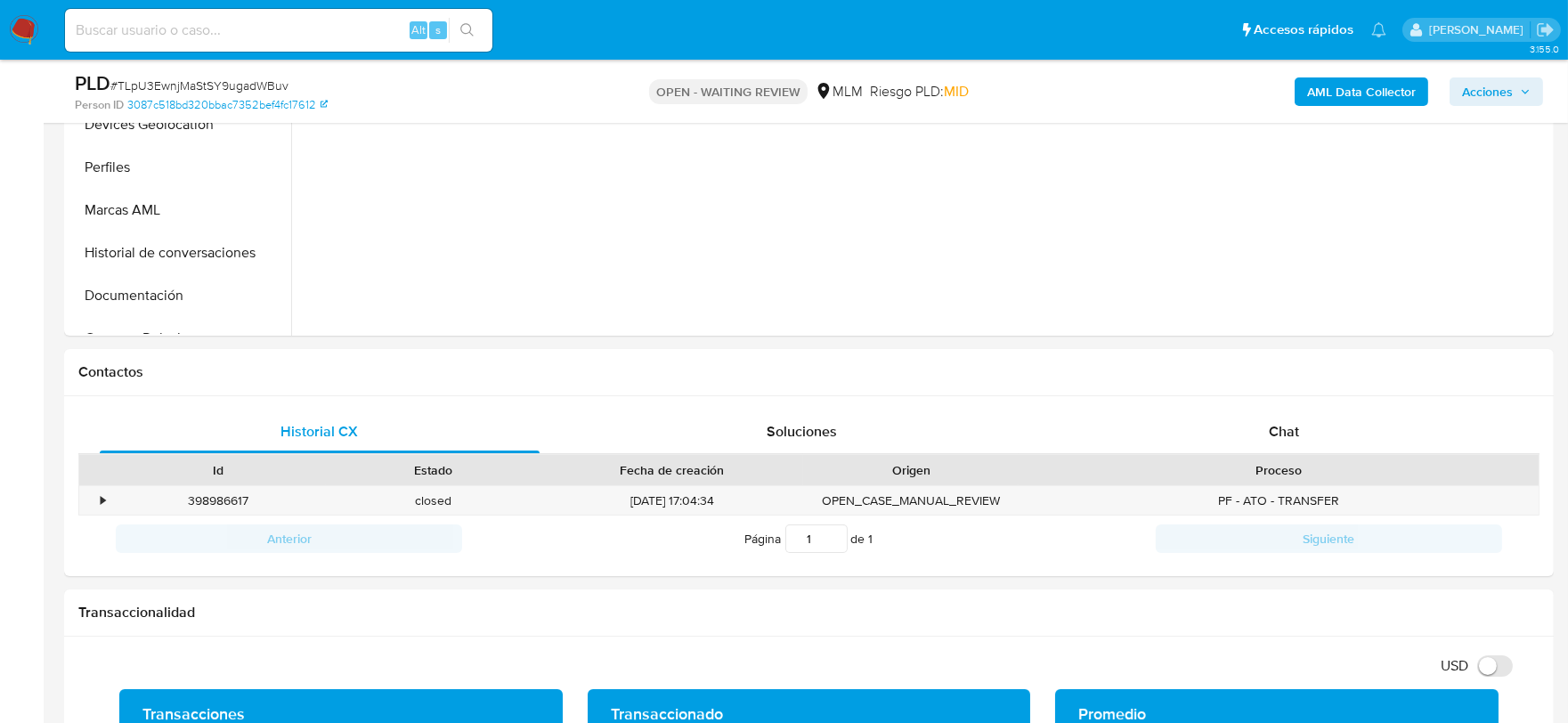
scroll to position [593, 0]
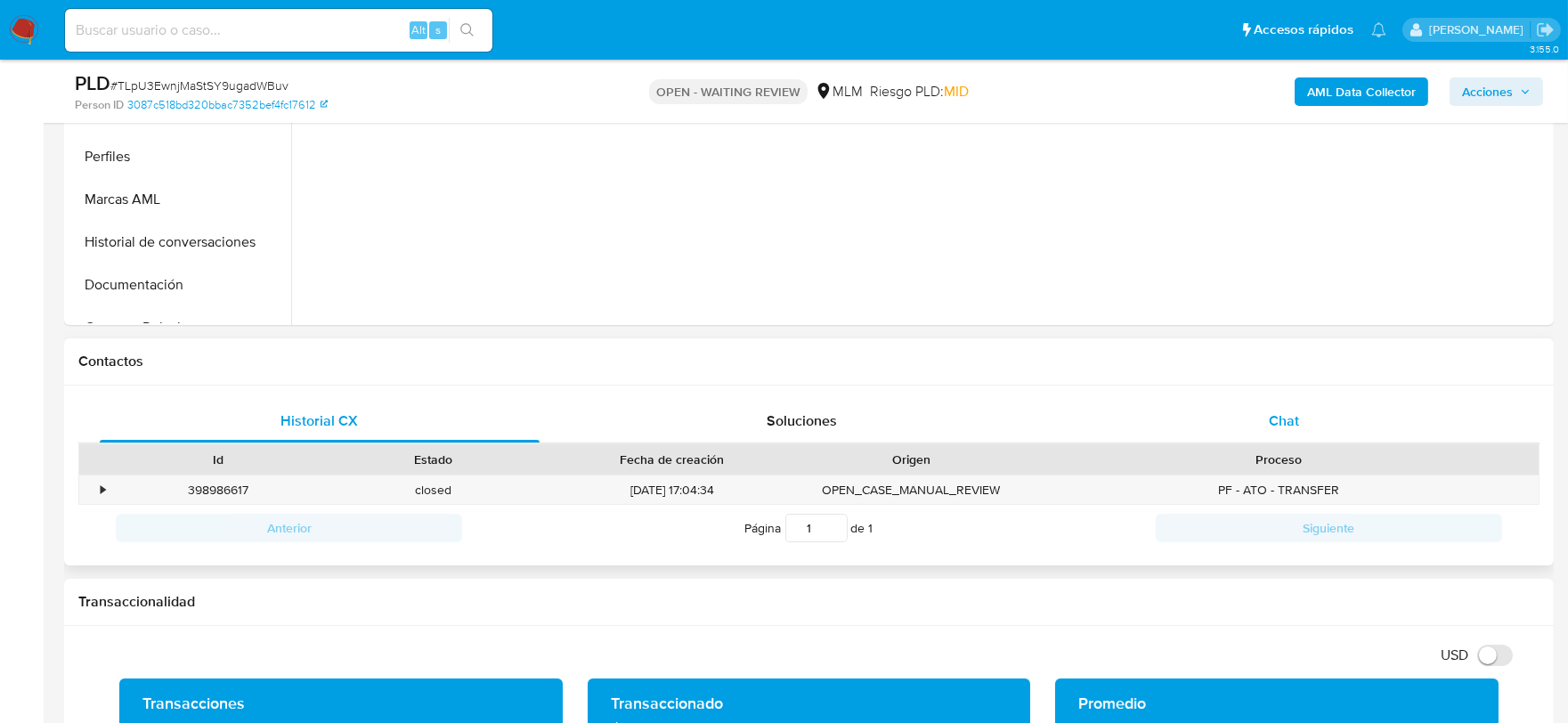
click at [1290, 416] on span "Chat" at bounding box center [1284, 420] width 31 height 21
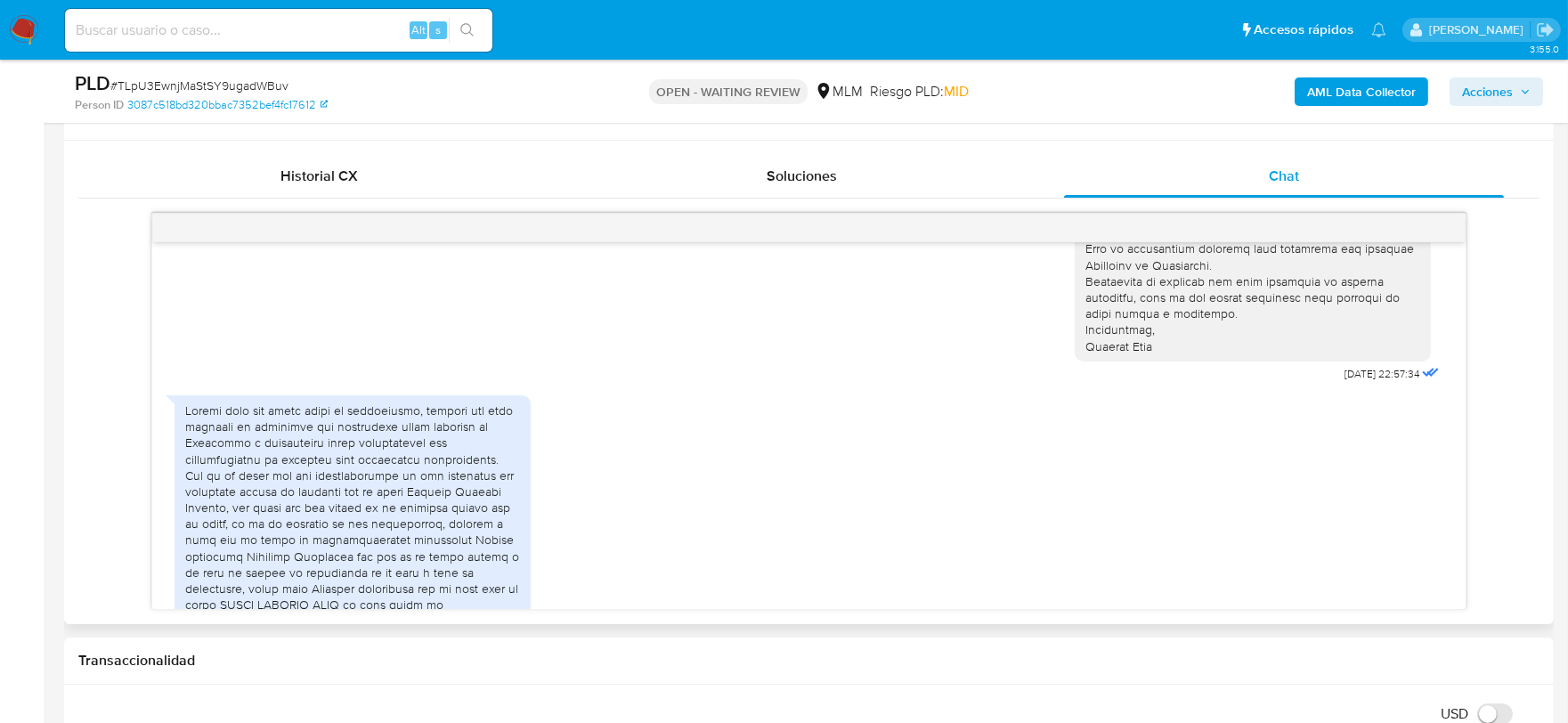
scroll to position [486, 0]
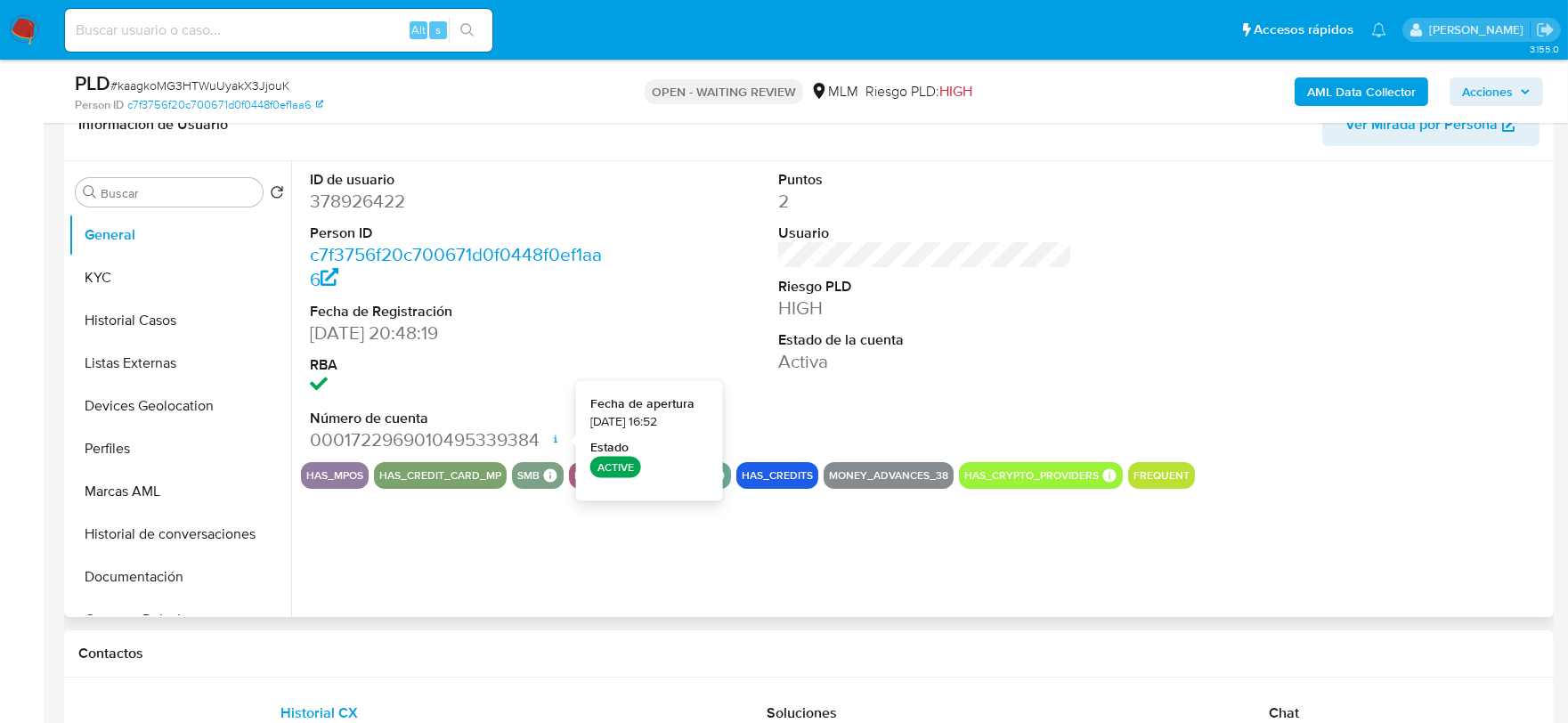
scroll to position [297, 0]
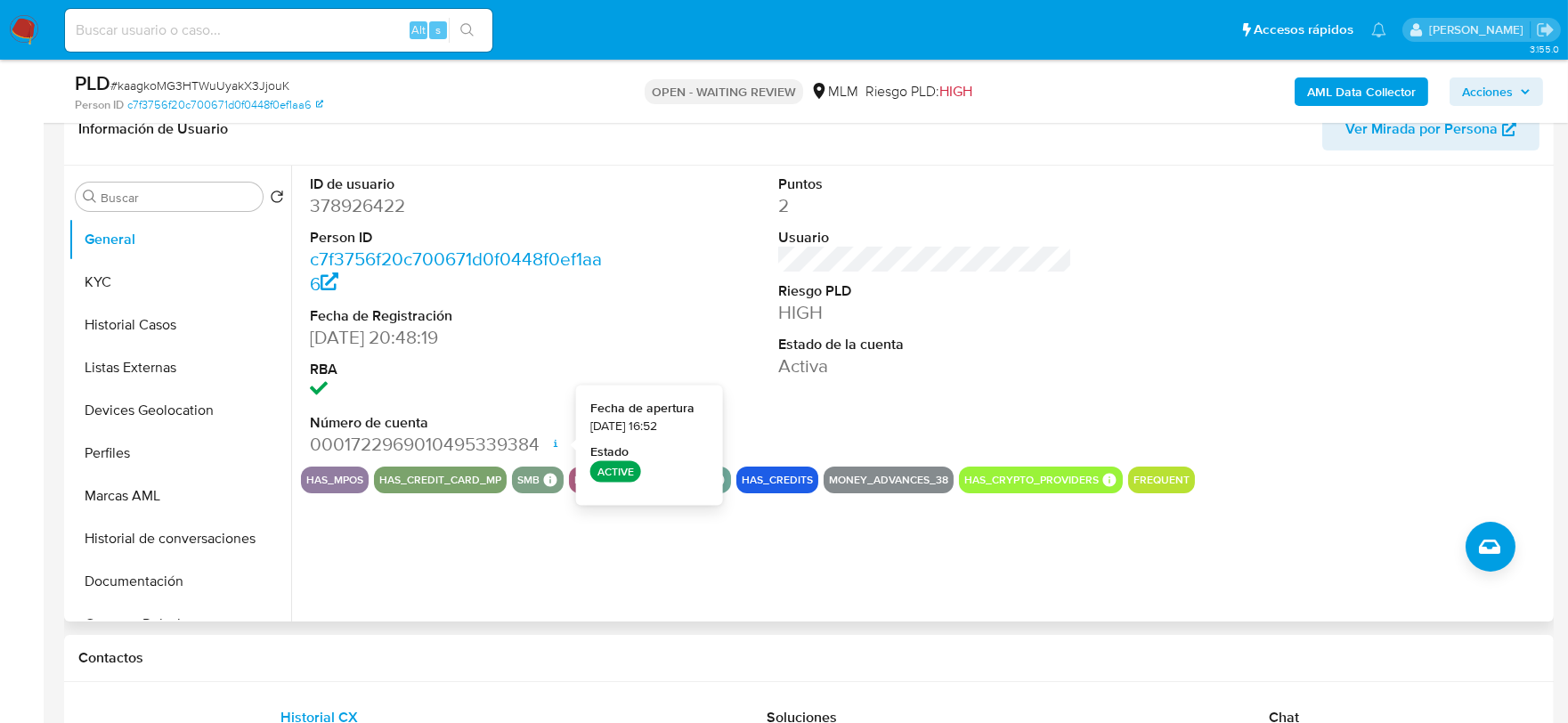
click at [372, 197] on dd "378926422" at bounding box center [457, 206] width 295 height 25
select select "10"
click at [372, 197] on dd "378926422" at bounding box center [457, 206] width 295 height 25
click at [340, 200] on dd "378926422" at bounding box center [457, 206] width 295 height 25
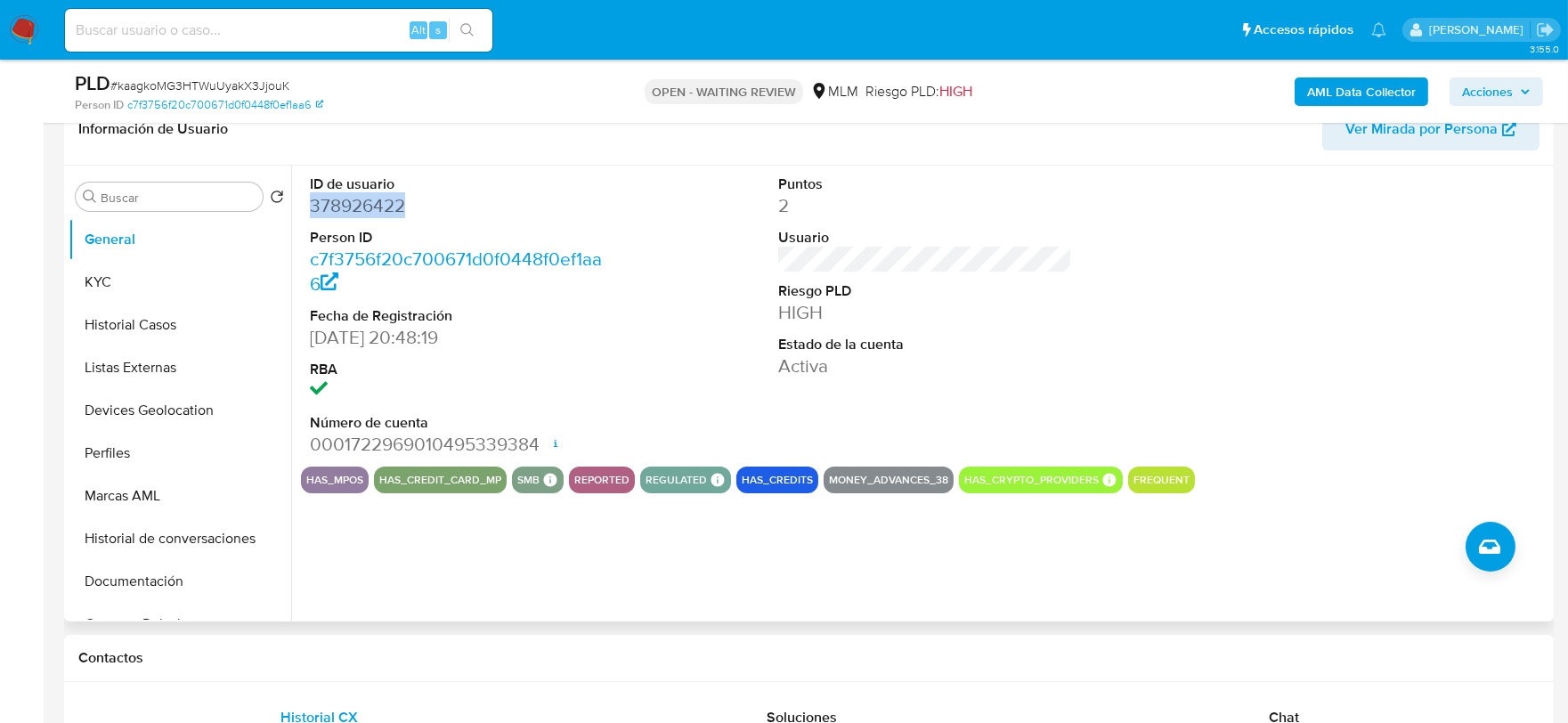
click at [340, 200] on dd "378926422" at bounding box center [457, 206] width 295 height 25
copy dd "378926422"
click at [706, 331] on div "ID de usuario 378926422 Person ID c7f3756f20c700671d0f0448f0ef1aa6 Fecha de Reg…" at bounding box center [925, 316] width 1248 height 301
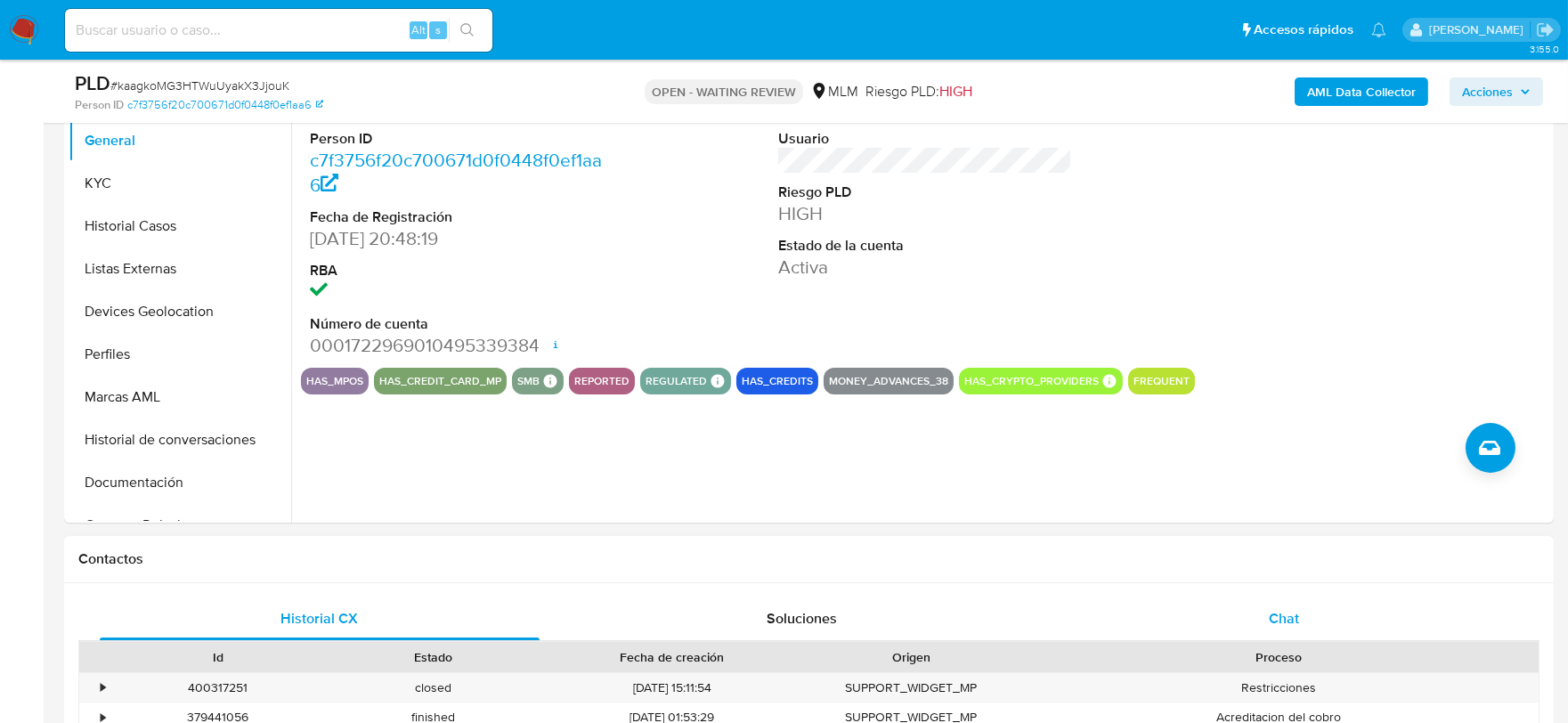
click at [1303, 594] on div "Historial CX Soluciones Chat Id Estado Fecha de creación Origen Proceso • 40031…" at bounding box center [808, 718] width 1490 height 271
click at [1294, 612] on span "Chat" at bounding box center [1284, 618] width 31 height 21
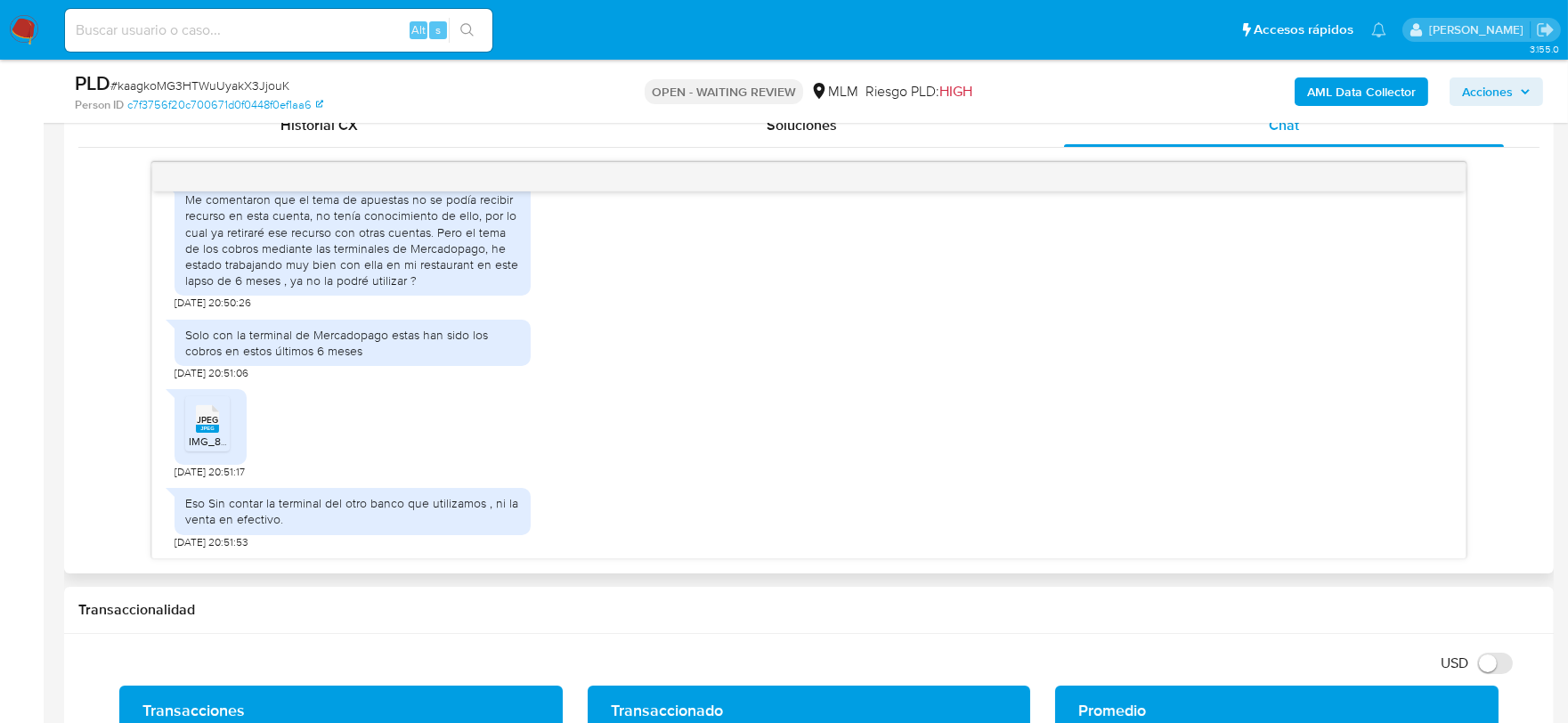
scroll to position [891, 0]
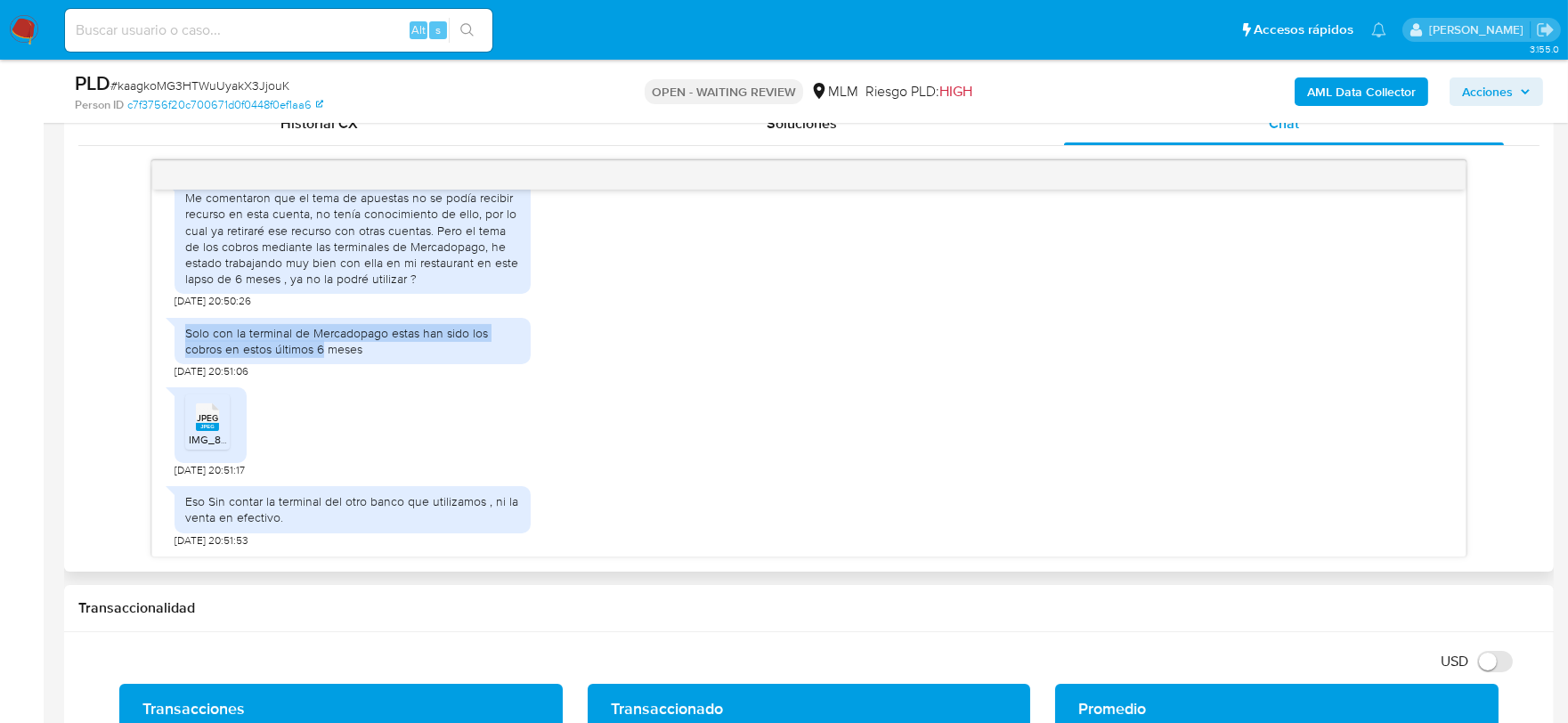
drag, startPoint x: 187, startPoint y: 340, endPoint x: 325, endPoint y: 349, distance: 138.3
click at [324, 348] on div "Solo con la terminal de Mercadopago estas han sido los cobros en estos últimos …" at bounding box center [353, 342] width 335 height 32
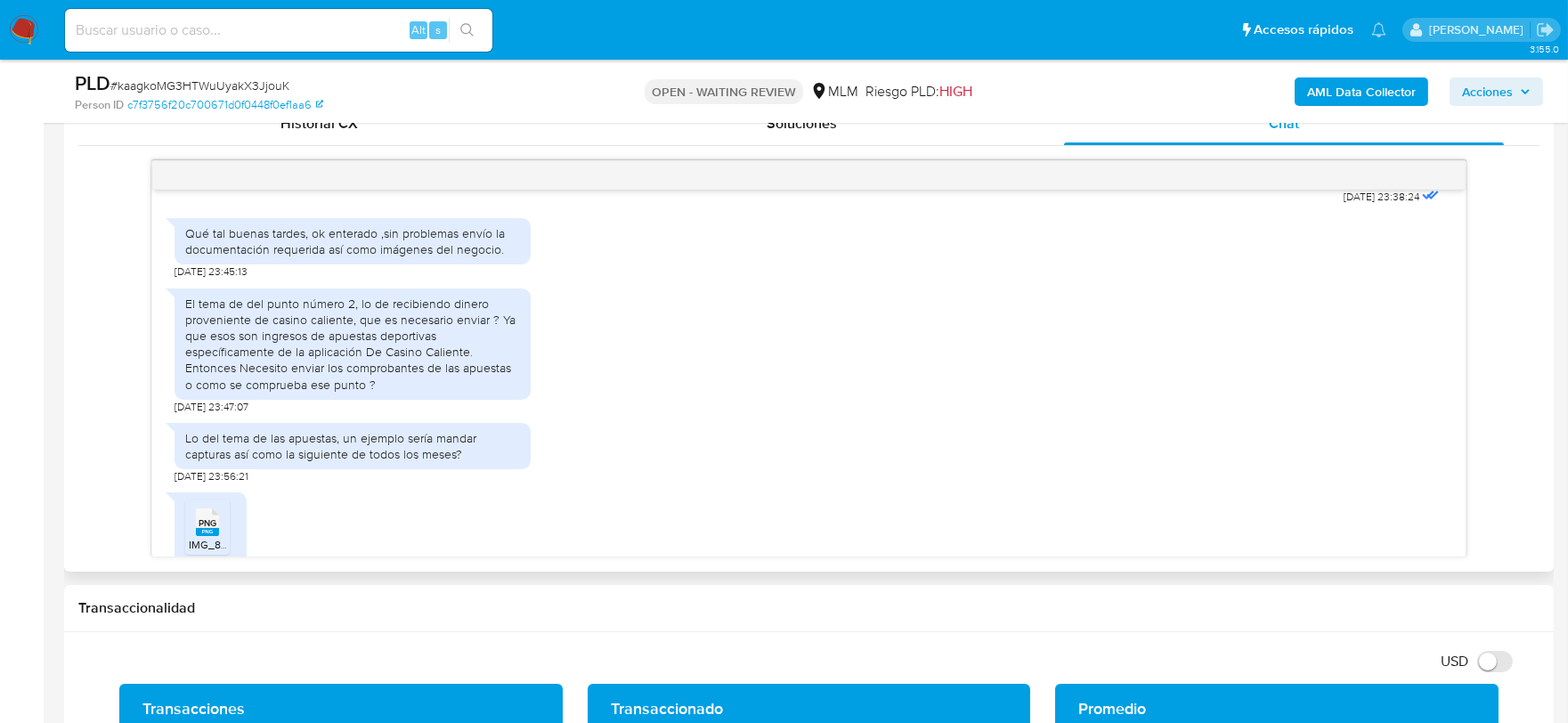
scroll to position [593, 0]
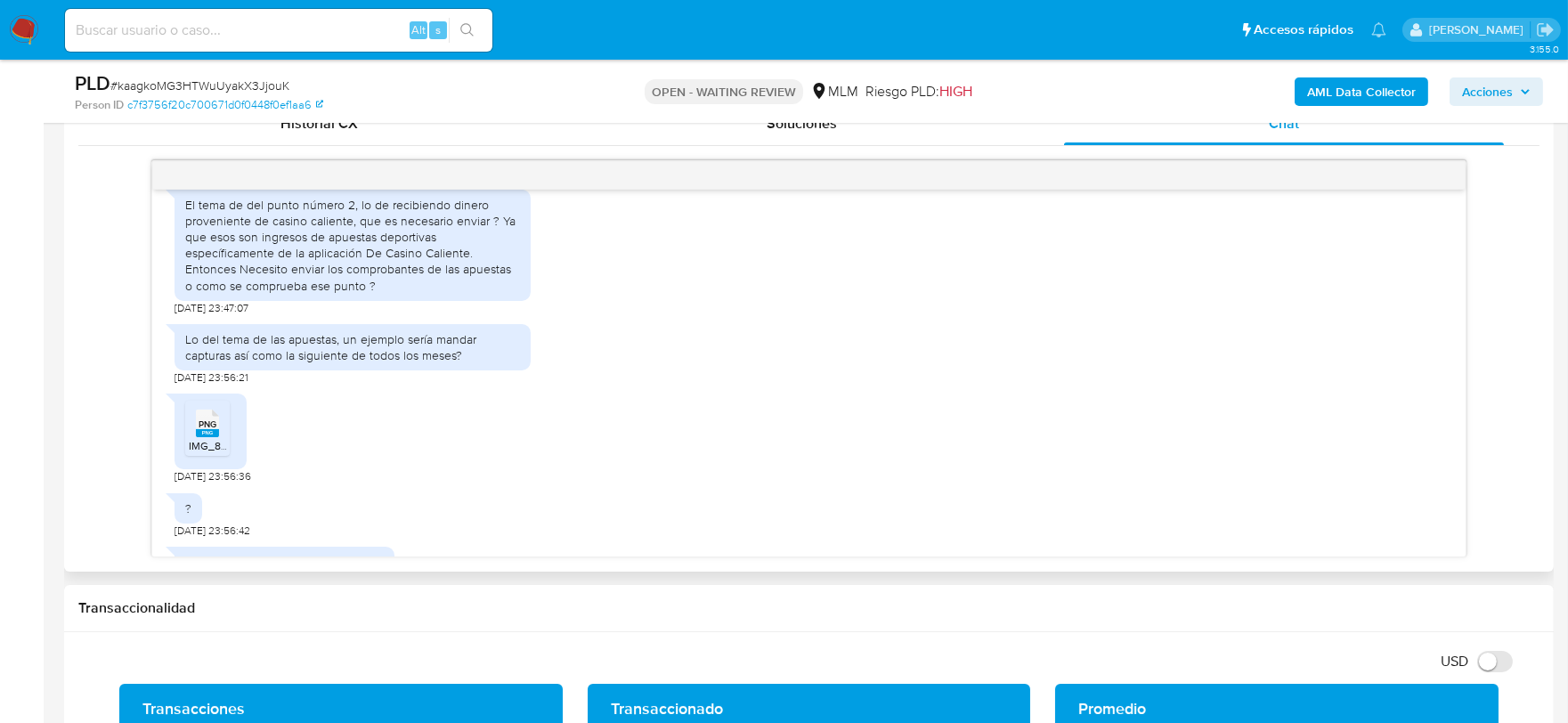
click at [201, 402] on li "PNG PNG IMG_8868.png" at bounding box center [207, 428] width 44 height 55
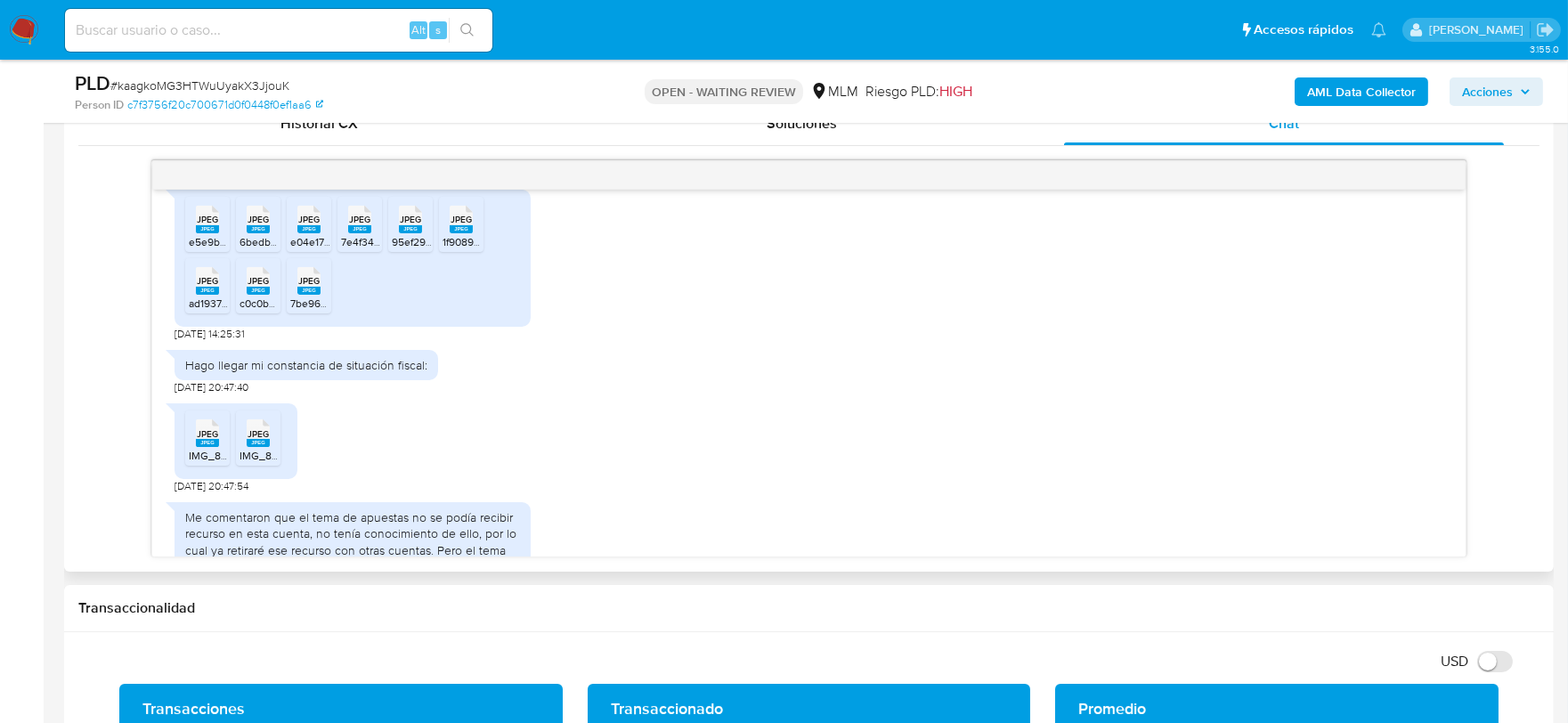
scroll to position [1088, 0]
